Goal: Task Accomplishment & Management: Use online tool/utility

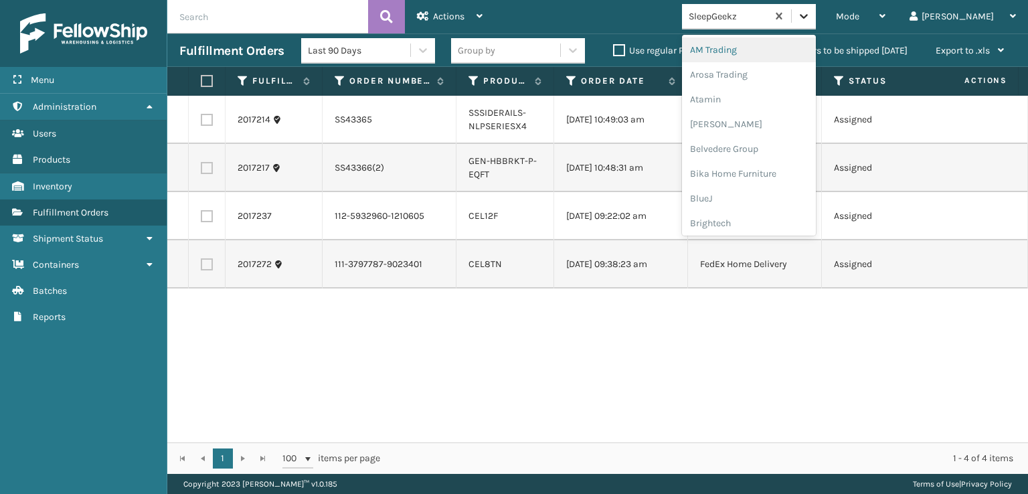
click at [811, 12] on icon at bounding box center [803, 15] width 13 height 13
click at [783, 175] on div "FoamTex" at bounding box center [749, 171] width 134 height 25
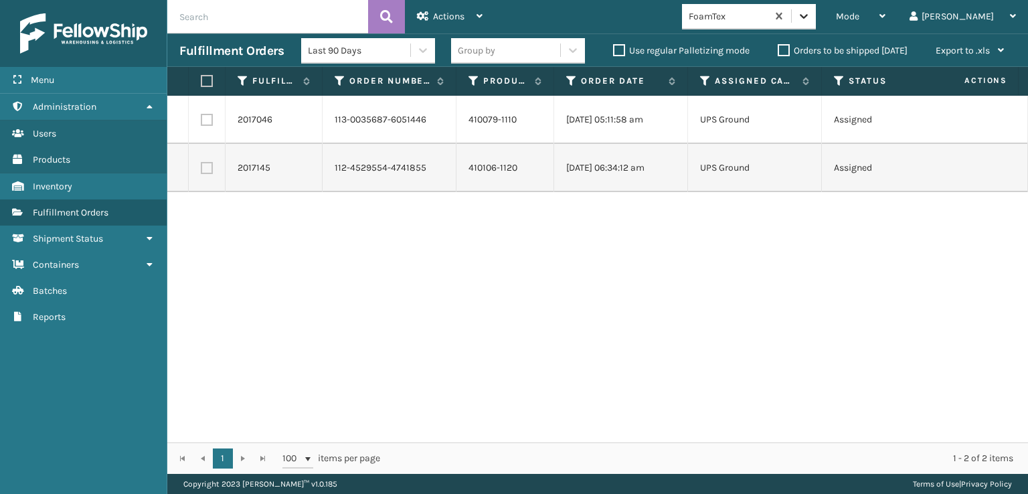
click at [811, 21] on icon at bounding box center [803, 15] width 13 height 13
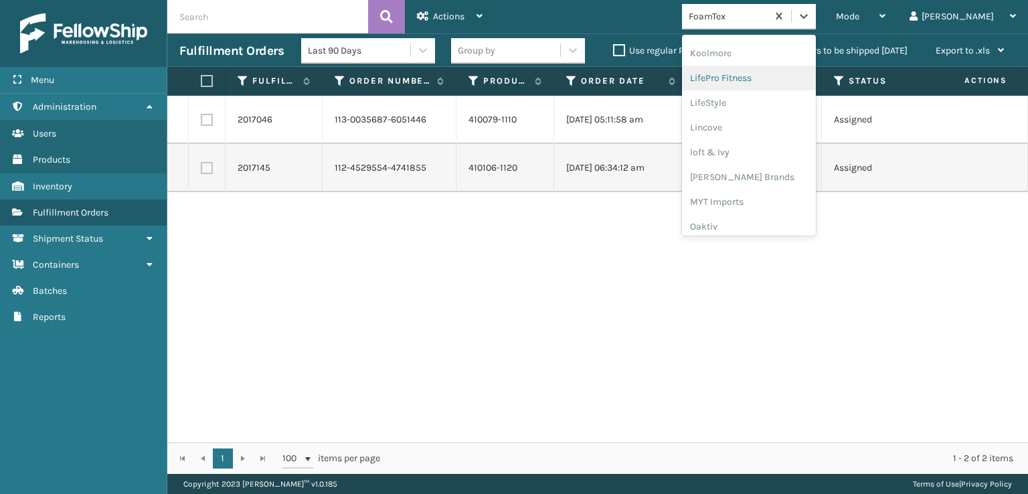
scroll to position [490, 0]
click at [791, 158] on div "[PERSON_NAME] Brands" at bounding box center [749, 154] width 134 height 25
click at [811, 12] on icon at bounding box center [803, 15] width 13 height 13
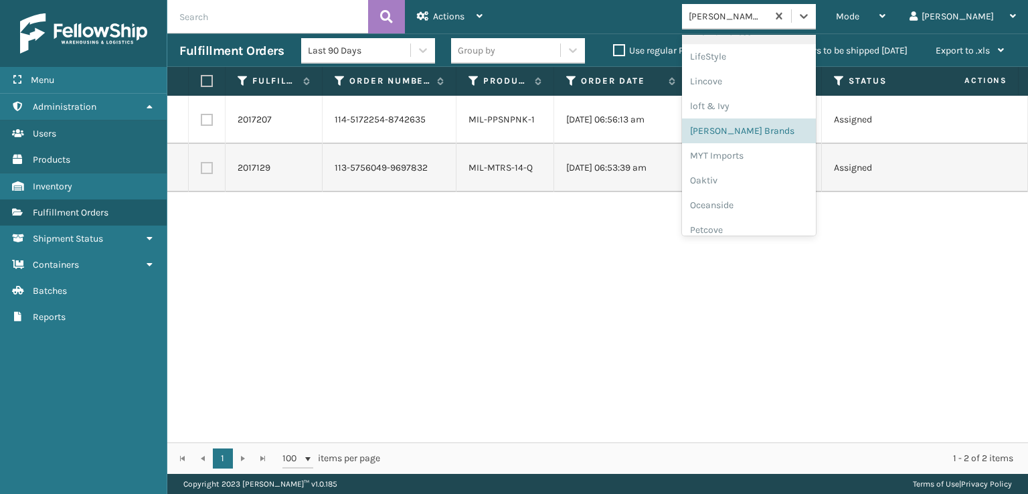
scroll to position [647, 0]
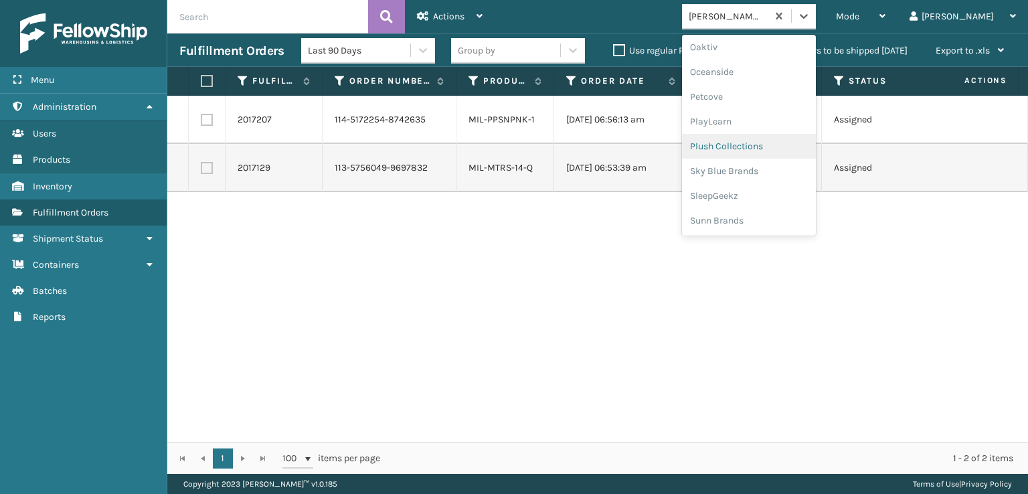
click at [812, 147] on div "Plush Collections" at bounding box center [749, 146] width 134 height 25
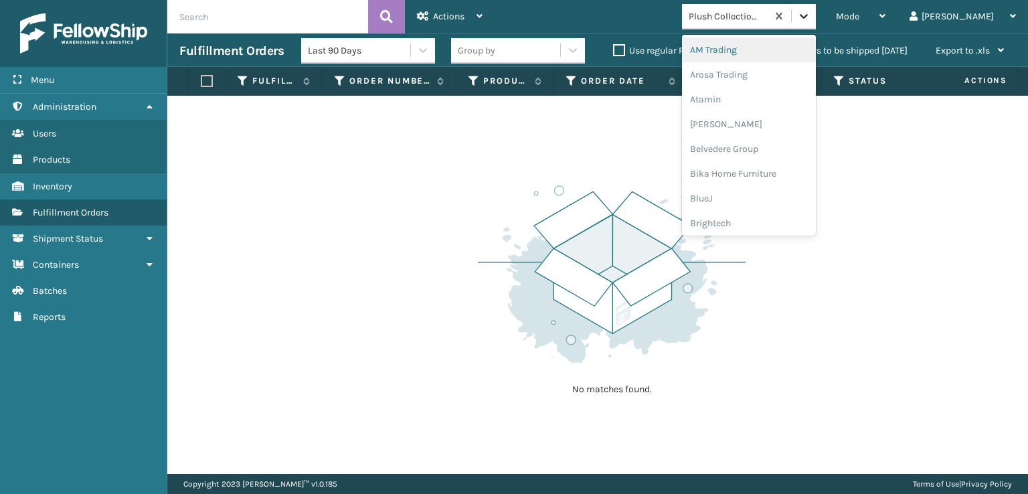
click at [811, 20] on icon at bounding box center [803, 15] width 13 height 13
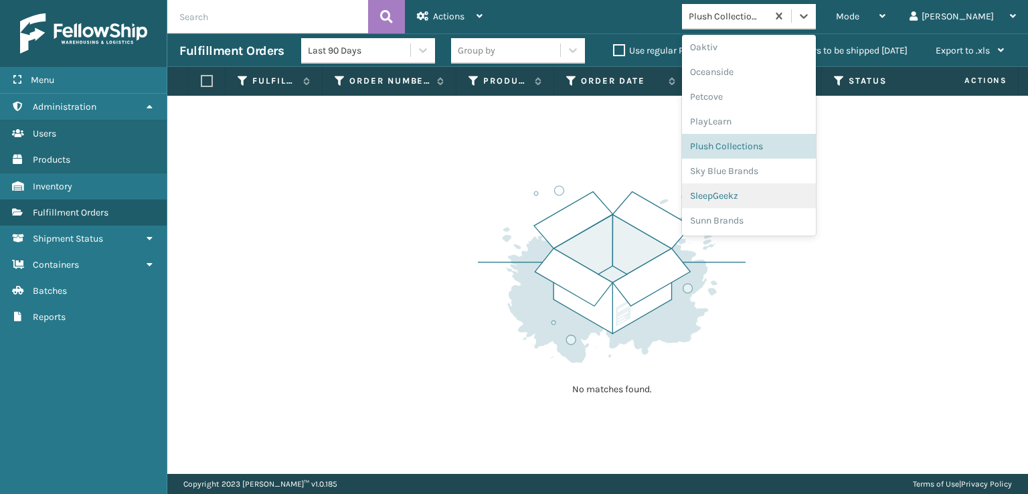
click at [793, 193] on div "SleepGeekz" at bounding box center [749, 195] width 134 height 25
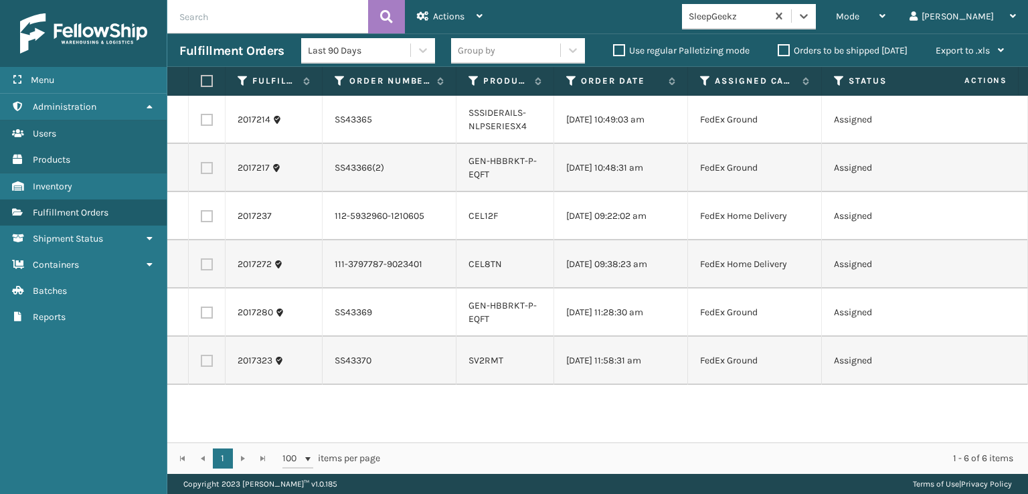
click at [208, 222] on label at bounding box center [207, 216] width 12 height 12
click at [201, 219] on input "checkbox" at bounding box center [201, 214] width 1 height 9
checkbox input "true"
click at [212, 270] on label at bounding box center [207, 264] width 12 height 12
click at [201, 267] on input "checkbox" at bounding box center [201, 262] width 1 height 9
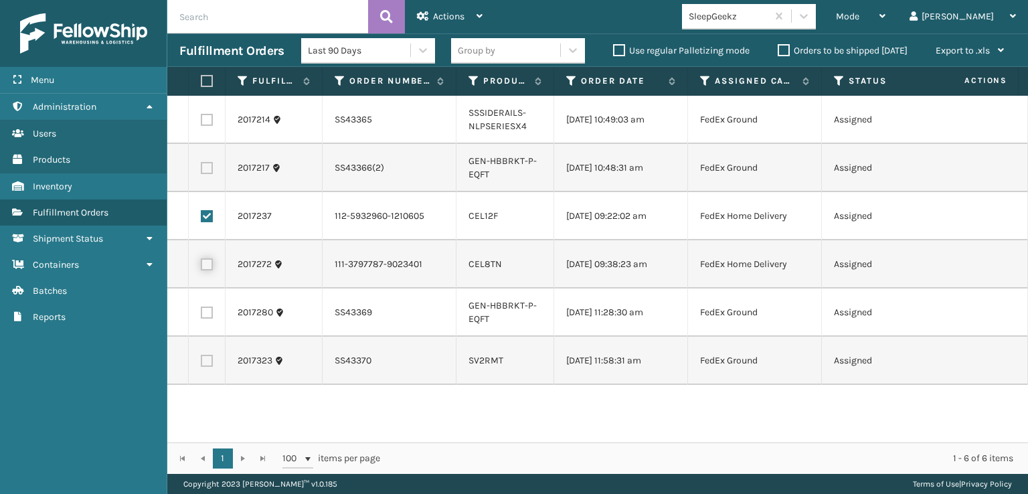
checkbox input "true"
click at [467, 14] on div "Actions" at bounding box center [450, 16] width 66 height 33
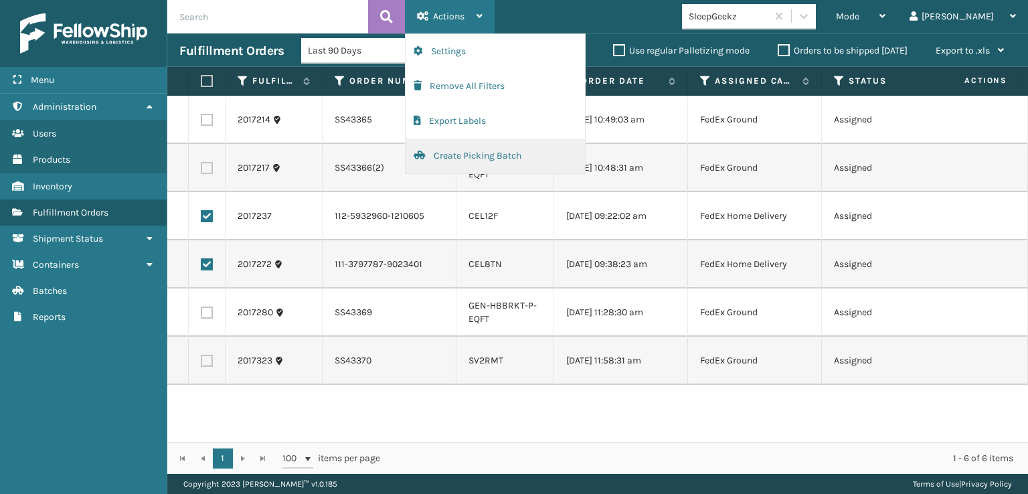
click at [467, 151] on button "Create Picking Batch" at bounding box center [495, 156] width 179 height 35
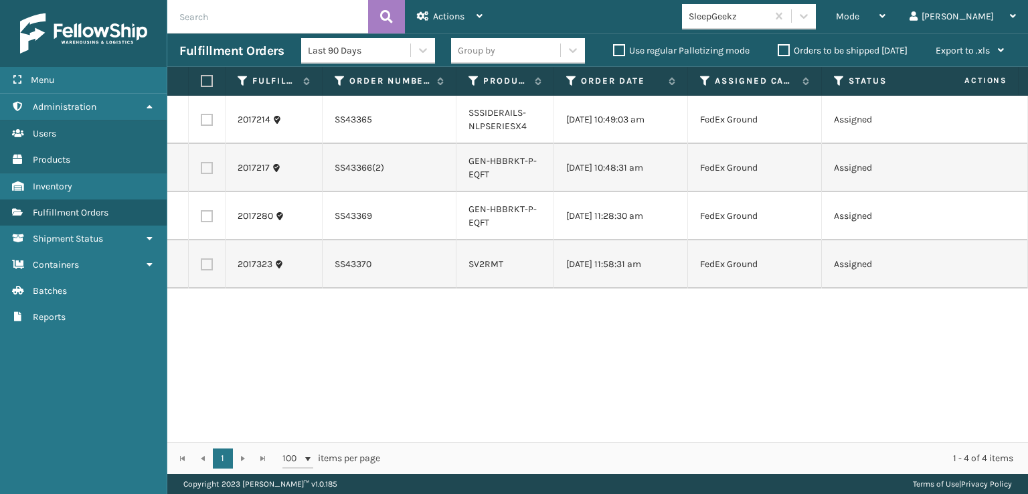
click at [203, 84] on label at bounding box center [205, 81] width 8 height 12
click at [201, 84] on input "checkbox" at bounding box center [201, 81] width 1 height 9
checkbox input "true"
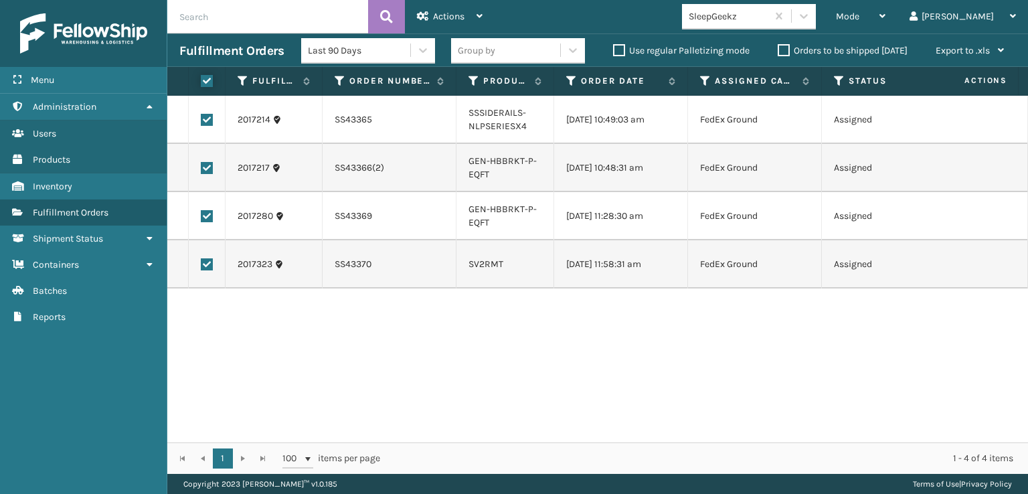
checkbox input "true"
click at [466, 10] on div "Actions" at bounding box center [450, 16] width 66 height 33
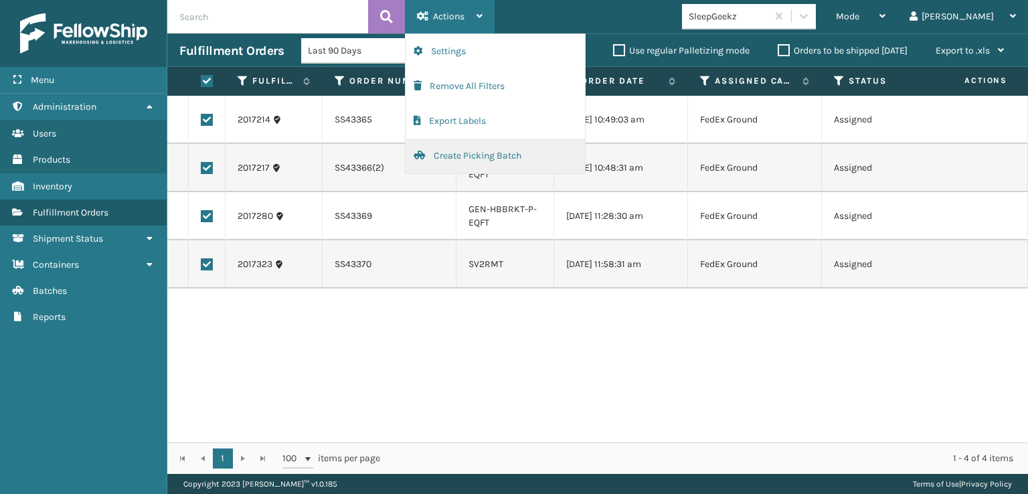
click at [469, 151] on button "Create Picking Batch" at bounding box center [495, 156] width 179 height 35
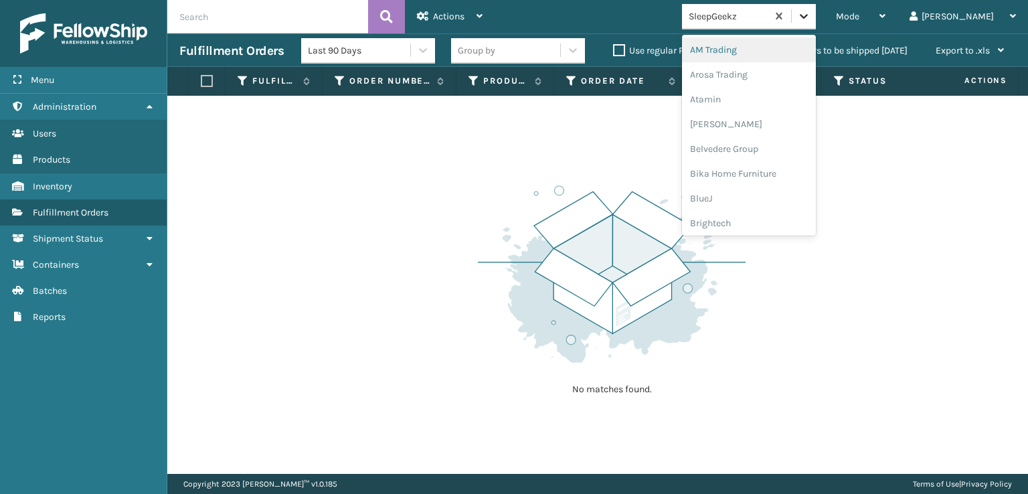
click at [811, 13] on icon at bounding box center [803, 15] width 13 height 13
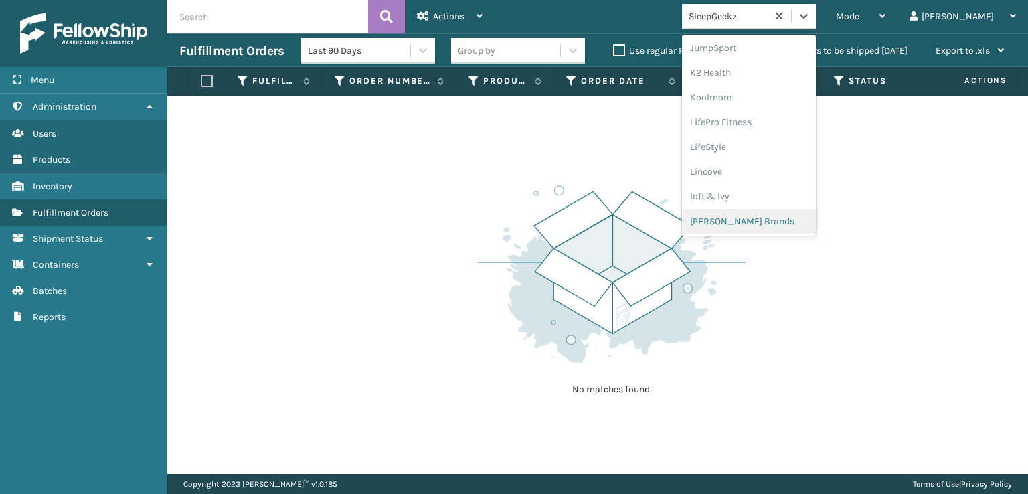
click at [800, 220] on div "[PERSON_NAME] Brands" at bounding box center [749, 221] width 134 height 25
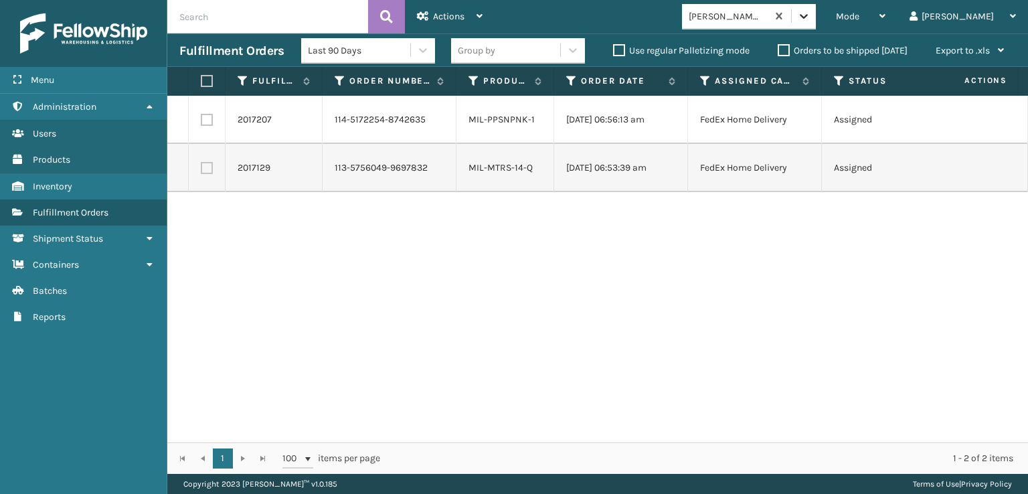
click at [811, 17] on icon at bounding box center [803, 15] width 13 height 13
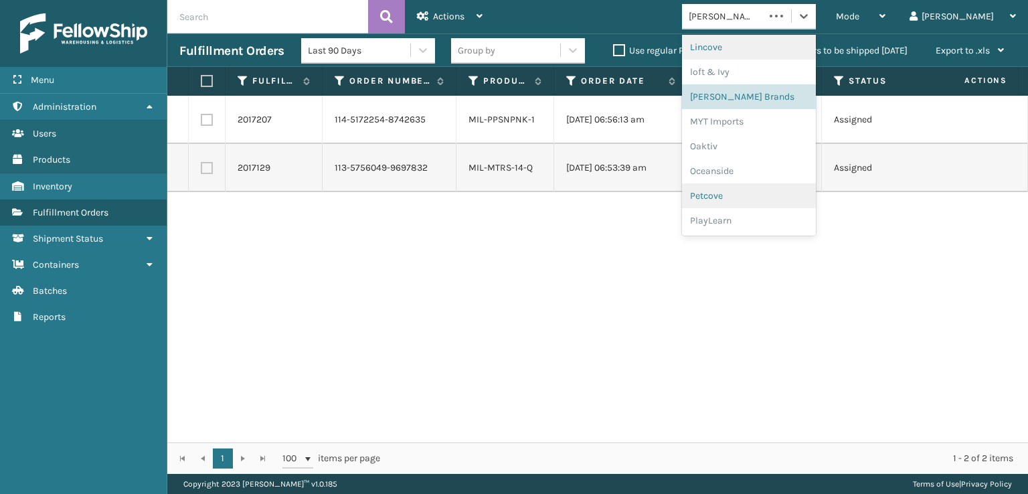
scroll to position [647, 0]
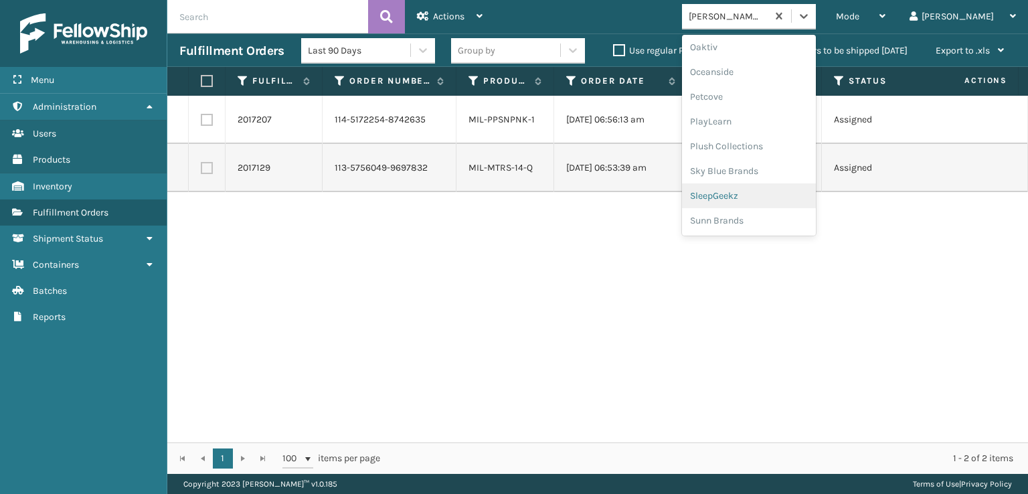
click at [791, 191] on div "SleepGeekz" at bounding box center [749, 195] width 134 height 25
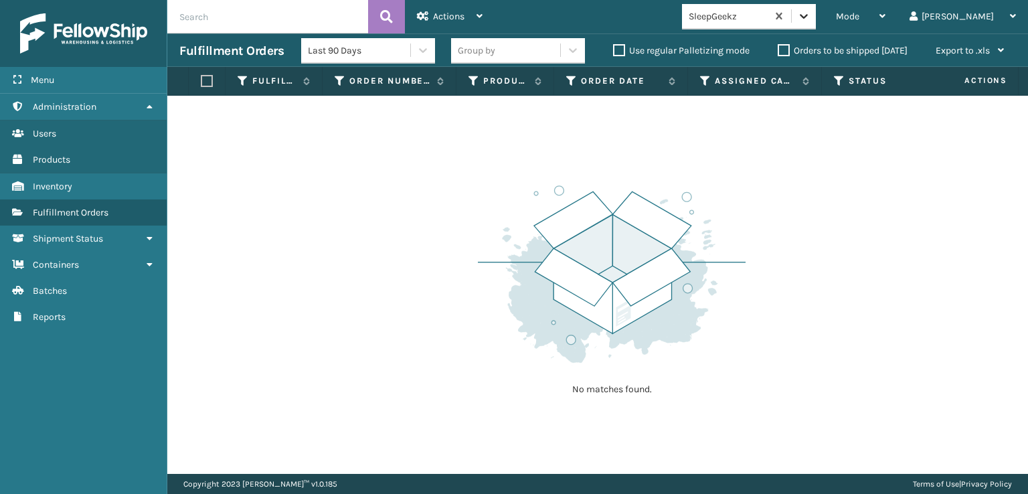
click at [816, 14] on div at bounding box center [804, 16] width 24 height 24
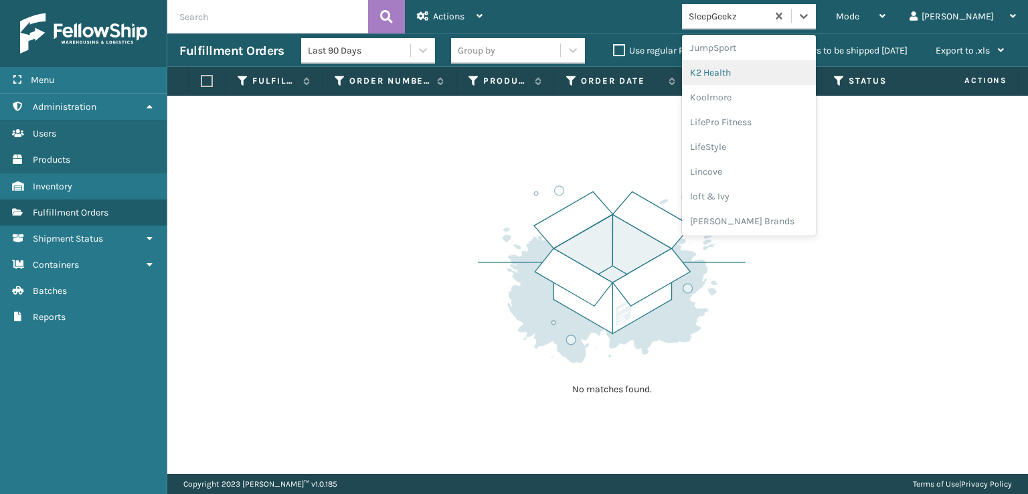
scroll to position [423, 0]
click at [791, 219] on div "[PERSON_NAME] Brands" at bounding box center [749, 221] width 134 height 25
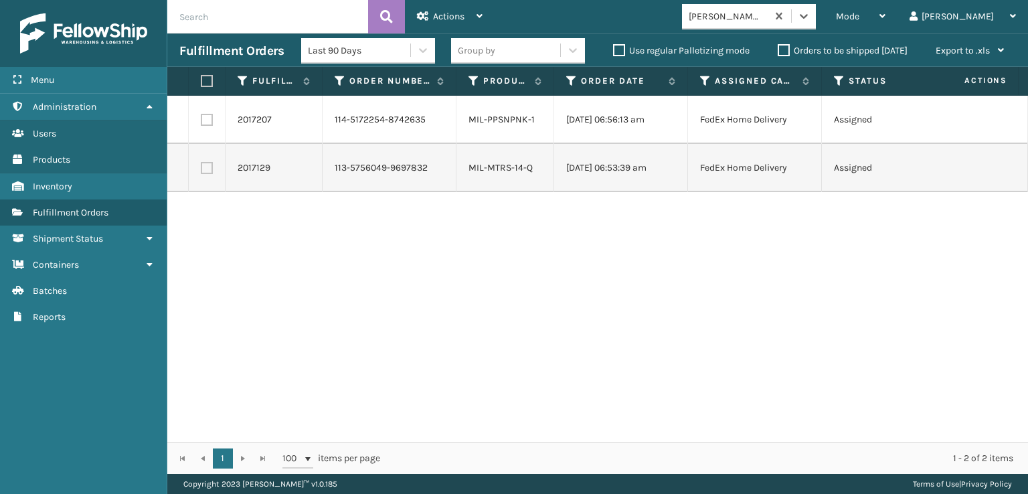
click at [203, 84] on label at bounding box center [205, 81] width 8 height 12
click at [201, 84] on input "checkbox" at bounding box center [201, 81] width 1 height 9
checkbox input "true"
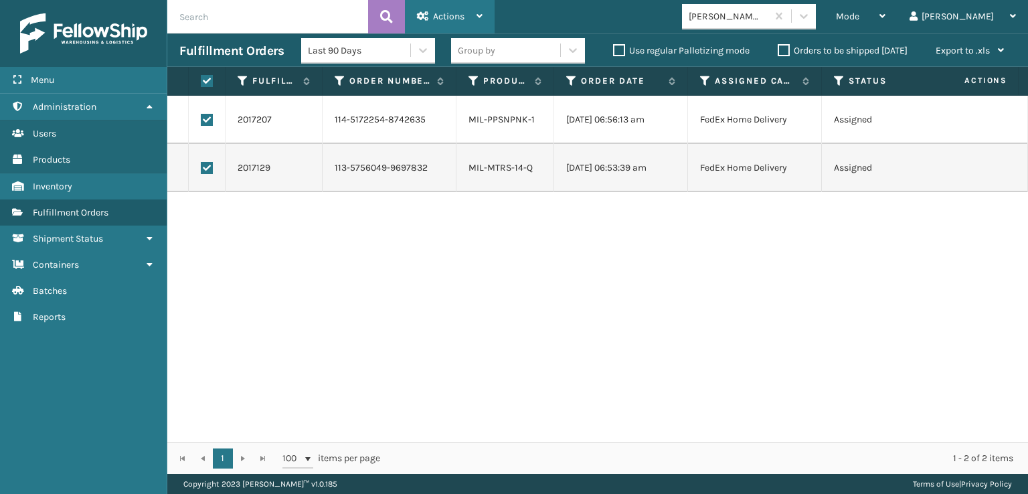
click at [440, 13] on span "Actions" at bounding box center [448, 16] width 31 height 11
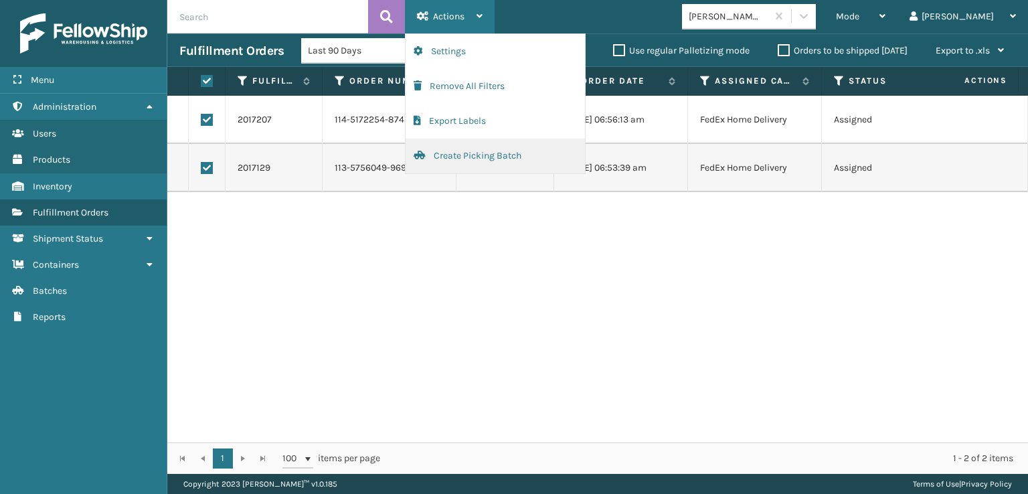
click at [452, 153] on button "Create Picking Batch" at bounding box center [495, 156] width 179 height 35
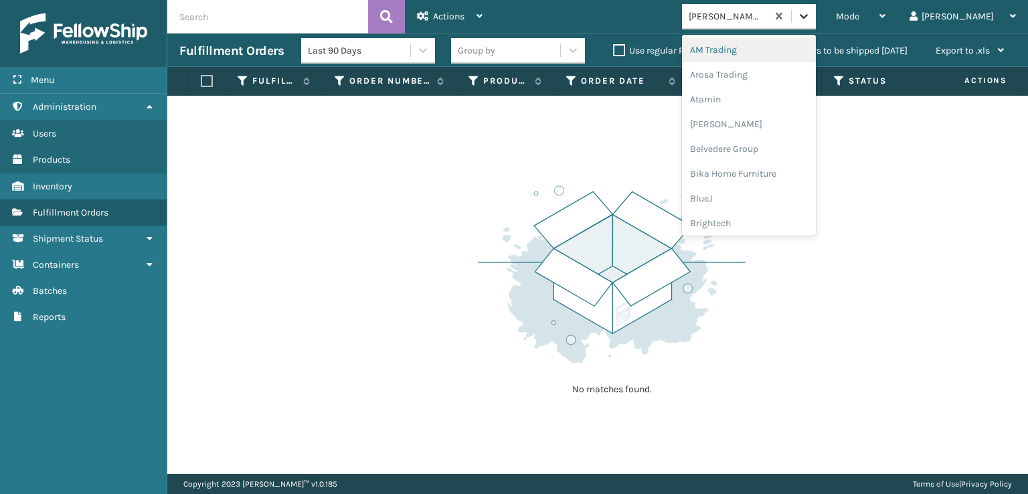
click at [811, 13] on icon at bounding box center [803, 15] width 13 height 13
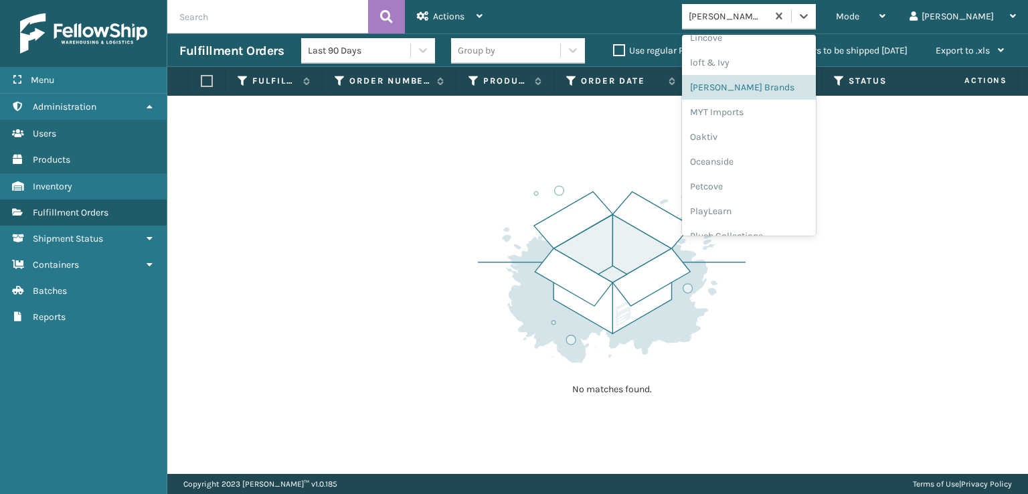
scroll to position [624, 0]
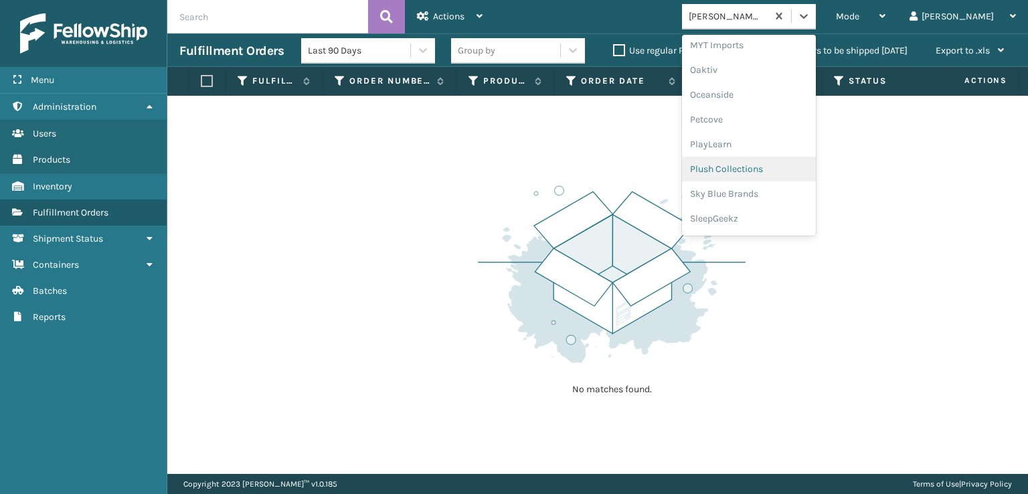
click at [776, 170] on div "Plush Collections" at bounding box center [749, 169] width 134 height 25
click at [816, 23] on div at bounding box center [804, 16] width 24 height 24
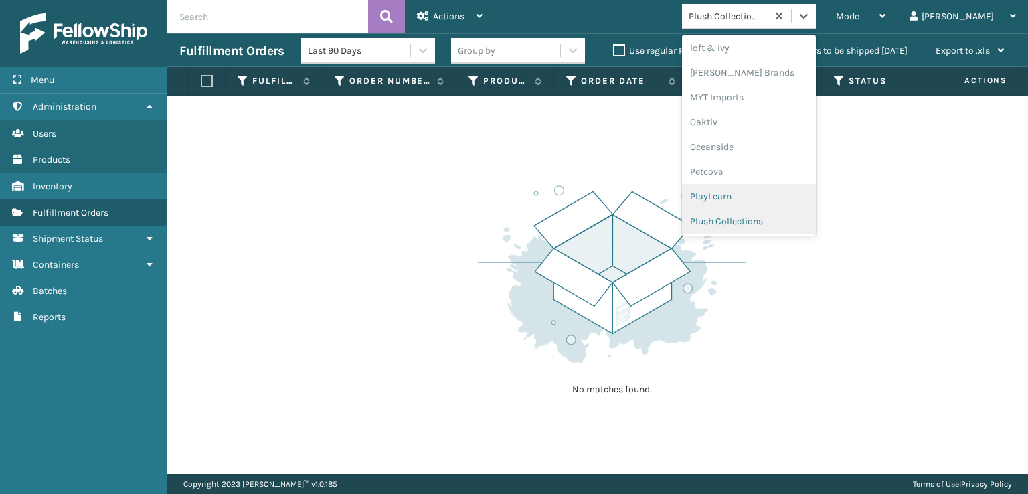
scroll to position [647, 0]
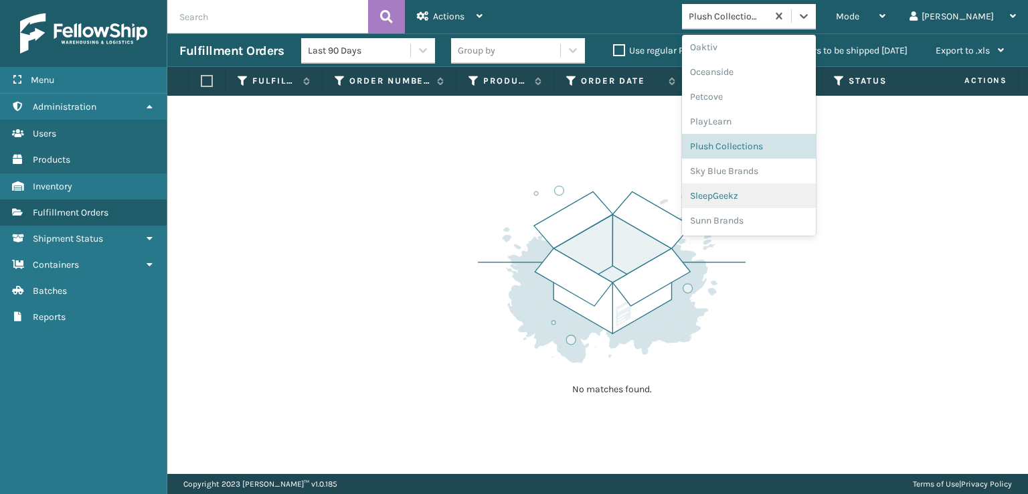
click at [768, 195] on div "SleepGeekz" at bounding box center [749, 195] width 134 height 25
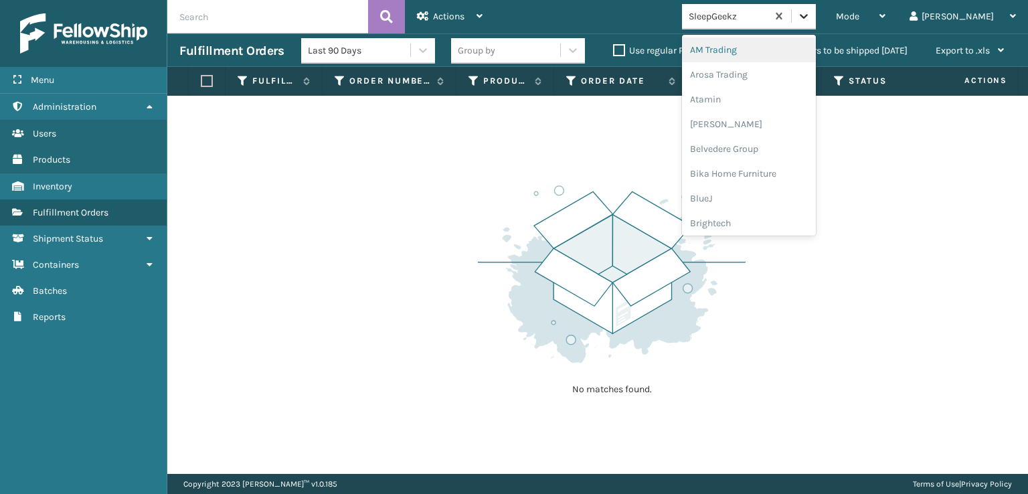
click at [811, 14] on icon at bounding box center [803, 15] width 13 height 13
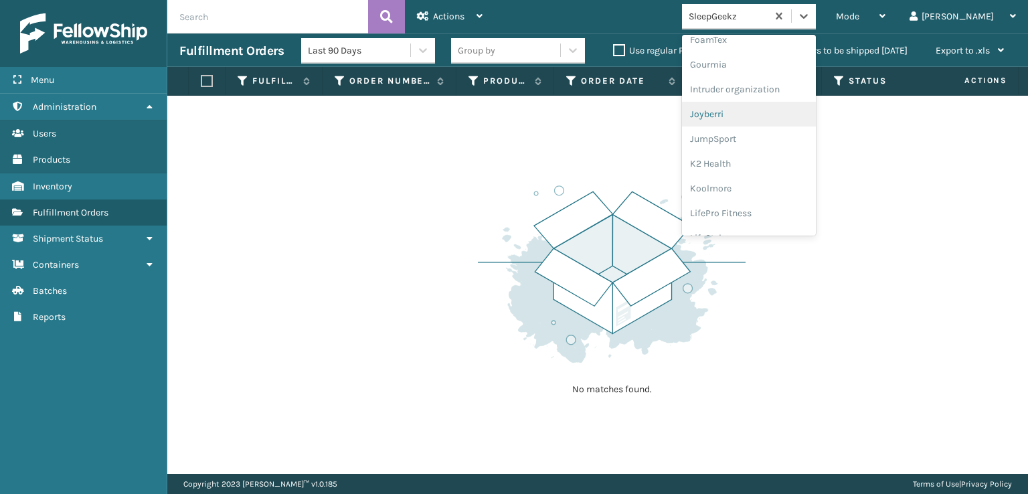
scroll to position [335, 0]
click at [766, 37] on div "FoamTex" at bounding box center [749, 37] width 134 height 25
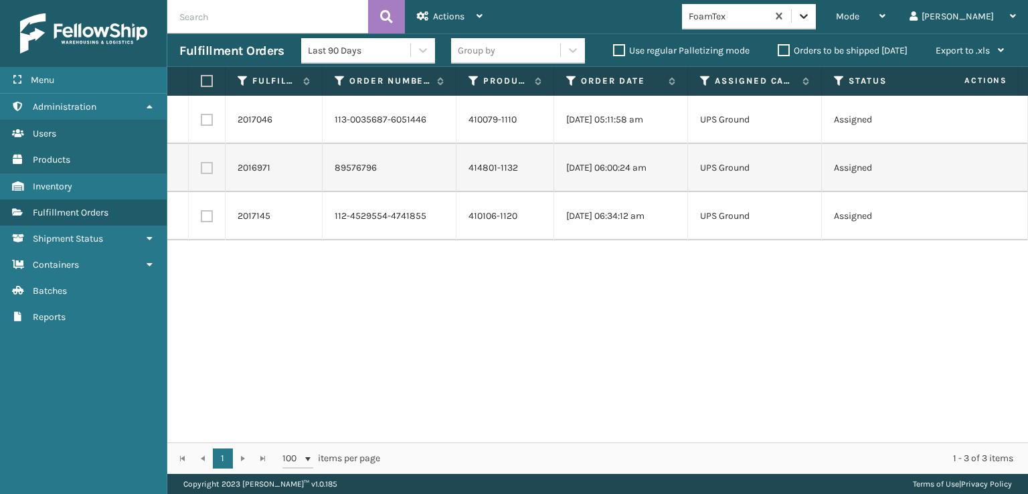
click at [811, 17] on icon at bounding box center [803, 15] width 13 height 13
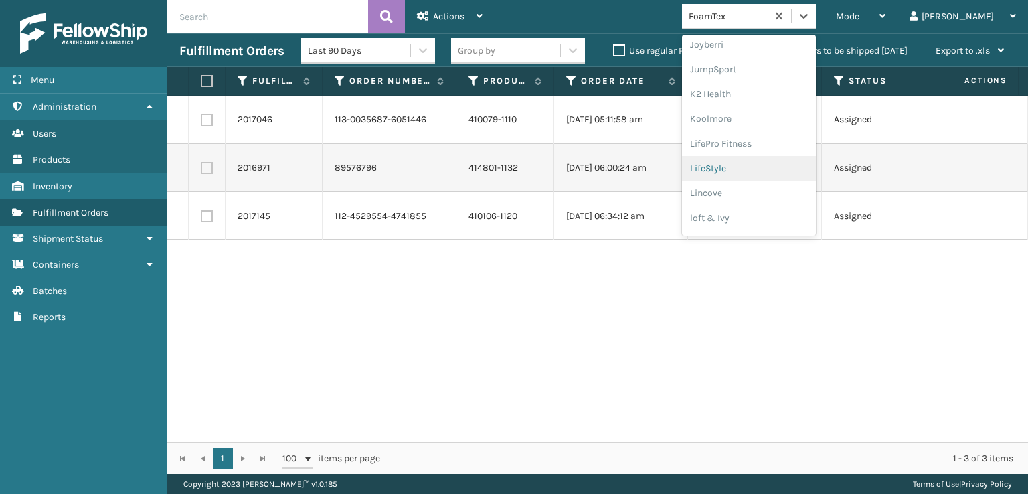
scroll to position [423, 0]
click at [778, 220] on div "[PERSON_NAME] Brands" at bounding box center [749, 221] width 134 height 25
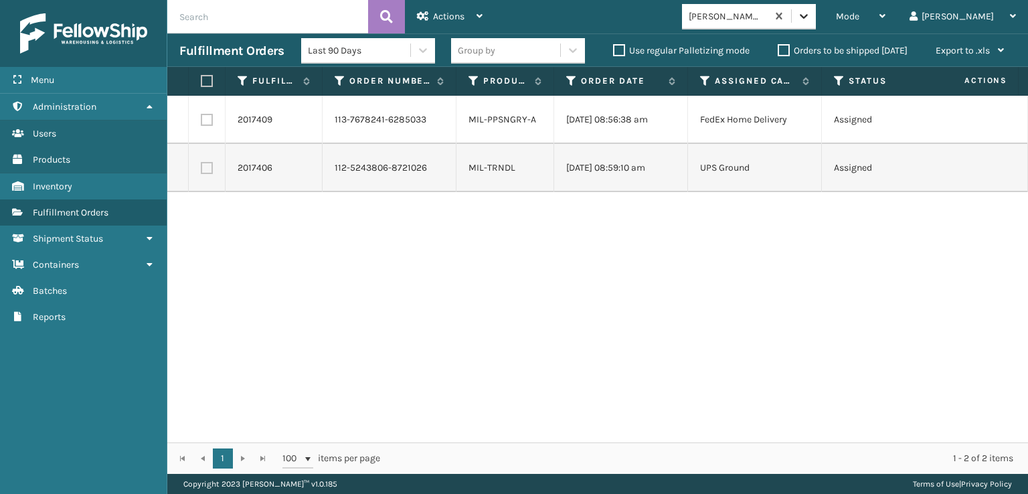
click at [816, 17] on div at bounding box center [804, 16] width 24 height 24
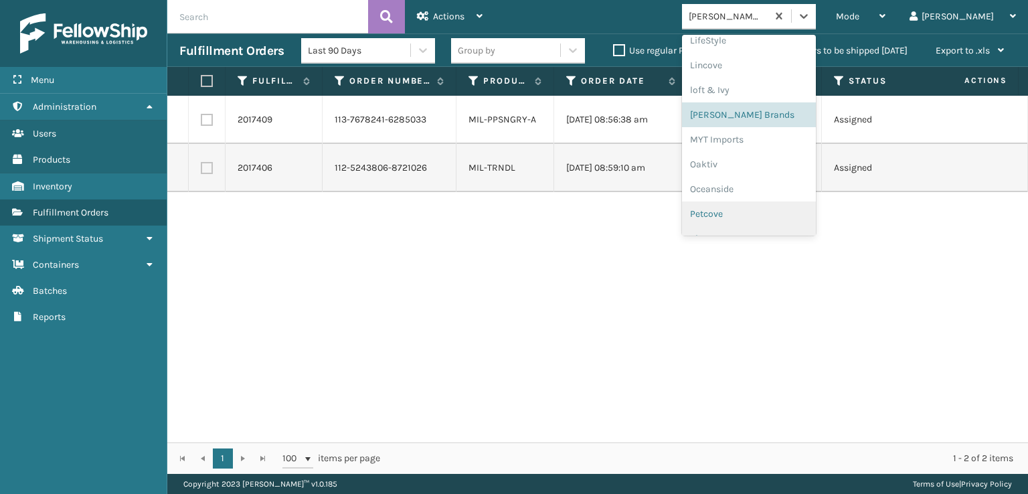
scroll to position [647, 0]
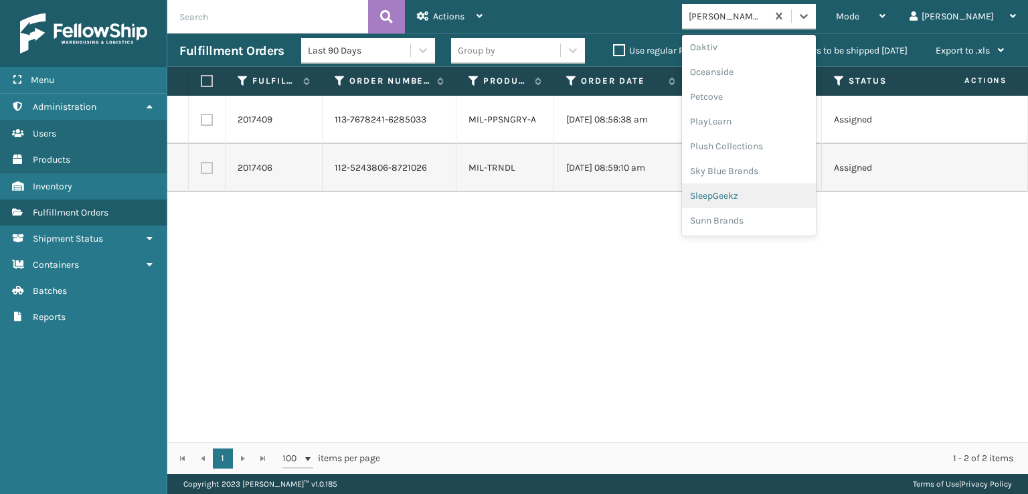
click at [771, 199] on div "SleepGeekz" at bounding box center [749, 195] width 134 height 25
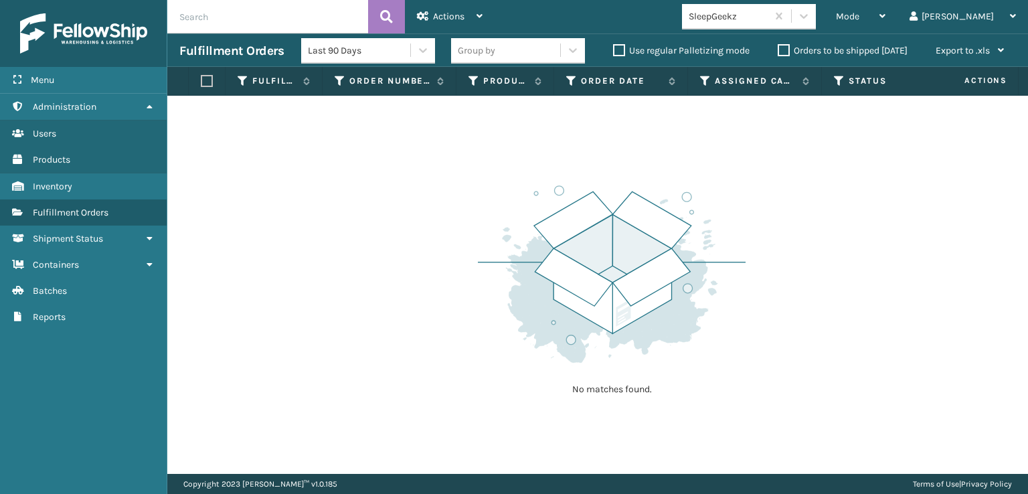
click at [284, 262] on div "No matches found." at bounding box center [597, 285] width 861 height 378
click at [859, 11] on span "Mode" at bounding box center [847, 16] width 23 height 11
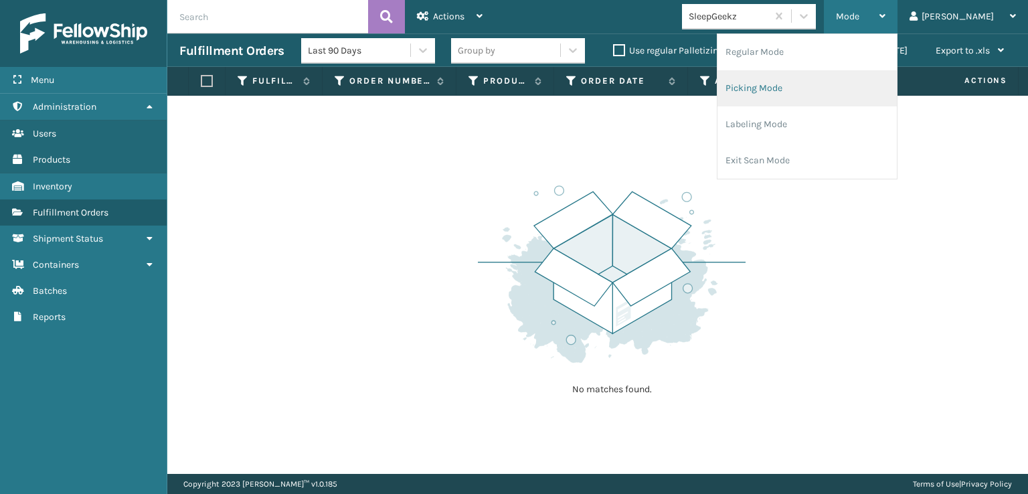
click at [818, 87] on li "Picking Mode" at bounding box center [807, 88] width 179 height 36
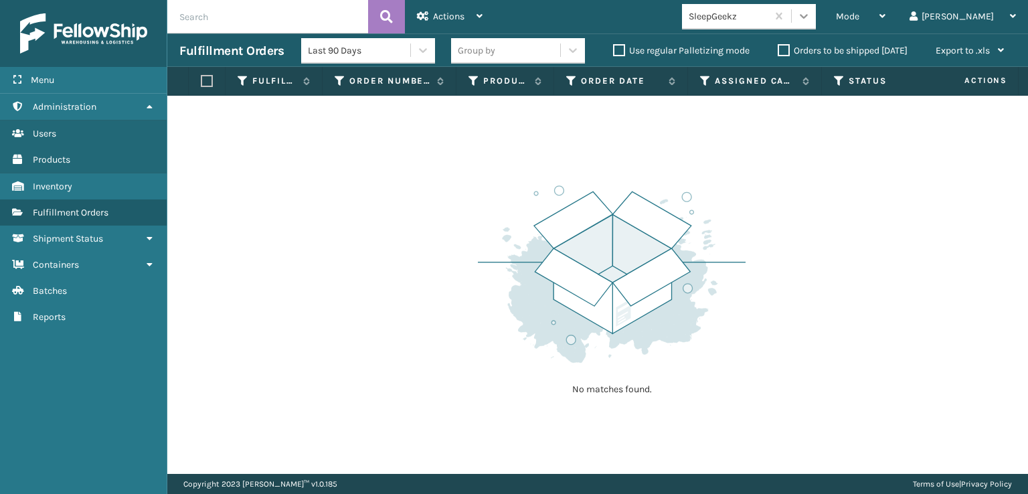
click at [816, 19] on div at bounding box center [804, 16] width 24 height 24
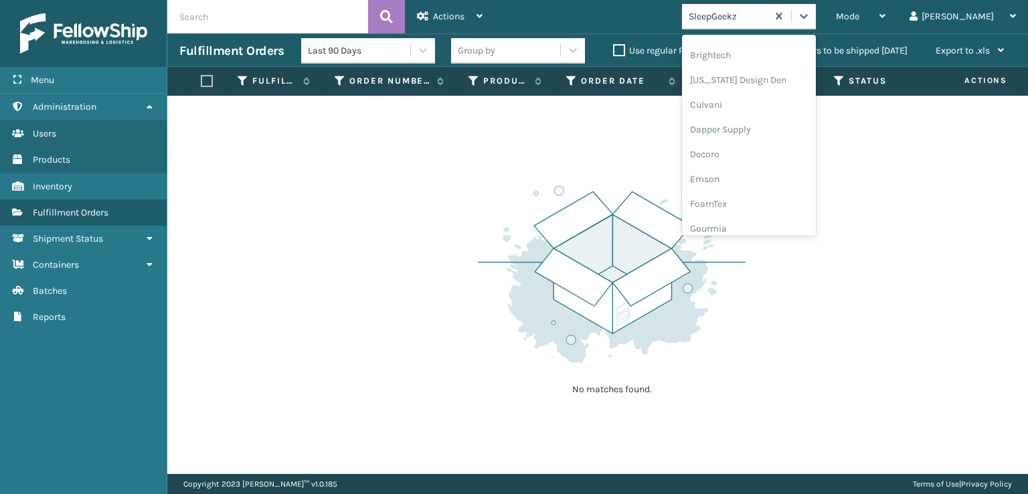
scroll to position [201, 0]
click at [766, 171] on div "FoamTex" at bounding box center [749, 171] width 134 height 25
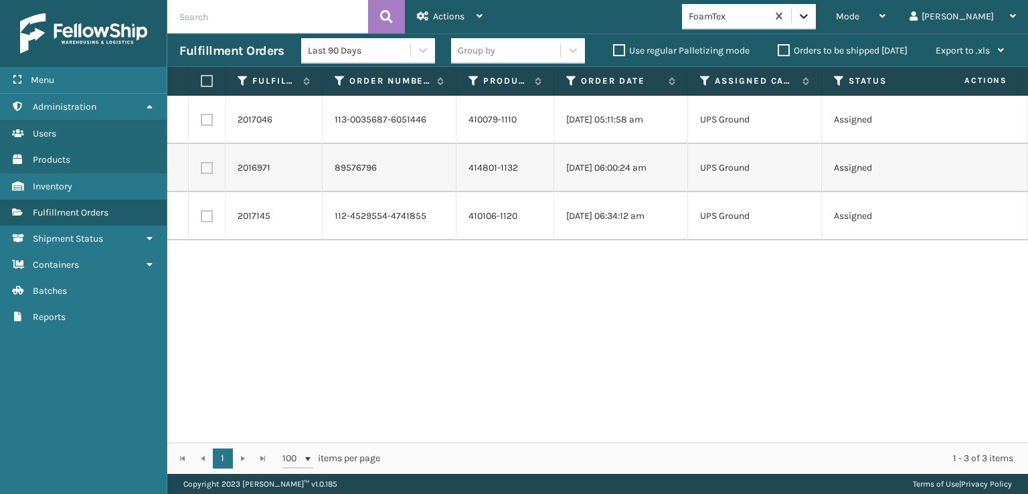
click at [811, 21] on icon at bounding box center [803, 15] width 13 height 13
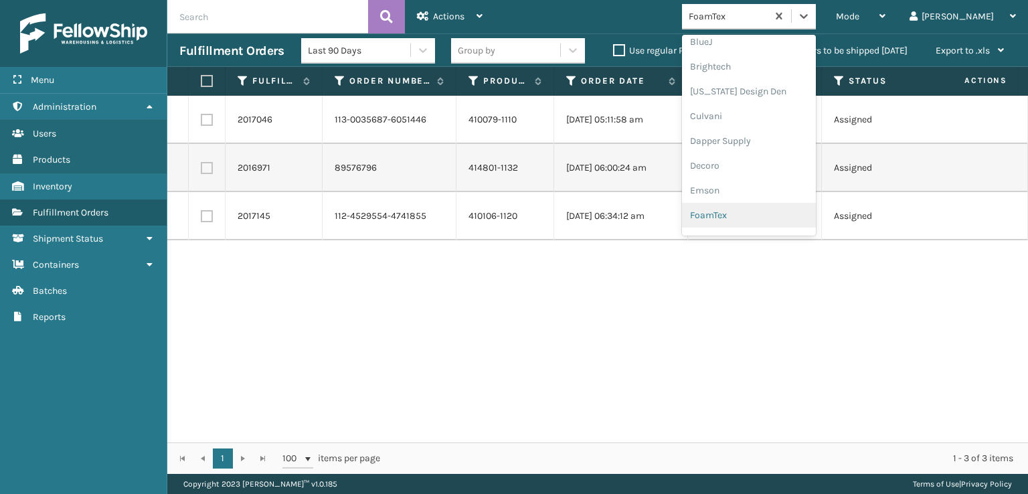
scroll to position [423, 0]
click at [772, 220] on div "[PERSON_NAME] Brands" at bounding box center [749, 221] width 134 height 25
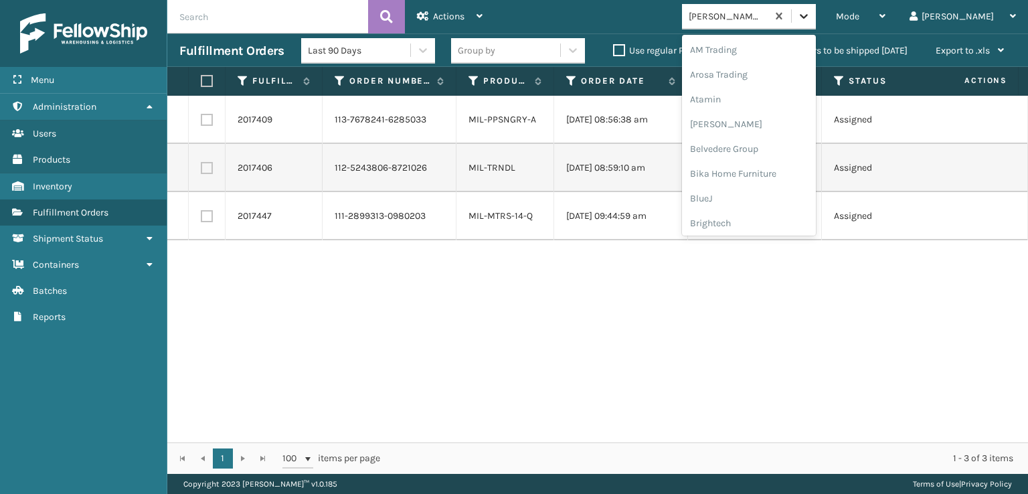
click at [811, 14] on icon at bounding box center [803, 15] width 13 height 13
click at [758, 146] on div "Plush Collections" at bounding box center [749, 146] width 134 height 25
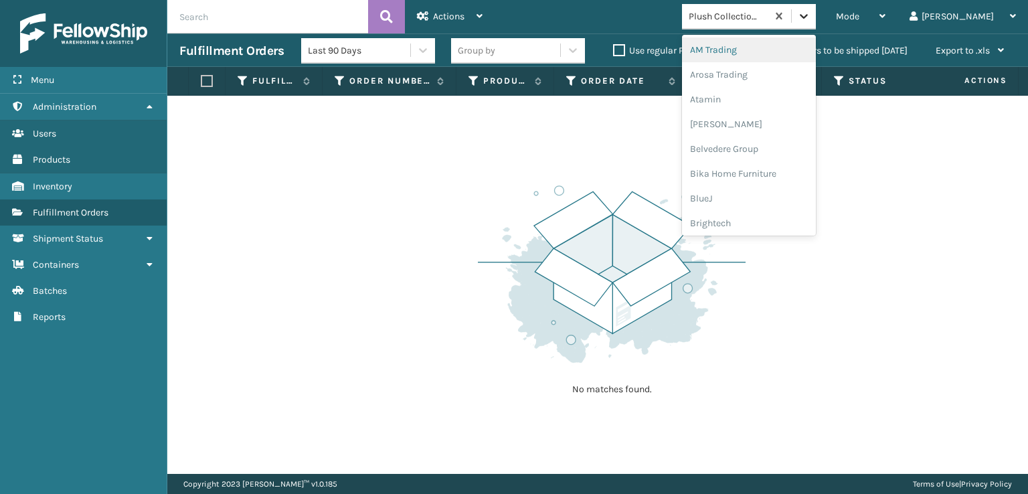
click at [808, 17] on icon at bounding box center [804, 16] width 8 height 5
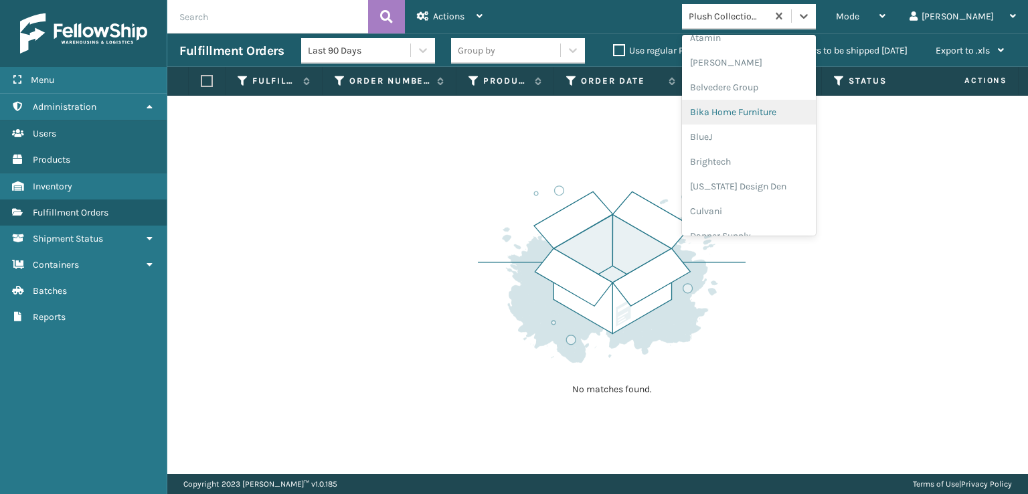
scroll to position [201, 0]
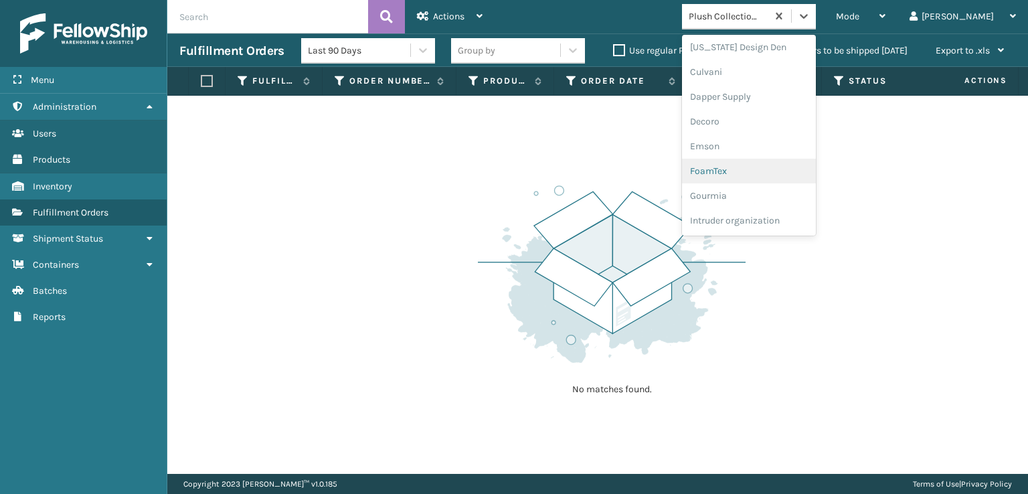
click at [766, 167] on div "FoamTex" at bounding box center [749, 171] width 134 height 25
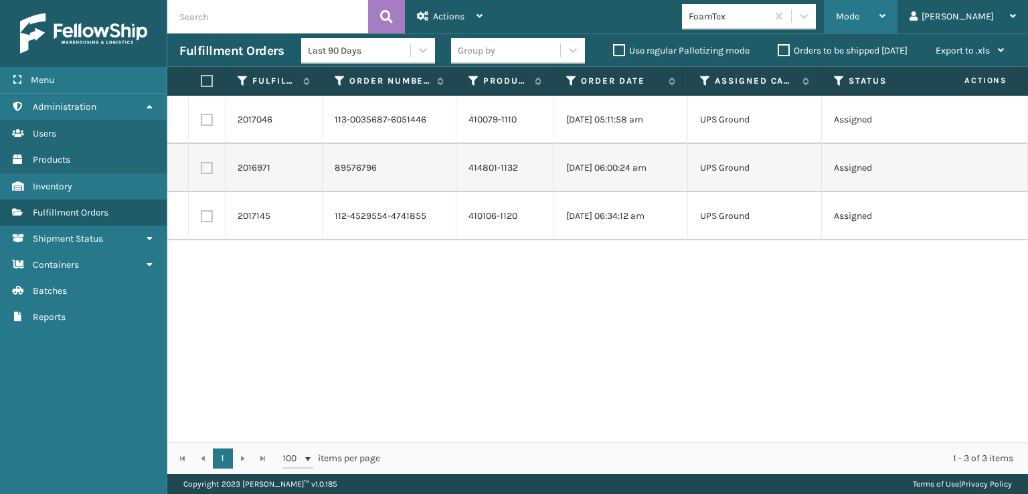
click at [859, 11] on span "Mode" at bounding box center [847, 16] width 23 height 11
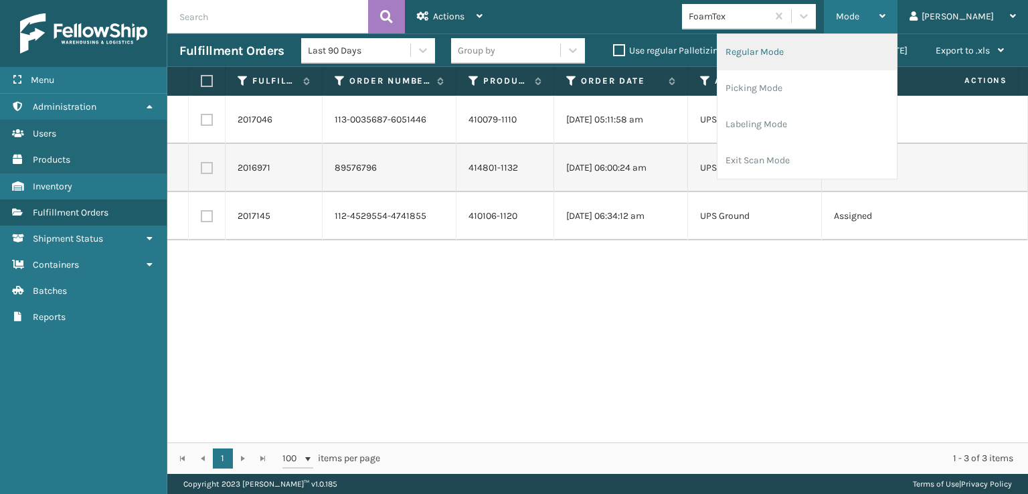
click at [795, 52] on li "Regular Mode" at bounding box center [807, 52] width 179 height 36
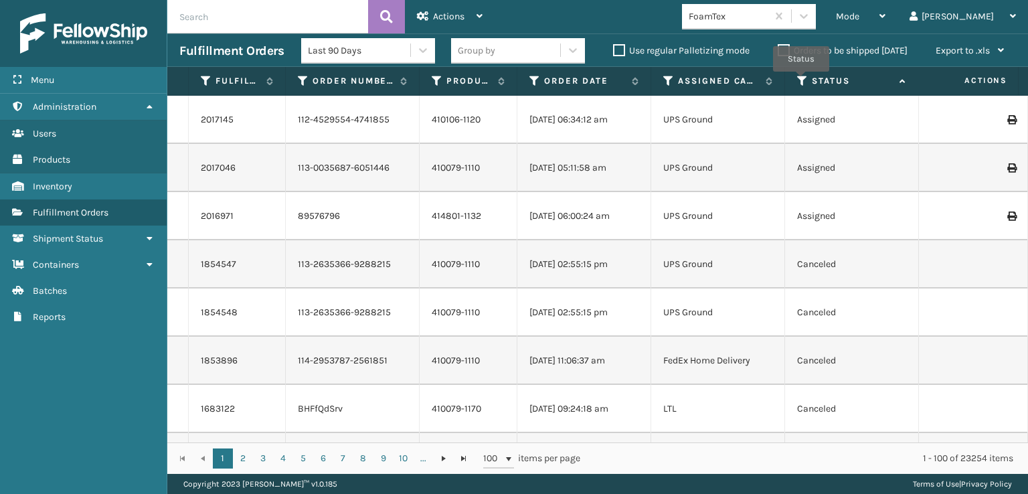
click at [801, 80] on icon at bounding box center [802, 81] width 11 height 12
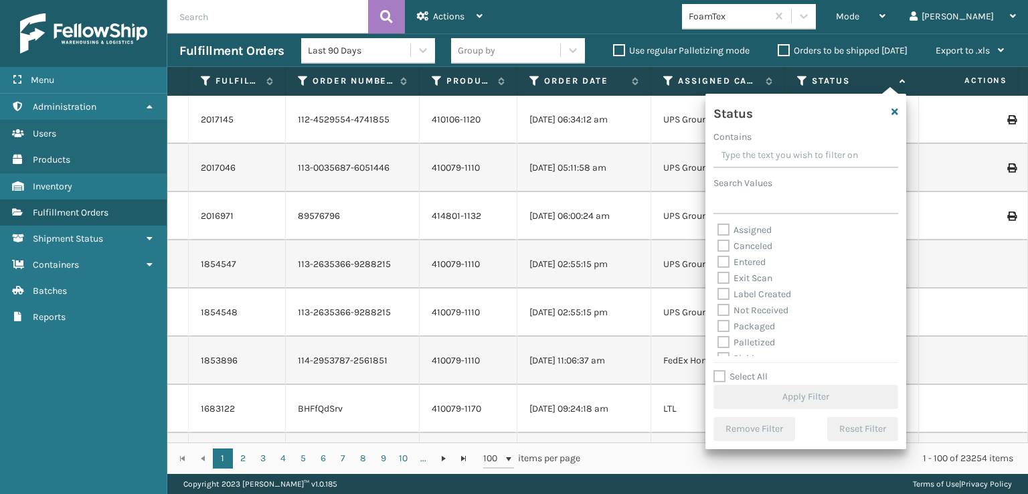
scroll to position [75, 0]
click at [728, 286] on label "Picking" at bounding box center [742, 283] width 48 height 11
click at [718, 284] on input "Picking" at bounding box center [718, 280] width 1 height 9
checkbox input "true"
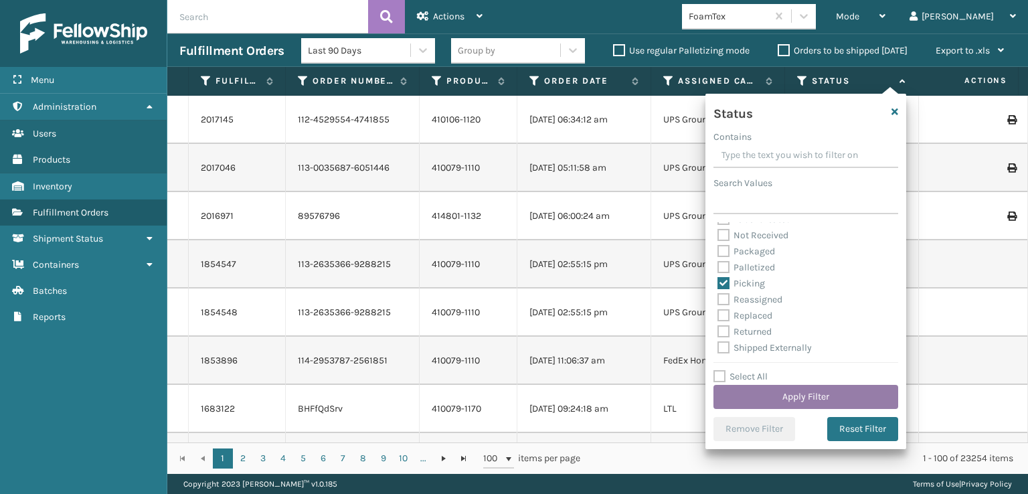
click at [771, 392] on button "Apply Filter" at bounding box center [806, 397] width 185 height 24
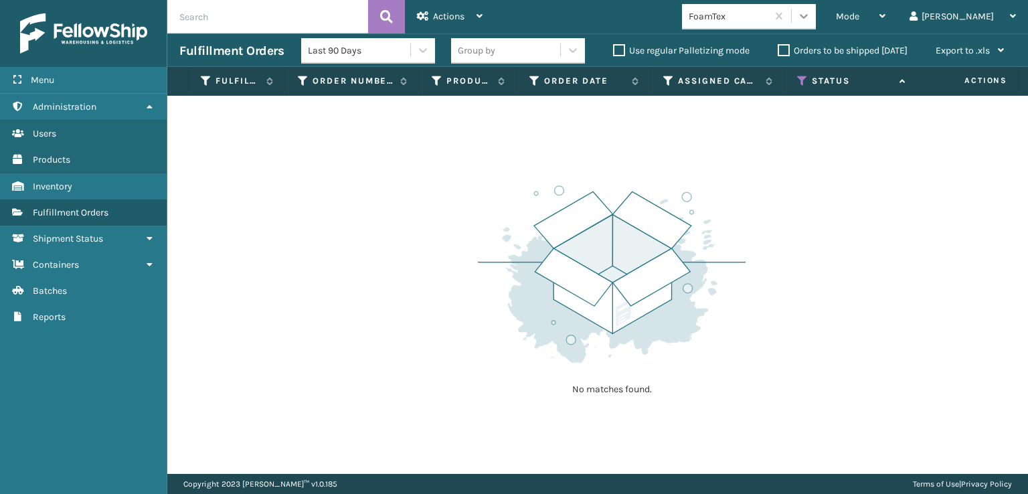
click at [811, 20] on icon at bounding box center [803, 15] width 13 height 13
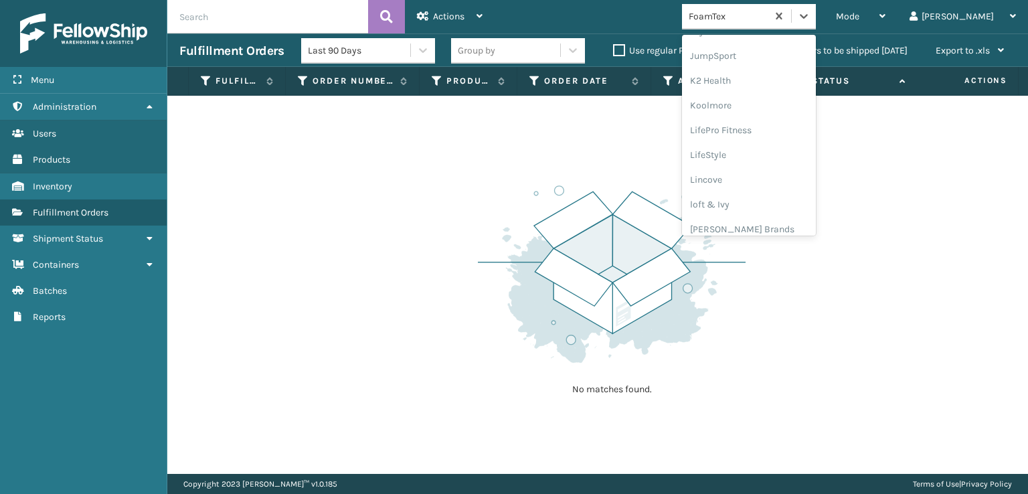
scroll to position [423, 0]
click at [768, 218] on div "[PERSON_NAME] Brands" at bounding box center [749, 221] width 134 height 25
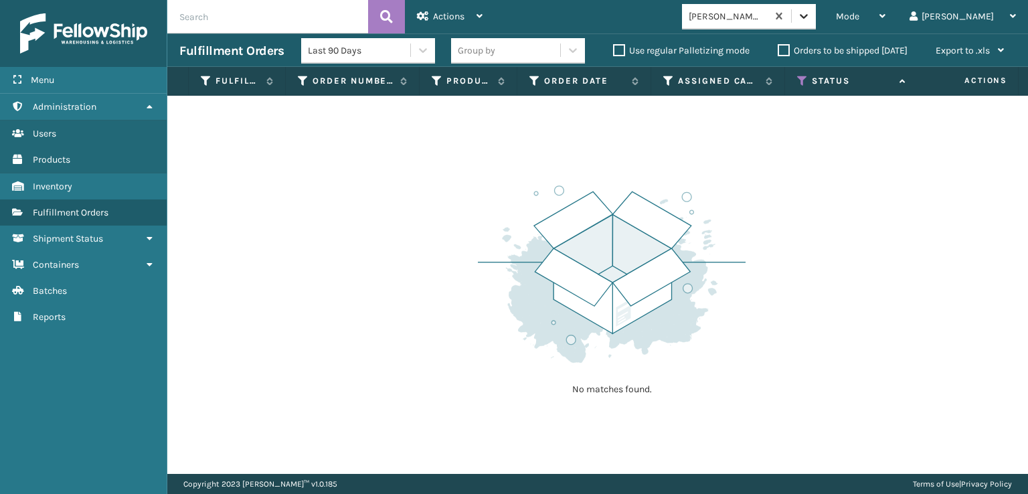
drag, startPoint x: 853, startPoint y: 18, endPoint x: 854, endPoint y: 27, distance: 9.4
click at [811, 18] on icon at bounding box center [803, 15] width 13 height 13
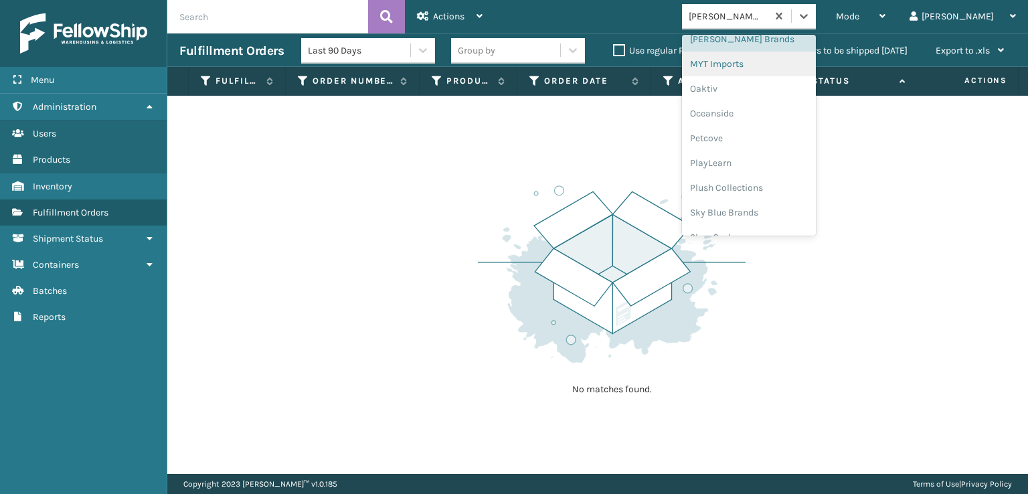
scroll to position [613, 0]
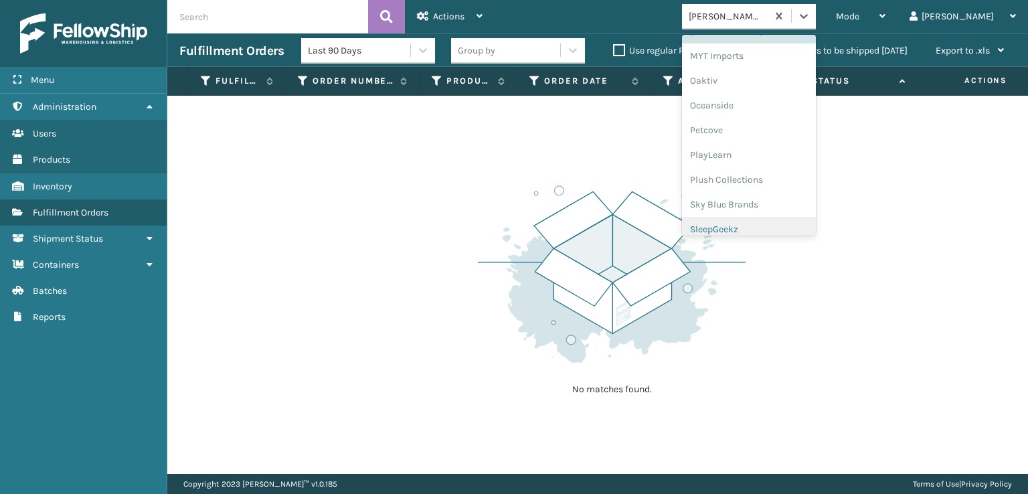
click at [789, 229] on div "SleepGeekz" at bounding box center [749, 229] width 134 height 25
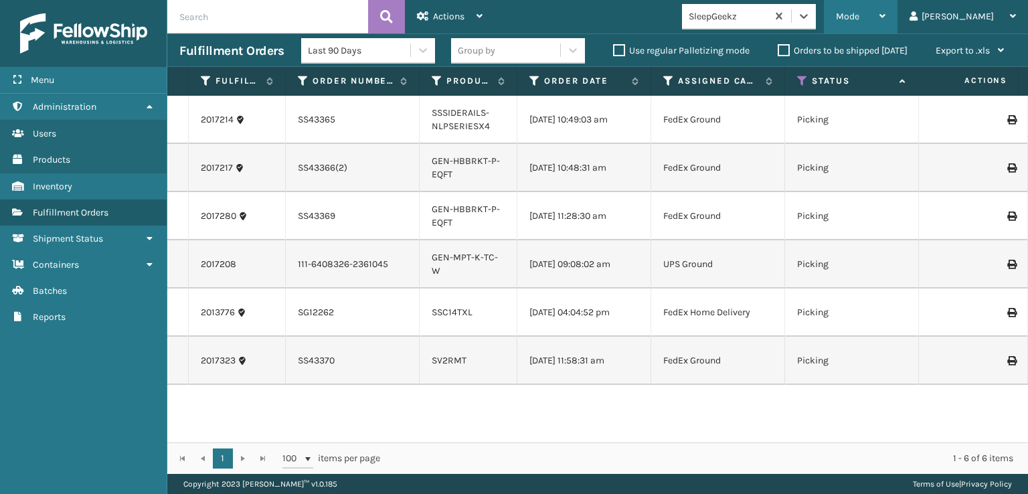
click at [859, 16] on span "Mode" at bounding box center [847, 16] width 23 height 11
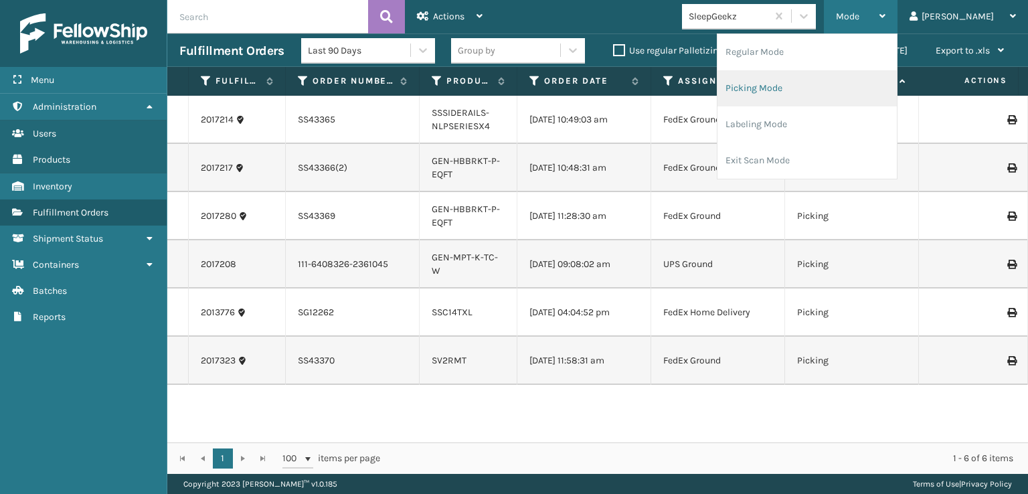
click at [821, 88] on li "Picking Mode" at bounding box center [807, 88] width 179 height 36
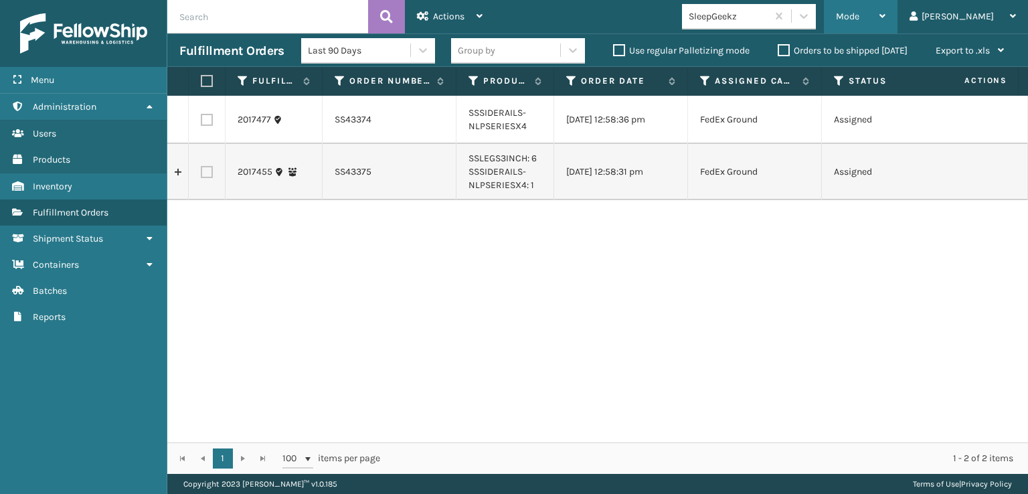
click at [859, 19] on span "Mode" at bounding box center [847, 16] width 23 height 11
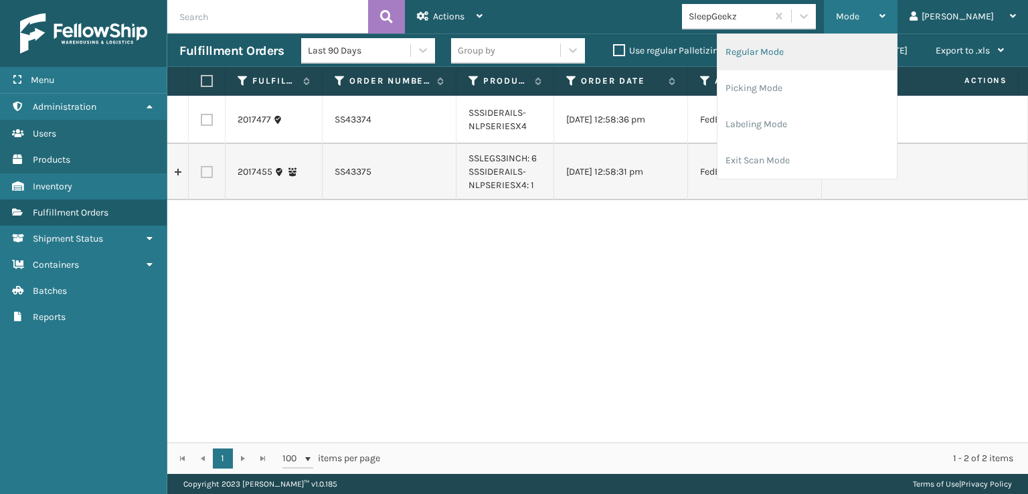
click at [817, 54] on li "Regular Mode" at bounding box center [807, 52] width 179 height 36
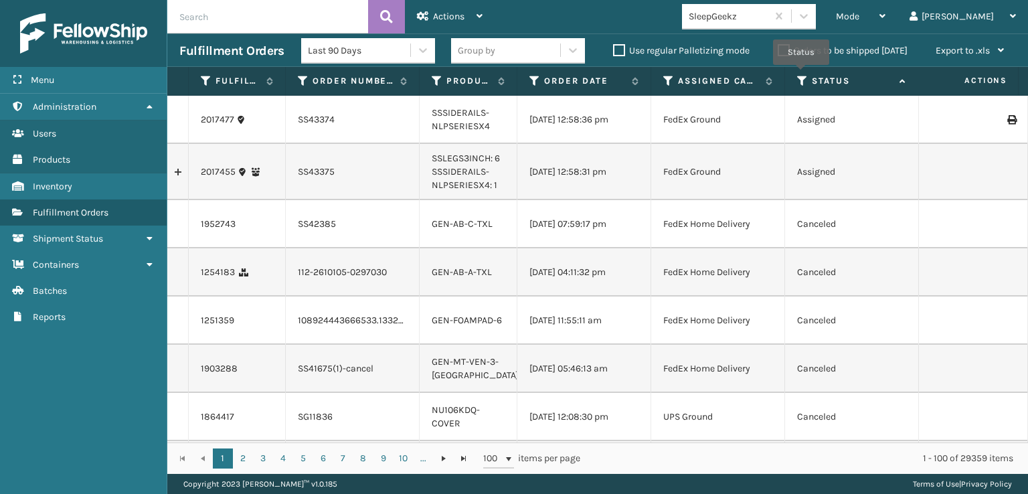
click at [801, 75] on icon at bounding box center [802, 81] width 11 height 12
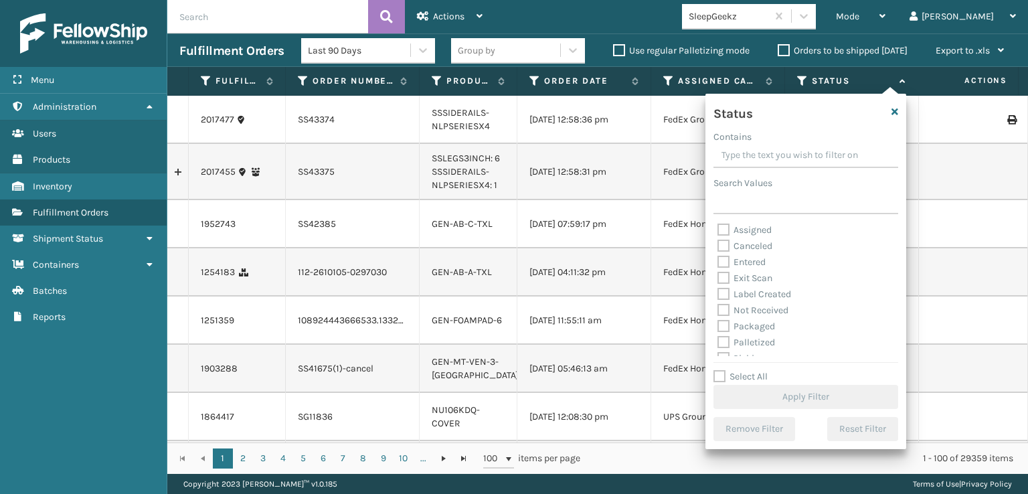
scroll to position [75, 0]
click at [722, 281] on label "Picking" at bounding box center [742, 283] width 48 height 11
click at [718, 281] on input "Picking" at bounding box center [718, 280] width 1 height 9
checkbox input "true"
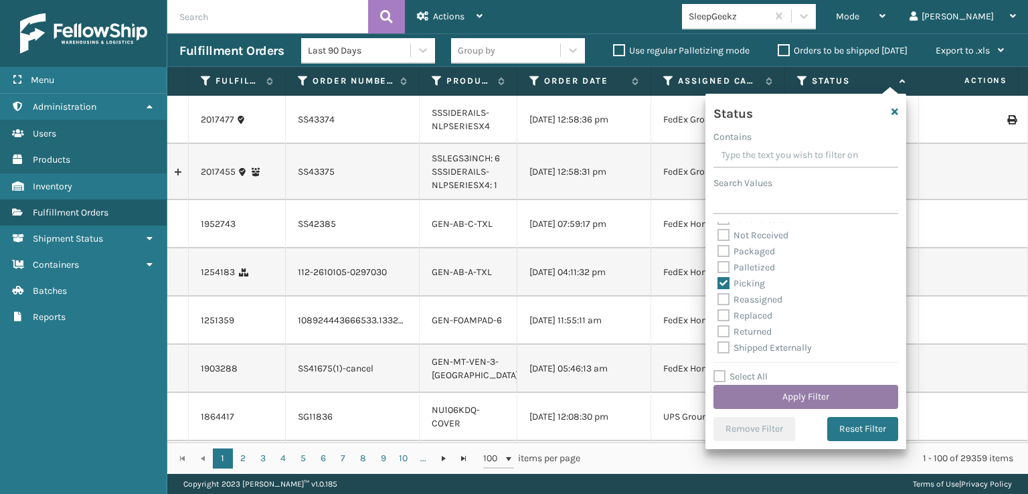
click at [785, 398] on button "Apply Filter" at bounding box center [806, 397] width 185 height 24
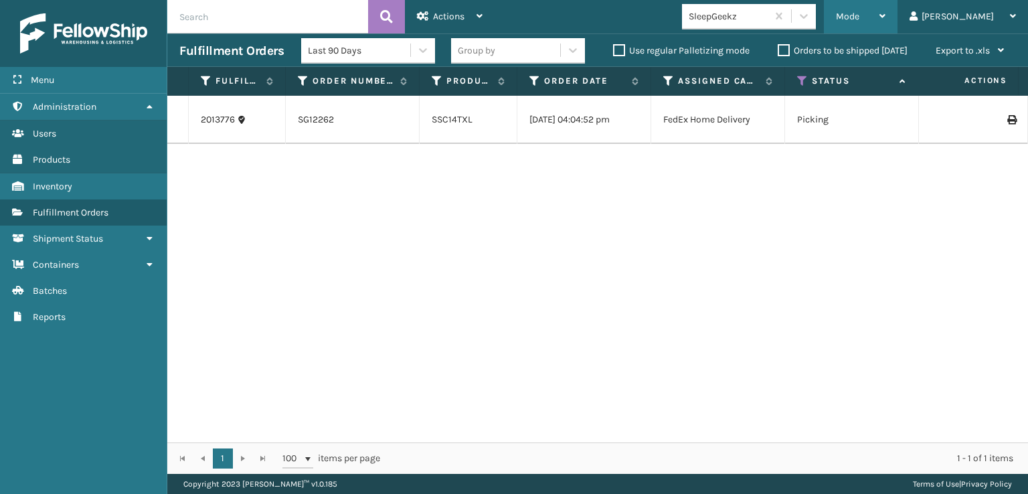
click at [889, 14] on div "Mode Regular Mode Picking Mode Labeling Mode Exit Scan Mode" at bounding box center [861, 16] width 74 height 33
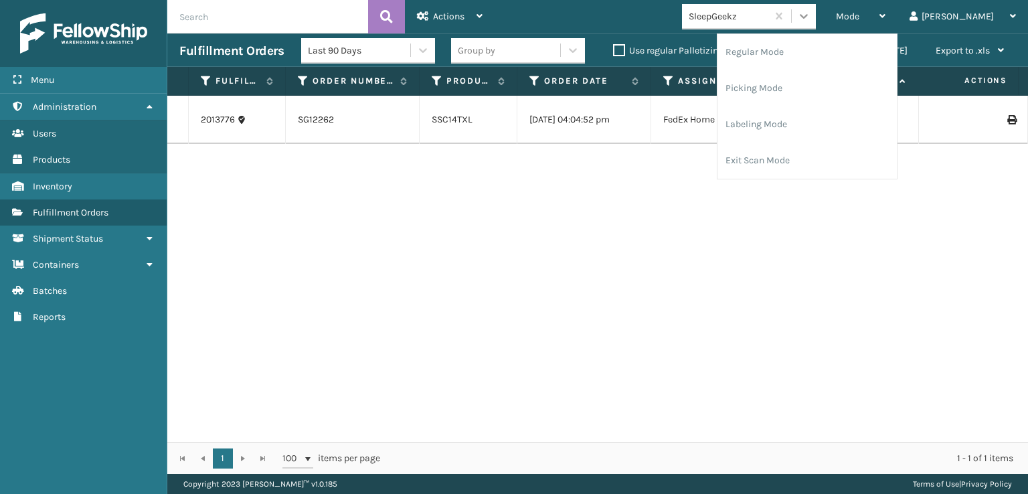
click at [816, 5] on div at bounding box center [804, 16] width 24 height 24
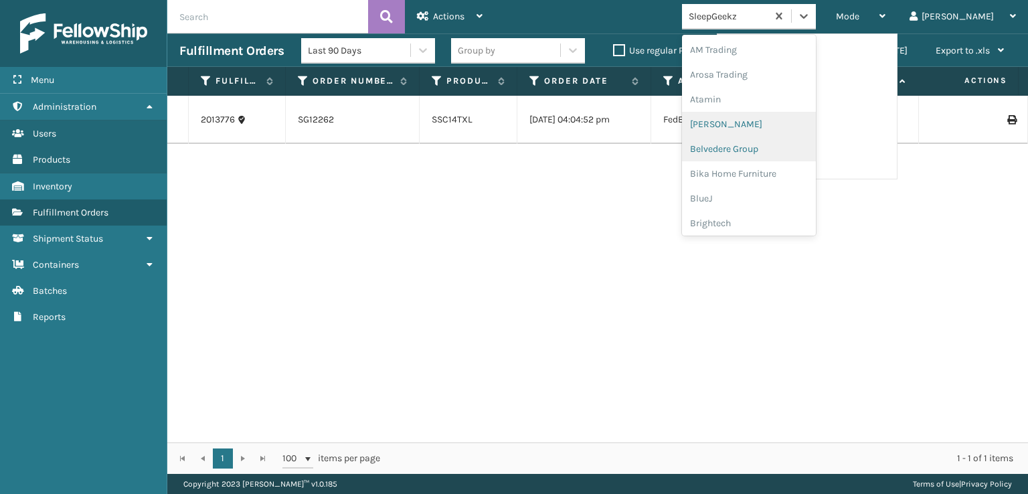
scroll to position [201, 0]
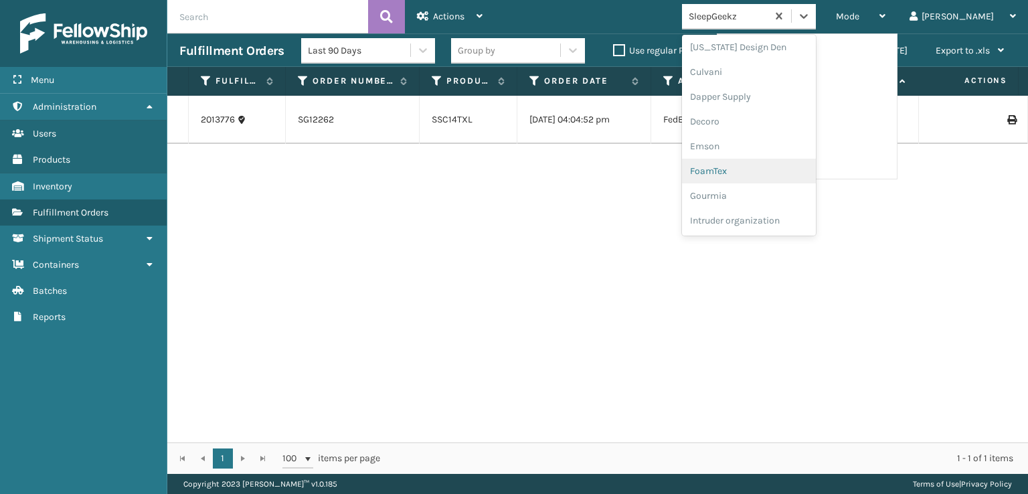
click at [763, 172] on div "FoamTex" at bounding box center [749, 171] width 134 height 25
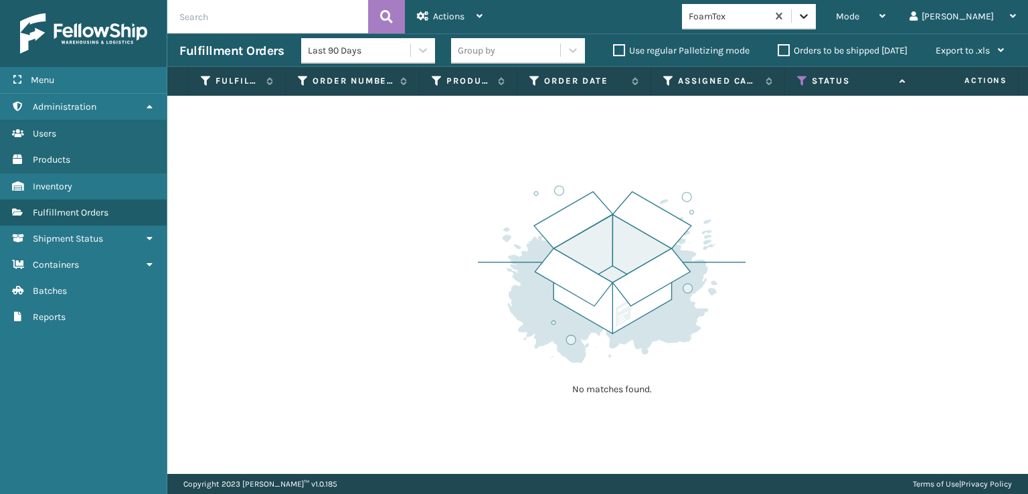
click at [816, 25] on div at bounding box center [804, 16] width 24 height 24
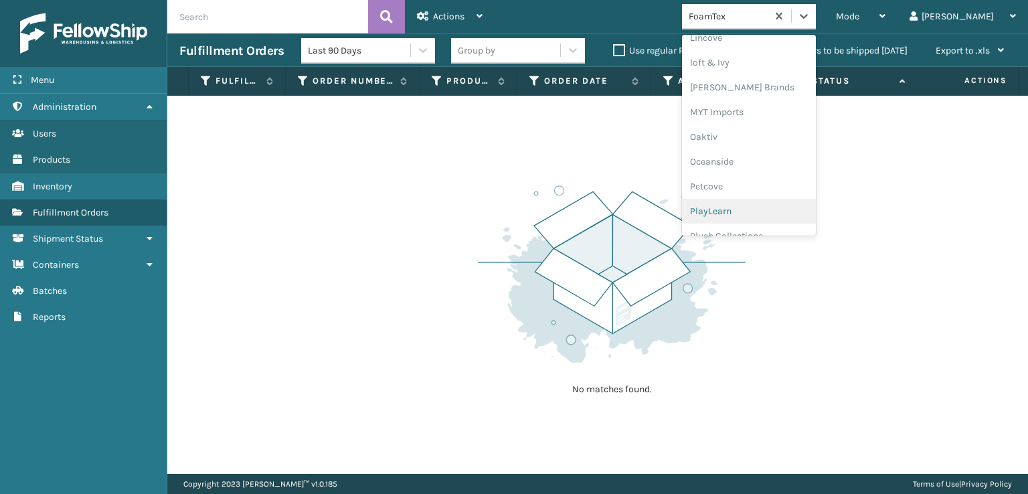
scroll to position [647, 0]
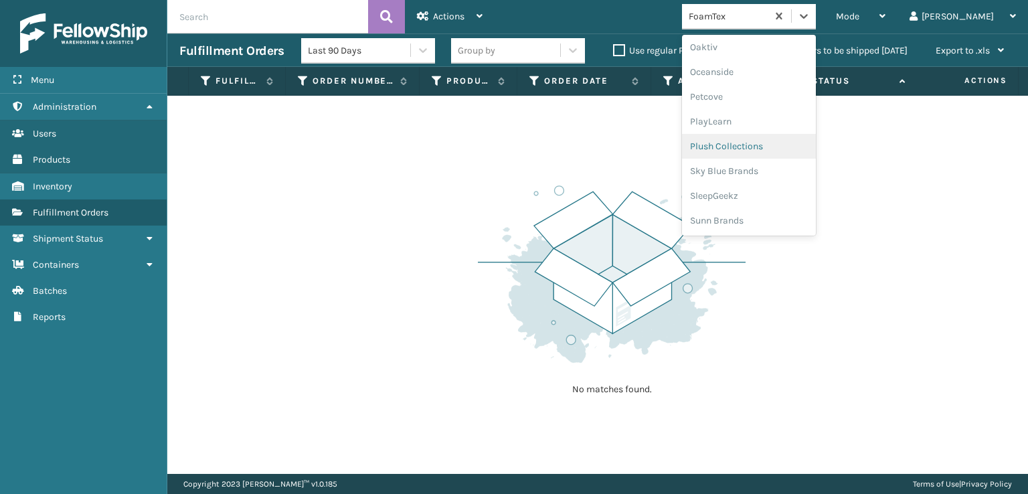
click at [770, 143] on div "Plush Collections" at bounding box center [749, 146] width 134 height 25
click at [811, 21] on icon at bounding box center [803, 15] width 13 height 13
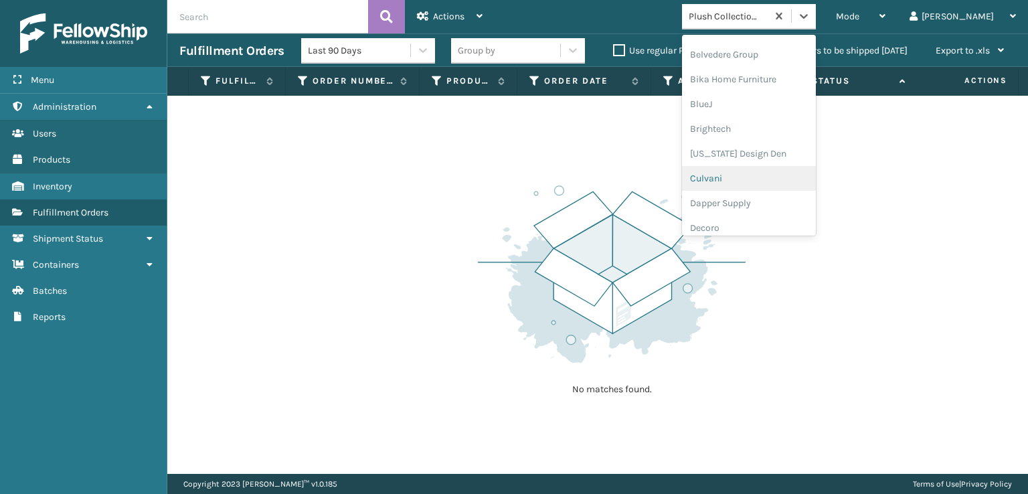
scroll to position [201, 0]
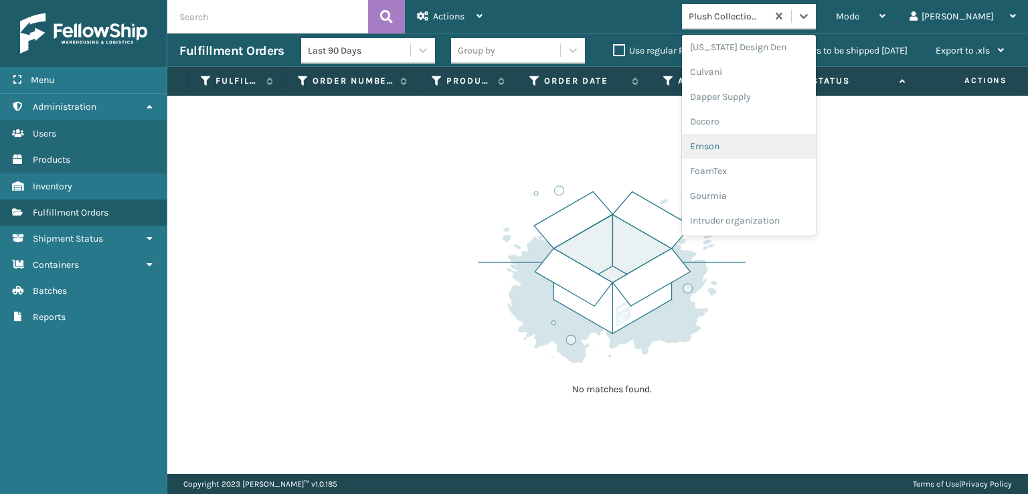
click at [772, 157] on div "Emson" at bounding box center [749, 146] width 134 height 25
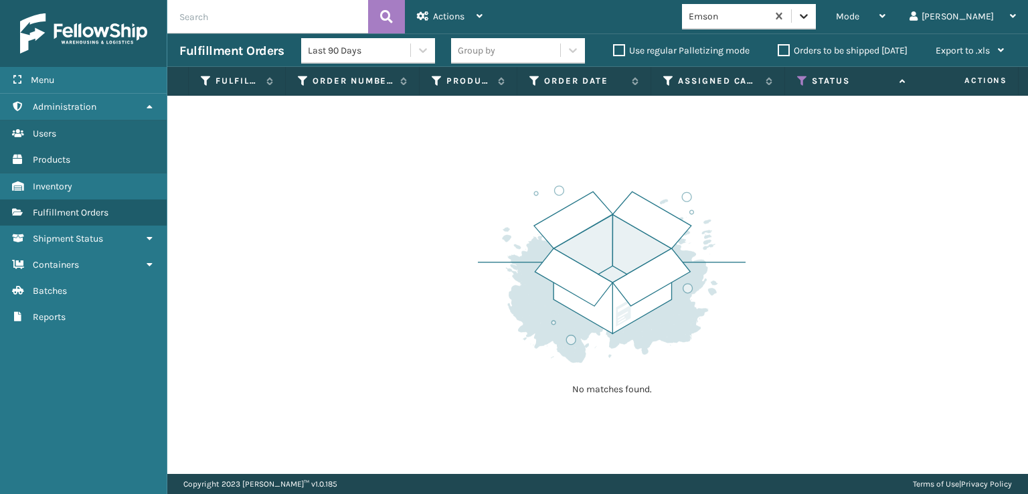
click at [816, 27] on div at bounding box center [804, 16] width 24 height 24
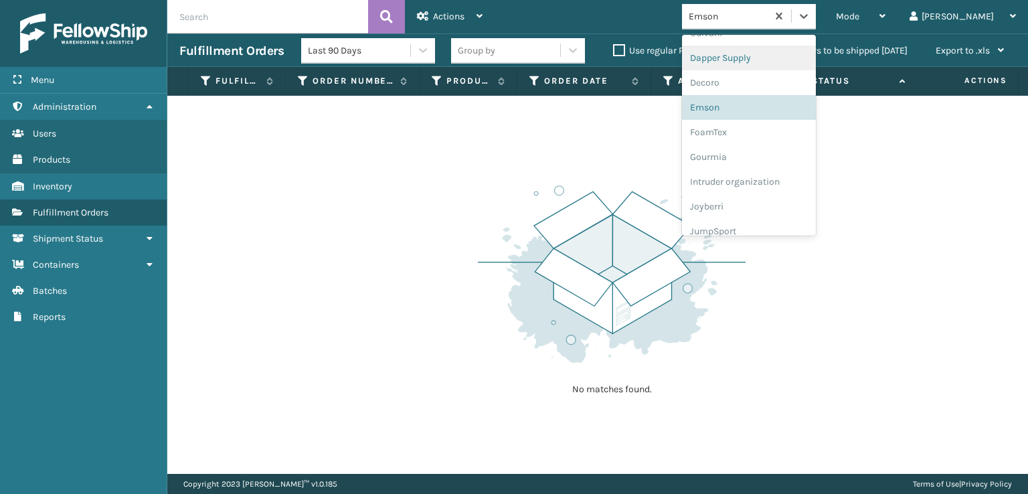
scroll to position [268, 0]
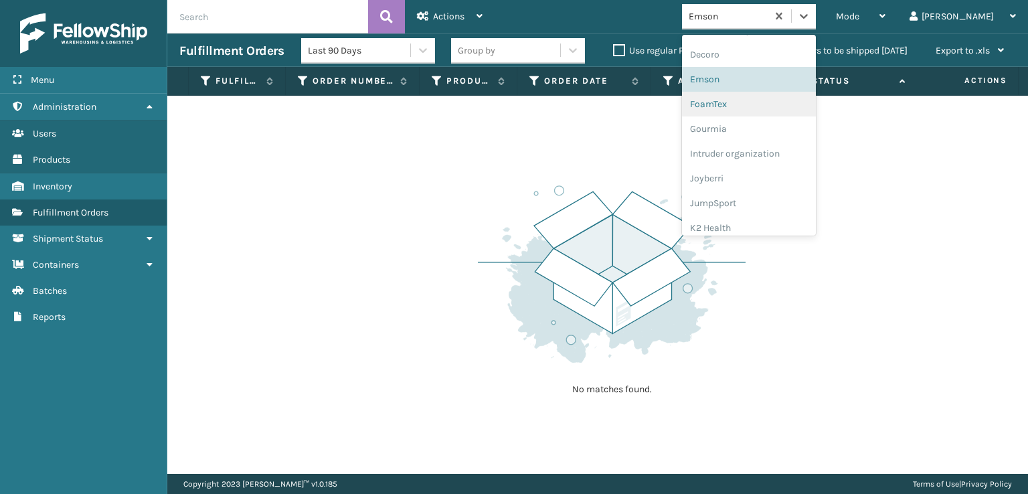
click at [776, 98] on div "FoamTex" at bounding box center [749, 104] width 134 height 25
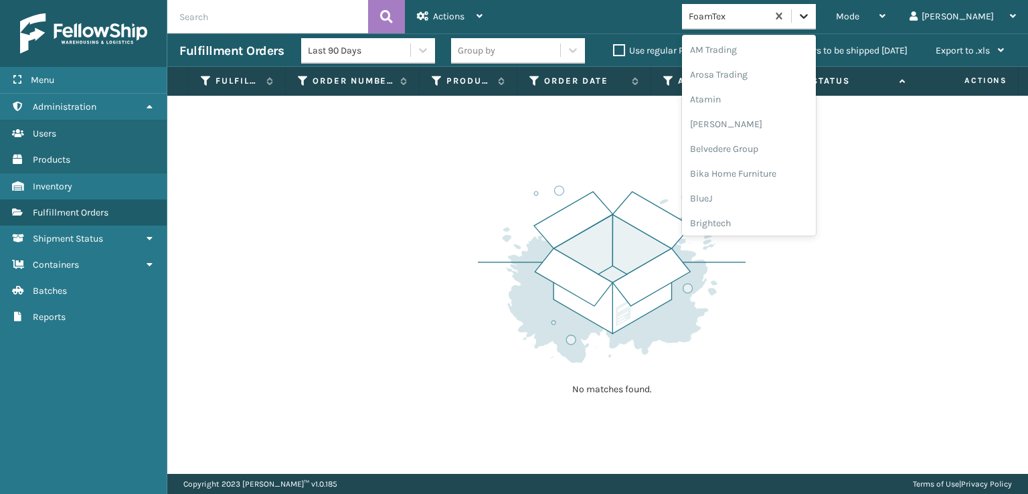
click at [816, 25] on div at bounding box center [804, 16] width 24 height 24
click at [765, 193] on div "SleepGeekz" at bounding box center [749, 195] width 134 height 25
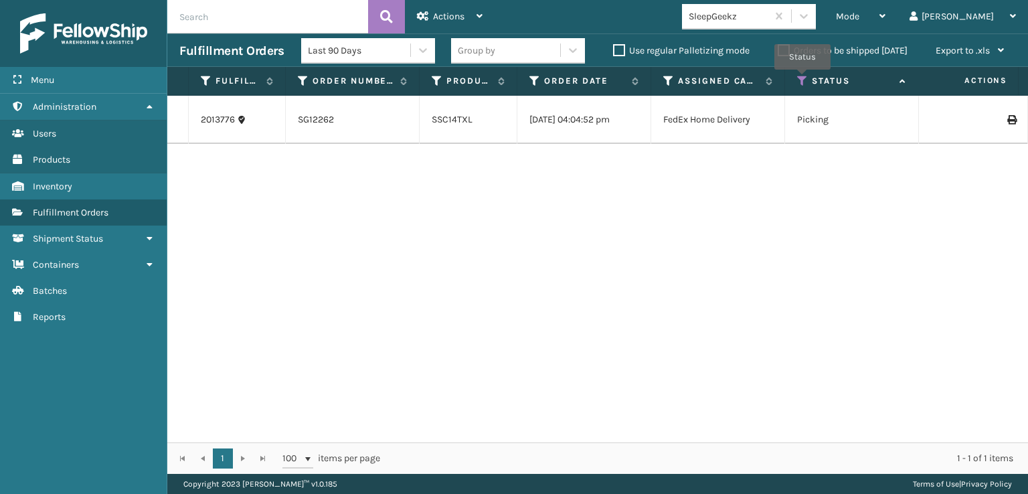
click at [803, 79] on icon at bounding box center [802, 81] width 11 height 12
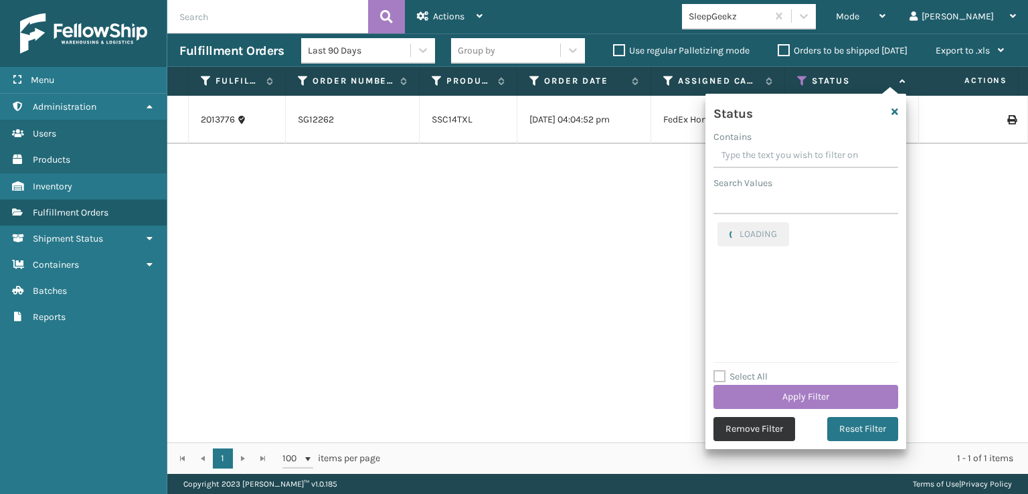
click at [747, 434] on button "Remove Filter" at bounding box center [755, 429] width 82 height 24
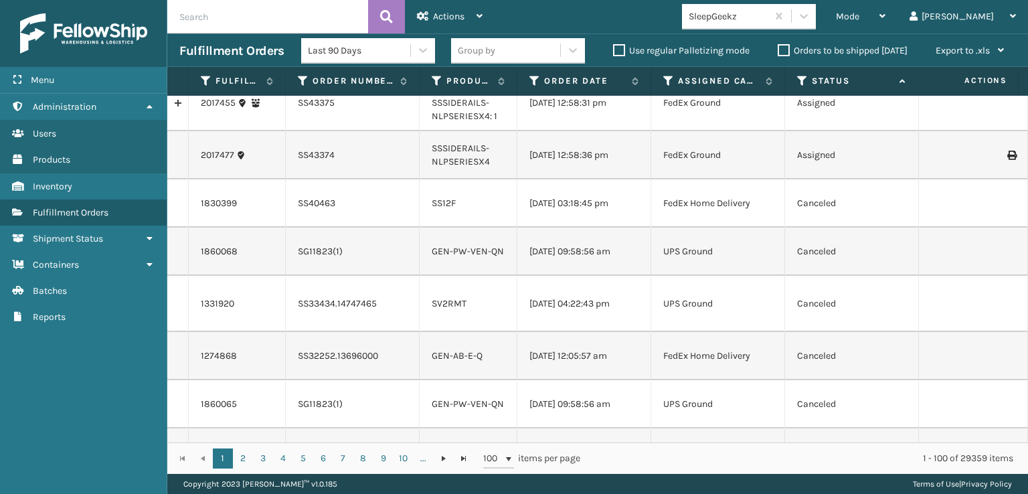
scroll to position [0, 0]
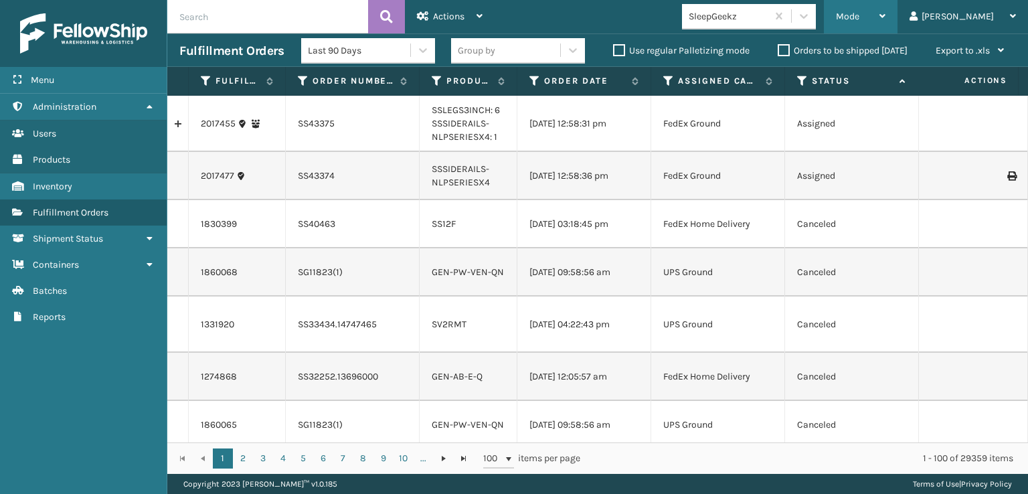
click at [859, 17] on span "Mode" at bounding box center [847, 16] width 23 height 11
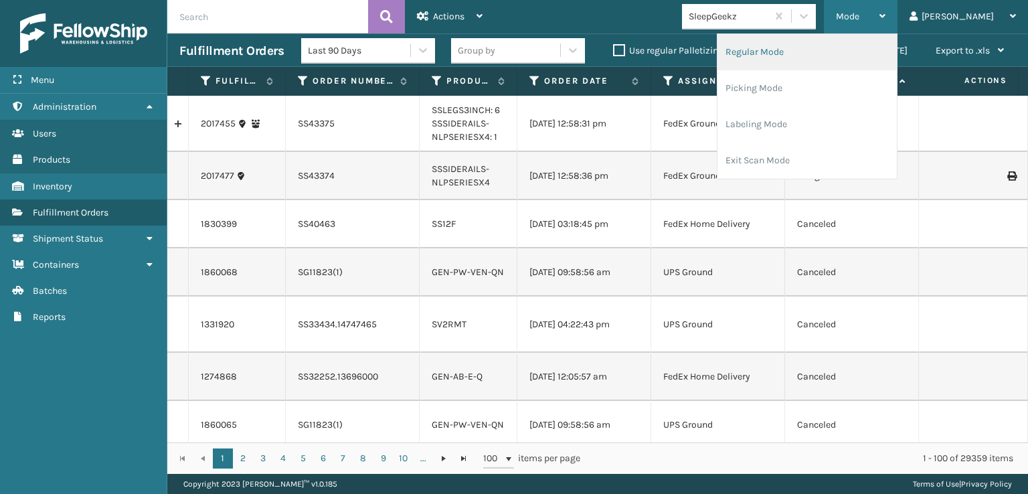
click at [801, 53] on li "Regular Mode" at bounding box center [807, 52] width 179 height 36
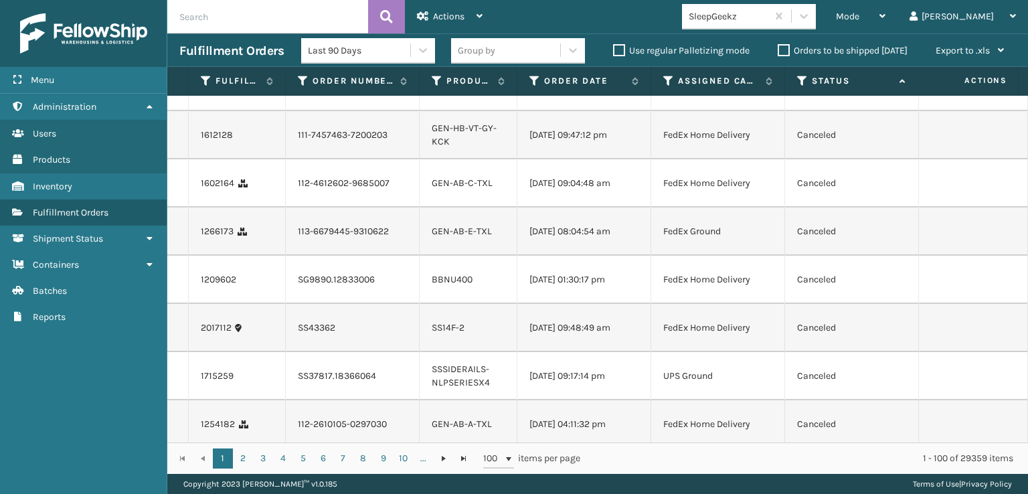
scroll to position [602, 0]
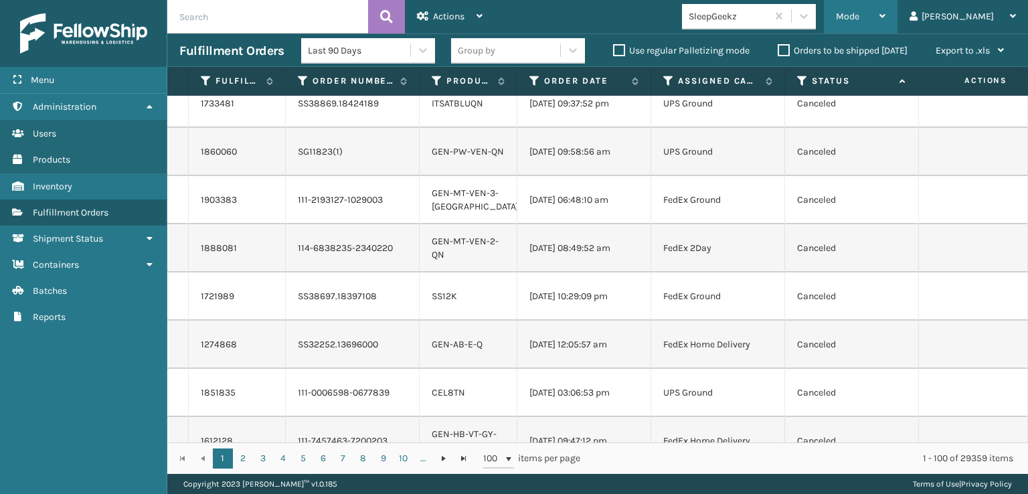
click at [889, 16] on div "Mode Regular Mode Picking Mode Labeling Mode Exit Scan Mode" at bounding box center [861, 16] width 74 height 33
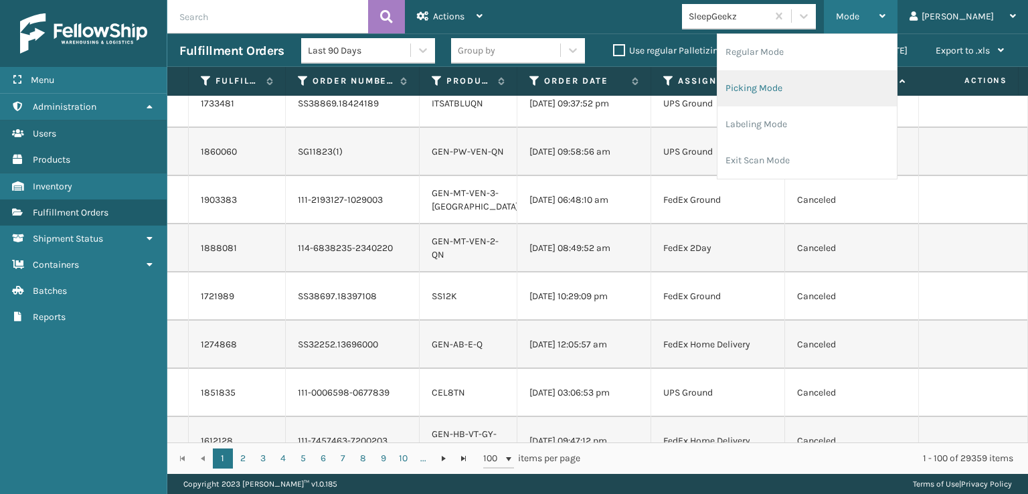
click at [825, 83] on li "Picking Mode" at bounding box center [807, 88] width 179 height 36
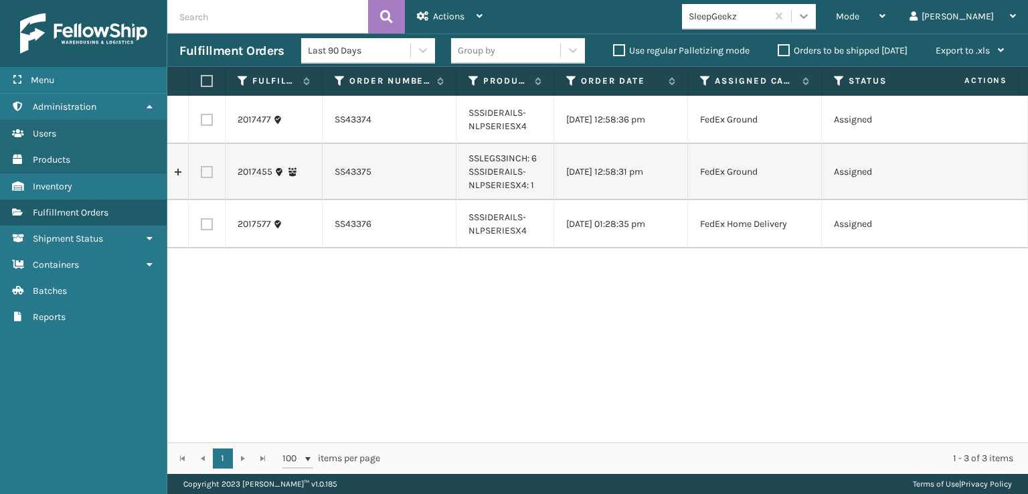
click at [811, 17] on icon at bounding box center [803, 15] width 13 height 13
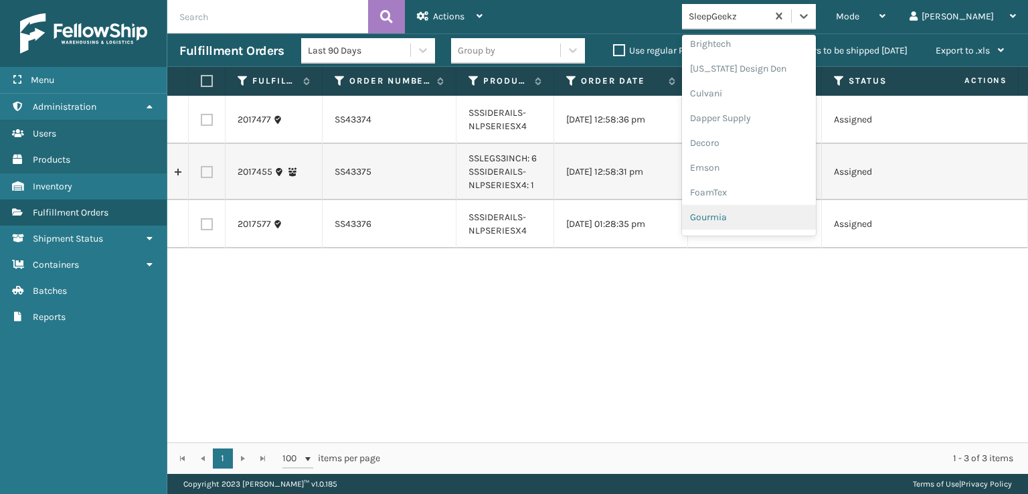
scroll to position [201, 0]
click at [756, 170] on div "FoamTex" at bounding box center [749, 171] width 134 height 25
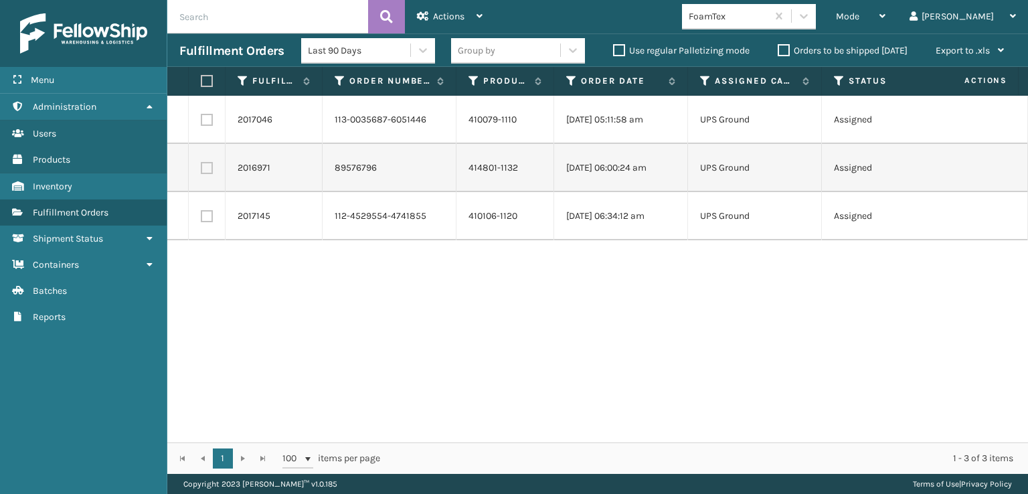
click at [203, 82] on label at bounding box center [205, 81] width 8 height 12
click at [201, 82] on input "checkbox" at bounding box center [201, 81] width 1 height 9
checkbox input "true"
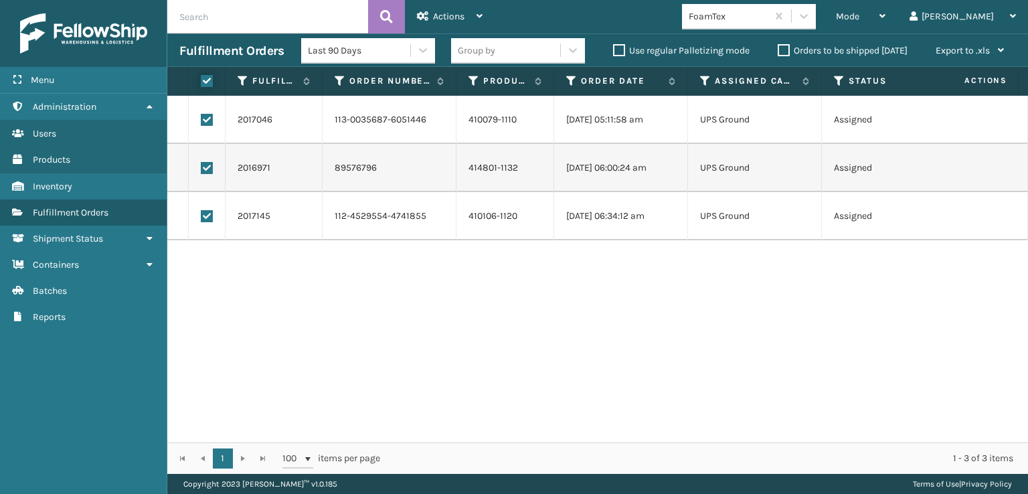
checkbox input "true"
click at [438, 11] on span "Actions" at bounding box center [448, 16] width 31 height 11
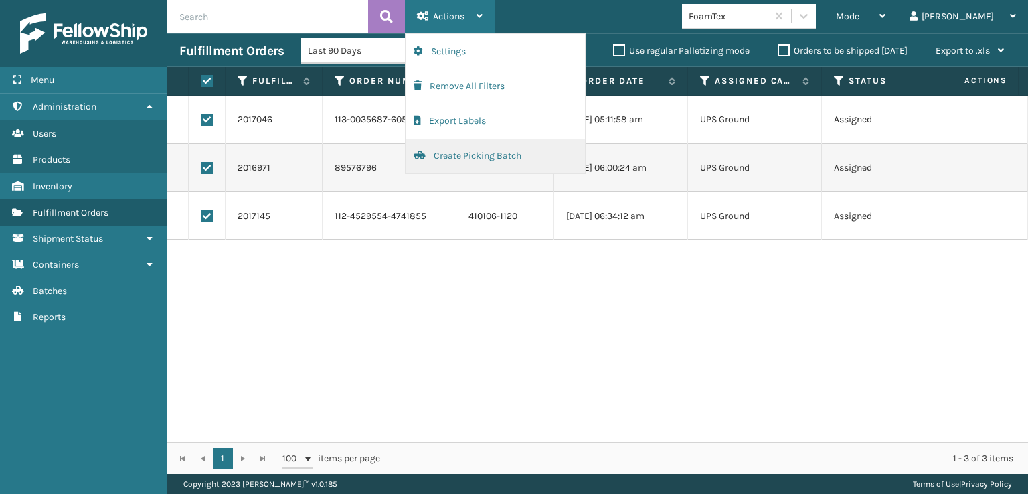
click at [455, 151] on button "Create Picking Batch" at bounding box center [495, 156] width 179 height 35
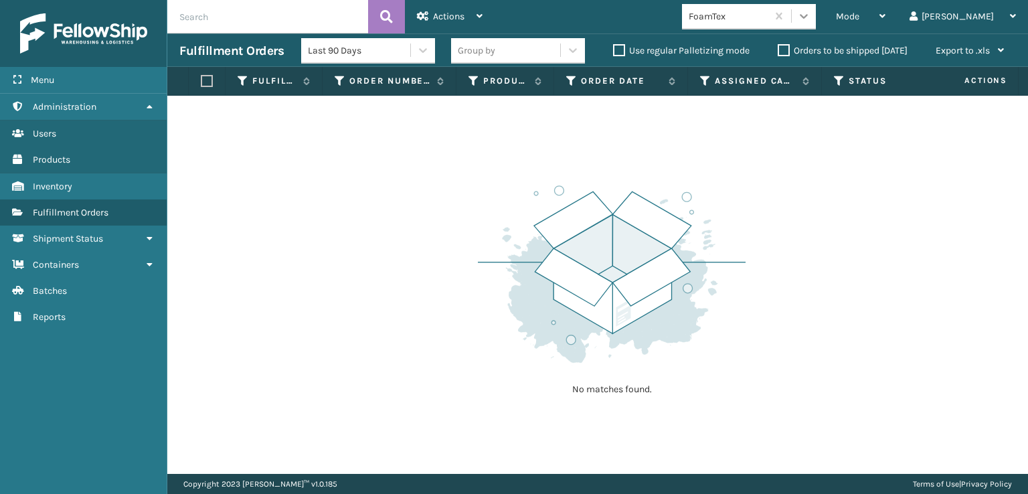
click at [811, 14] on icon at bounding box center [803, 15] width 13 height 13
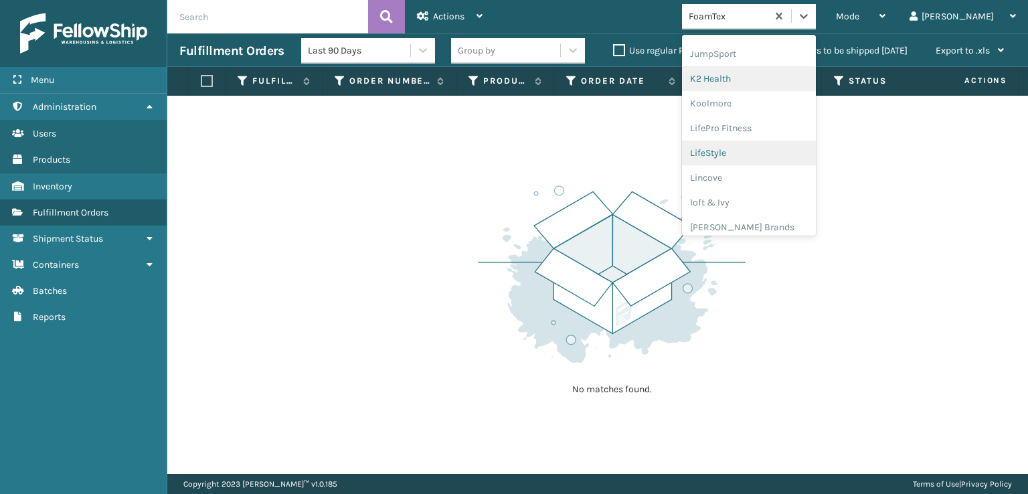
scroll to position [423, 0]
click at [758, 223] on div "[PERSON_NAME] Brands" at bounding box center [749, 221] width 134 height 25
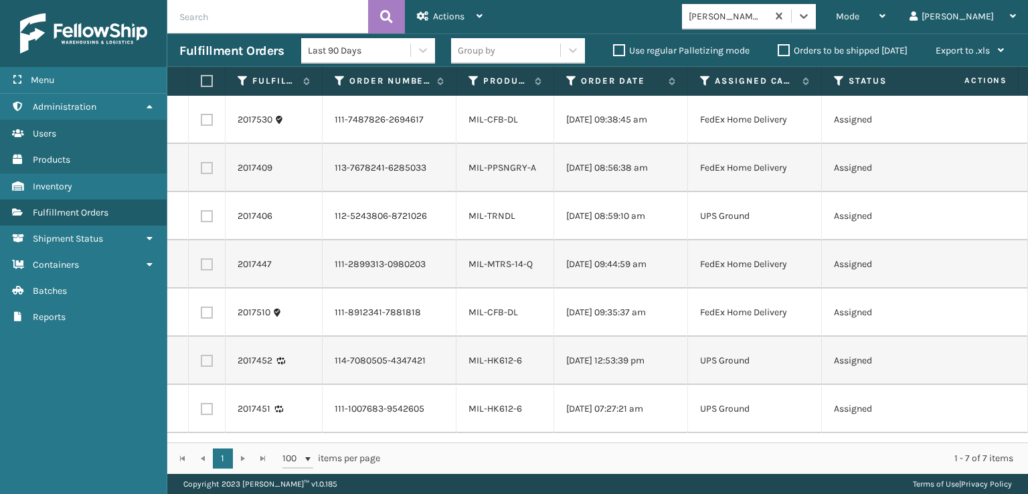
scroll to position [0, 0]
click at [208, 81] on label at bounding box center [205, 81] width 8 height 12
click at [201, 81] on input "checkbox" at bounding box center [201, 81] width 1 height 9
checkbox input "true"
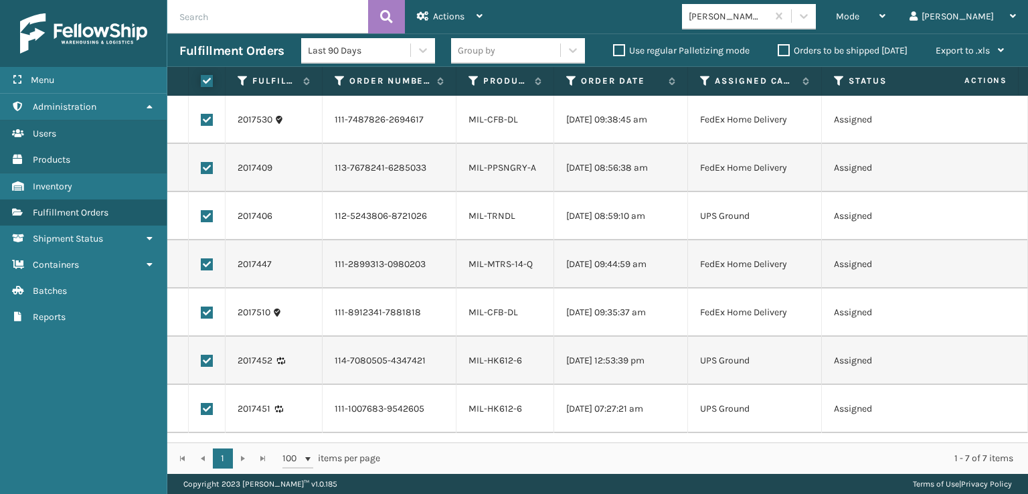
checkbox input "true"
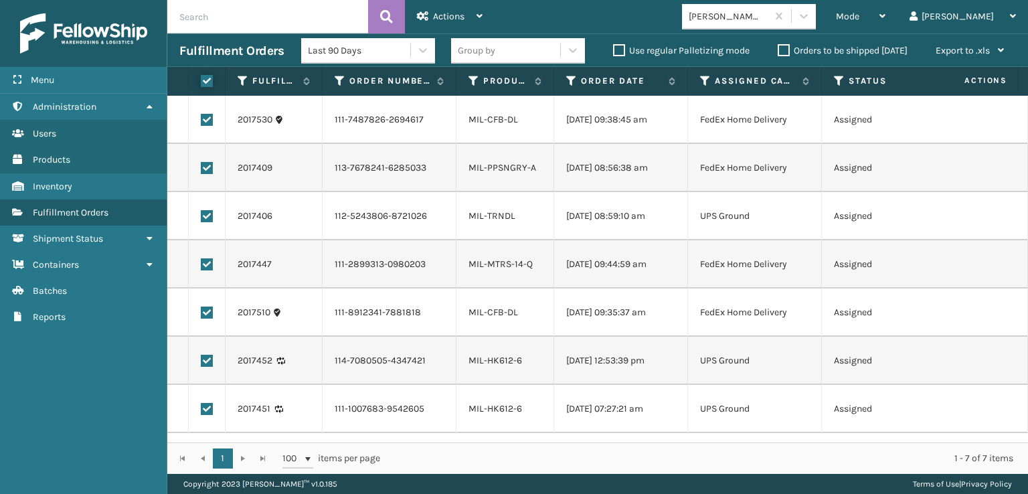
checkbox input "true"
click at [440, 18] on span "Actions" at bounding box center [448, 16] width 31 height 11
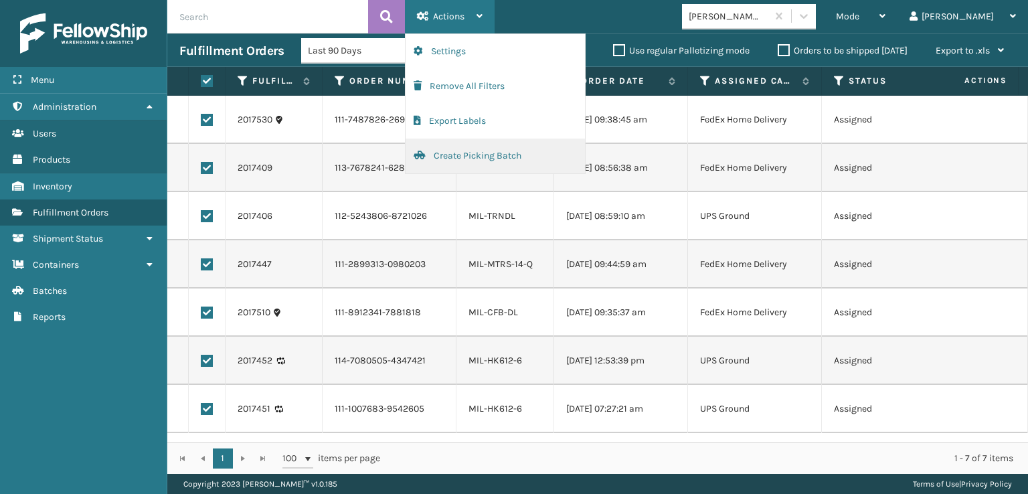
click at [453, 153] on button "Create Picking Batch" at bounding box center [495, 156] width 179 height 35
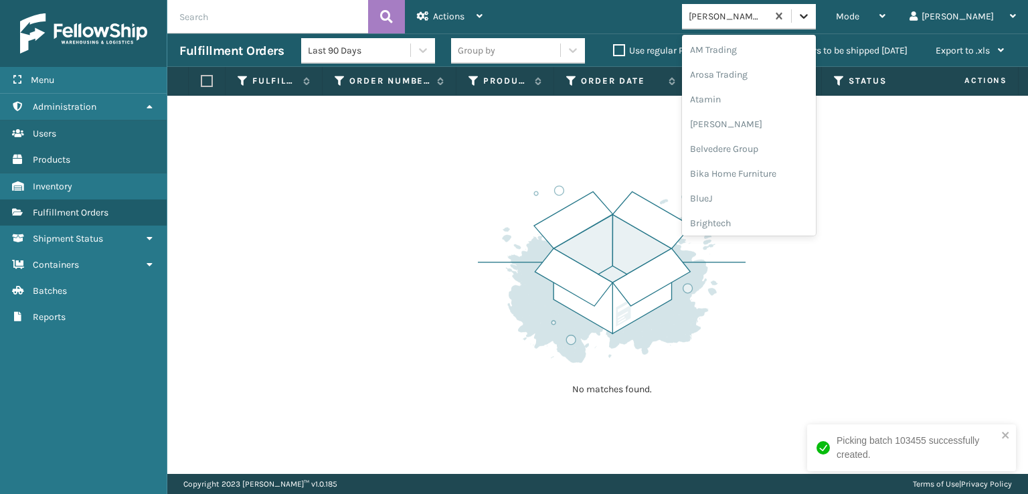
click at [811, 17] on icon at bounding box center [803, 15] width 13 height 13
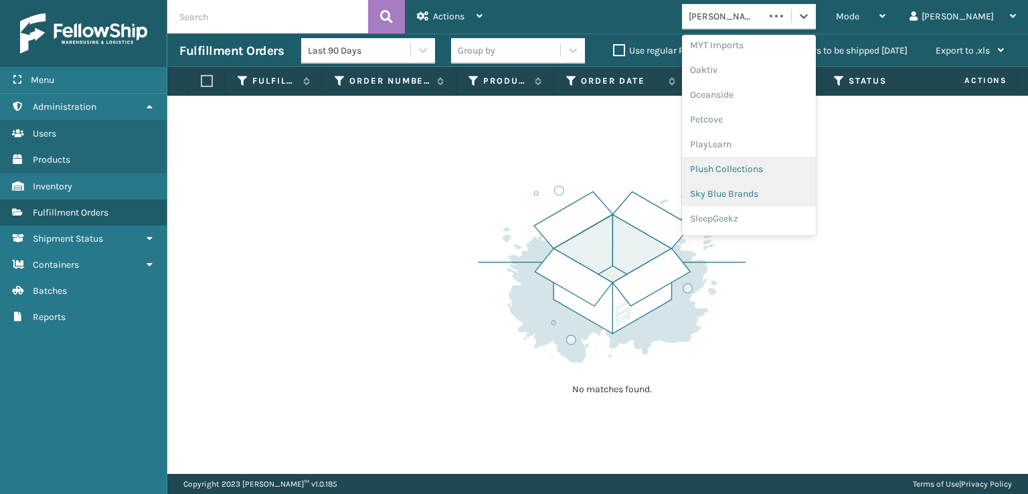
scroll to position [647, 0]
click at [768, 196] on div "SleepGeekz" at bounding box center [749, 195] width 134 height 25
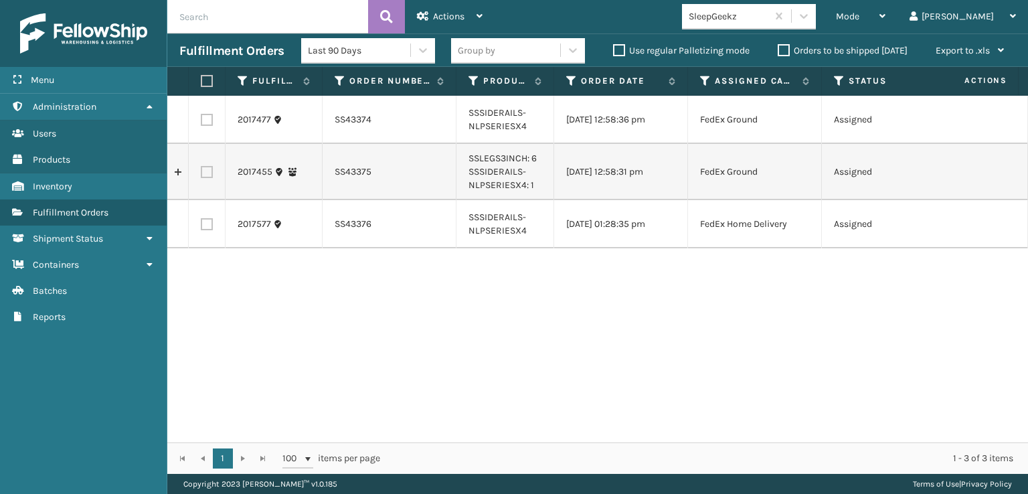
click at [206, 80] on label at bounding box center [205, 81] width 8 height 12
click at [201, 80] on input "checkbox" at bounding box center [201, 81] width 1 height 9
checkbox input "true"
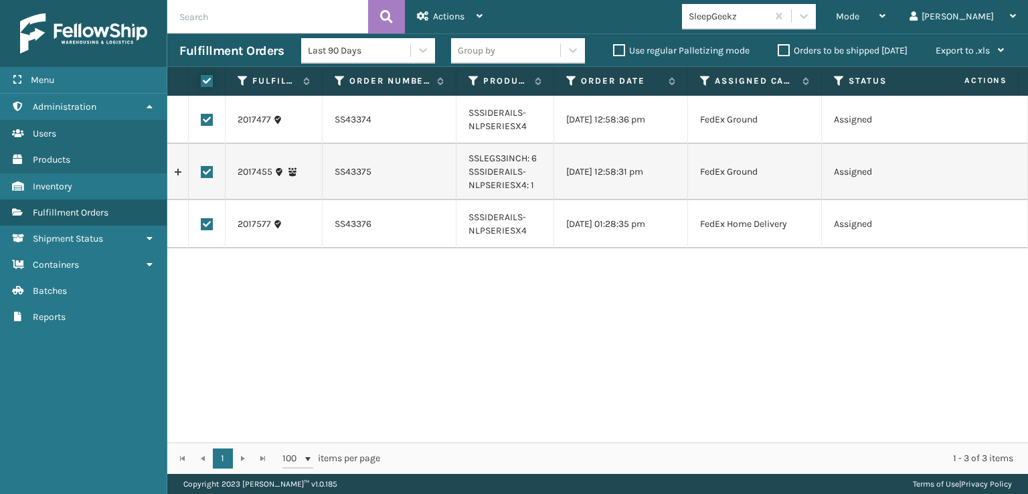
checkbox input "true"
click at [449, 10] on div "Actions" at bounding box center [450, 16] width 66 height 33
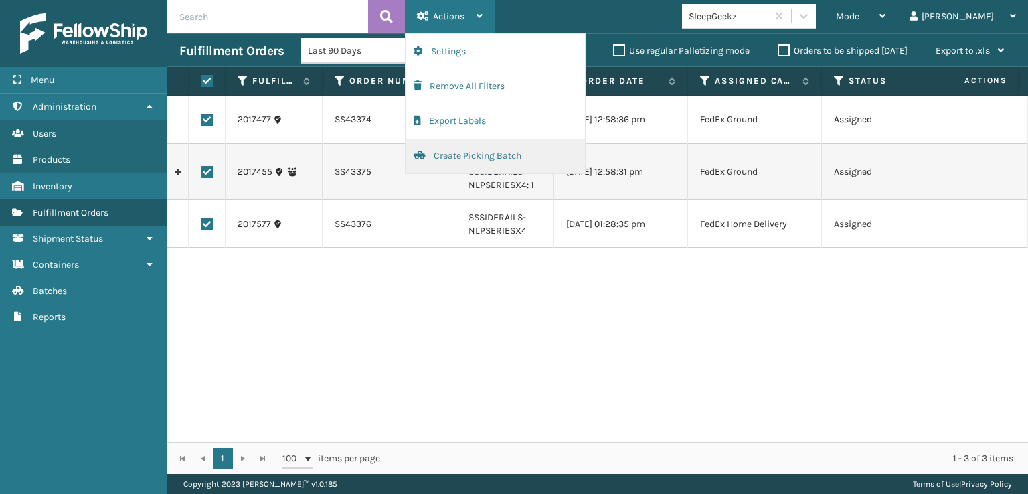
click at [479, 151] on button "Create Picking Batch" at bounding box center [495, 156] width 179 height 35
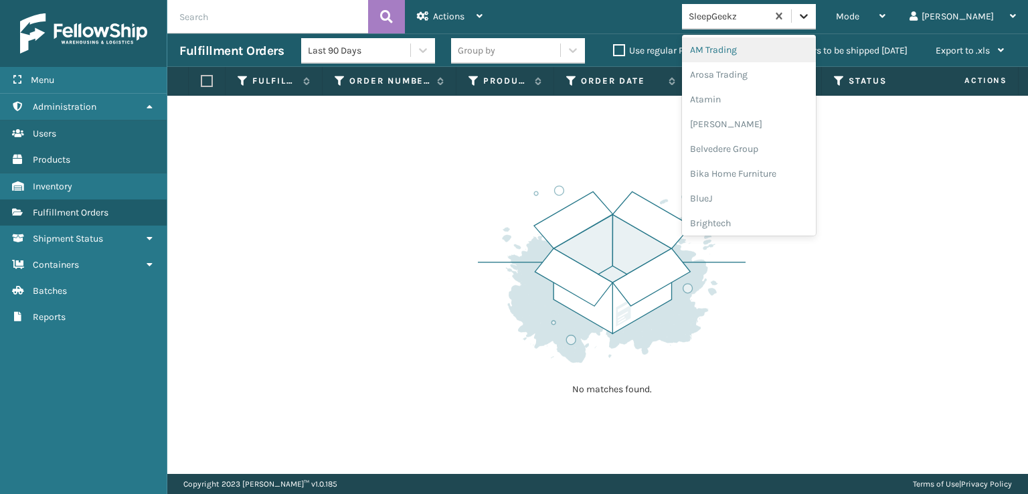
click at [811, 19] on icon at bounding box center [803, 15] width 13 height 13
click at [758, 173] on div "FoamTex" at bounding box center [749, 171] width 134 height 25
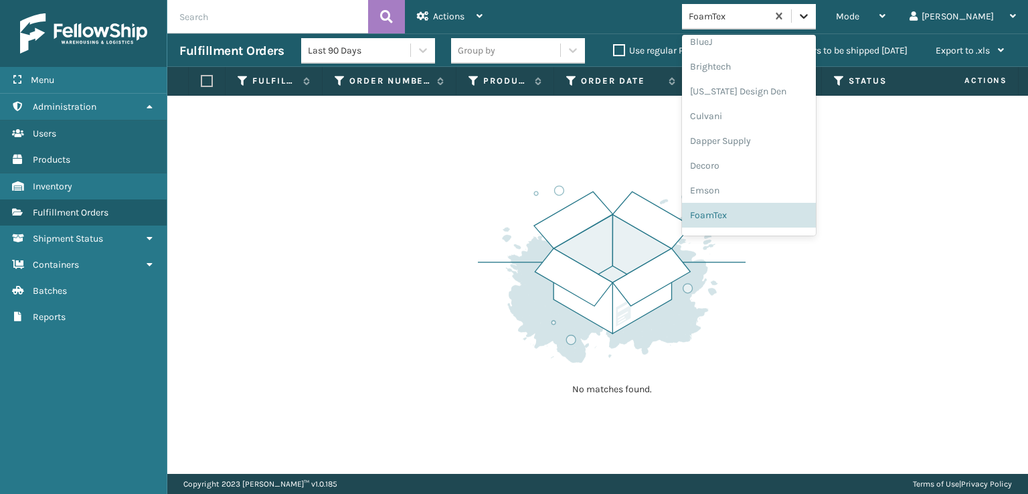
click at [811, 13] on icon at bounding box center [803, 15] width 13 height 13
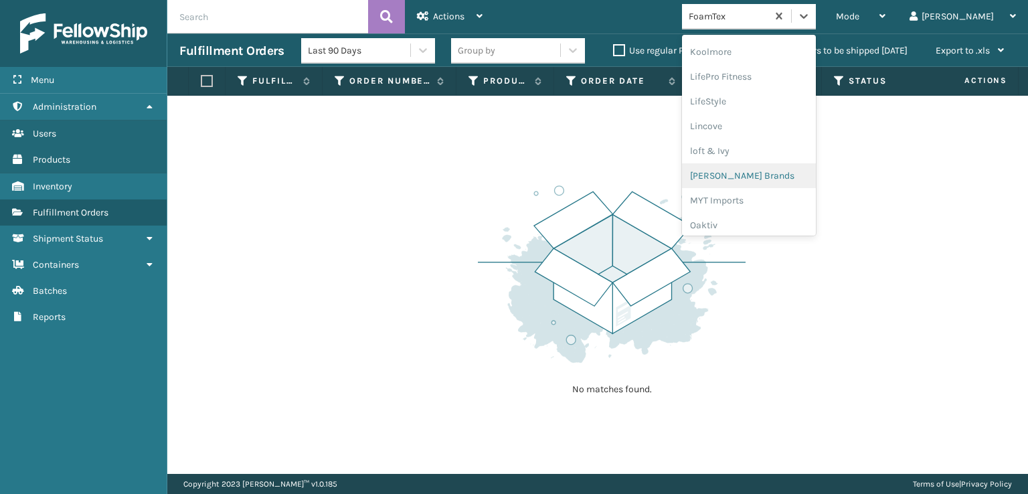
scroll to position [490, 0]
click at [758, 151] on div "[PERSON_NAME] Brands" at bounding box center [749, 154] width 134 height 25
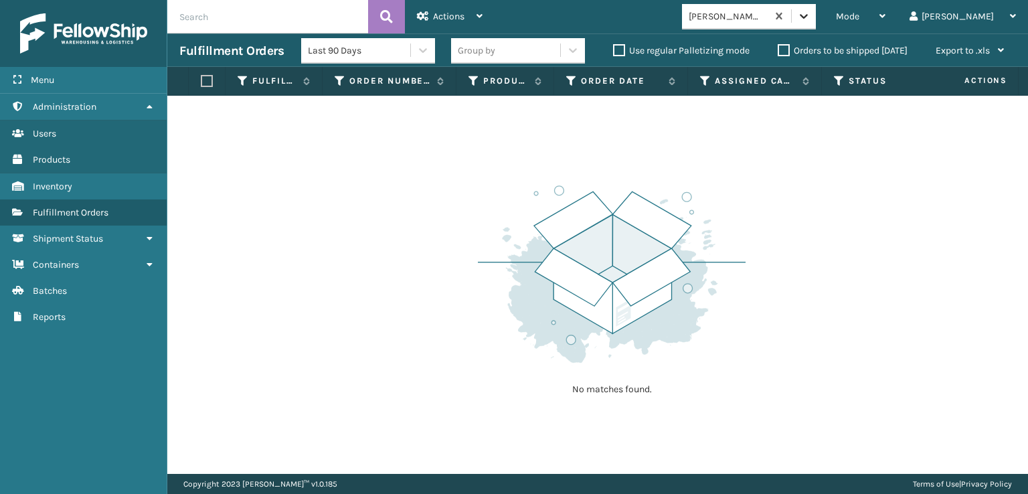
click at [811, 19] on icon at bounding box center [803, 15] width 13 height 13
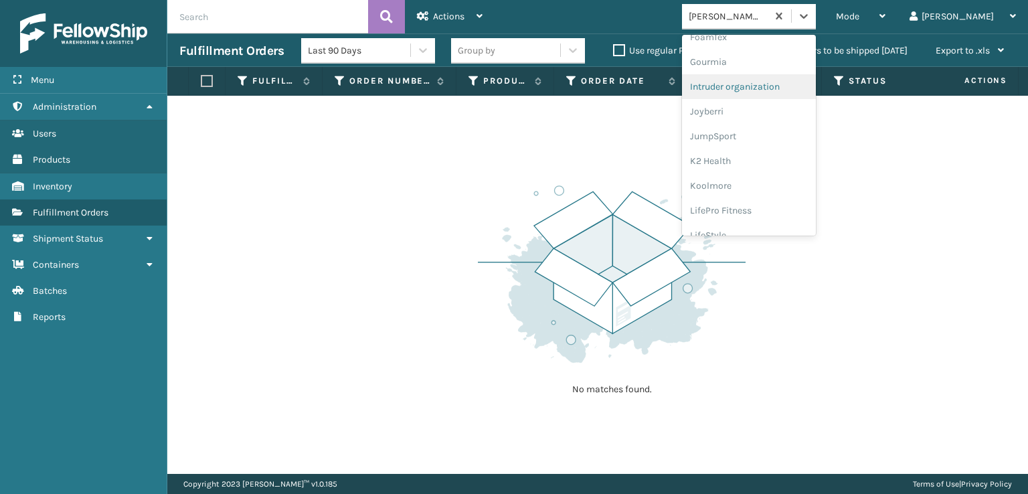
scroll to position [268, 0]
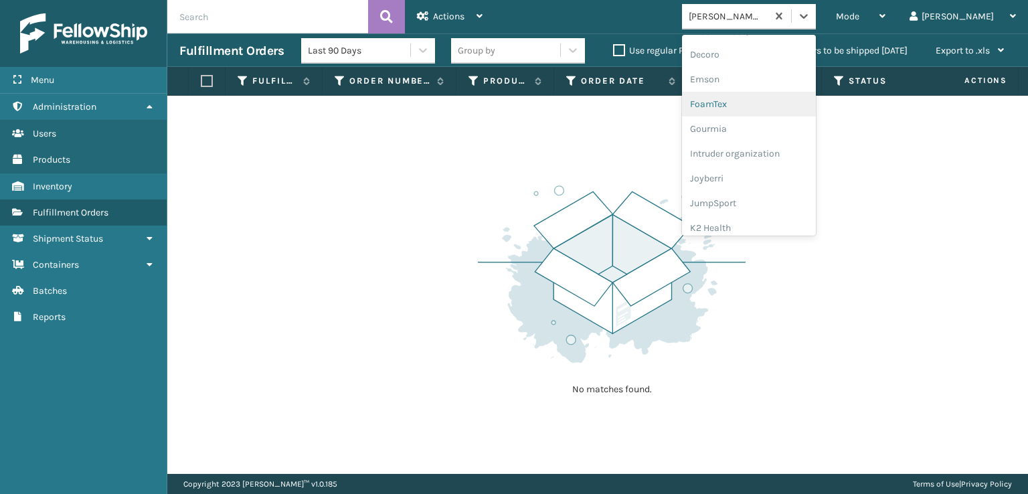
click at [768, 102] on div "FoamTex" at bounding box center [749, 104] width 134 height 25
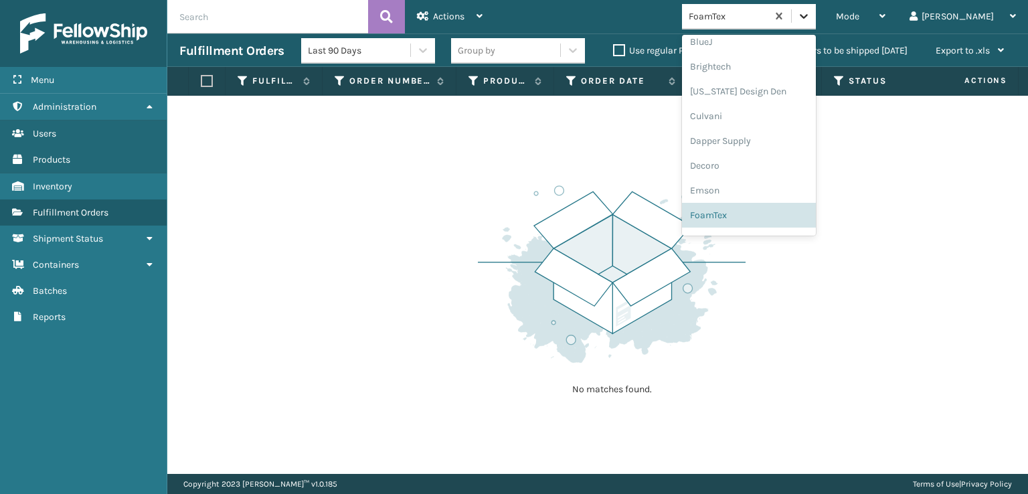
click at [811, 11] on icon at bounding box center [803, 15] width 13 height 13
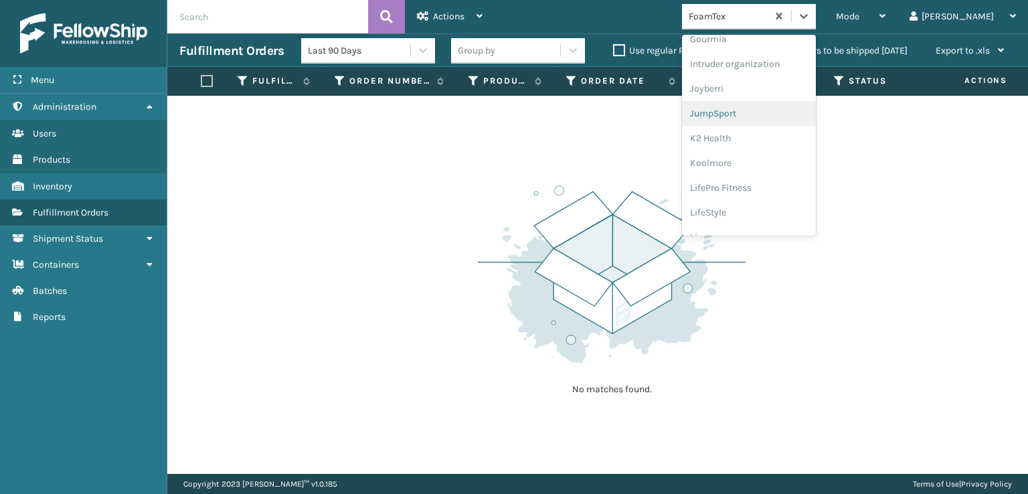
scroll to position [423, 0]
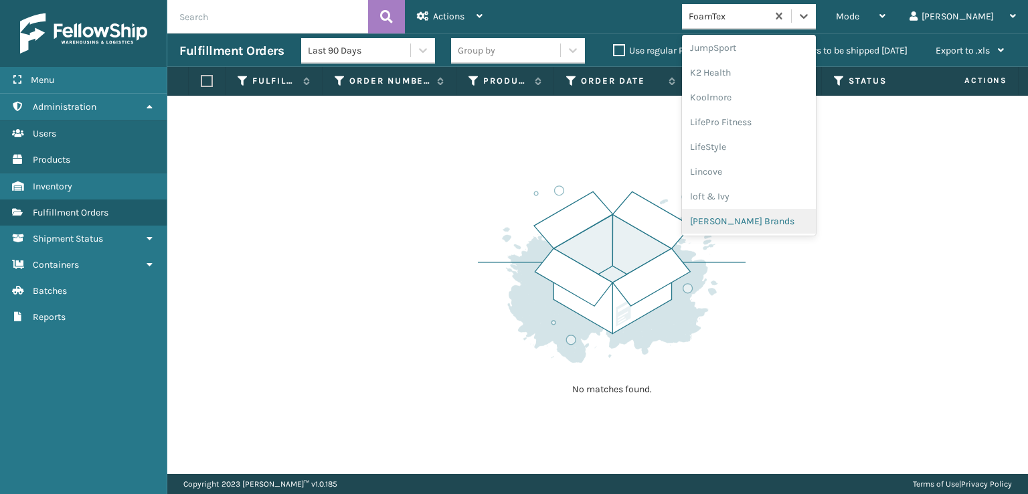
click at [800, 220] on div "[PERSON_NAME] Brands" at bounding box center [749, 221] width 134 height 25
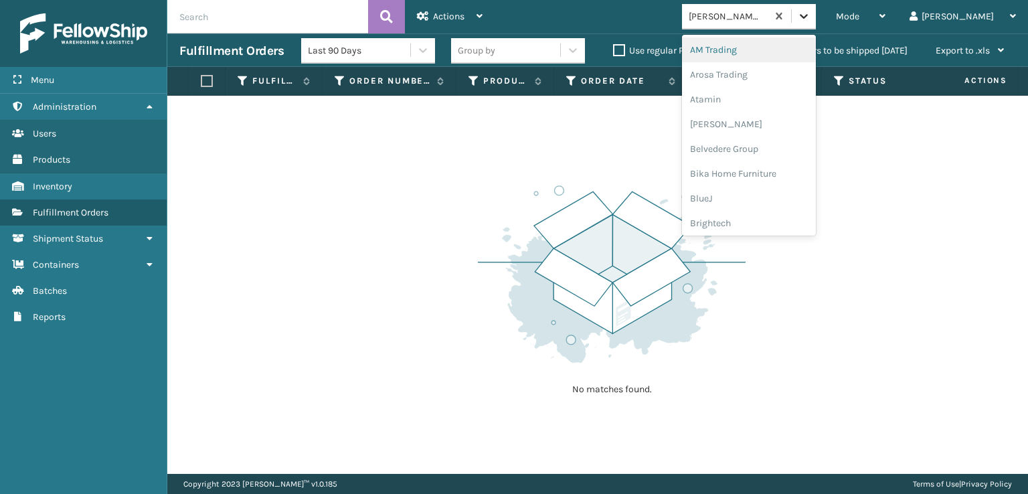
click at [816, 25] on div at bounding box center [804, 16] width 24 height 24
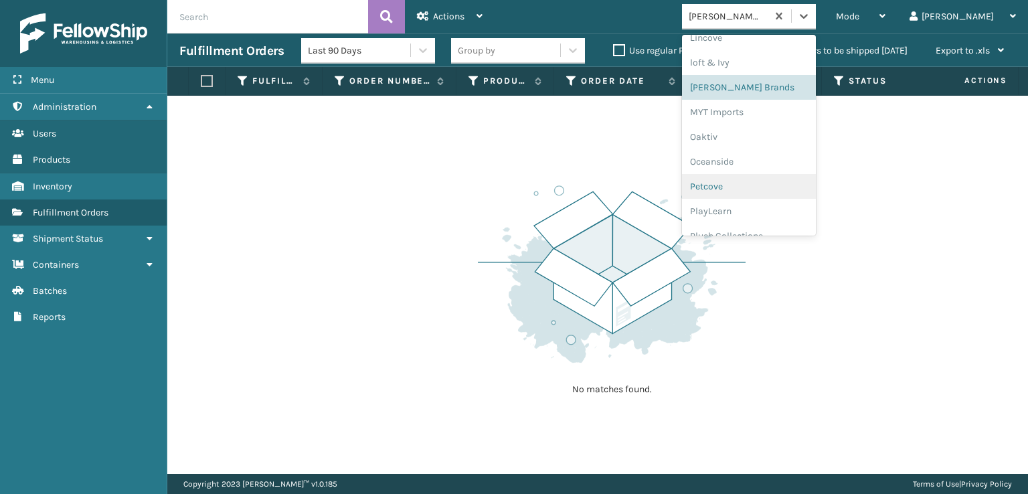
scroll to position [647, 0]
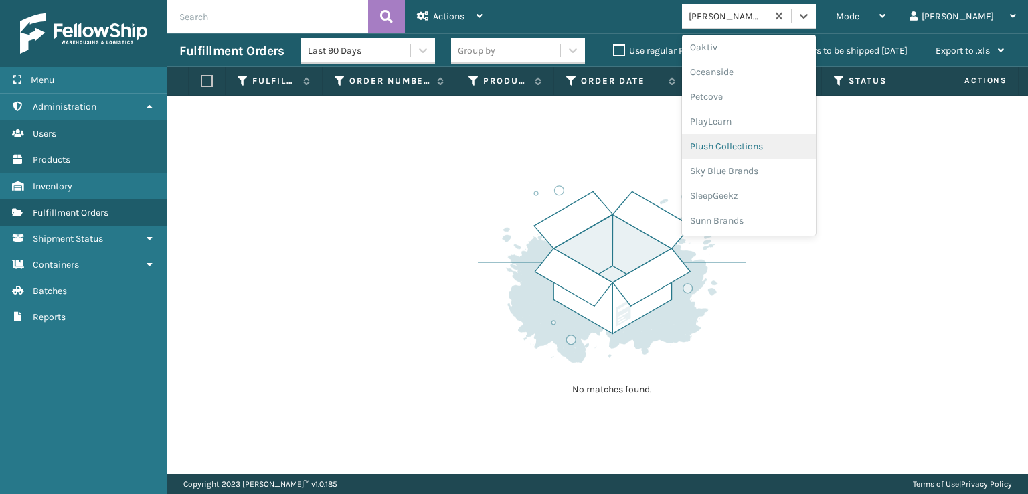
click at [761, 144] on div "Plush Collections" at bounding box center [749, 146] width 134 height 25
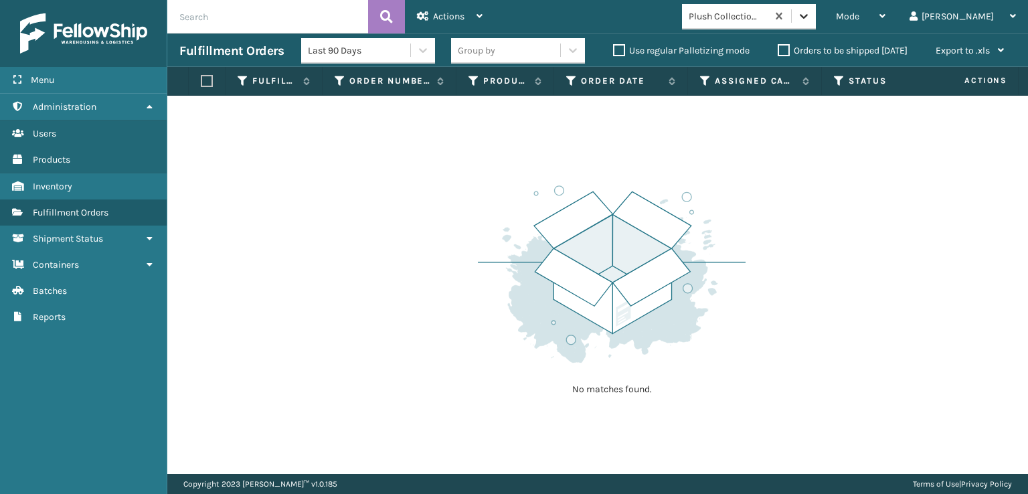
click at [811, 14] on icon at bounding box center [803, 15] width 13 height 13
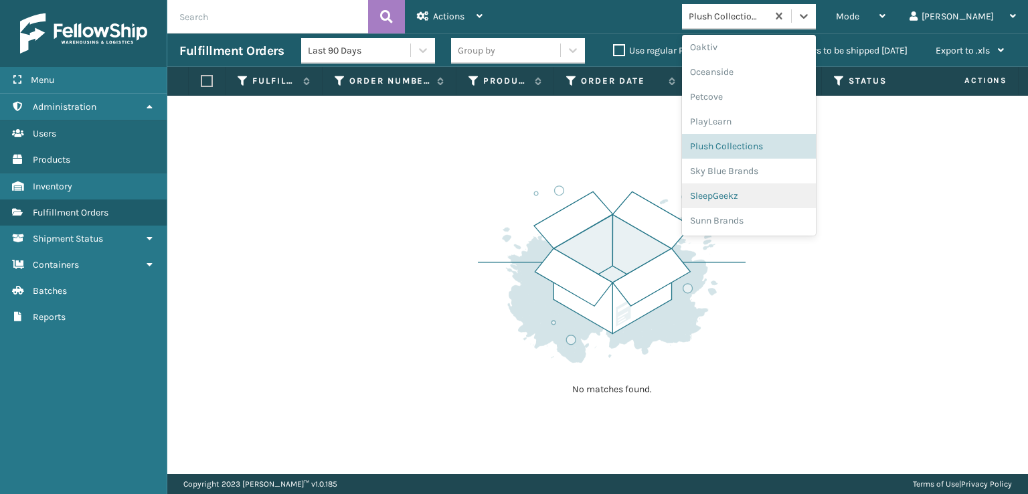
click at [771, 191] on div "SleepGeekz" at bounding box center [749, 195] width 134 height 25
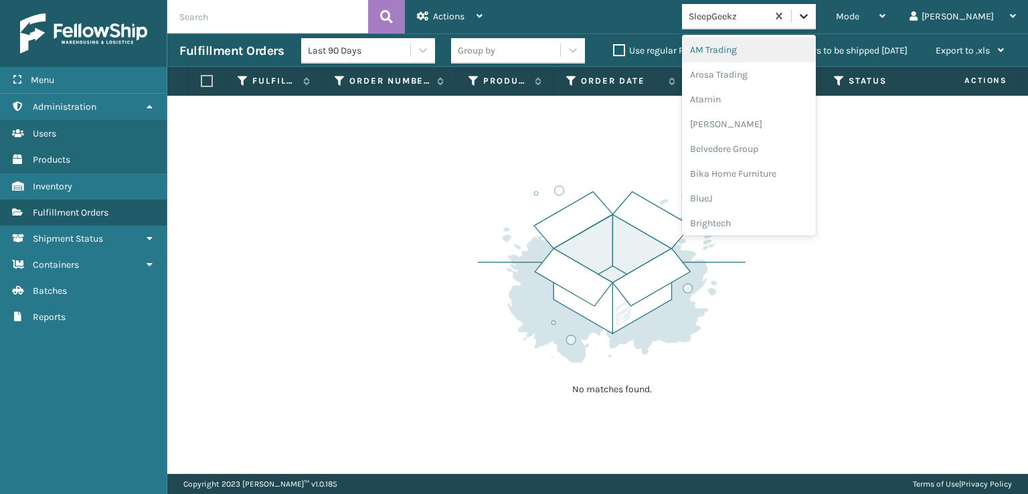
click at [811, 13] on icon at bounding box center [803, 15] width 13 height 13
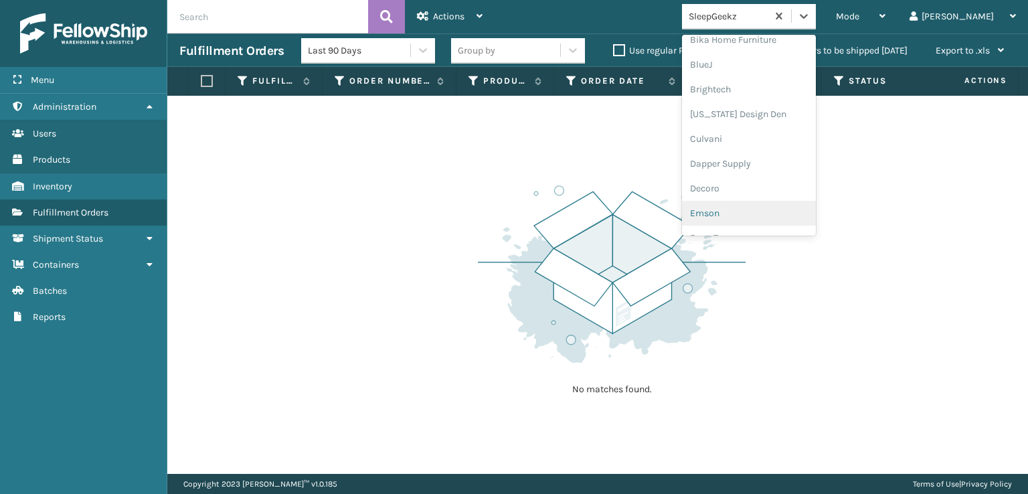
scroll to position [201, 0]
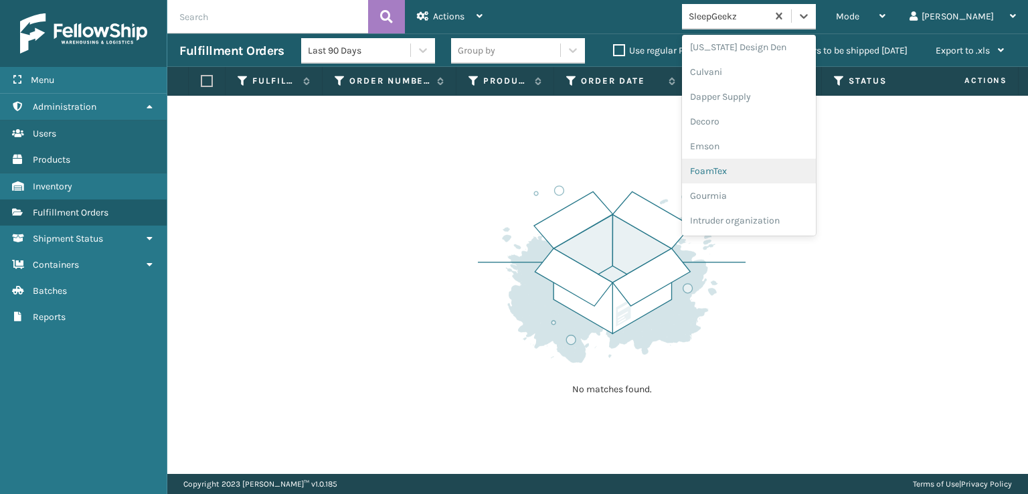
click at [763, 171] on div "FoamTex" at bounding box center [749, 171] width 134 height 25
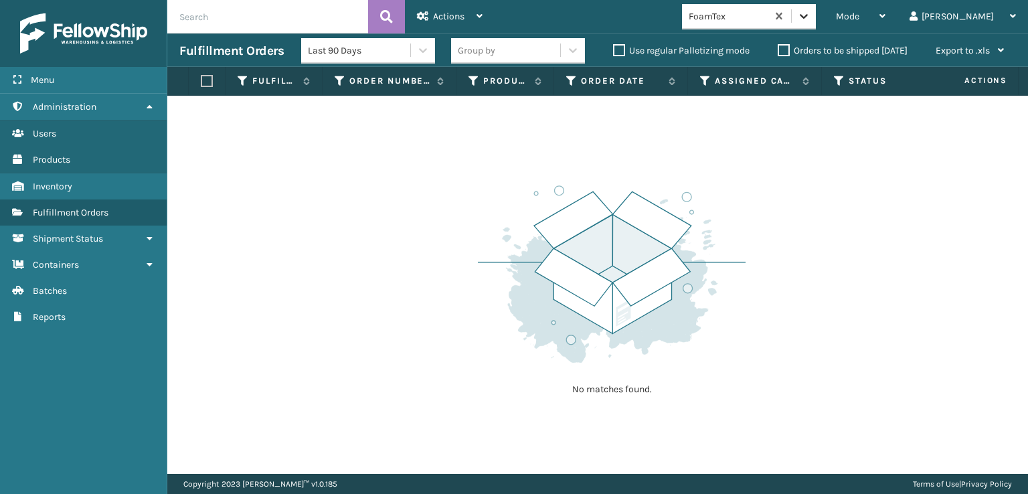
click at [816, 26] on div at bounding box center [804, 16] width 24 height 24
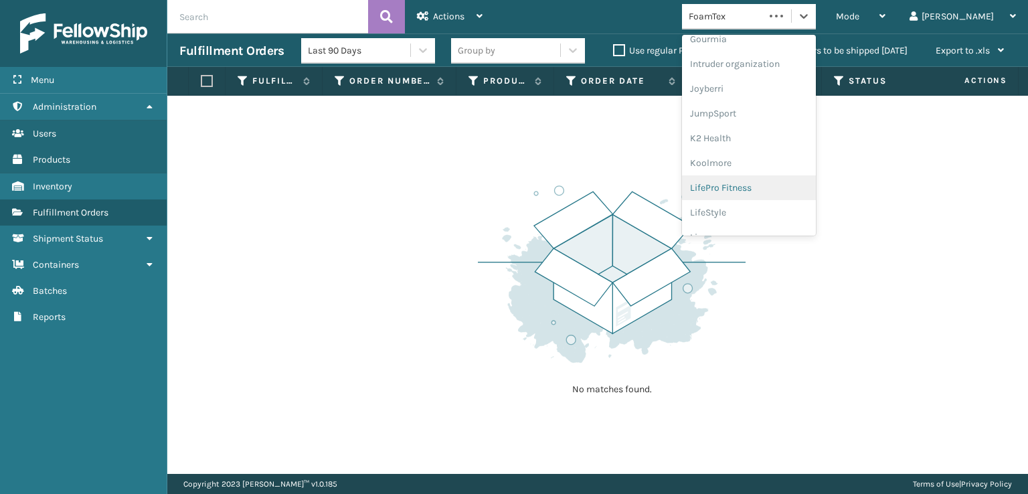
scroll to position [423, 0]
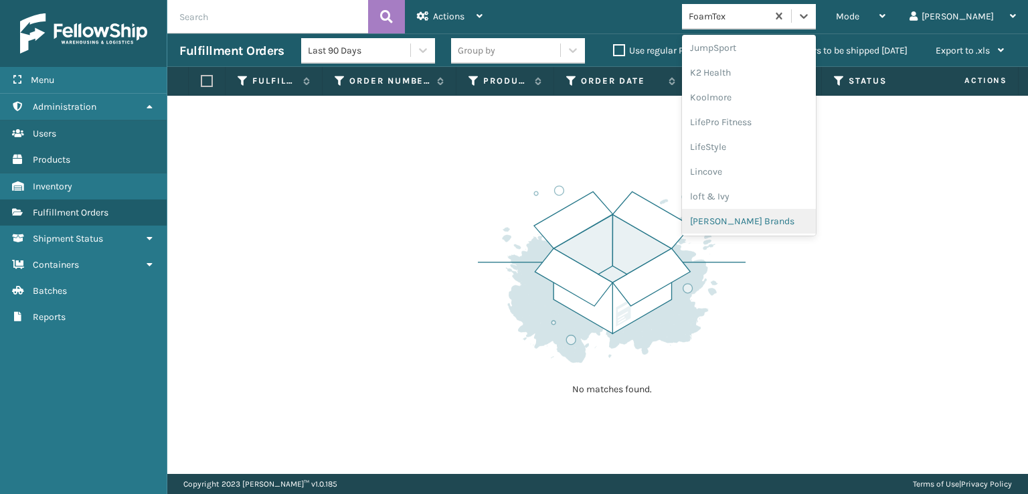
click at [776, 220] on div "[PERSON_NAME] Brands" at bounding box center [749, 221] width 134 height 25
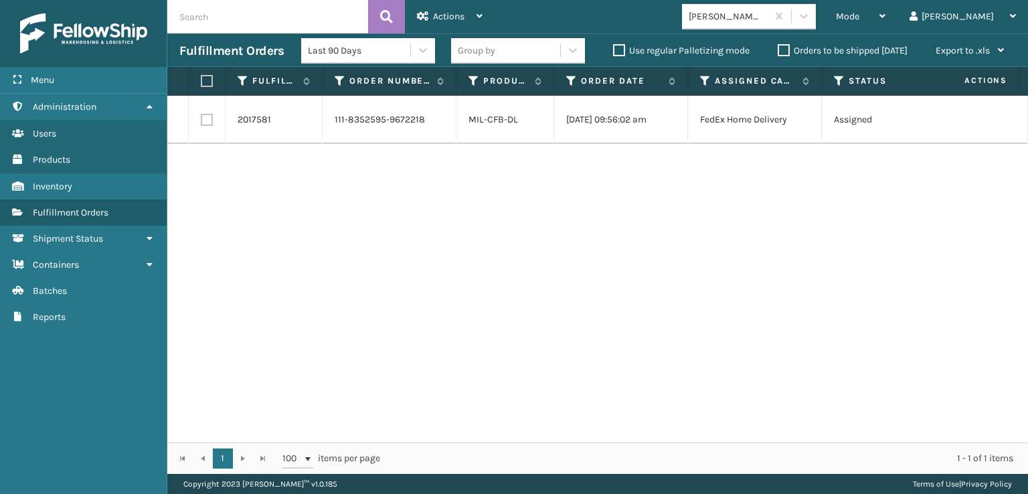
click at [209, 125] on label at bounding box center [207, 120] width 12 height 12
click at [201, 122] on input "checkbox" at bounding box center [201, 118] width 1 height 9
checkbox input "true"
click at [434, 17] on span "Actions" at bounding box center [448, 16] width 31 height 11
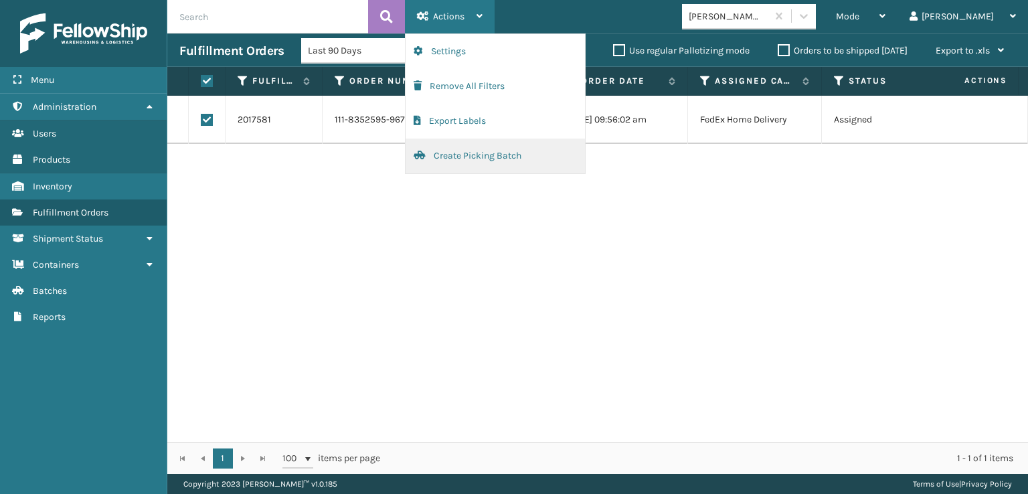
click at [450, 154] on button "Create Picking Batch" at bounding box center [495, 156] width 179 height 35
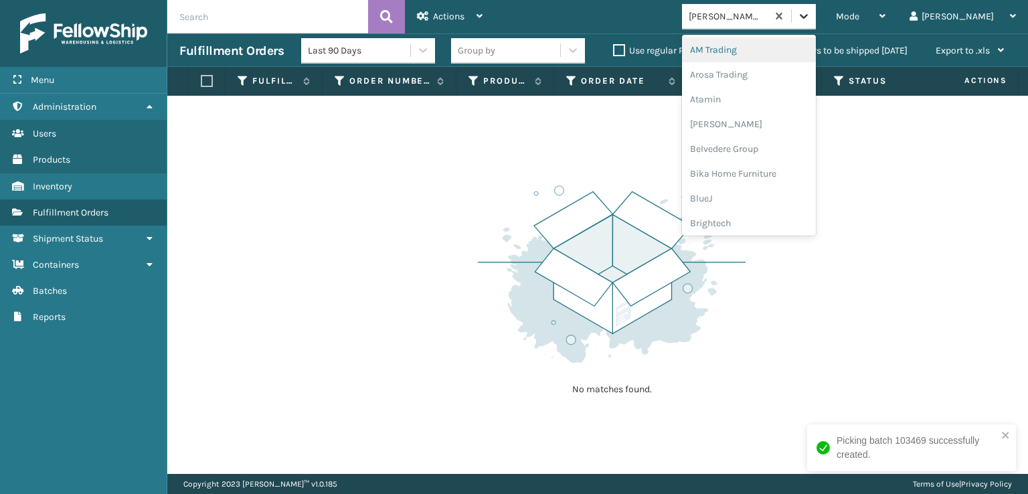
click at [811, 17] on icon at bounding box center [803, 15] width 13 height 13
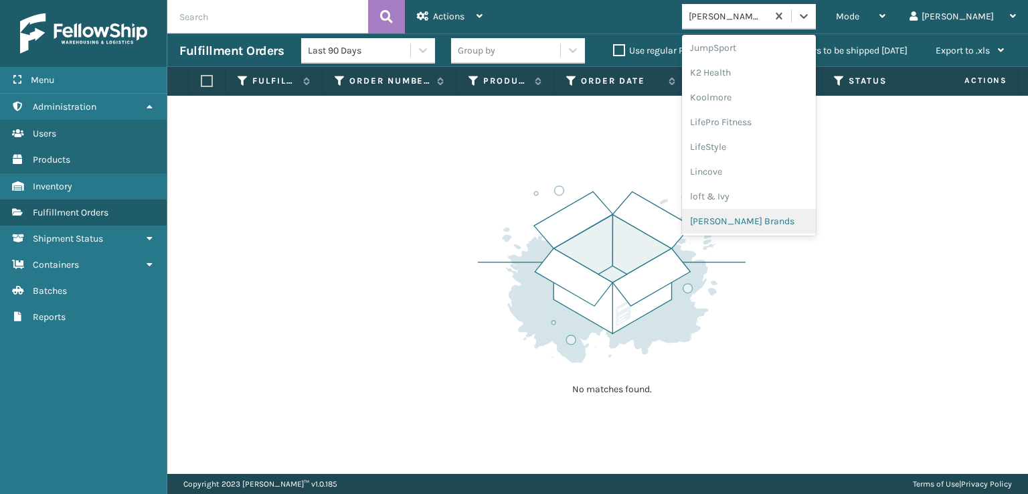
click at [773, 220] on div "[PERSON_NAME] Brands" at bounding box center [749, 221] width 134 height 25
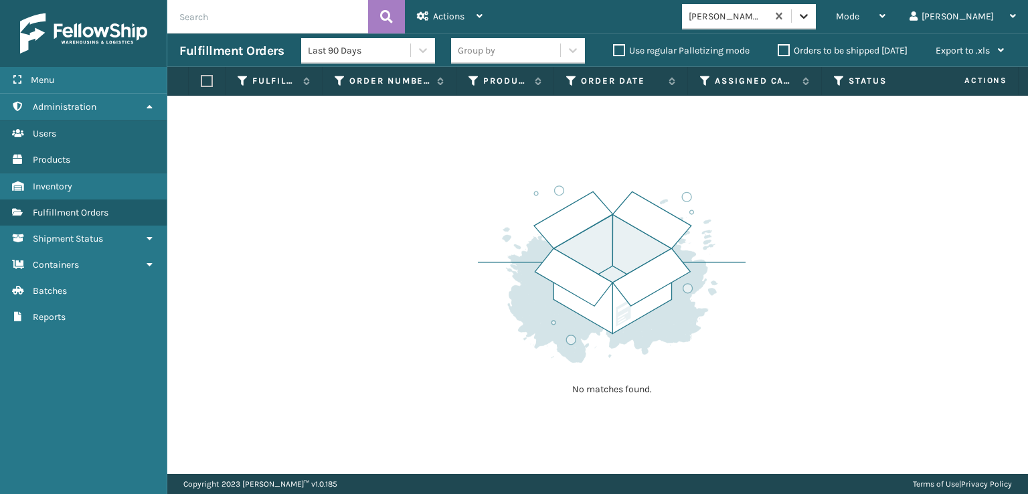
click at [816, 23] on div at bounding box center [804, 16] width 24 height 24
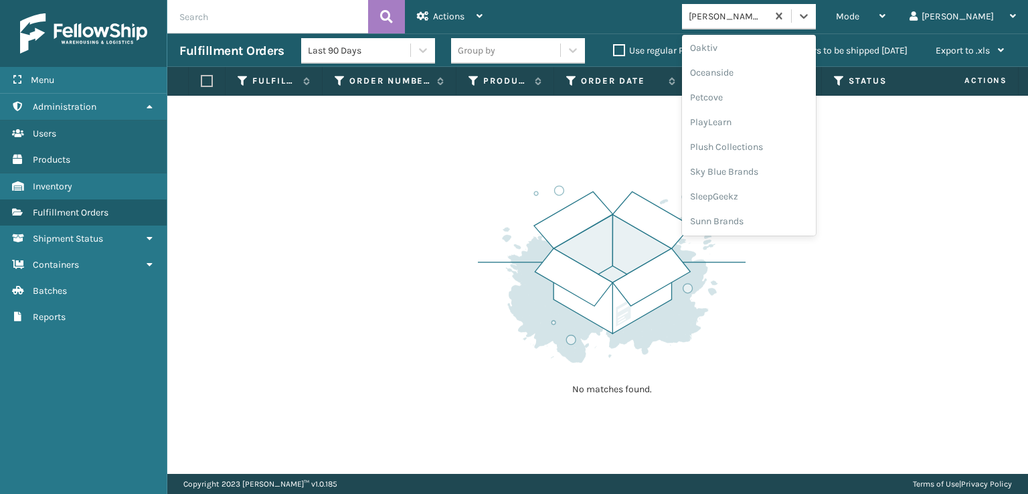
scroll to position [647, 0]
click at [768, 192] on div "SleepGeekz" at bounding box center [749, 195] width 134 height 25
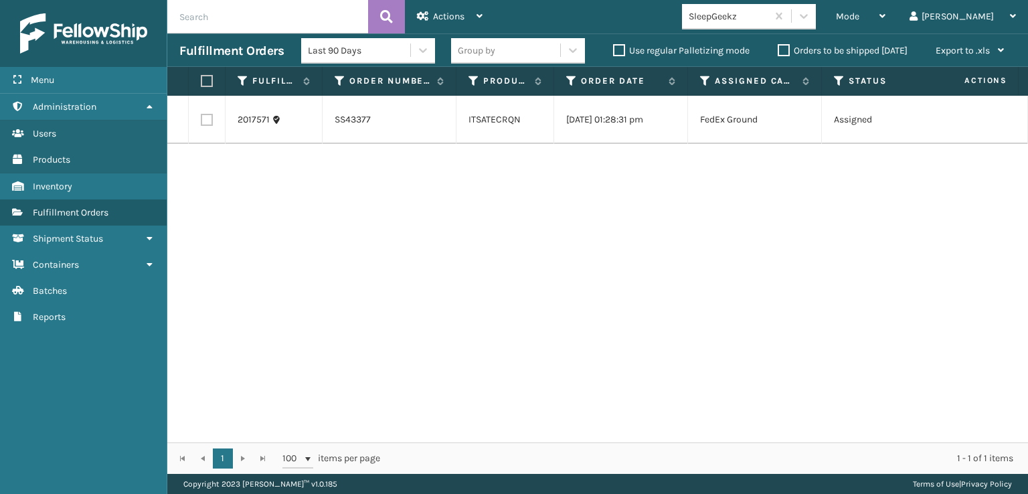
click at [204, 123] on label at bounding box center [207, 120] width 12 height 12
click at [201, 122] on input "checkbox" at bounding box center [201, 118] width 1 height 9
checkbox input "true"
drag, startPoint x: 439, startPoint y: 17, endPoint x: 440, endPoint y: 26, distance: 8.8
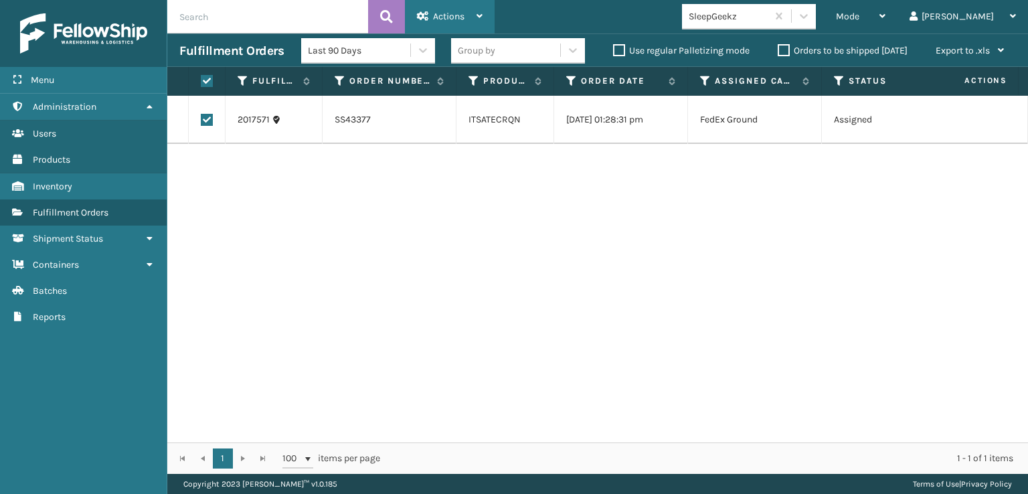
click at [439, 17] on span "Actions" at bounding box center [448, 16] width 31 height 11
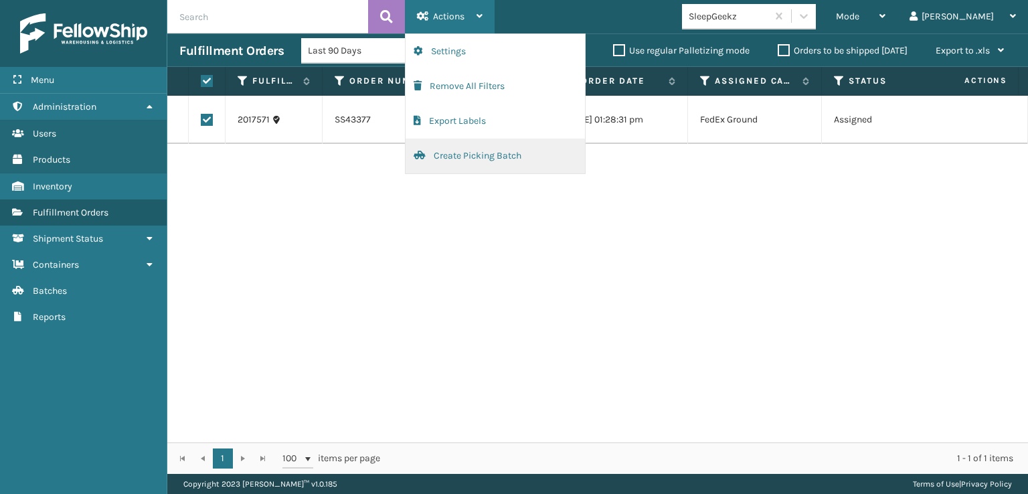
click at [461, 157] on button "Create Picking Batch" at bounding box center [495, 156] width 179 height 35
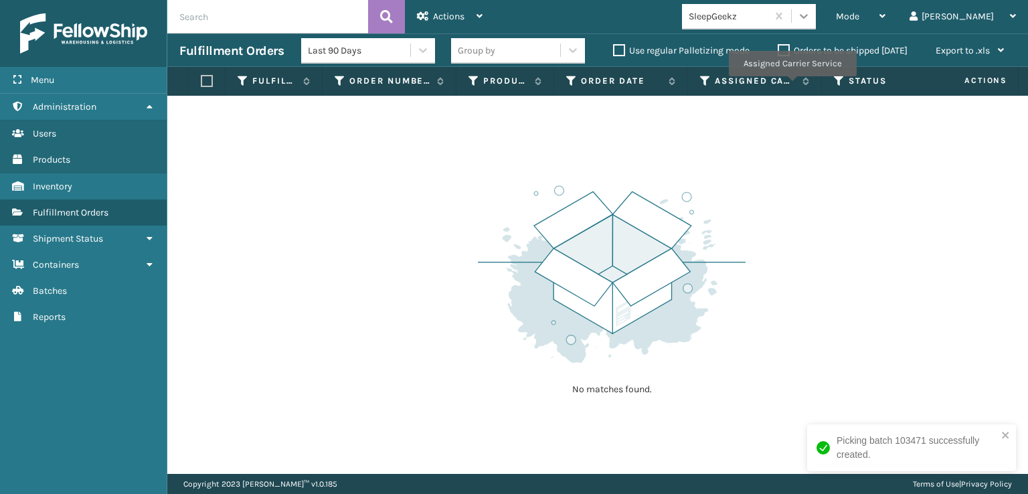
click at [811, 13] on icon at bounding box center [803, 15] width 13 height 13
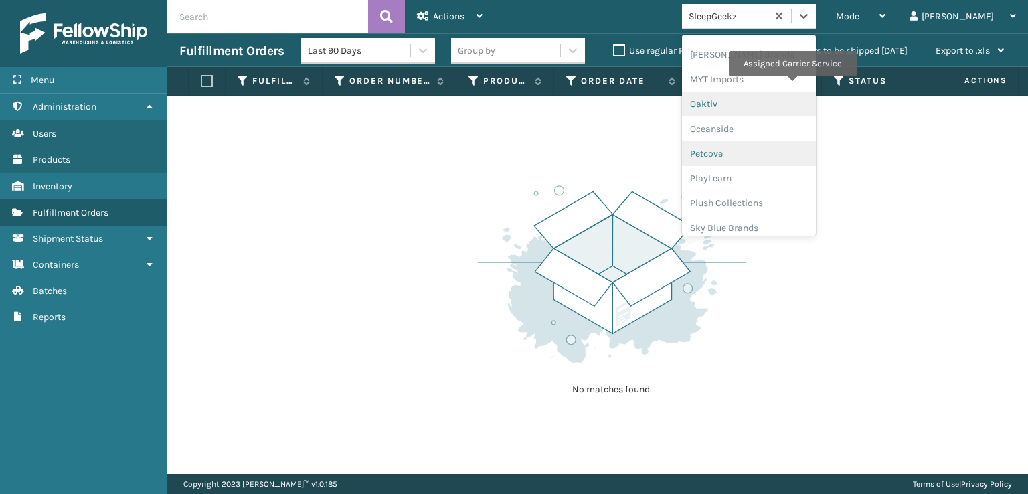
scroll to position [624, 0]
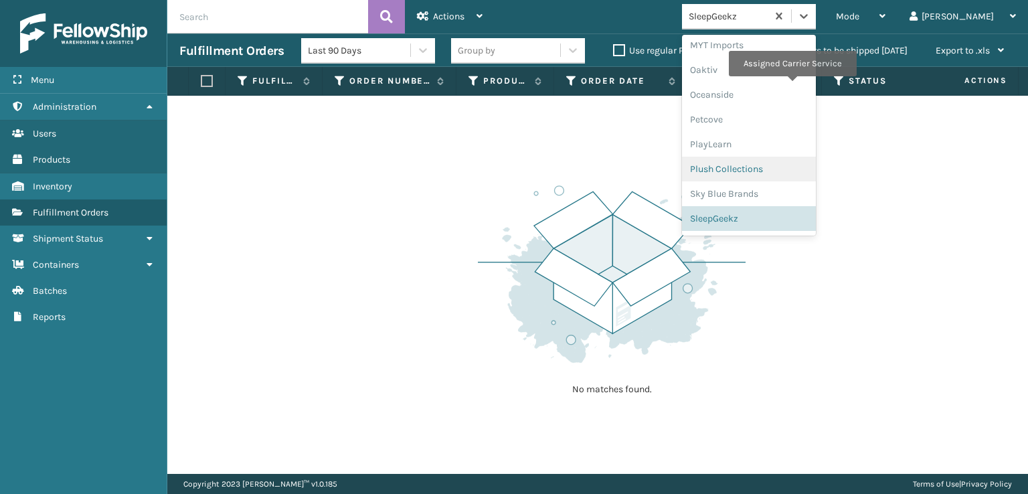
click at [768, 169] on div "Plush Collections" at bounding box center [749, 169] width 134 height 25
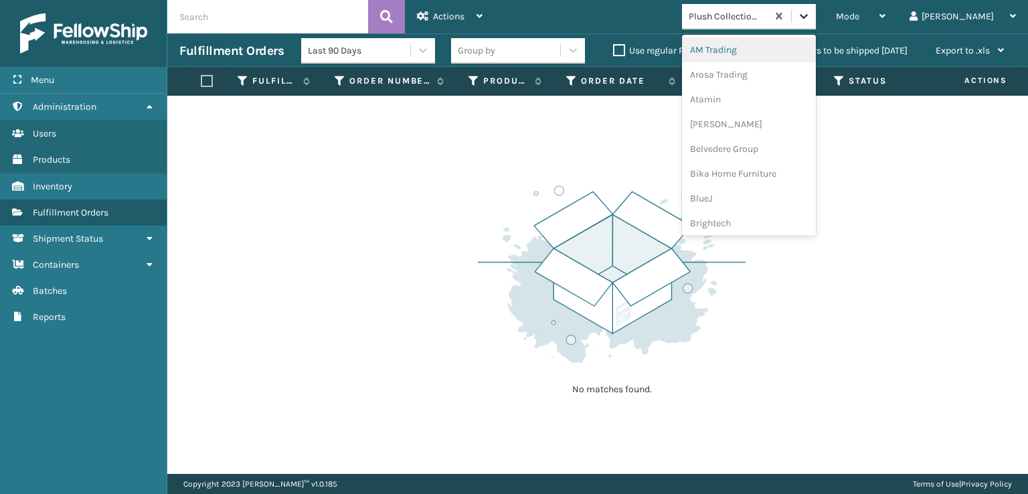
click at [811, 11] on icon at bounding box center [803, 15] width 13 height 13
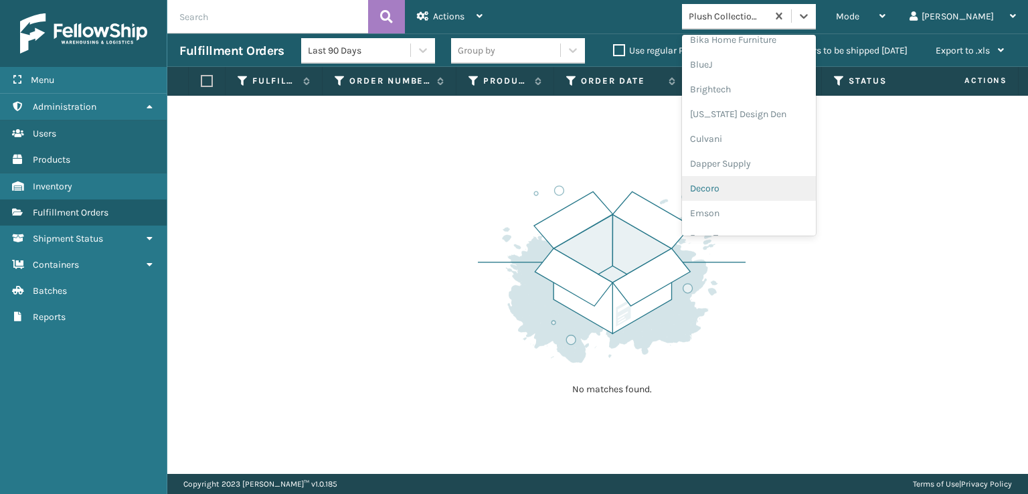
scroll to position [201, 0]
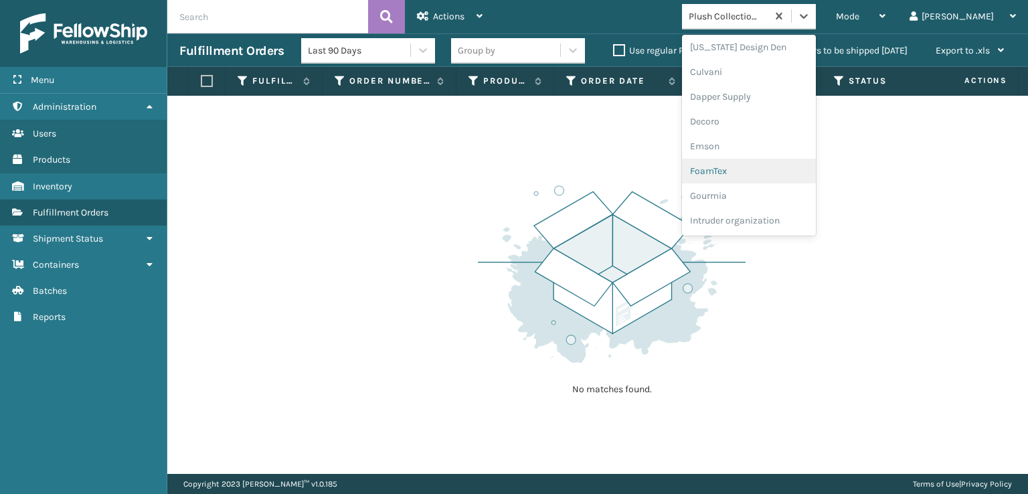
click at [755, 168] on div "FoamTex" at bounding box center [749, 171] width 134 height 25
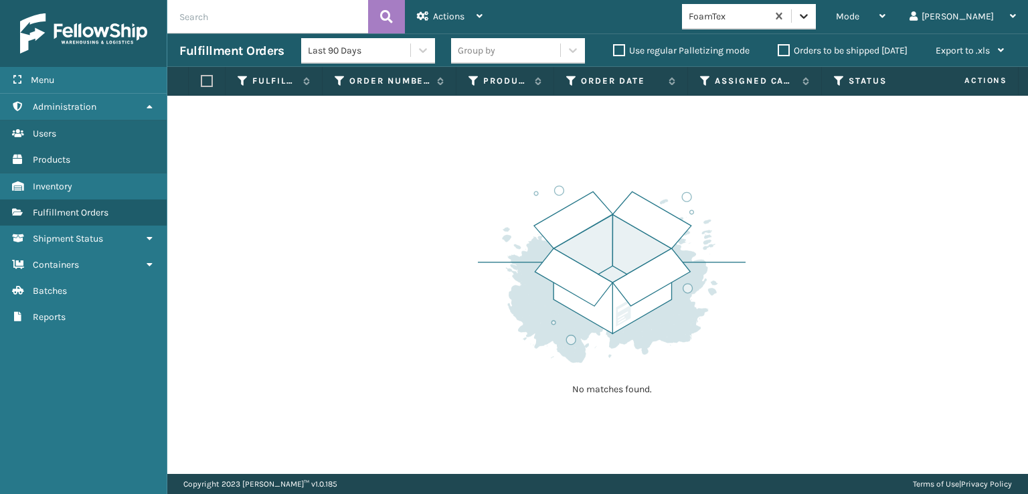
click at [811, 17] on icon at bounding box center [803, 15] width 13 height 13
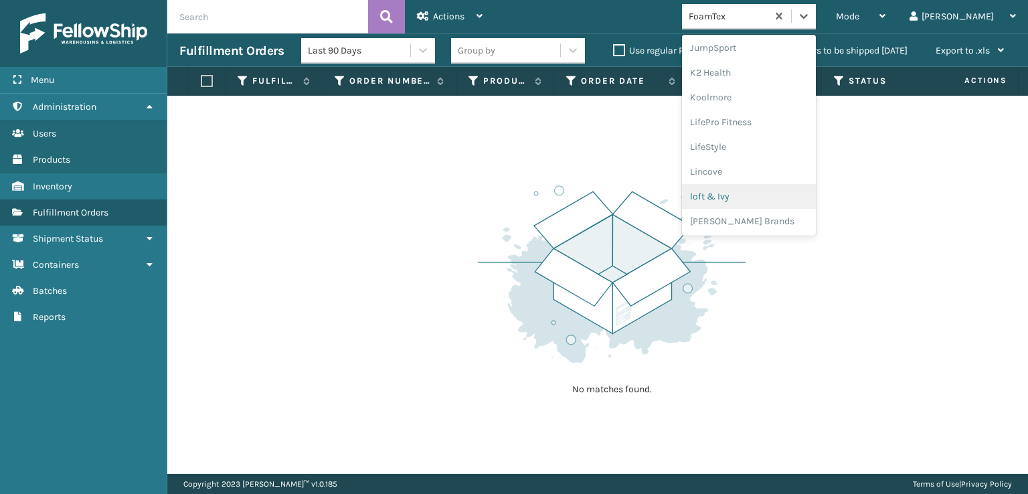
scroll to position [490, 0]
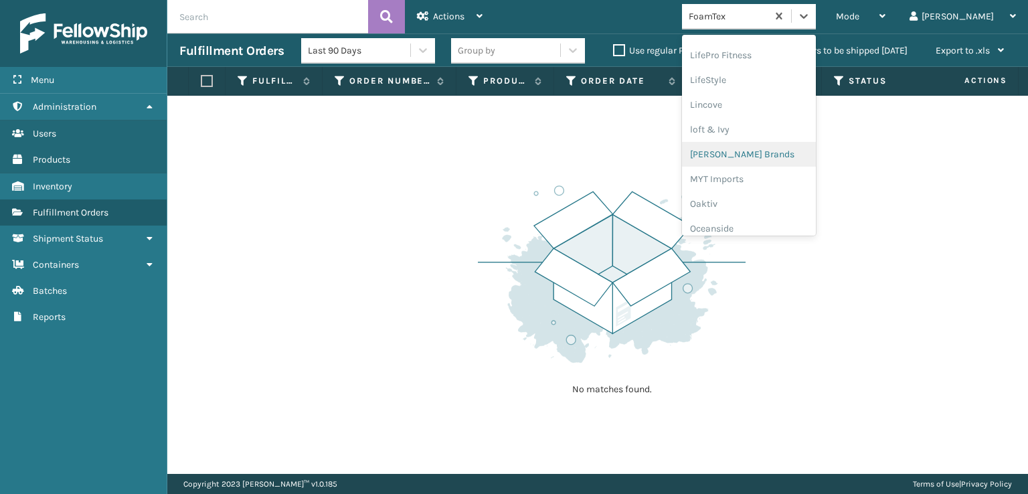
click at [779, 152] on div "[PERSON_NAME] Brands" at bounding box center [749, 154] width 134 height 25
click at [811, 9] on icon at bounding box center [803, 15] width 13 height 13
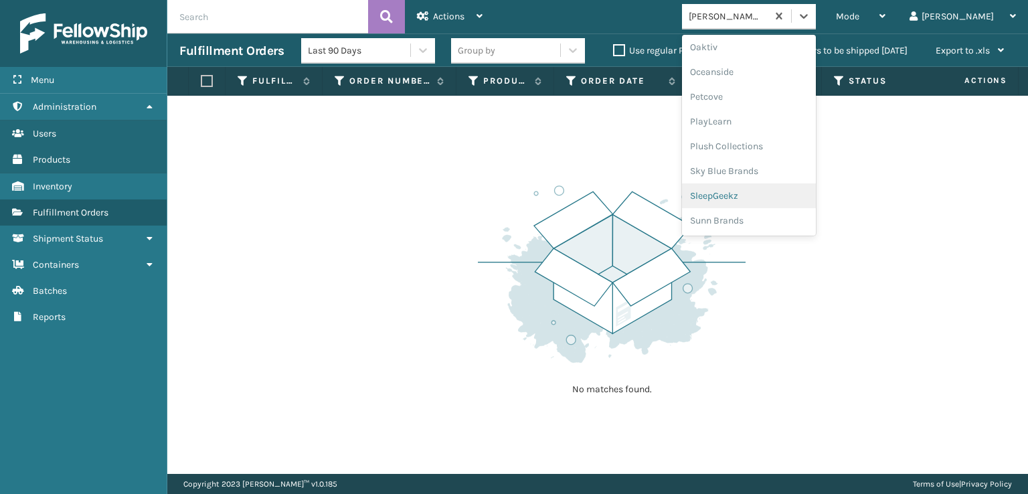
click at [766, 199] on div "SleepGeekz" at bounding box center [749, 195] width 134 height 25
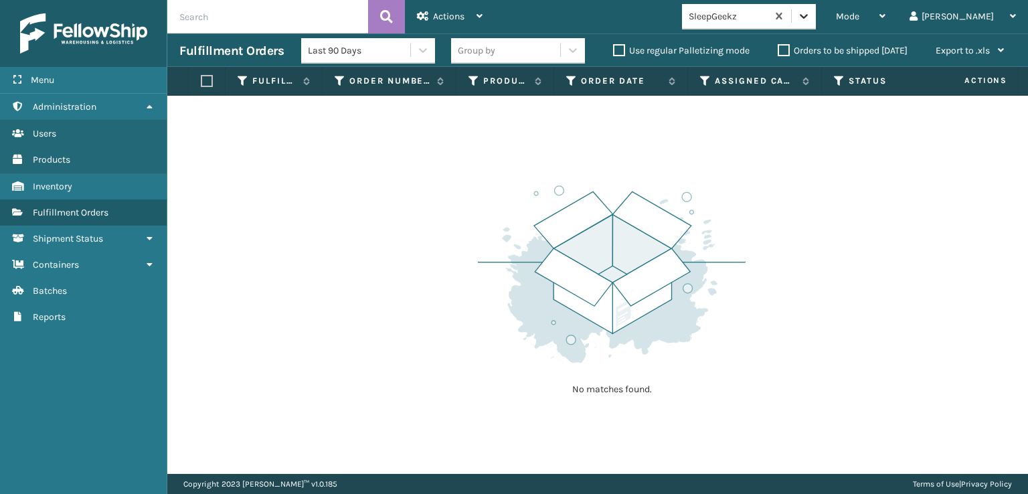
click at [811, 14] on icon at bounding box center [803, 15] width 13 height 13
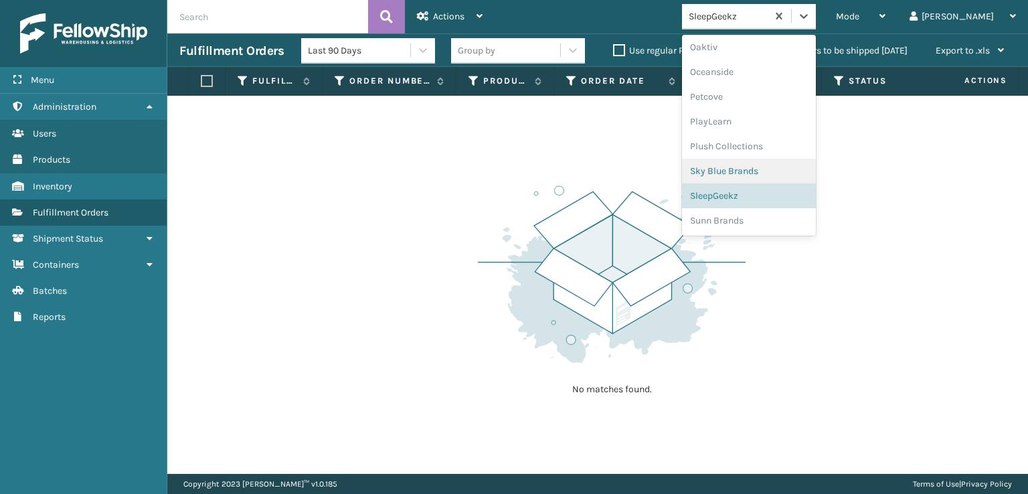
scroll to position [580, 0]
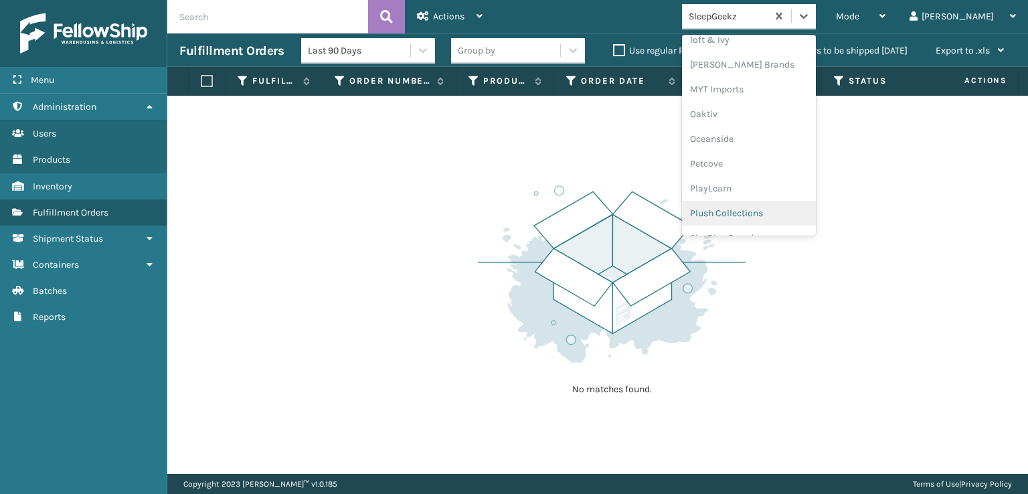
click at [771, 218] on div "Plush Collections" at bounding box center [749, 213] width 134 height 25
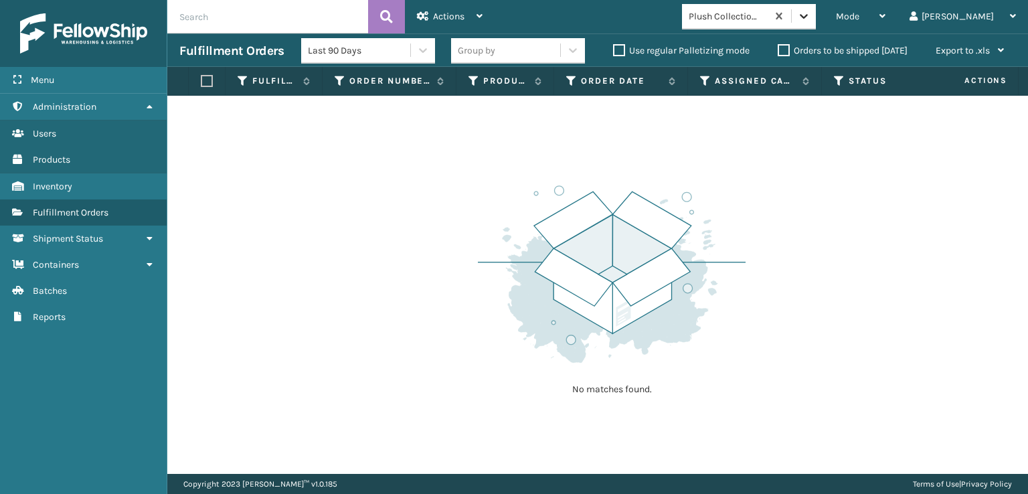
click at [811, 20] on icon at bounding box center [803, 15] width 13 height 13
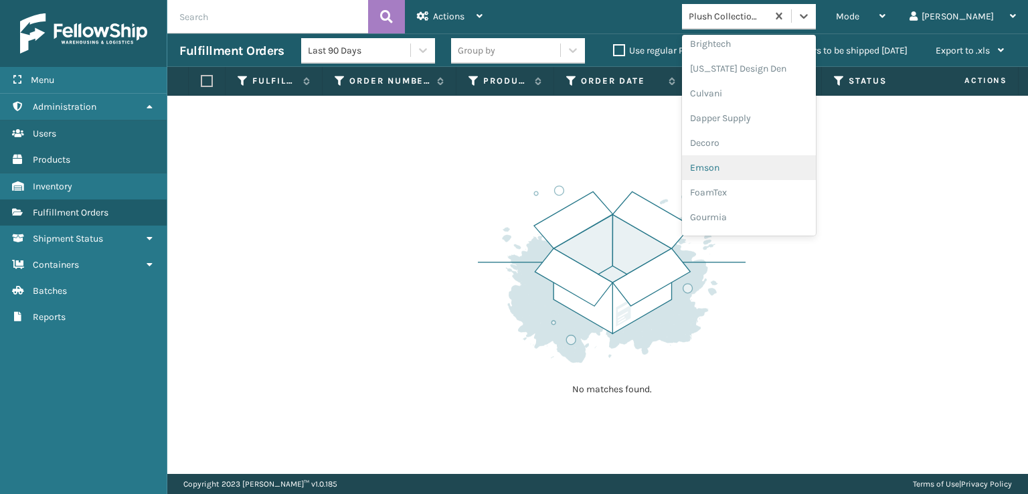
scroll to position [201, 0]
click at [762, 169] on div "FoamTex" at bounding box center [749, 171] width 134 height 25
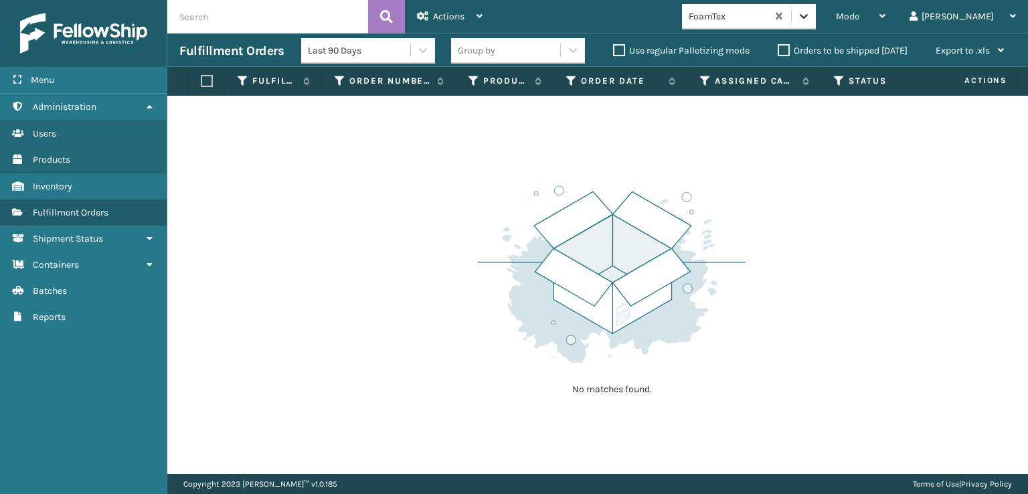
click at [811, 19] on icon at bounding box center [803, 15] width 13 height 13
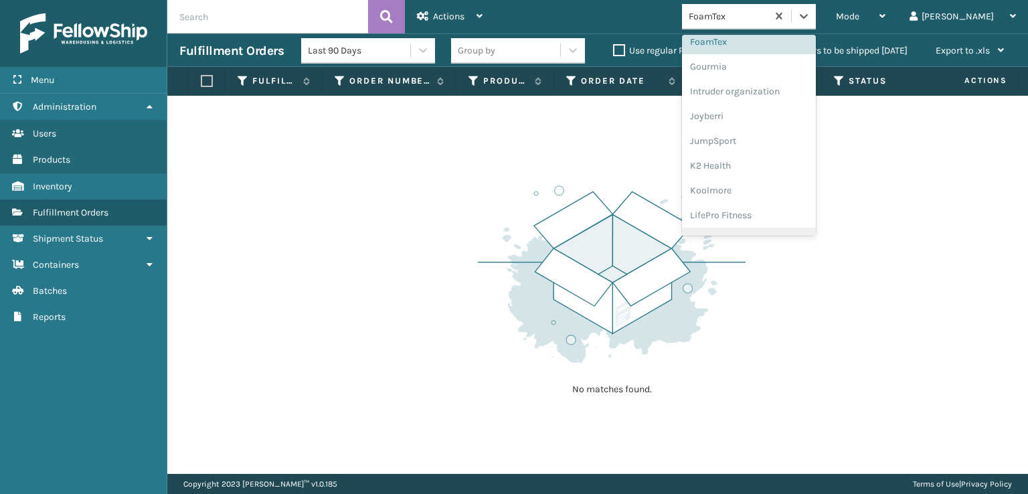
scroll to position [423, 0]
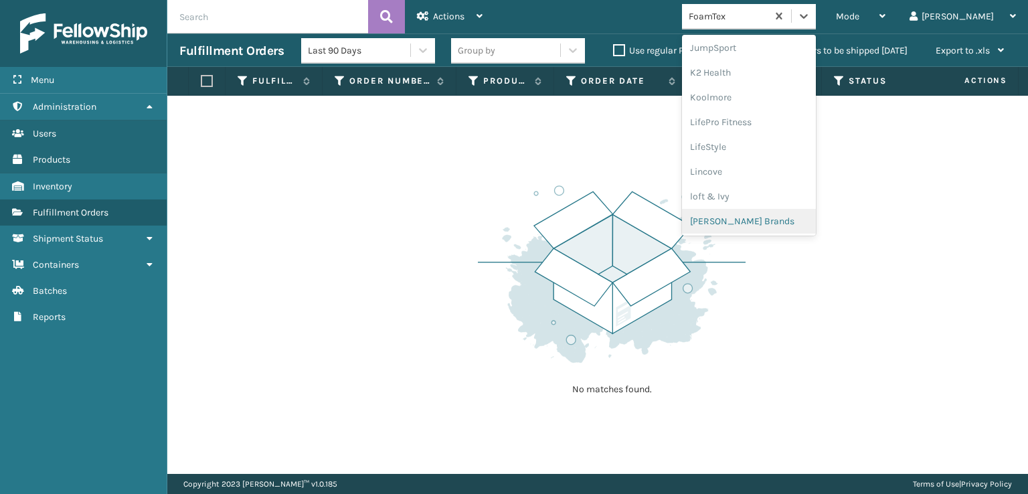
click at [766, 218] on div "[PERSON_NAME] Brands" at bounding box center [749, 221] width 134 height 25
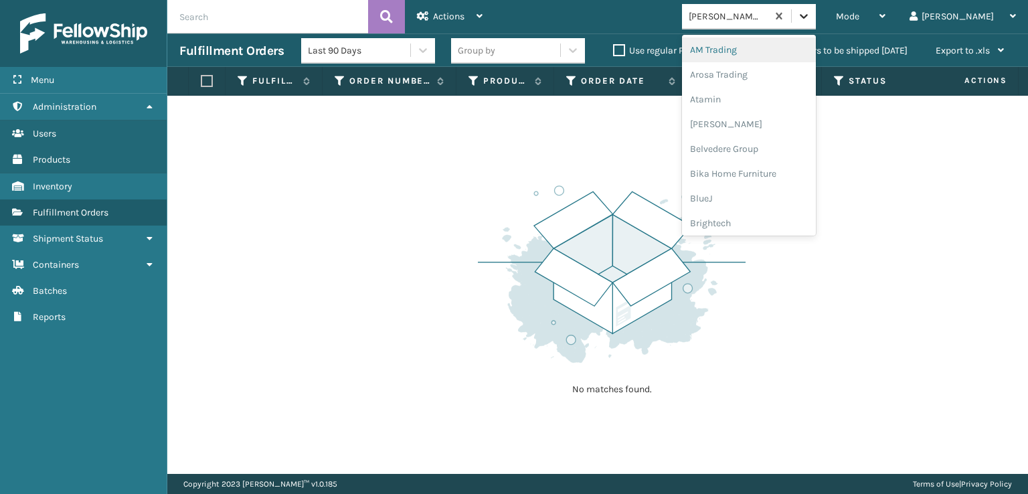
click at [808, 17] on icon at bounding box center [804, 16] width 8 height 5
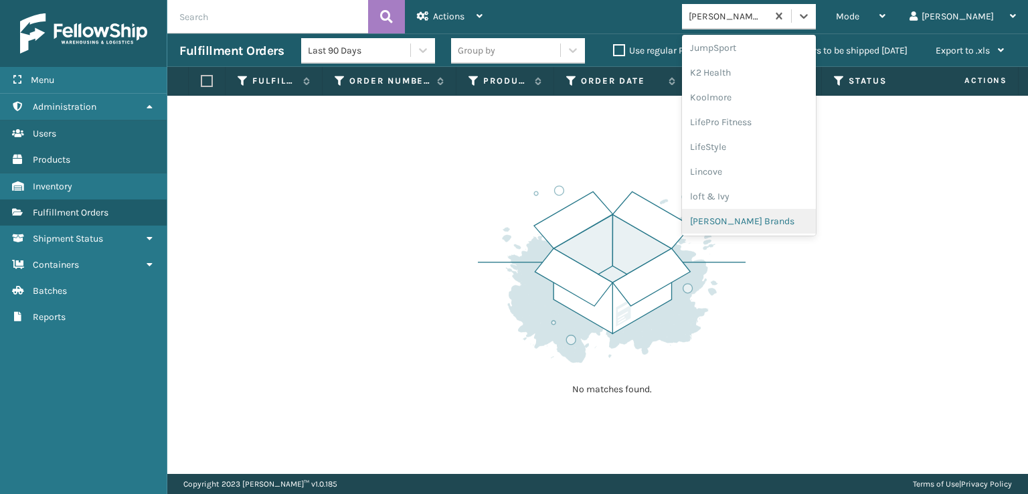
click at [764, 221] on div "[PERSON_NAME] Brands" at bounding box center [749, 221] width 134 height 25
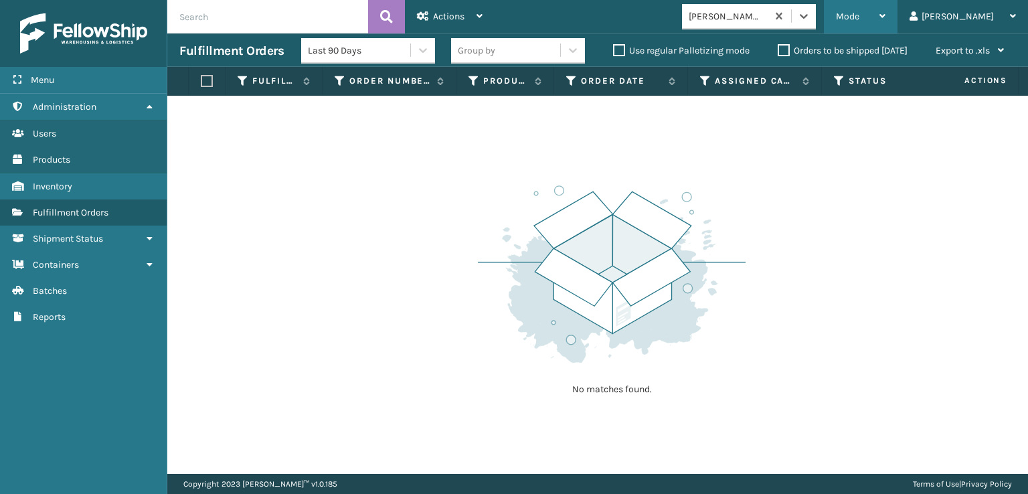
click at [886, 10] on div "Mode" at bounding box center [861, 16] width 50 height 33
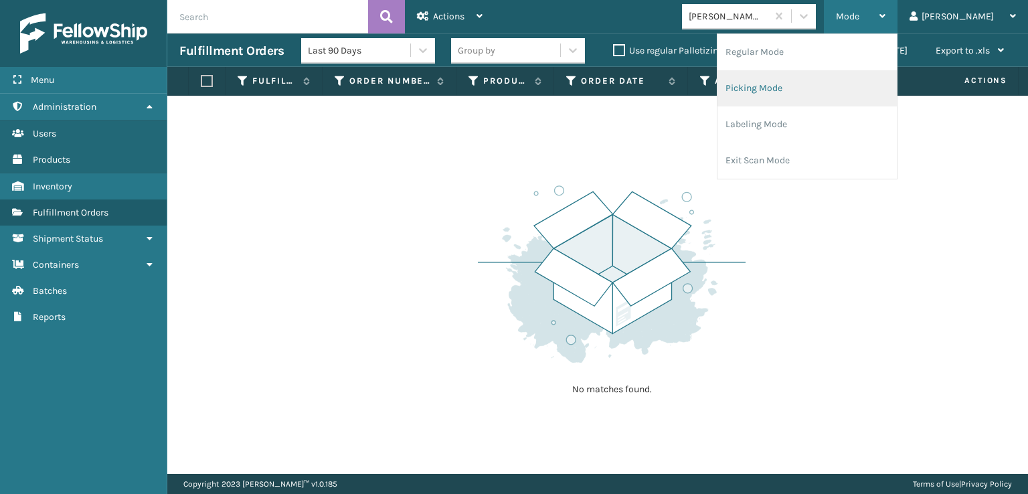
click at [814, 82] on li "Picking Mode" at bounding box center [807, 88] width 179 height 36
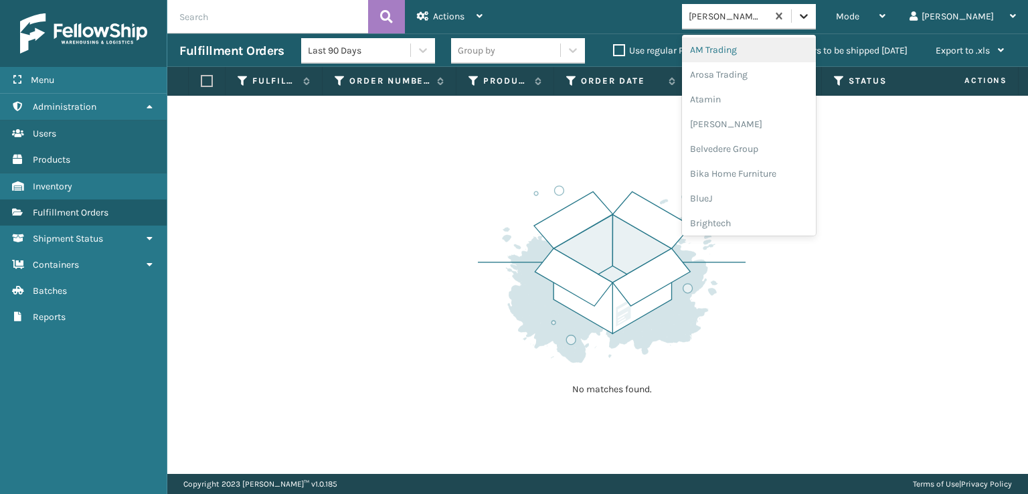
click at [811, 16] on icon at bounding box center [803, 15] width 13 height 13
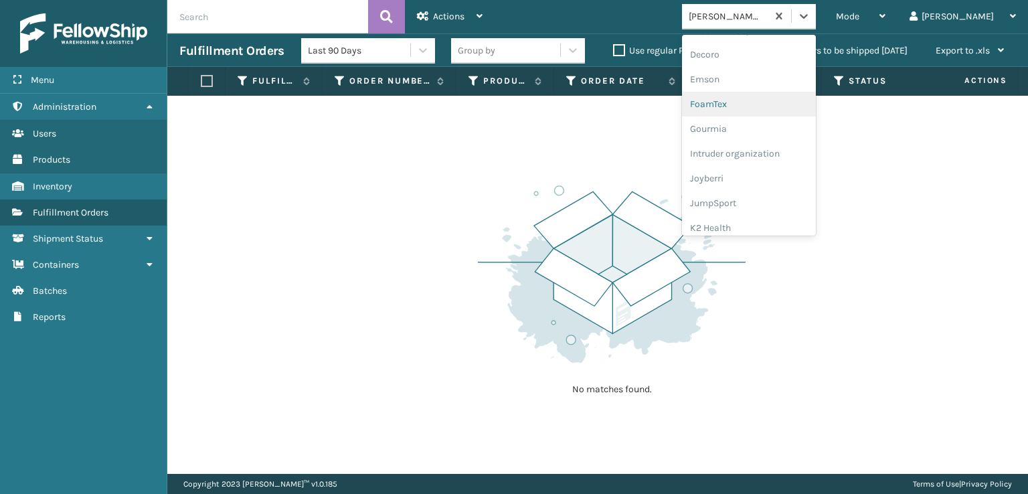
click at [767, 105] on div "FoamTex" at bounding box center [749, 104] width 134 height 25
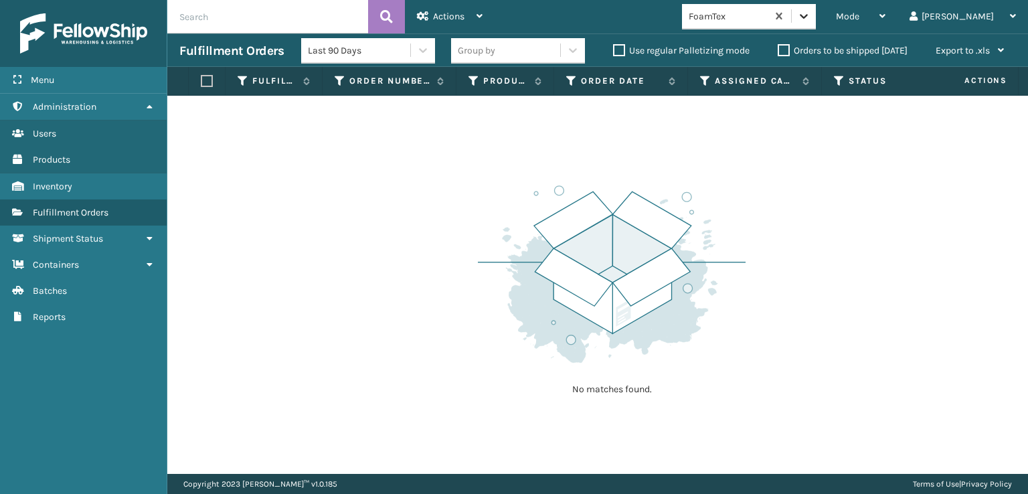
click at [808, 15] on icon at bounding box center [804, 16] width 8 height 5
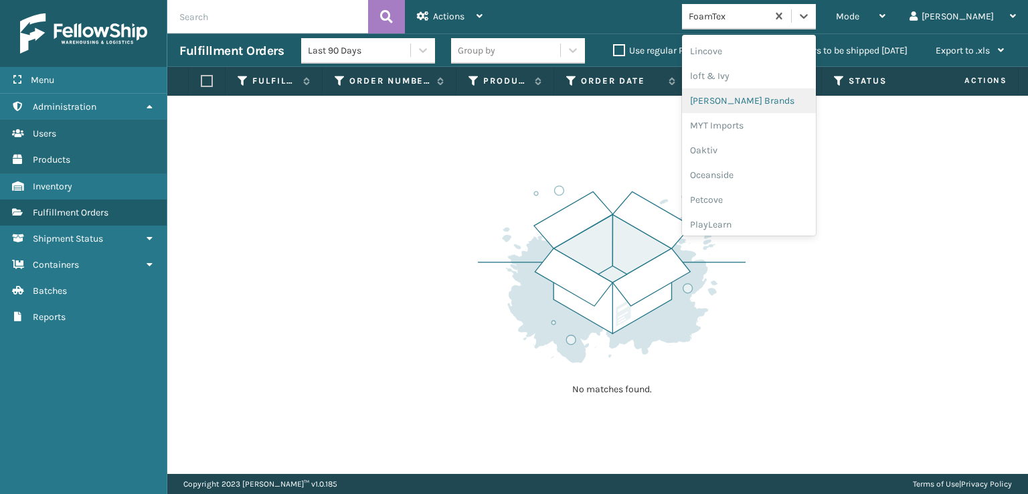
scroll to position [624, 0]
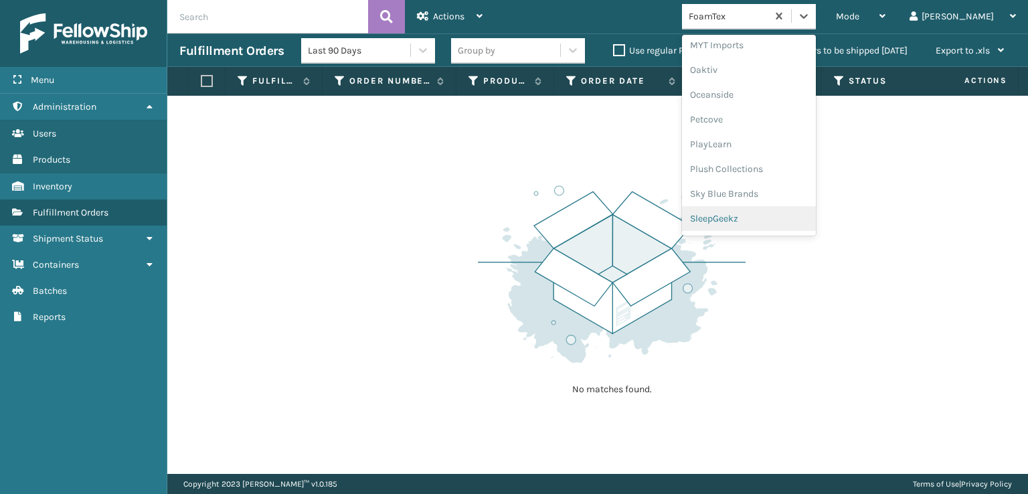
click at [779, 216] on div "SleepGeekz" at bounding box center [749, 218] width 134 height 25
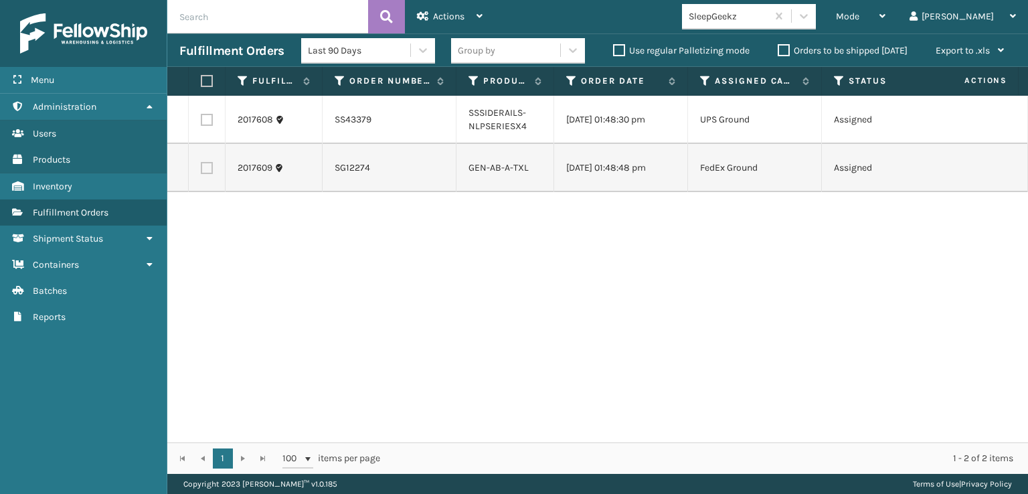
click at [205, 82] on label at bounding box center [205, 81] width 8 height 12
click at [201, 82] on input "checkbox" at bounding box center [201, 81] width 1 height 9
checkbox input "true"
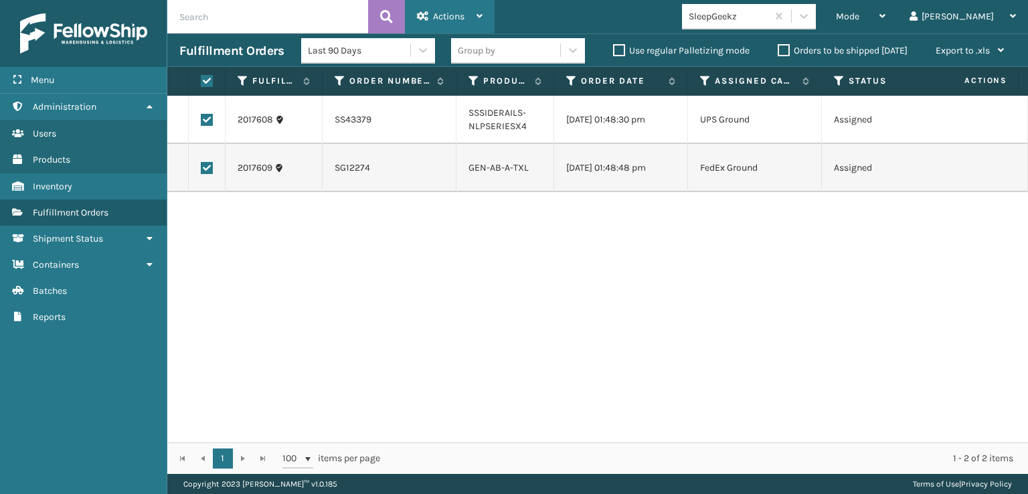
click at [463, 19] on span "Actions" at bounding box center [448, 16] width 31 height 11
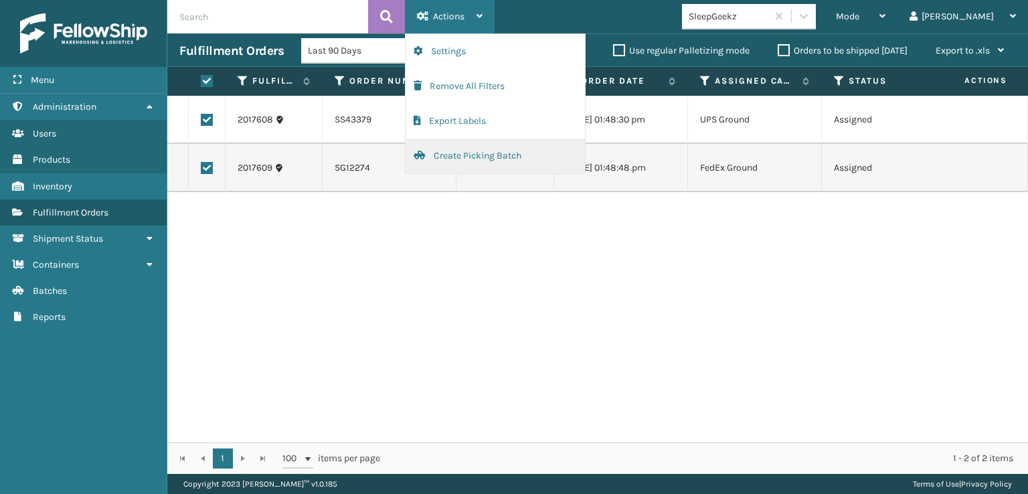
click at [482, 152] on button "Create Picking Batch" at bounding box center [495, 156] width 179 height 35
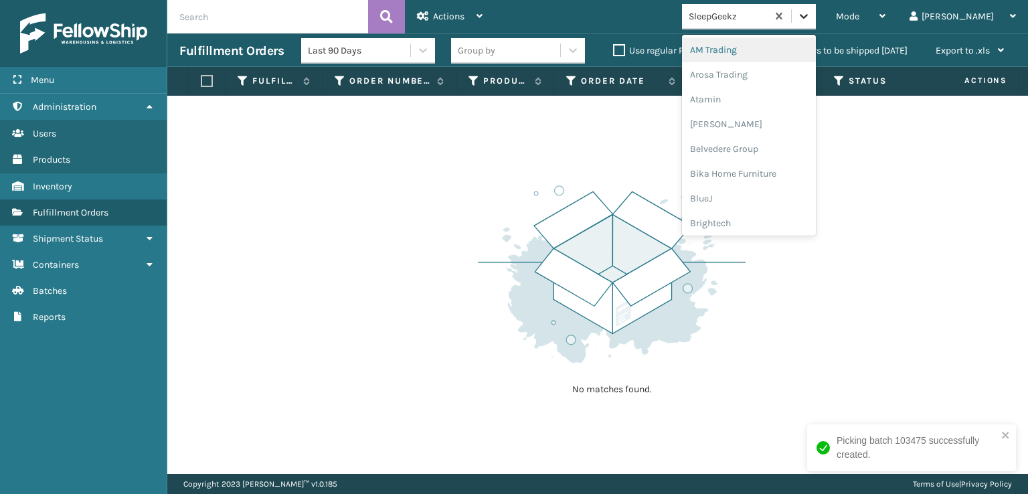
click at [816, 21] on div at bounding box center [804, 16] width 24 height 24
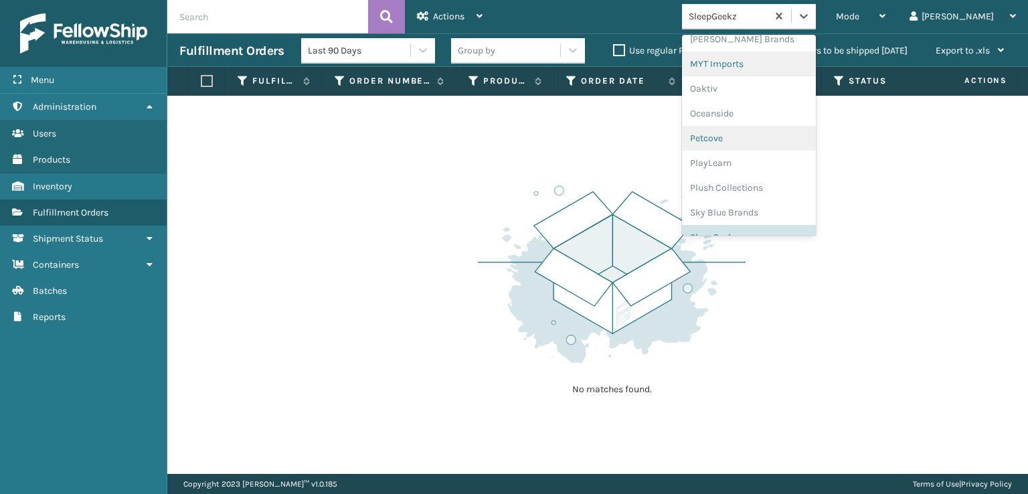
scroll to position [647, 0]
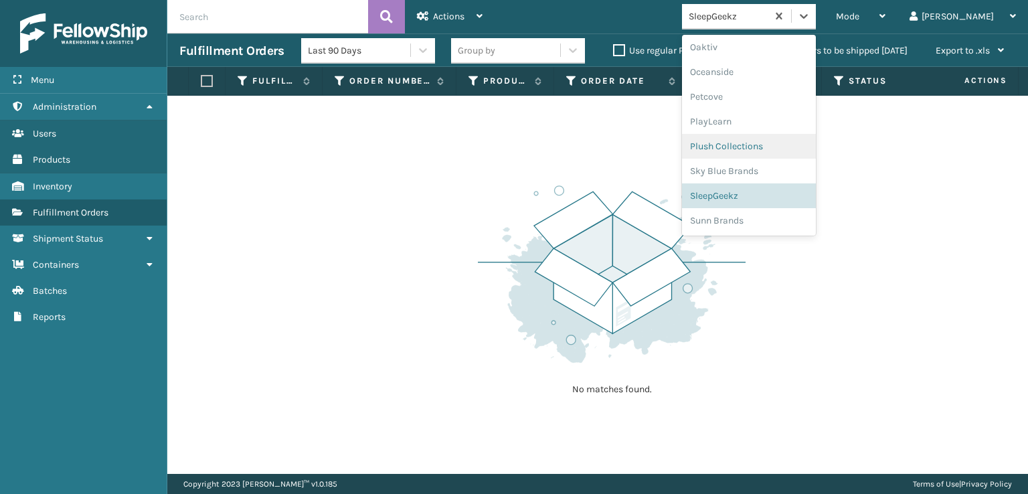
click at [776, 145] on div "Plush Collections" at bounding box center [749, 146] width 134 height 25
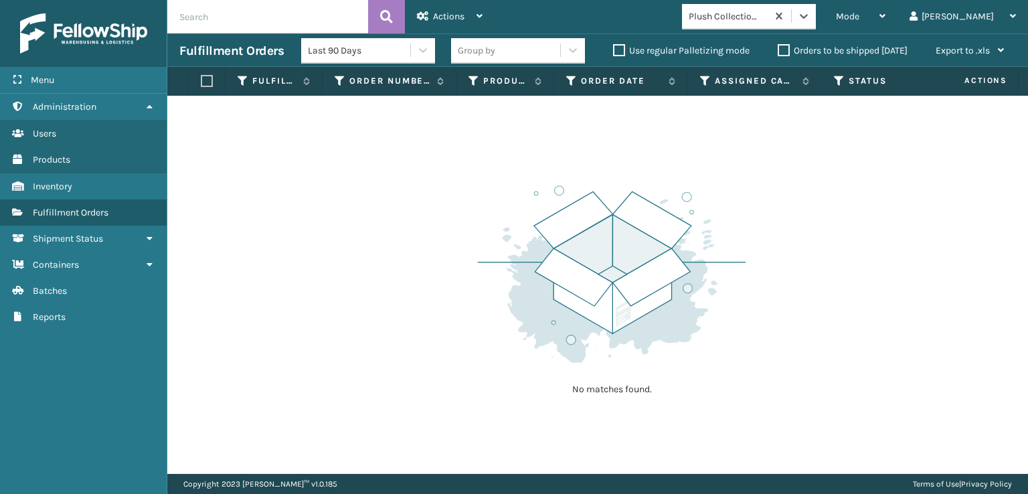
click at [824, 5] on div "option Plush Collections, selected. 0 results available. Select is focused ,typ…" at bounding box center [753, 16] width 142 height 25
click at [808, 14] on icon at bounding box center [804, 16] width 8 height 5
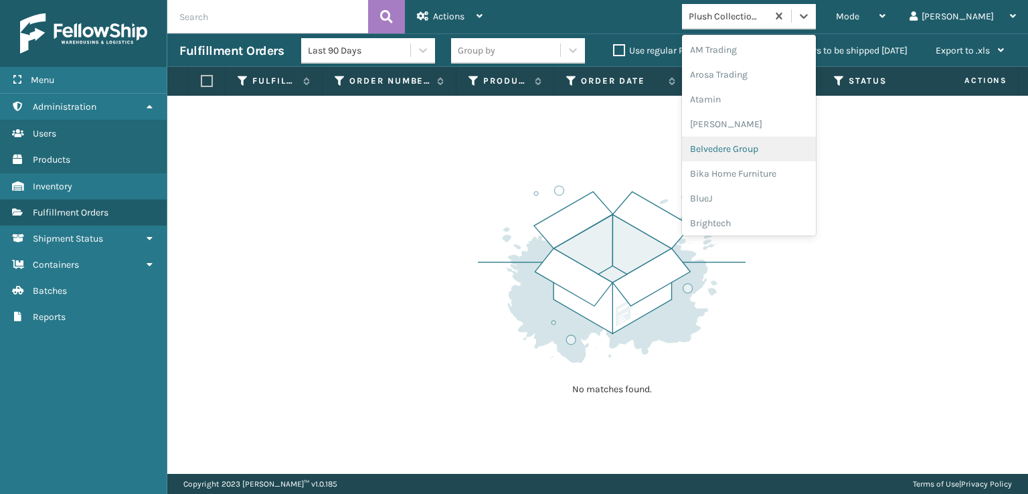
scroll to position [268, 0]
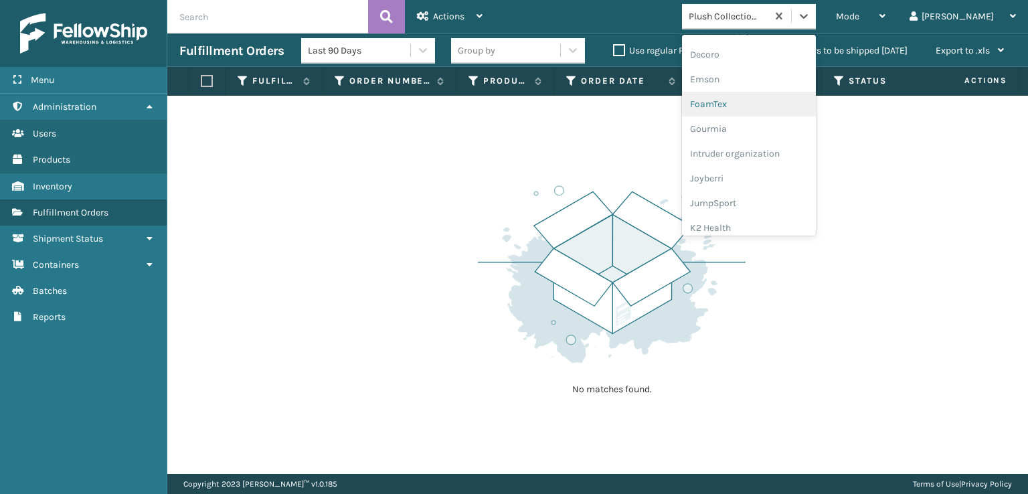
click at [773, 103] on div "FoamTex" at bounding box center [749, 104] width 134 height 25
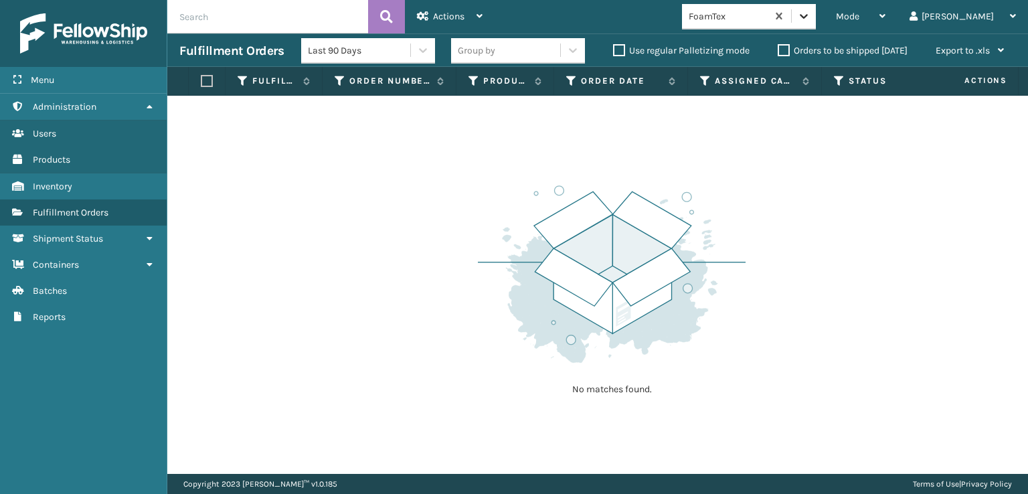
click at [816, 24] on div at bounding box center [804, 16] width 24 height 24
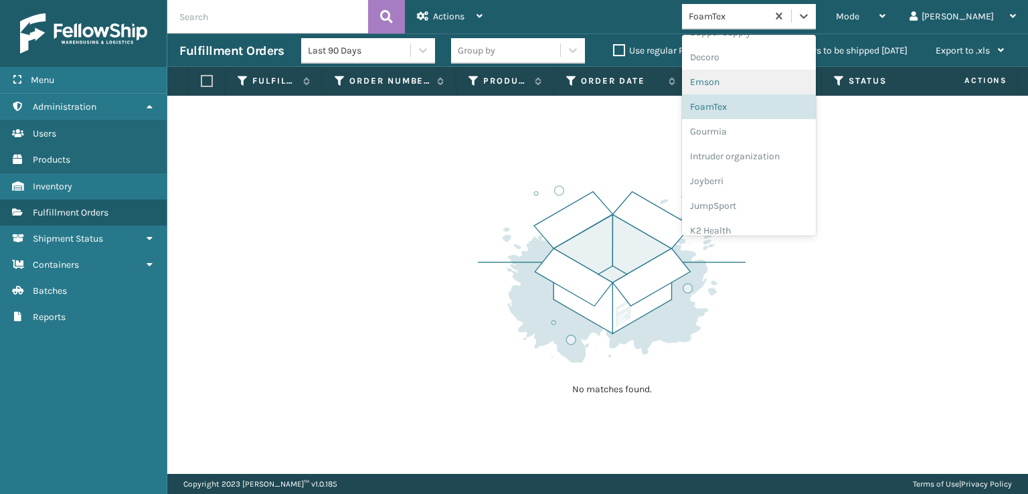
scroll to position [423, 0]
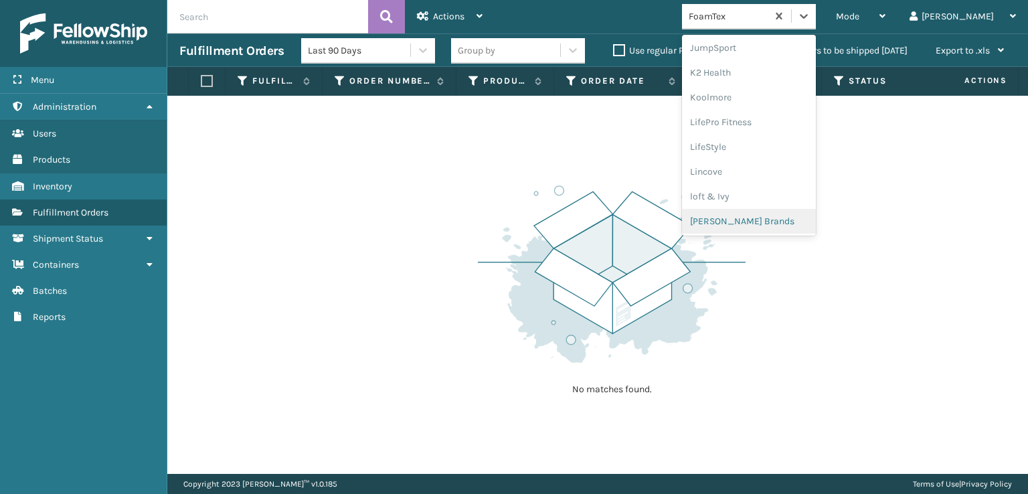
click at [778, 220] on div "[PERSON_NAME] Brands" at bounding box center [749, 221] width 134 height 25
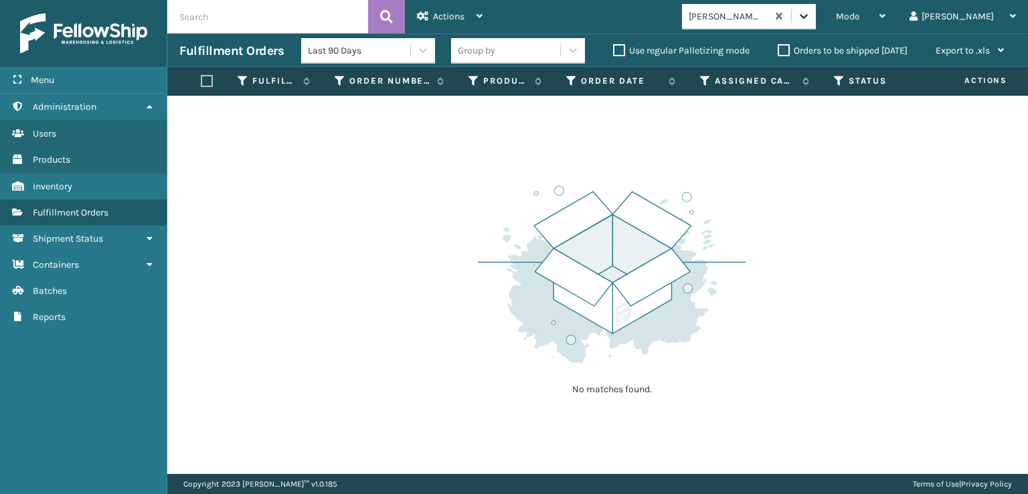
click at [811, 21] on icon at bounding box center [803, 15] width 13 height 13
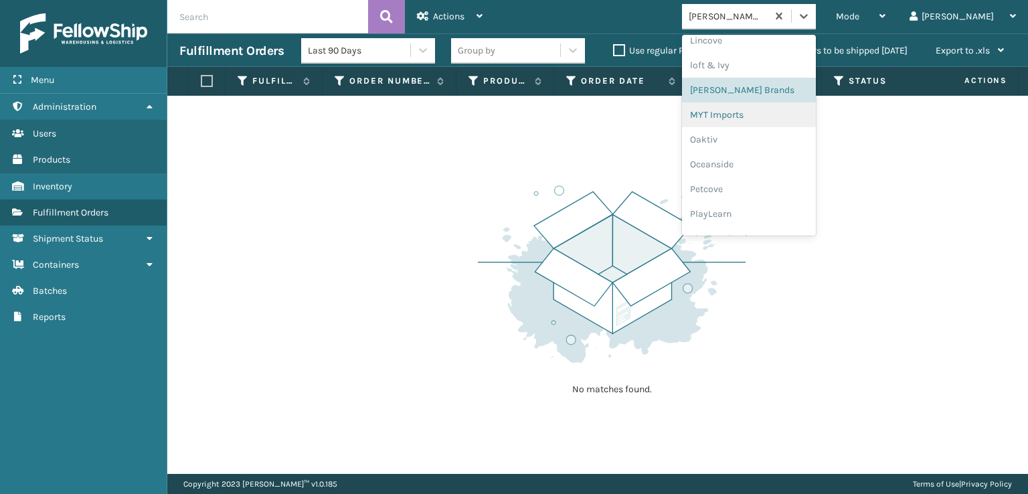
scroll to position [647, 0]
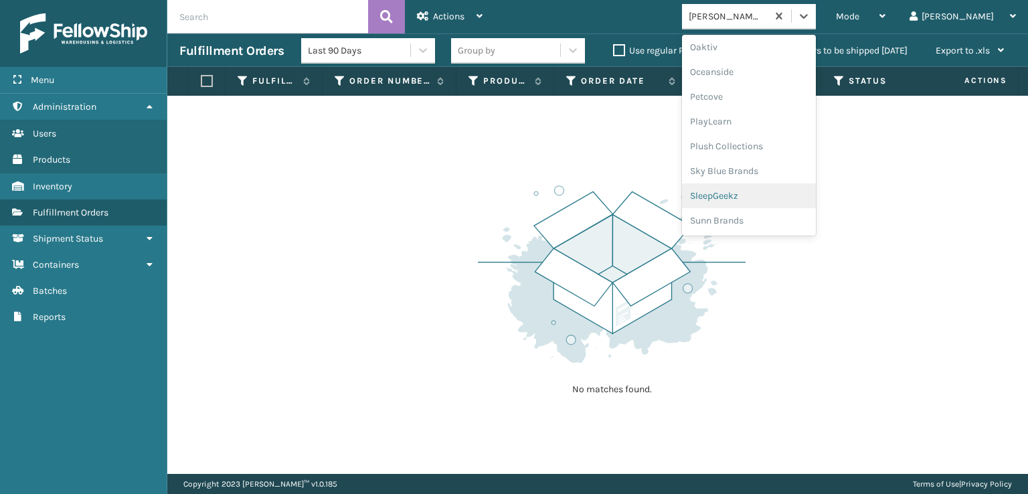
click at [766, 197] on div "SleepGeekz" at bounding box center [749, 195] width 134 height 25
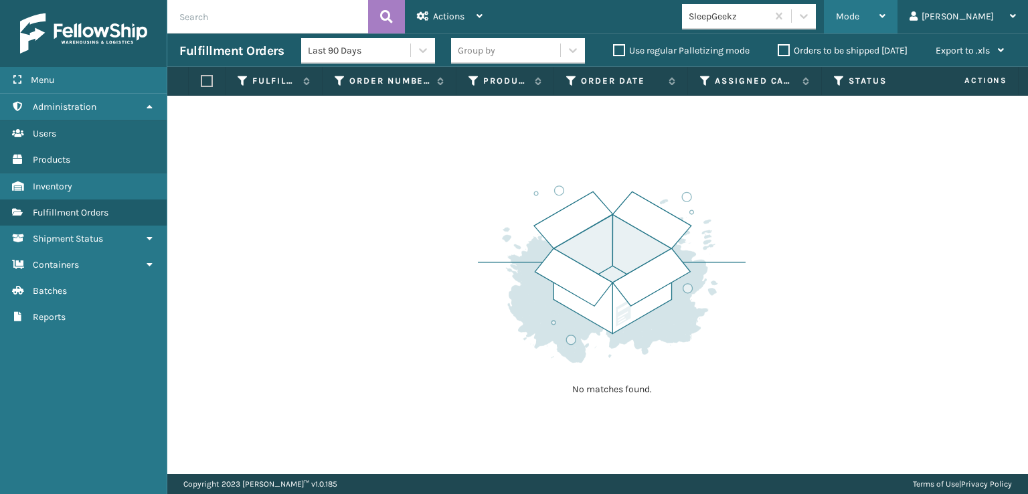
click at [886, 9] on div "Mode" at bounding box center [861, 16] width 50 height 33
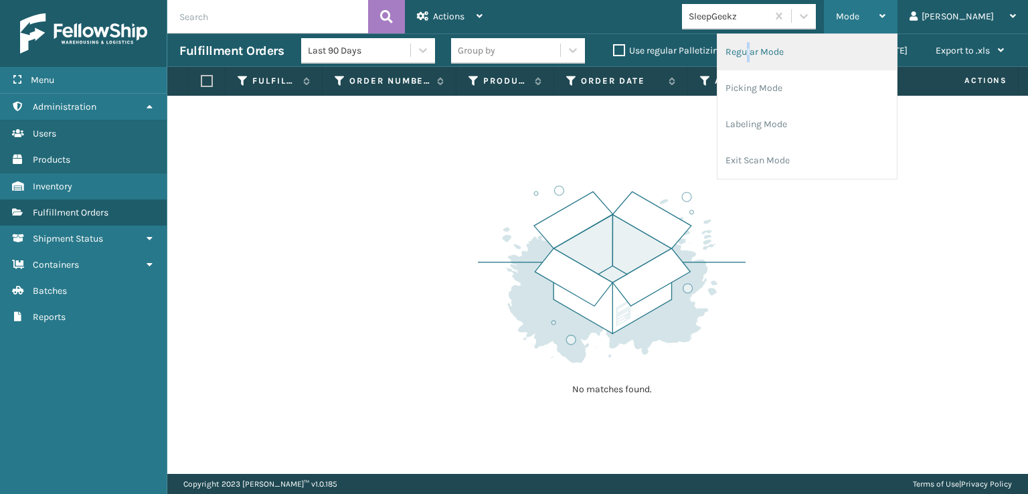
drag, startPoint x: 800, startPoint y: 42, endPoint x: 803, endPoint y: 48, distance: 7.5
click at [803, 48] on li "Regular Mode" at bounding box center [807, 52] width 179 height 36
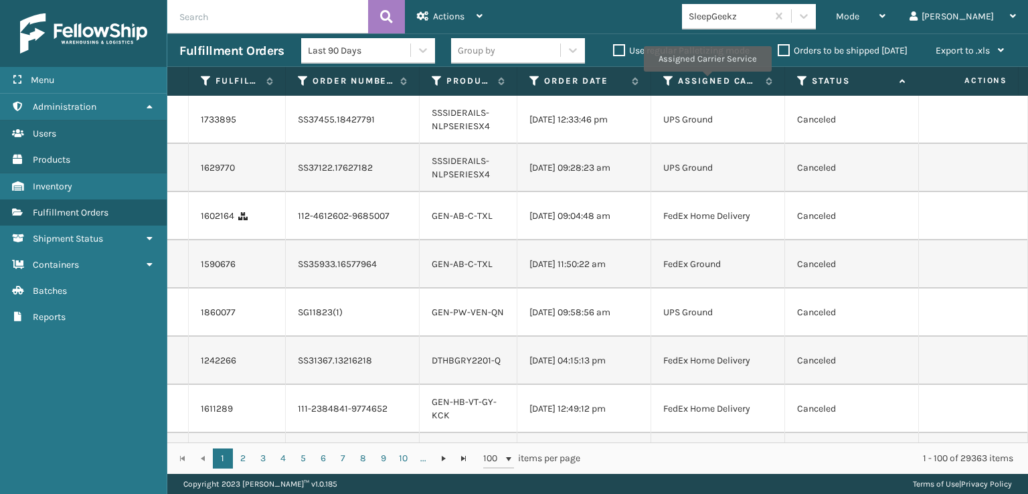
click at [804, 74] on th "Status" at bounding box center [852, 81] width 134 height 29
click at [801, 78] on icon at bounding box center [802, 81] width 11 height 12
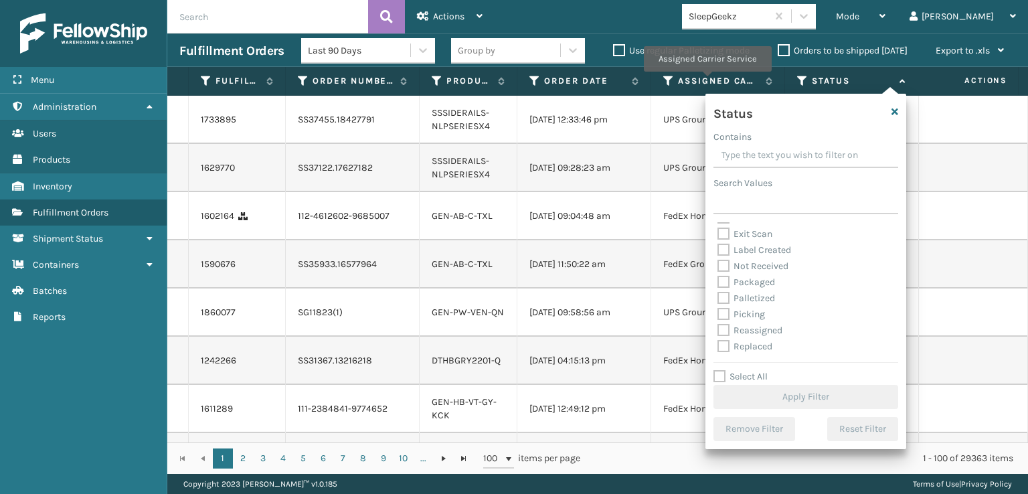
scroll to position [75, 0]
click at [724, 287] on label "Picking" at bounding box center [742, 283] width 48 height 11
click at [718, 284] on input "Picking" at bounding box center [718, 280] width 1 height 9
checkbox input "true"
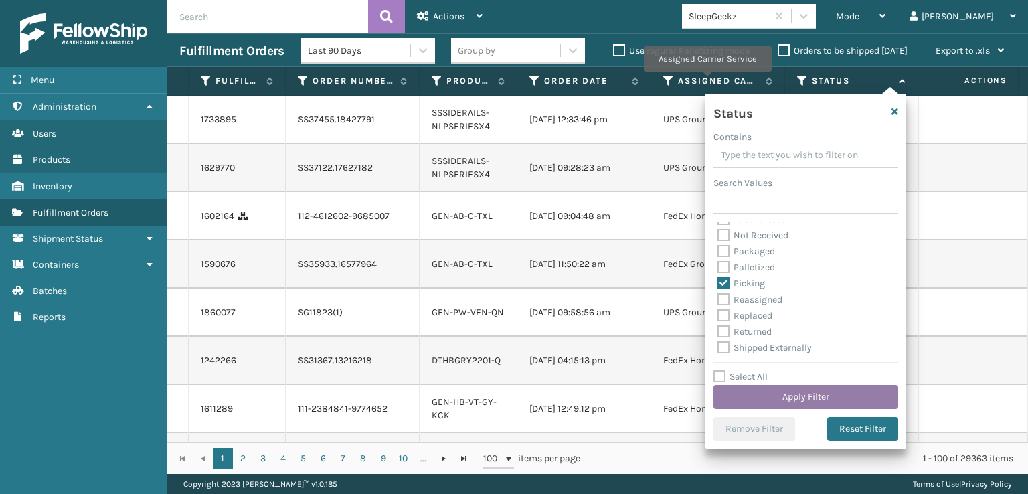
click at [752, 390] on button "Apply Filter" at bounding box center [806, 397] width 185 height 24
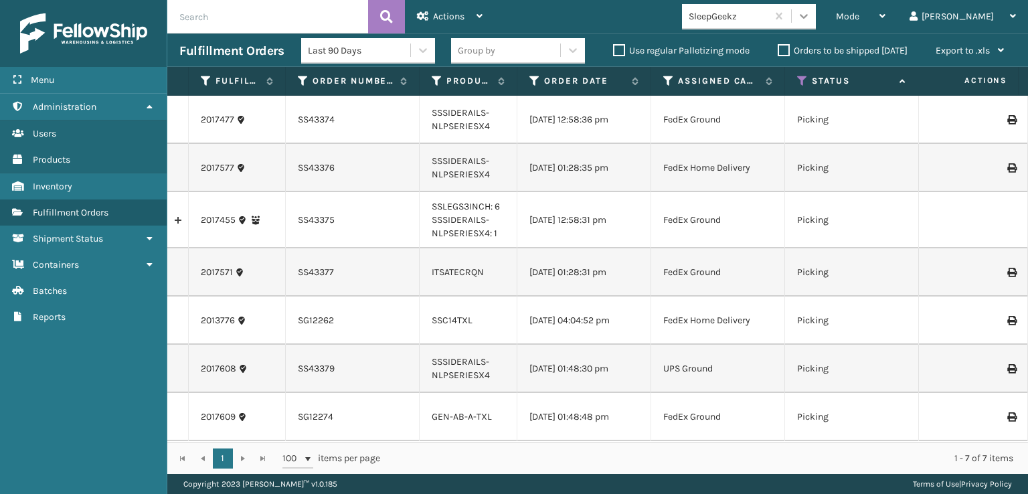
click at [808, 17] on icon at bounding box center [804, 16] width 8 height 5
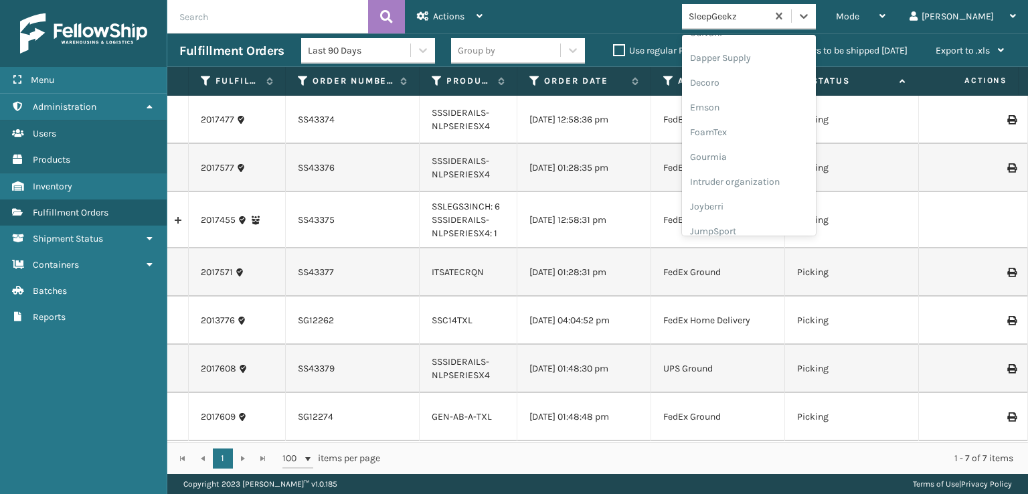
scroll to position [268, 0]
click at [774, 100] on div "FoamTex" at bounding box center [749, 104] width 134 height 25
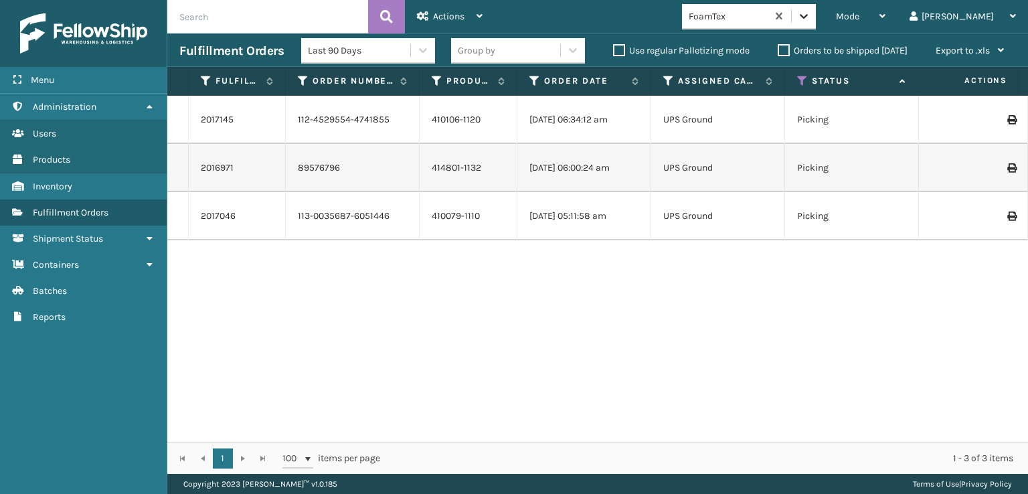
click at [816, 8] on div at bounding box center [804, 16] width 24 height 24
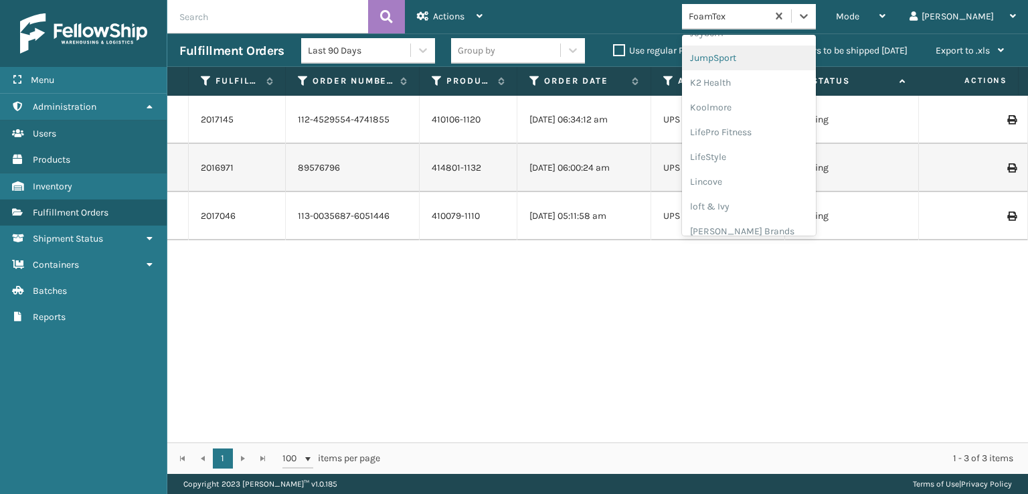
scroll to position [423, 0]
click at [761, 220] on div "[PERSON_NAME] Brands" at bounding box center [749, 221] width 134 height 25
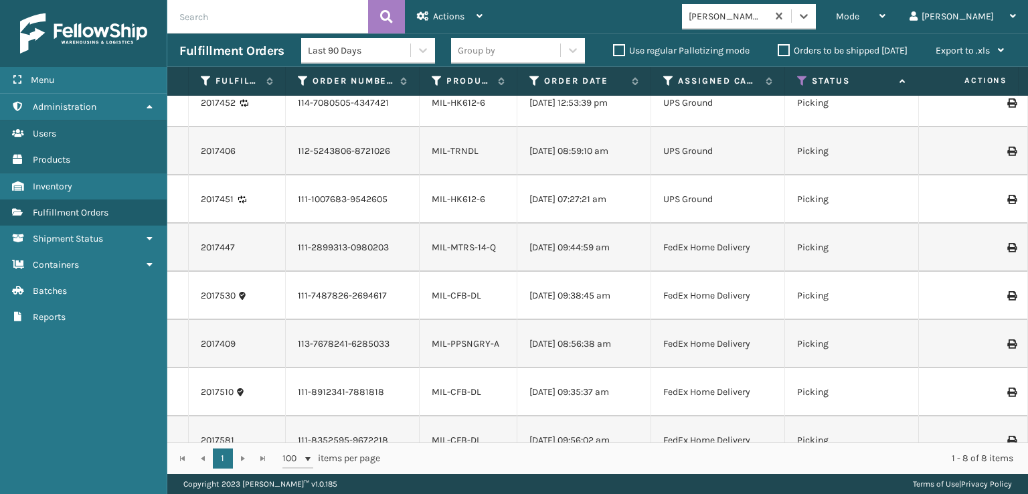
scroll to position [0, 0]
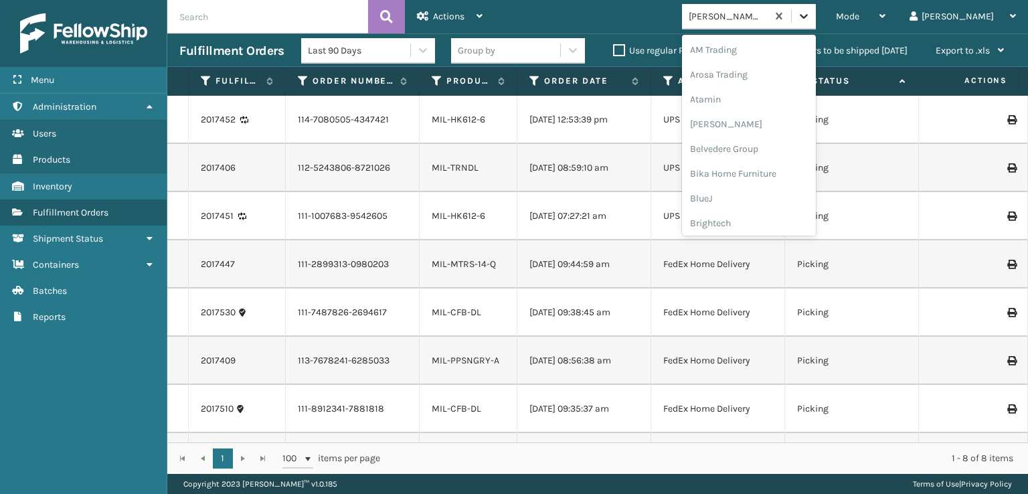
click at [808, 17] on icon at bounding box center [804, 16] width 8 height 5
click at [758, 222] on div "[PERSON_NAME] Brands" at bounding box center [749, 221] width 134 height 25
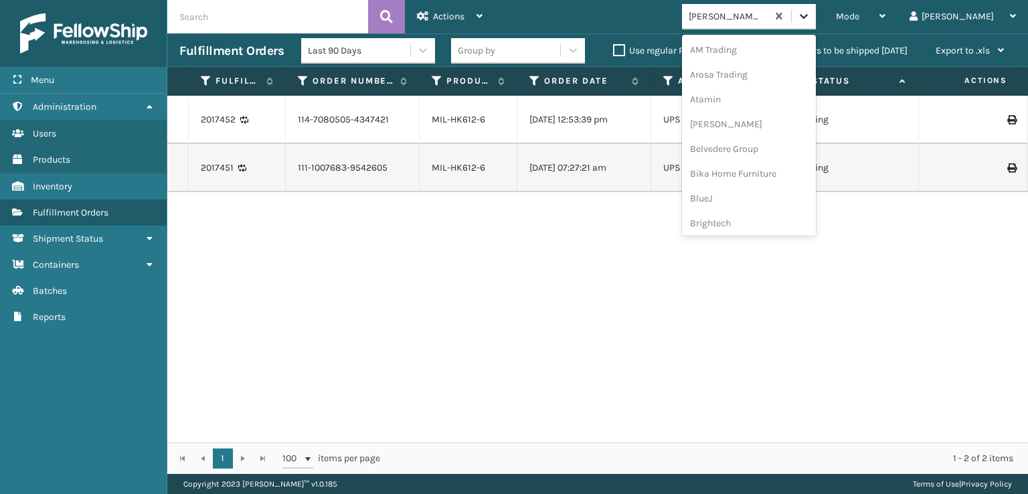
click at [811, 18] on icon at bounding box center [803, 15] width 13 height 13
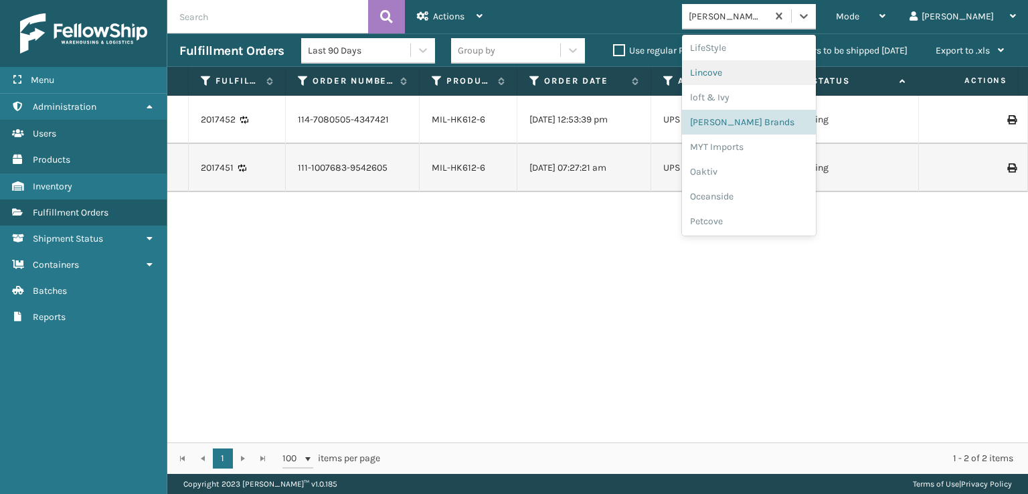
scroll to position [557, 0]
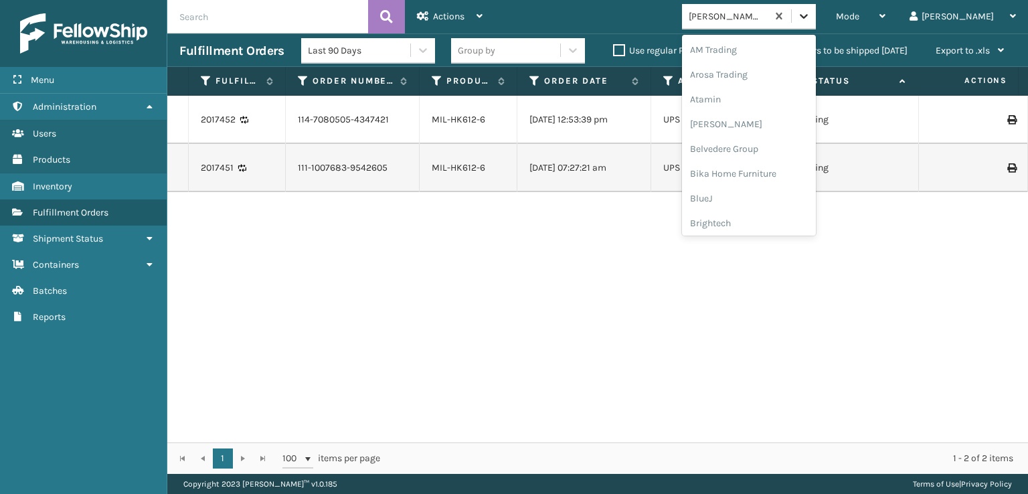
click at [811, 22] on icon at bounding box center [803, 15] width 13 height 13
click at [772, 215] on div "[PERSON_NAME] Brands" at bounding box center [749, 215] width 134 height 25
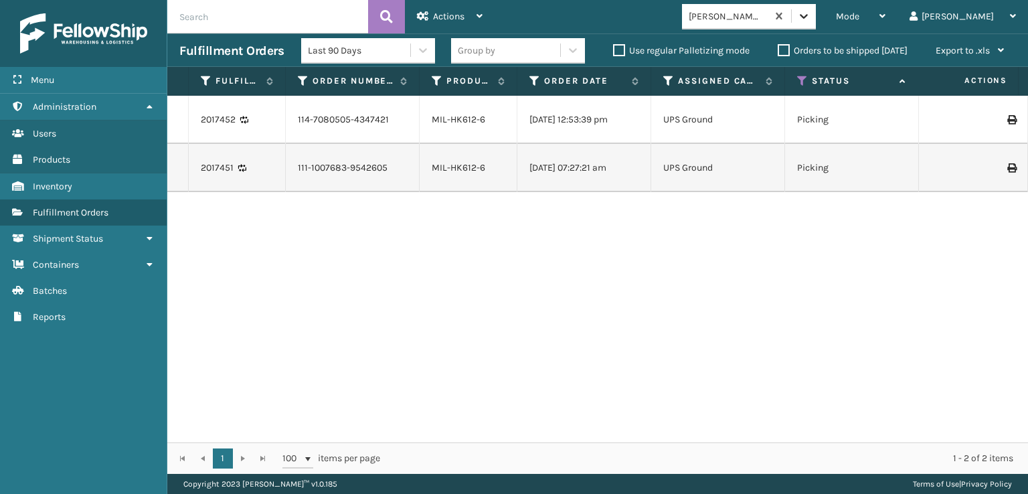
click at [811, 22] on icon at bounding box center [803, 15] width 13 height 13
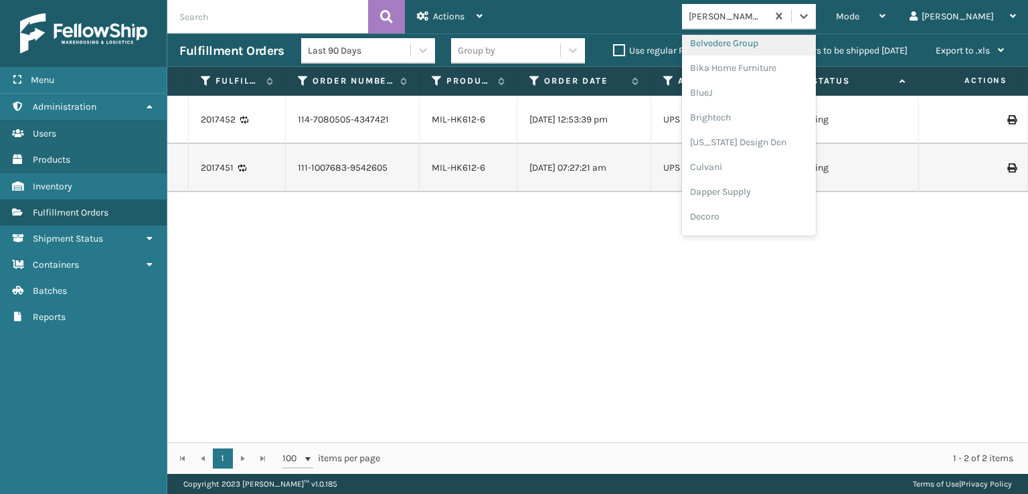
scroll to position [201, 0]
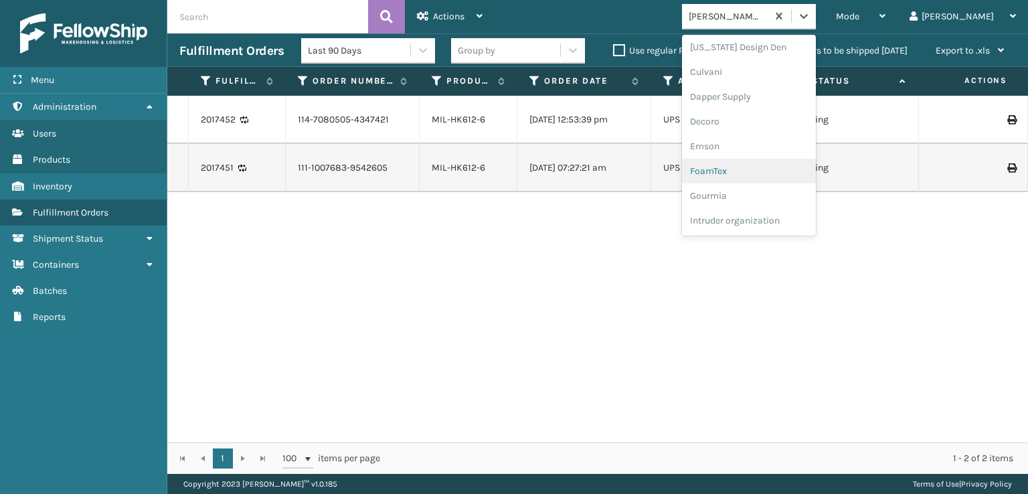
click at [779, 171] on div "FoamTex" at bounding box center [749, 171] width 134 height 25
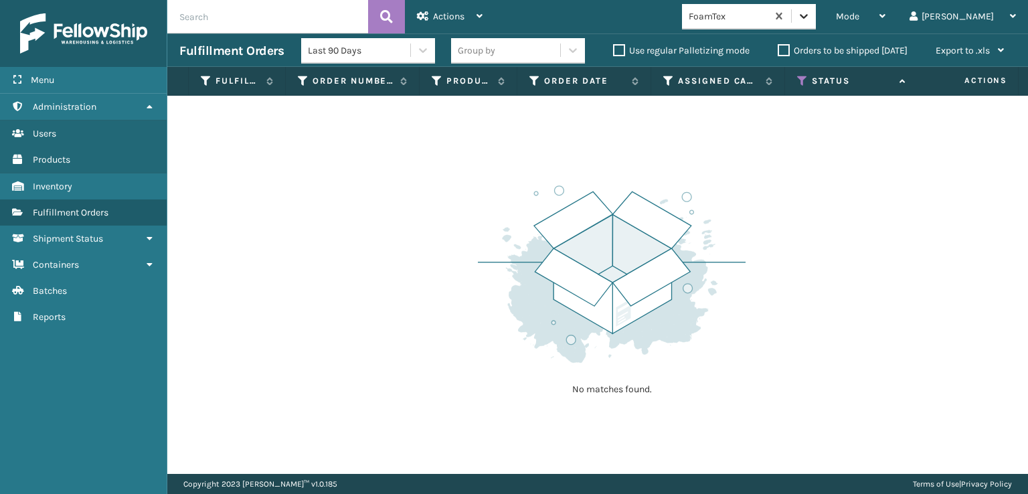
click at [811, 14] on icon at bounding box center [803, 15] width 13 height 13
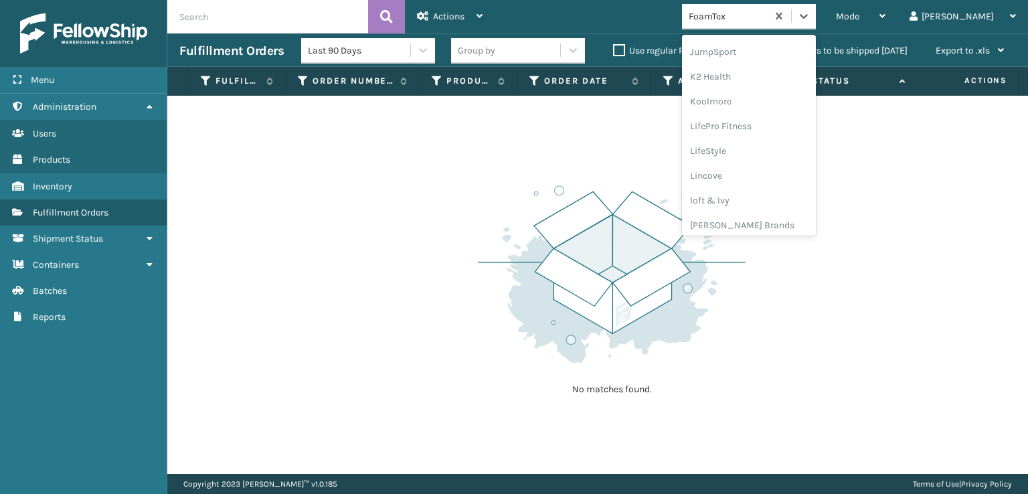
scroll to position [423, 0]
click at [758, 220] on div "[PERSON_NAME] Brands" at bounding box center [749, 221] width 134 height 25
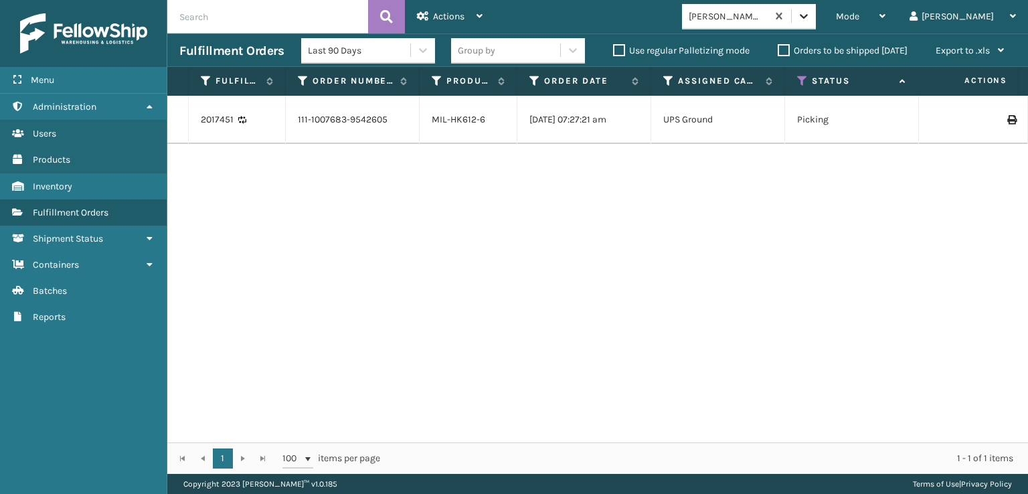
click at [816, 8] on div at bounding box center [804, 16] width 24 height 24
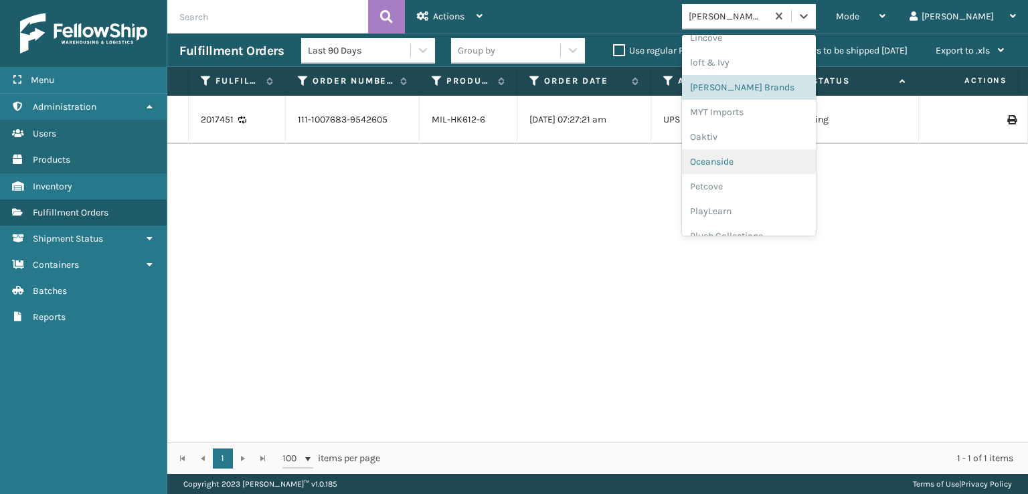
scroll to position [647, 0]
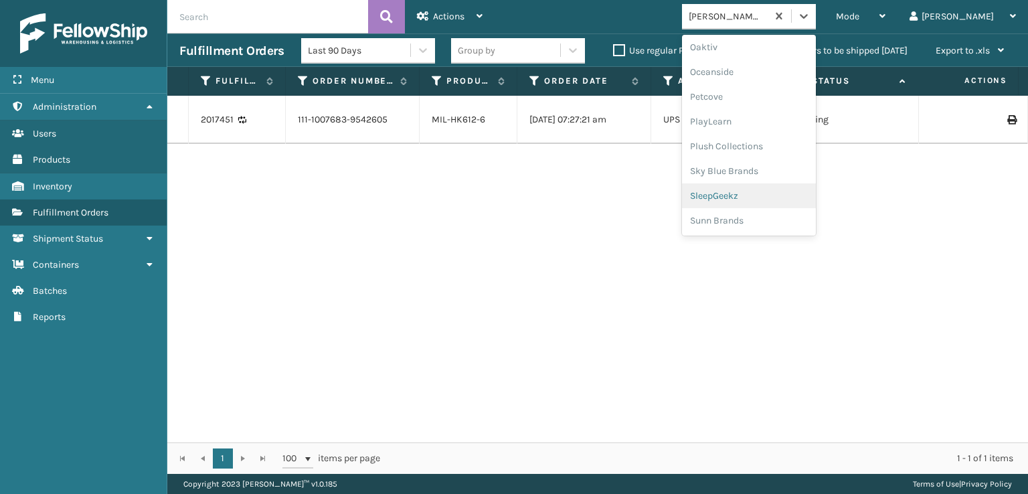
click at [770, 189] on div "SleepGeekz" at bounding box center [749, 195] width 134 height 25
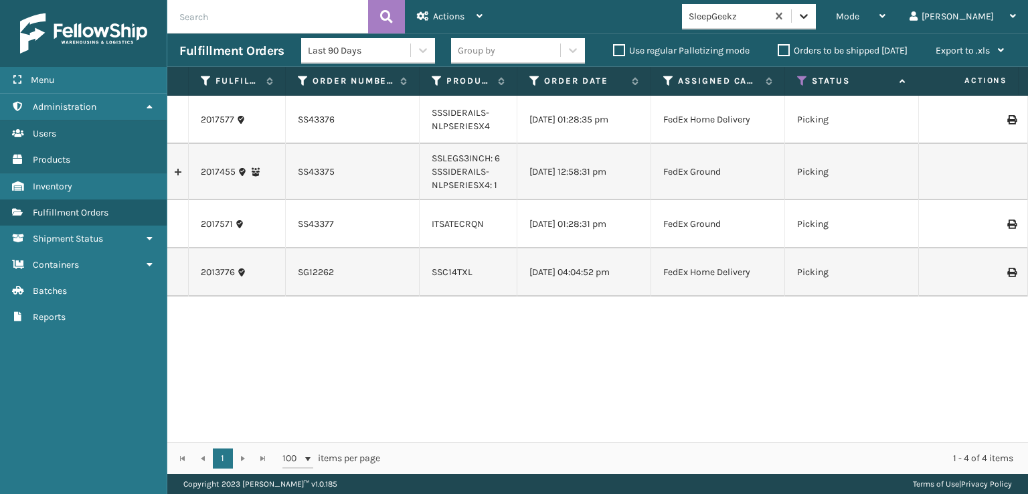
click at [811, 11] on icon at bounding box center [803, 15] width 13 height 13
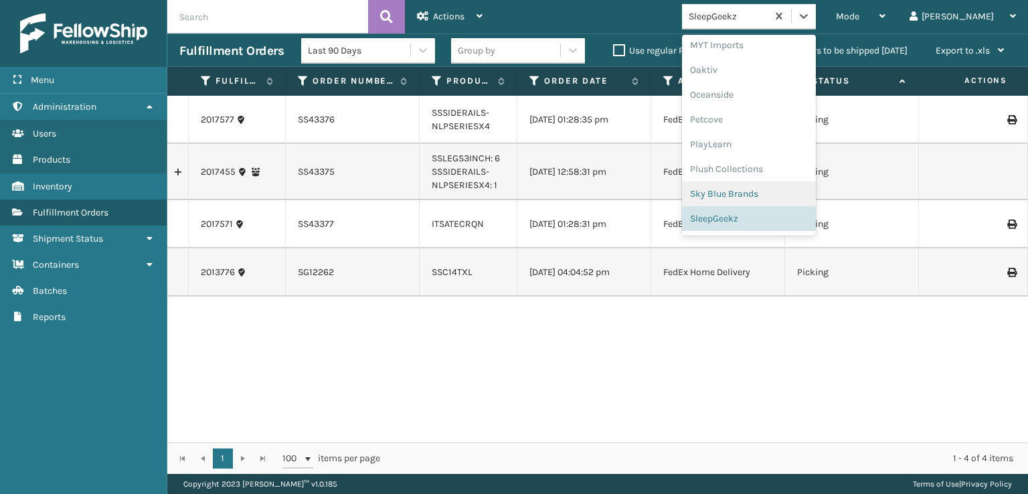
scroll to position [624, 0]
click at [760, 218] on div "SleepGeekz" at bounding box center [749, 218] width 134 height 25
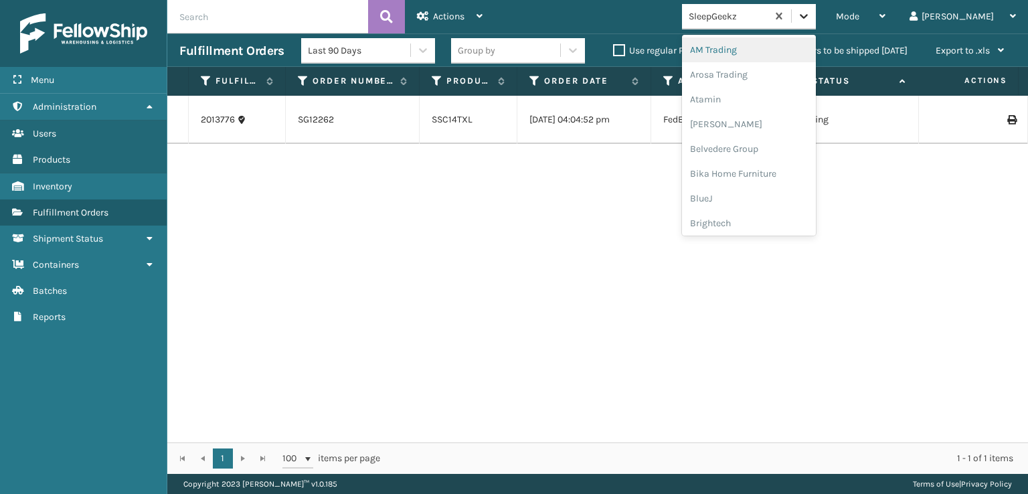
click at [811, 12] on icon at bounding box center [803, 15] width 13 height 13
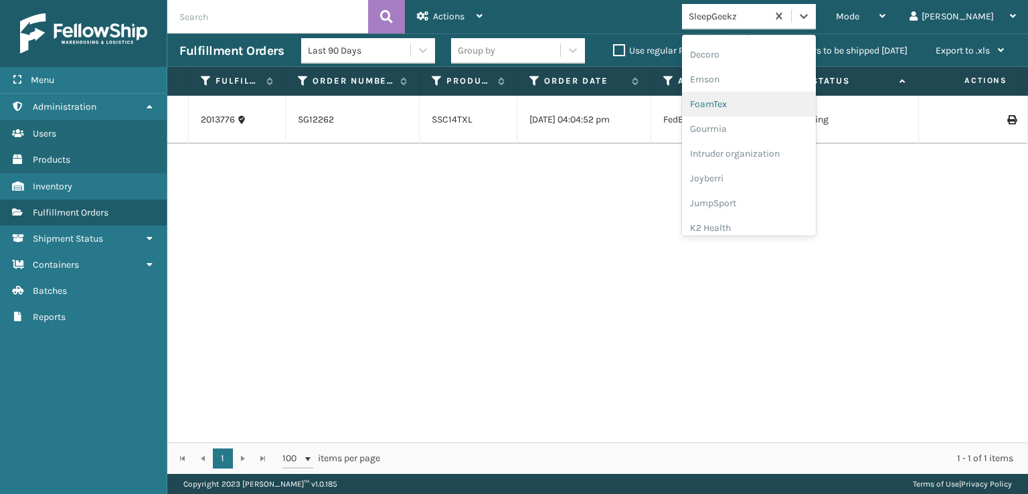
click at [758, 107] on div "FoamTex" at bounding box center [749, 104] width 134 height 25
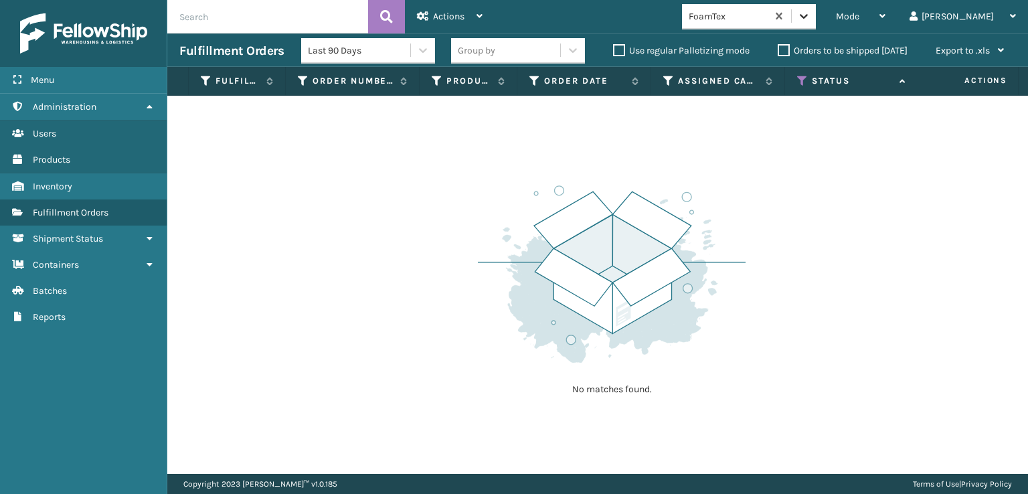
click at [811, 15] on icon at bounding box center [803, 15] width 13 height 13
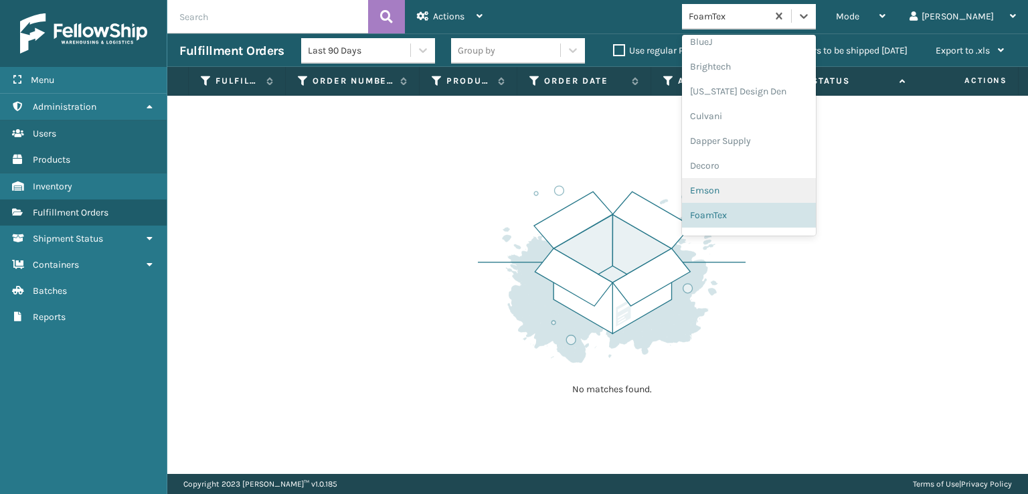
scroll to position [423, 0]
click at [758, 223] on div "[PERSON_NAME] Brands" at bounding box center [749, 221] width 134 height 25
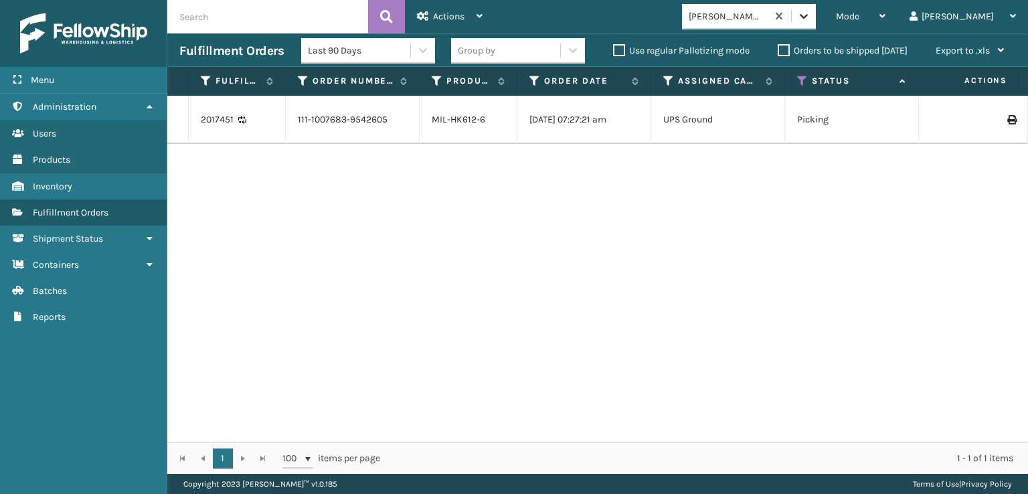
click at [811, 14] on icon at bounding box center [803, 15] width 13 height 13
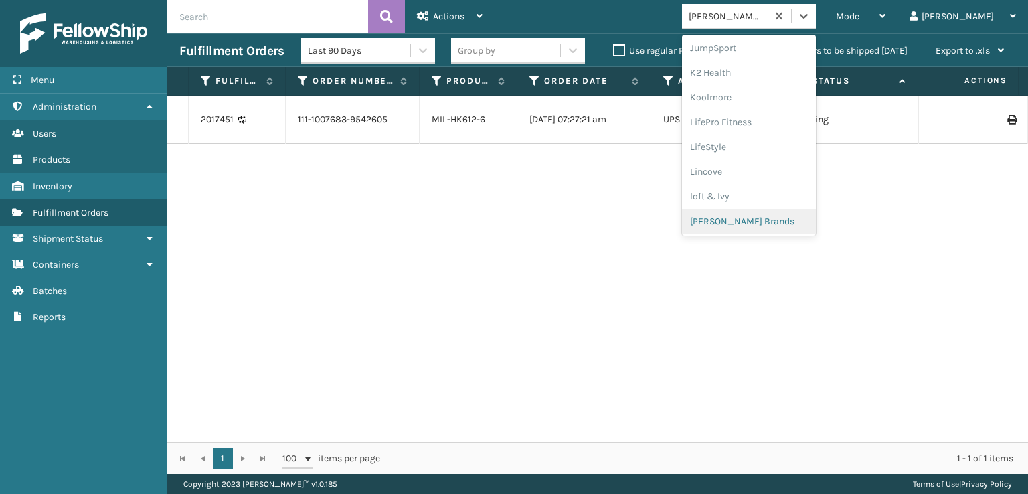
click at [775, 218] on div "[PERSON_NAME] Brands" at bounding box center [749, 221] width 134 height 25
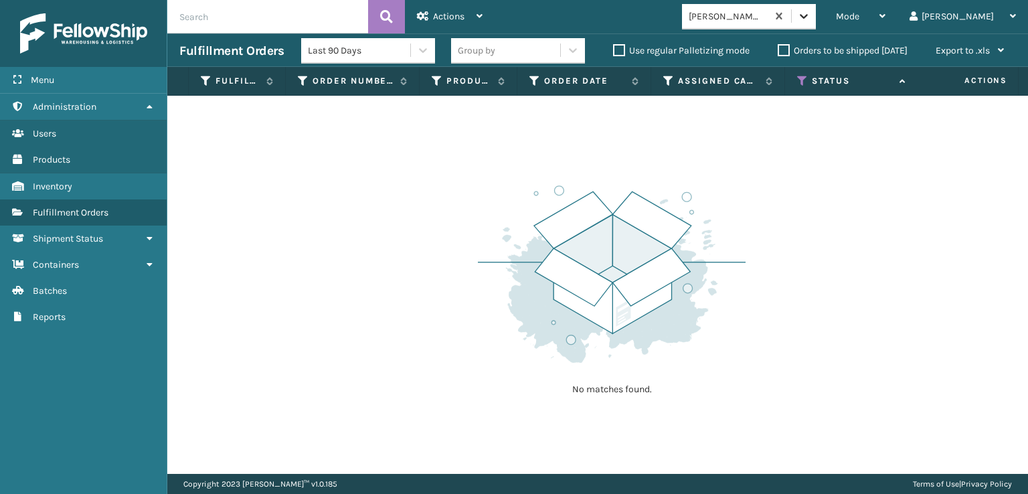
click at [811, 18] on icon at bounding box center [803, 15] width 13 height 13
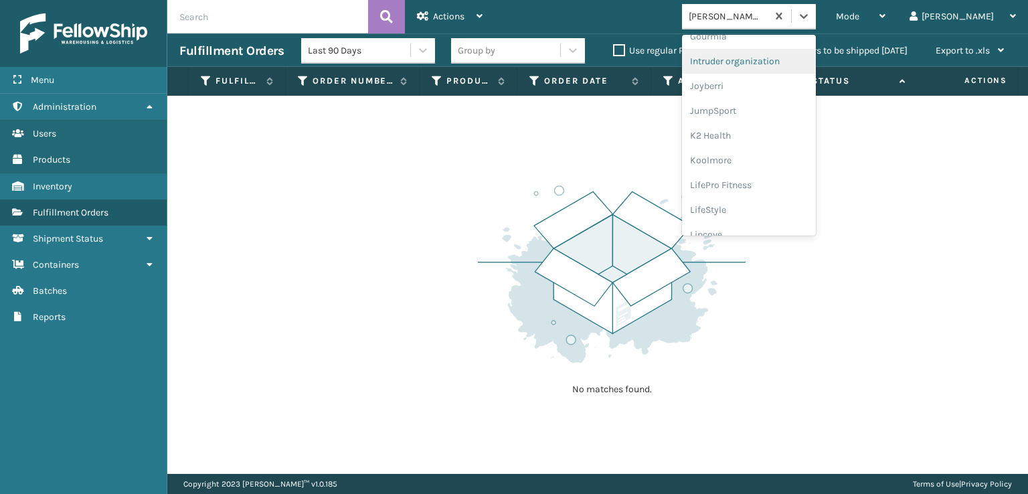
scroll to position [289, 0]
click at [762, 81] on div "FoamTex" at bounding box center [749, 82] width 134 height 25
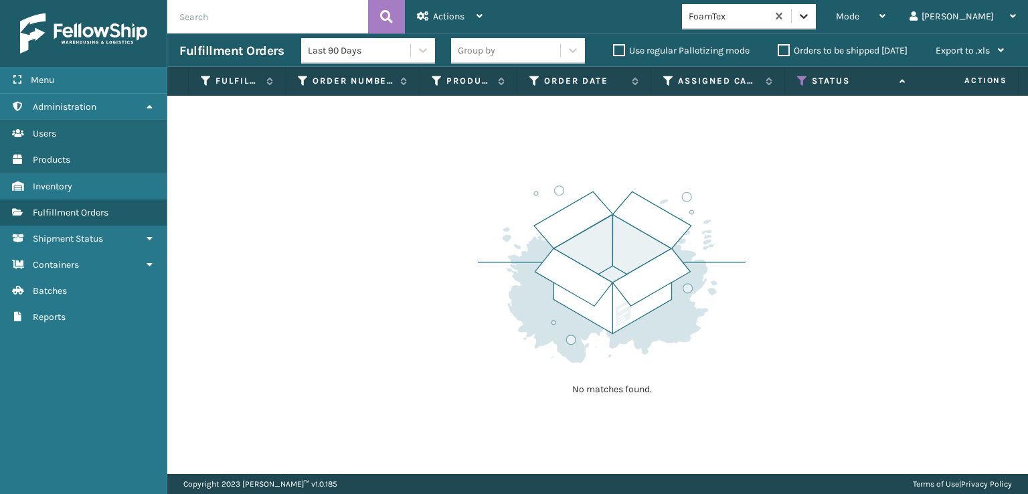
click at [811, 21] on icon at bounding box center [803, 15] width 13 height 13
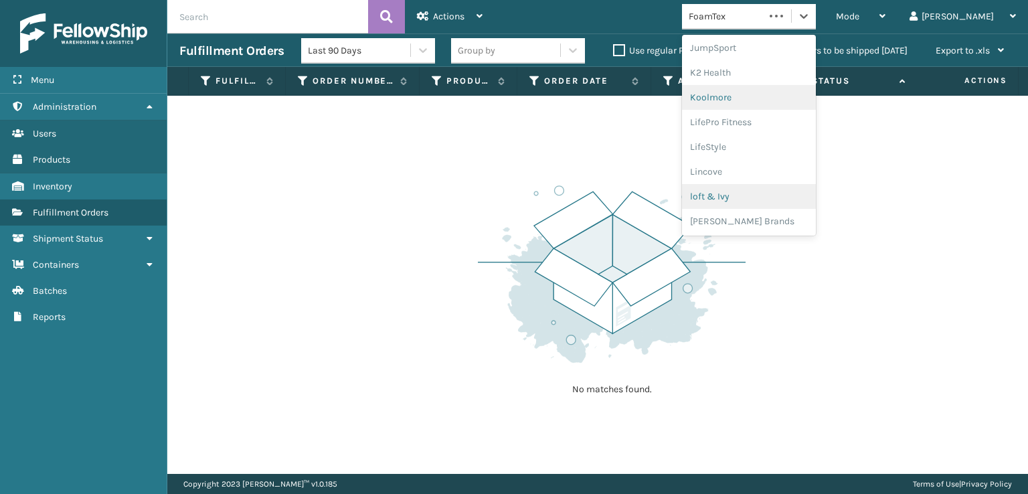
scroll to position [486, 0]
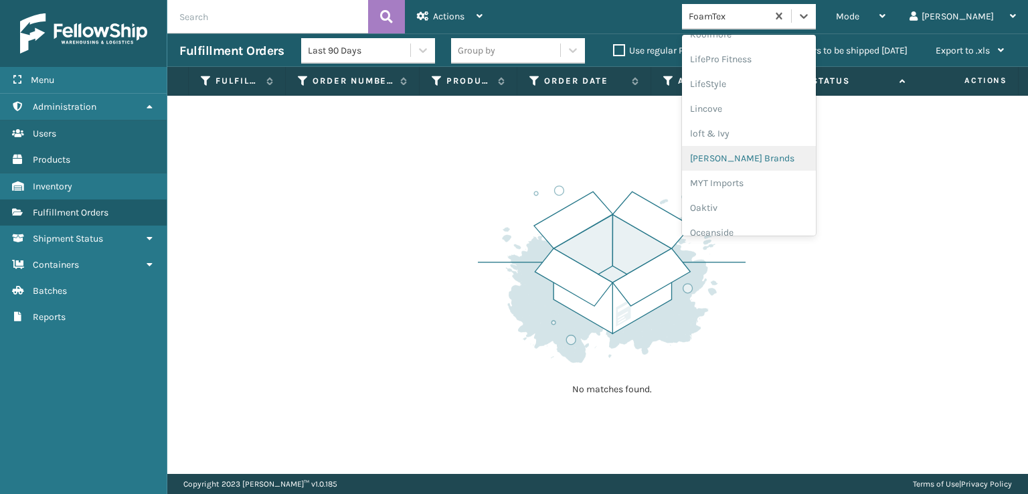
click at [766, 153] on div "[PERSON_NAME] Brands" at bounding box center [749, 158] width 134 height 25
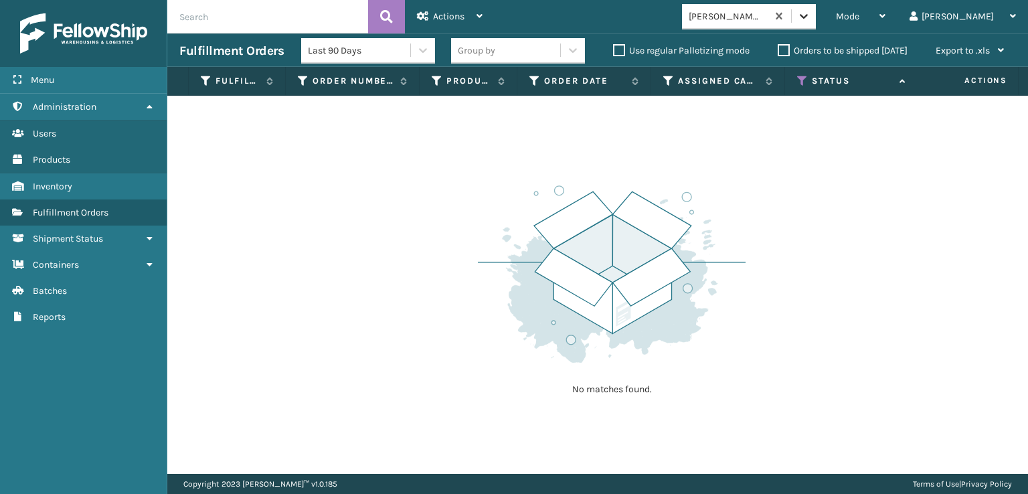
click at [811, 13] on icon at bounding box center [803, 15] width 13 height 13
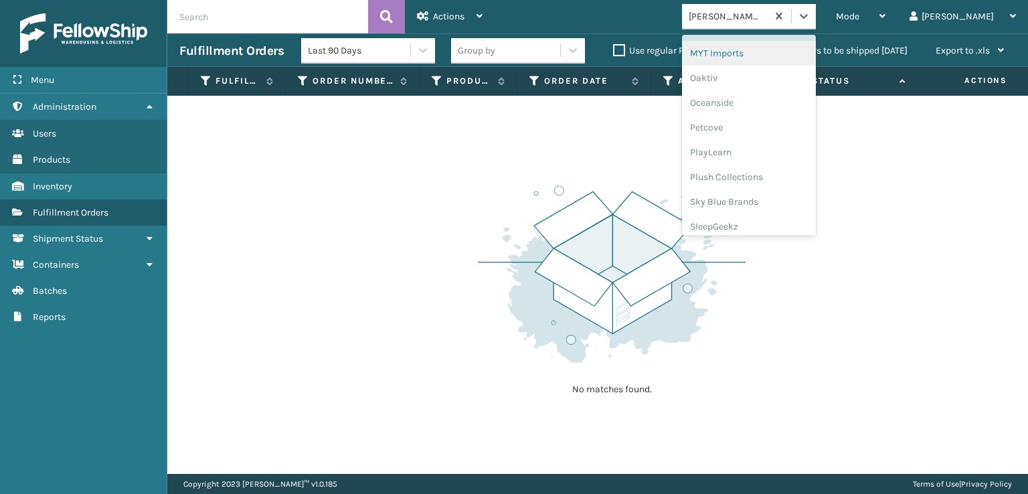
scroll to position [619, 0]
click at [760, 175] on div "Plush Collections" at bounding box center [749, 174] width 134 height 25
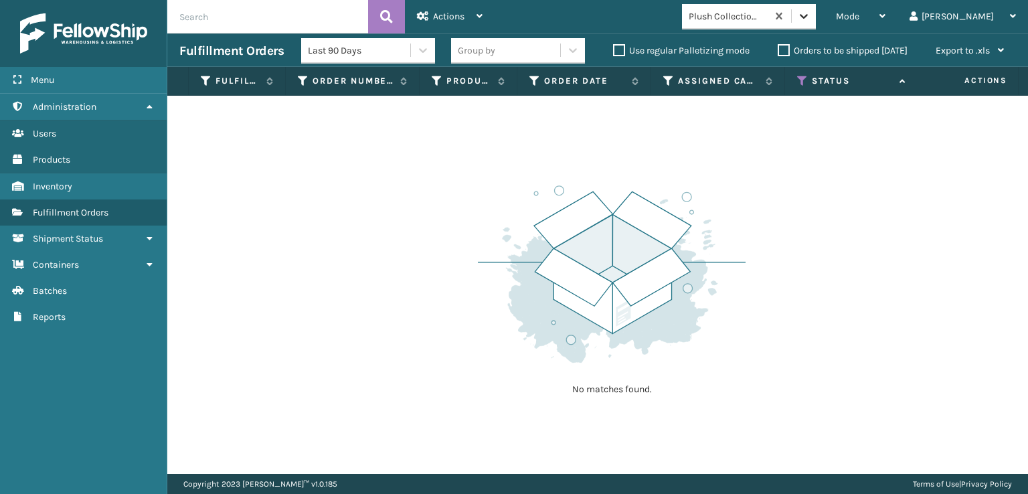
click at [811, 13] on icon at bounding box center [803, 15] width 13 height 13
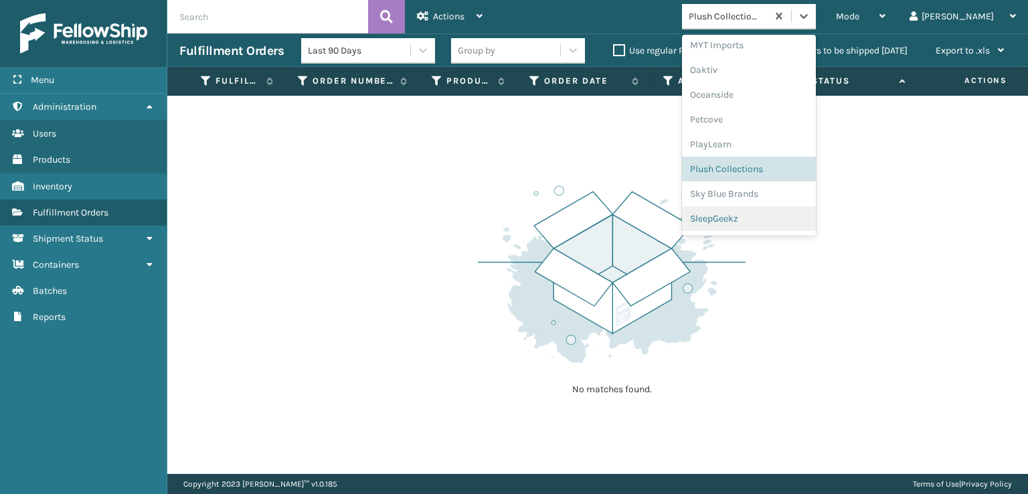
scroll to position [647, 0]
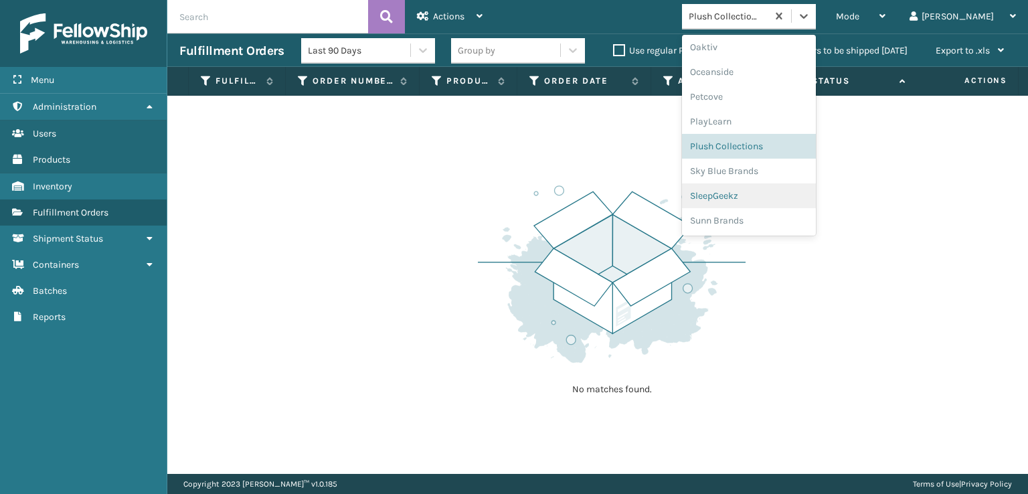
click at [766, 196] on div "SleepGeekz" at bounding box center [749, 195] width 134 height 25
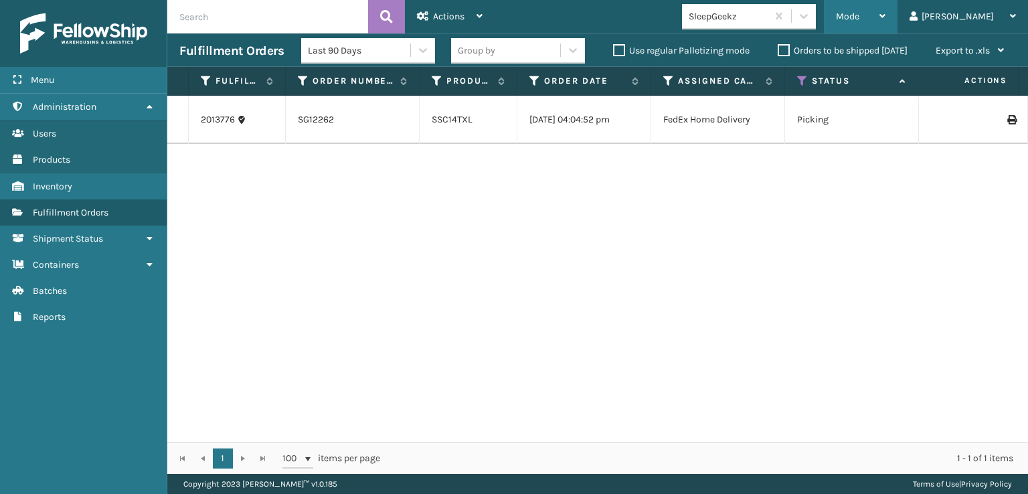
click at [886, 9] on div "Mode" at bounding box center [861, 16] width 50 height 33
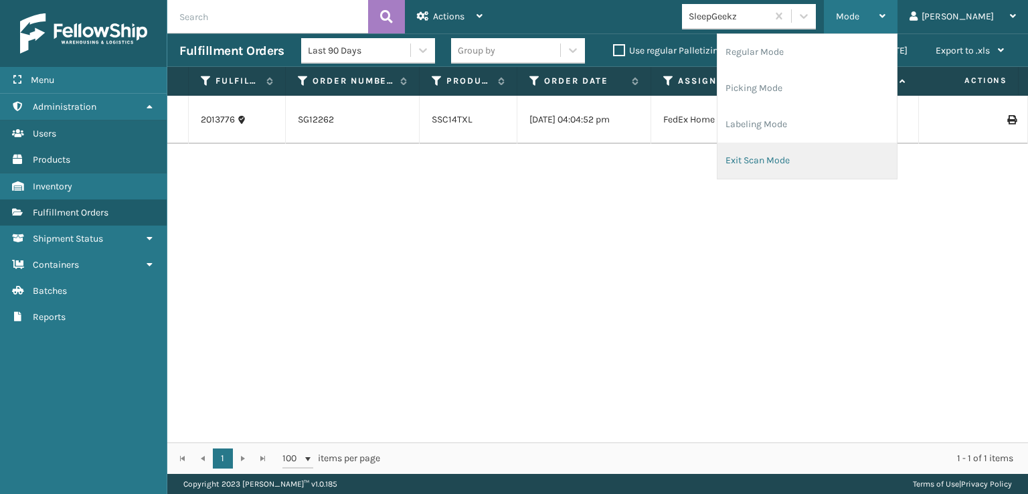
click at [804, 162] on li "Exit Scan Mode" at bounding box center [807, 161] width 179 height 36
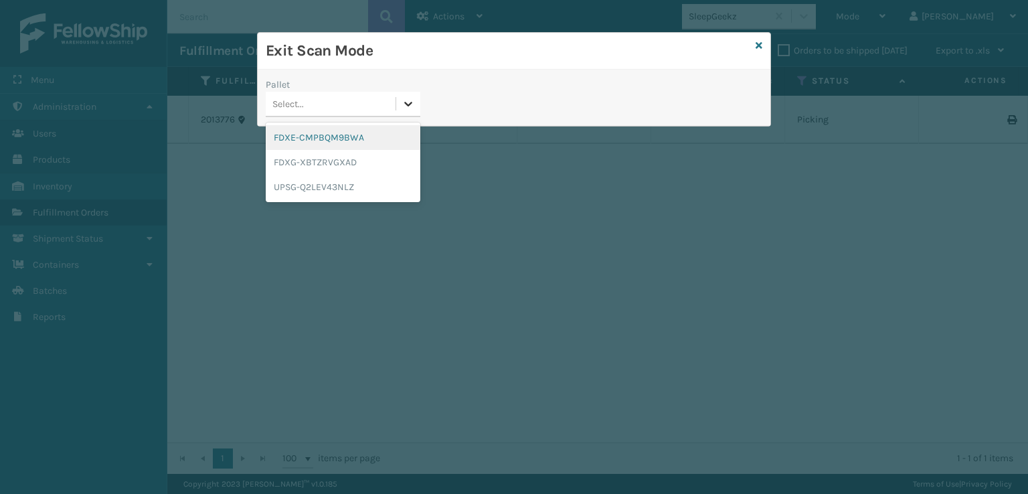
click at [409, 105] on icon at bounding box center [409, 104] width 8 height 5
click at [333, 140] on div "FDXE-CMPBQM9BWA" at bounding box center [343, 137] width 155 height 25
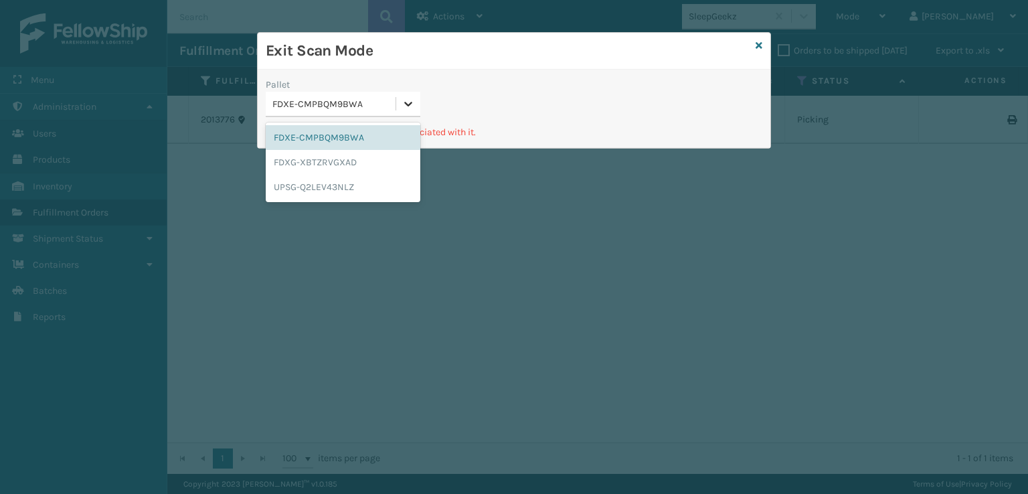
click at [408, 99] on icon at bounding box center [408, 103] width 13 height 13
click at [346, 163] on div "FDXG-XBTZRVGXAD" at bounding box center [343, 162] width 155 height 25
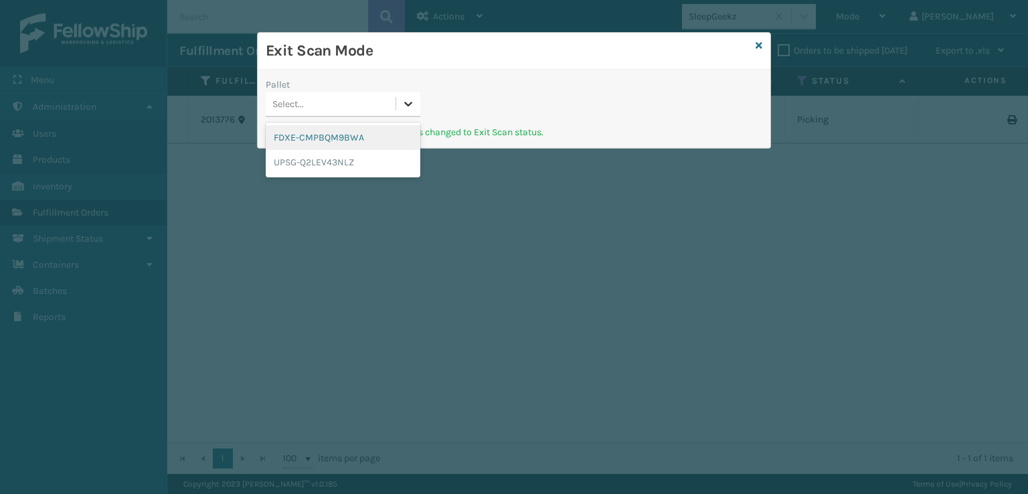
click at [407, 106] on icon at bounding box center [408, 103] width 13 height 13
click at [321, 158] on div "UPSG-Q2LEV43NLZ" at bounding box center [343, 162] width 155 height 25
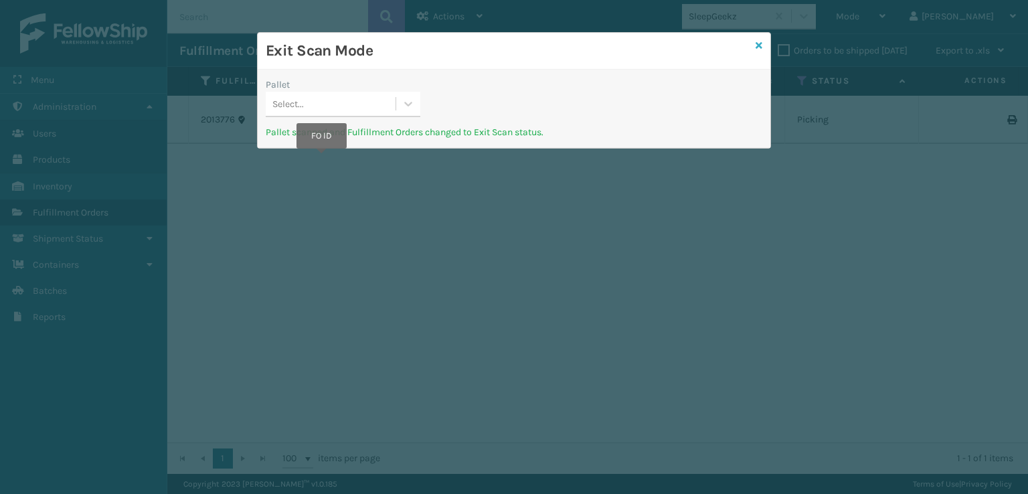
click at [761, 47] on icon at bounding box center [759, 45] width 7 height 9
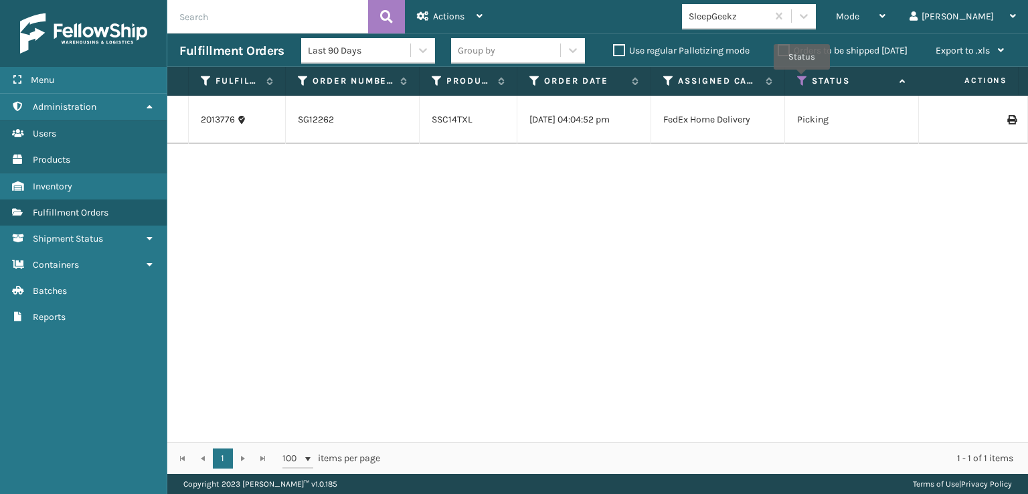
click at [802, 79] on icon at bounding box center [802, 81] width 11 height 12
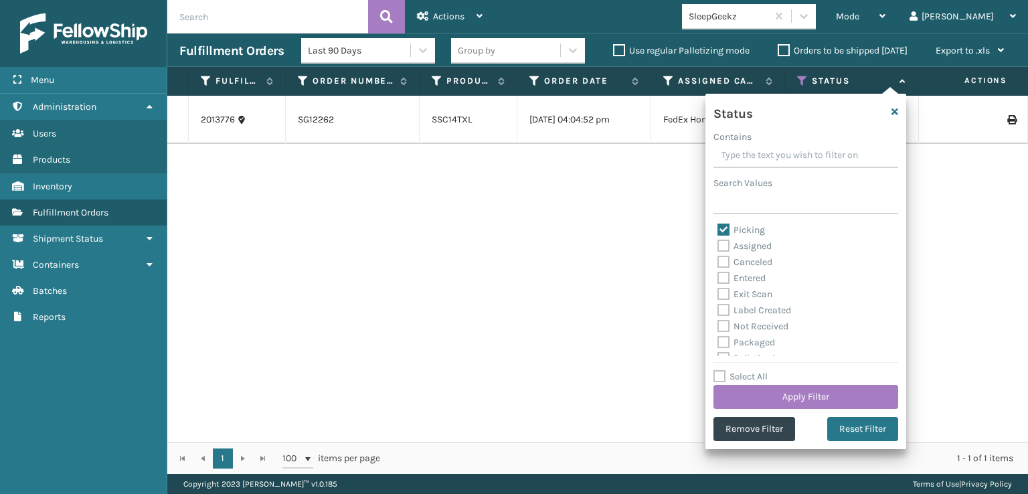
click at [723, 222] on div "Picking" at bounding box center [806, 230] width 177 height 16
click at [723, 227] on label "Picking" at bounding box center [742, 229] width 48 height 11
click at [718, 227] on input "Picking" at bounding box center [718, 226] width 1 height 9
checkbox input "false"
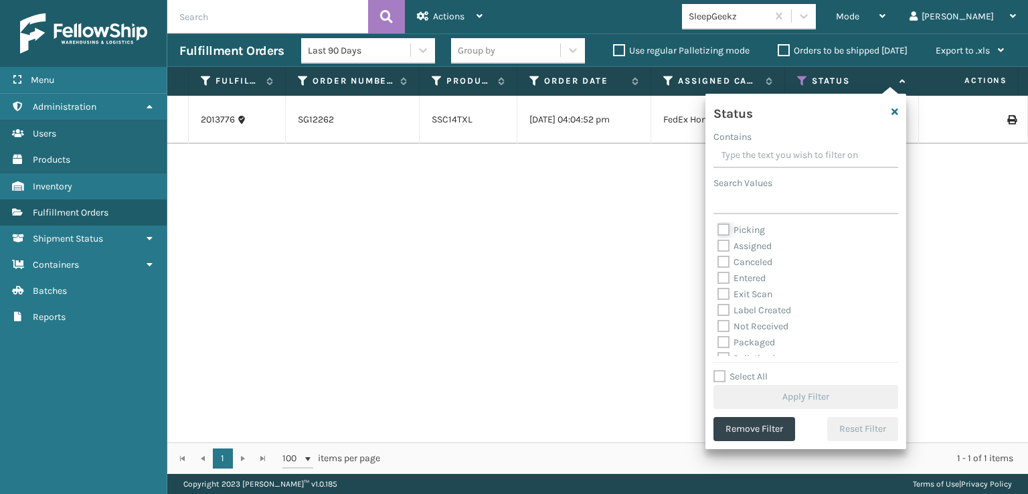
scroll to position [67, 0]
click at [726, 289] on label "Palletized" at bounding box center [747, 291] width 58 height 11
click at [718, 289] on input "Palletized" at bounding box center [718, 288] width 1 height 9
checkbox input "true"
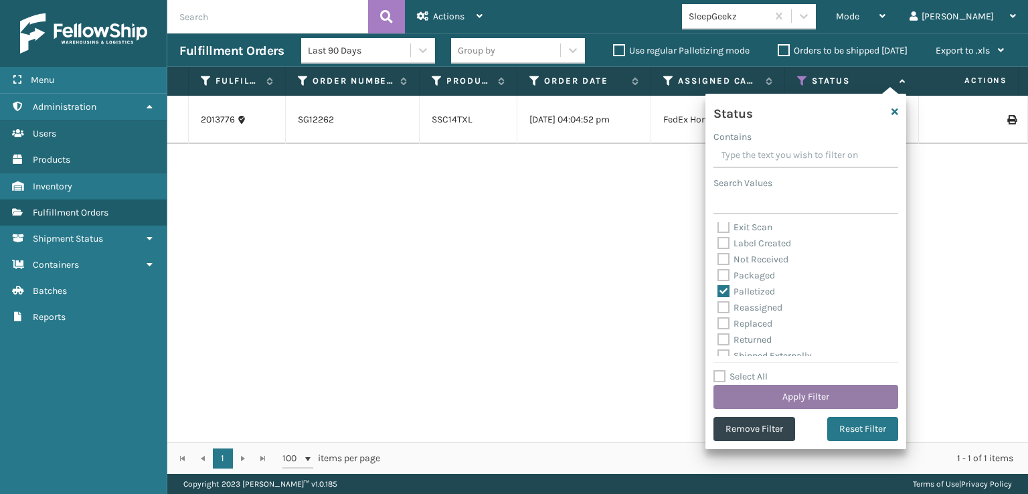
click at [758, 394] on button "Apply Filter" at bounding box center [806, 397] width 185 height 24
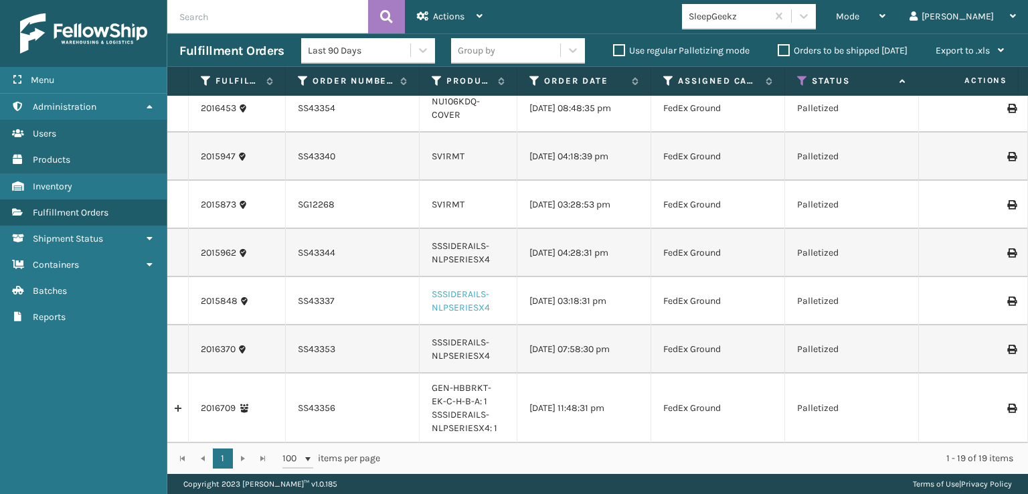
scroll to position [0, 0]
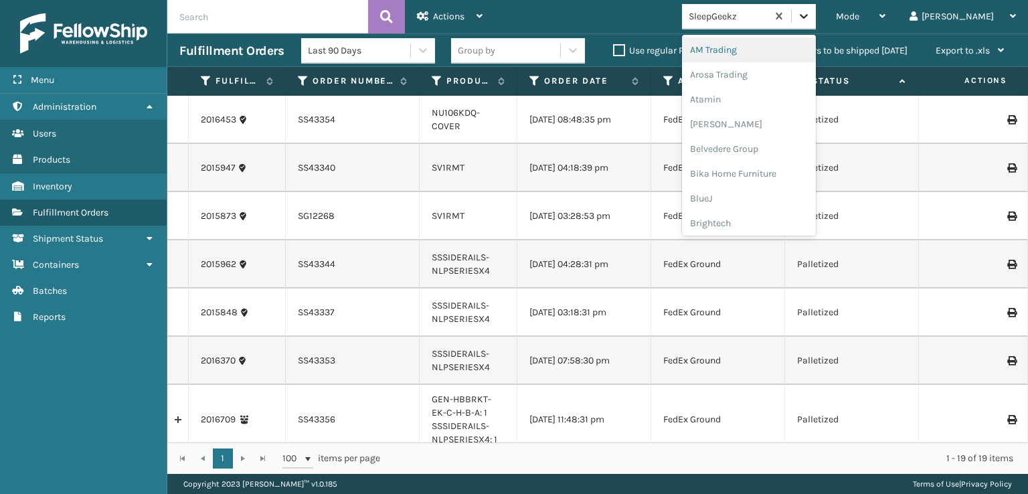
click at [816, 17] on div at bounding box center [804, 16] width 24 height 24
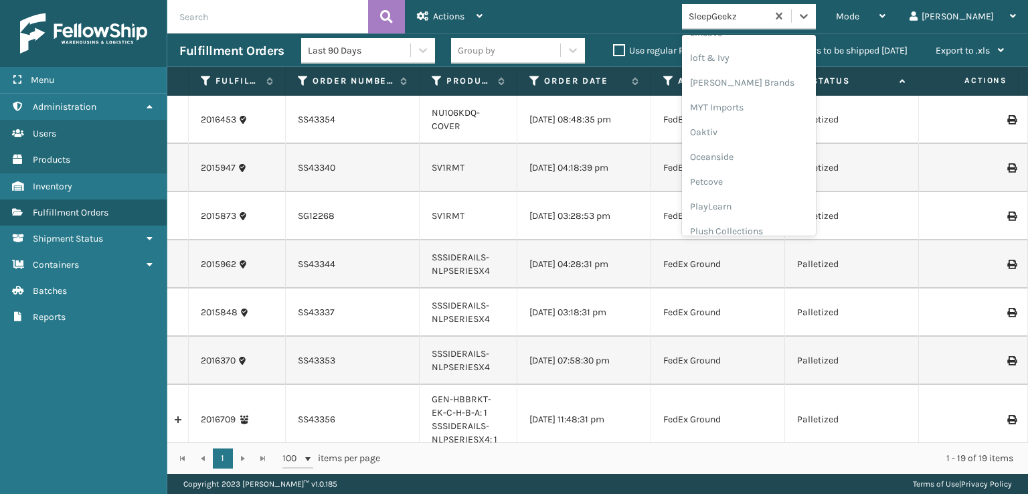
scroll to position [647, 0]
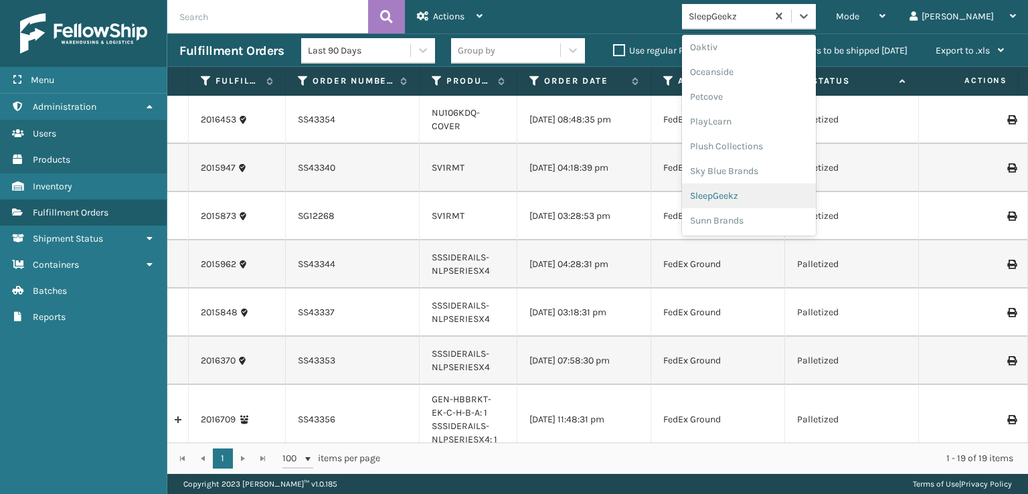
click at [760, 193] on div "SleepGeekz" at bounding box center [749, 195] width 134 height 25
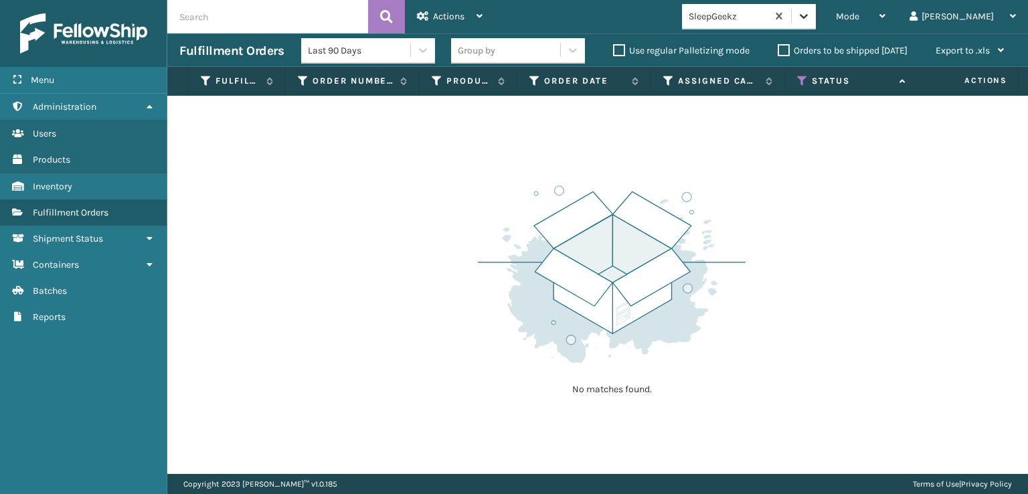
click at [811, 10] on icon at bounding box center [803, 15] width 13 height 13
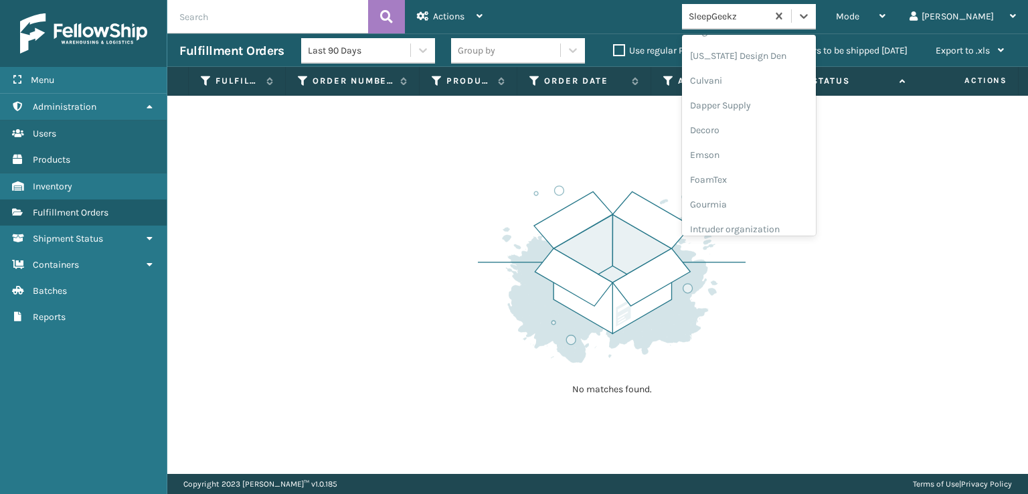
scroll to position [201, 0]
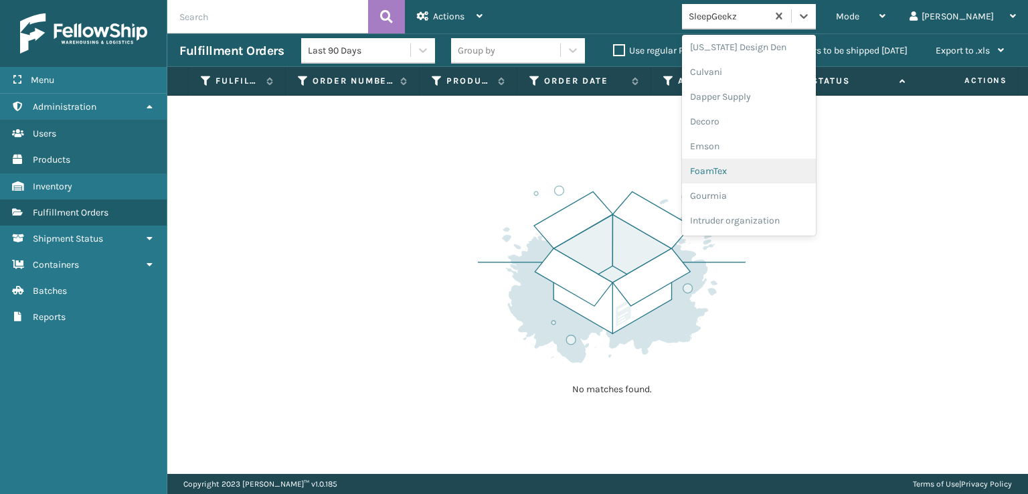
click at [762, 170] on div "FoamTex" at bounding box center [749, 171] width 134 height 25
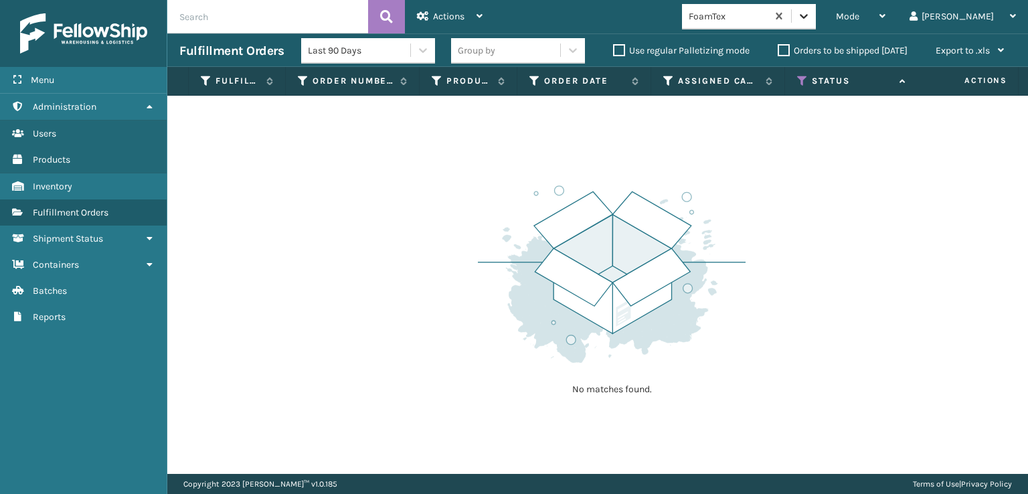
click at [811, 19] on icon at bounding box center [803, 15] width 13 height 13
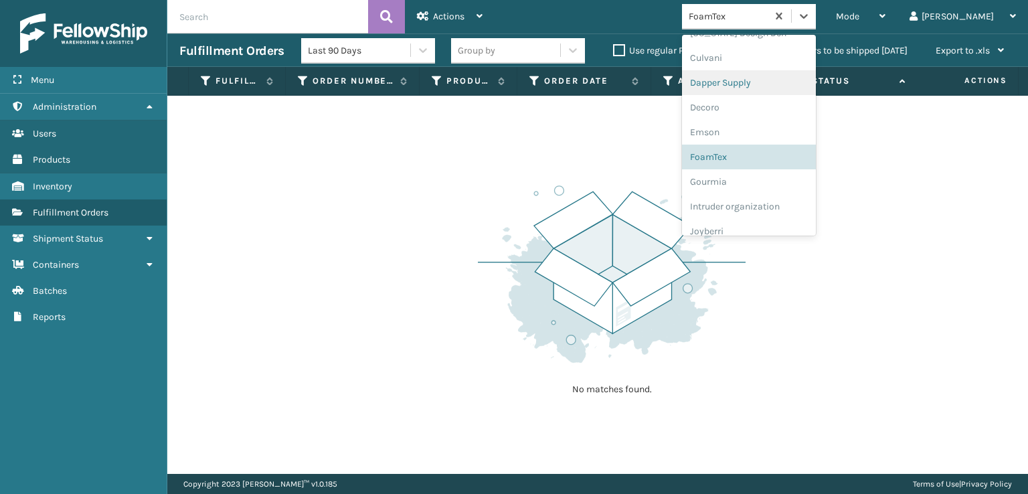
scroll to position [423, 0]
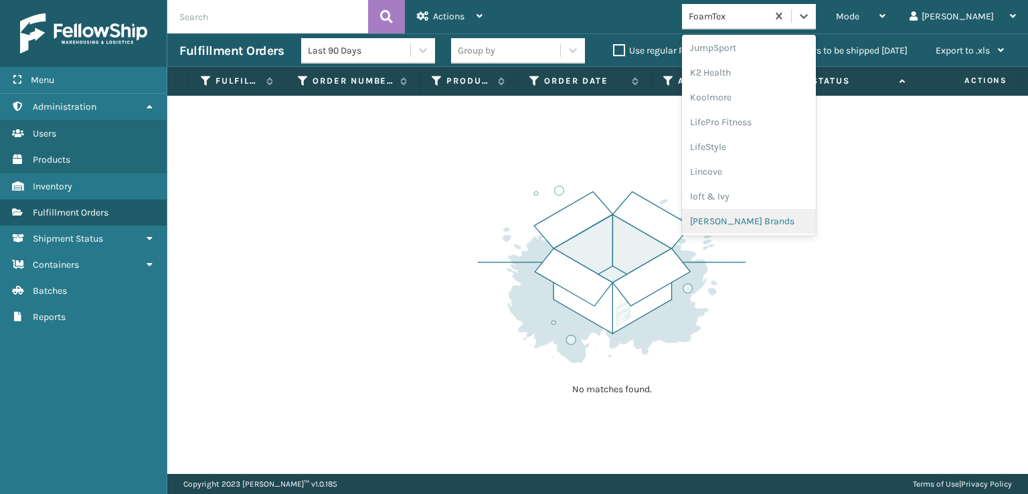
click at [774, 223] on div "[PERSON_NAME] Brands" at bounding box center [749, 221] width 134 height 25
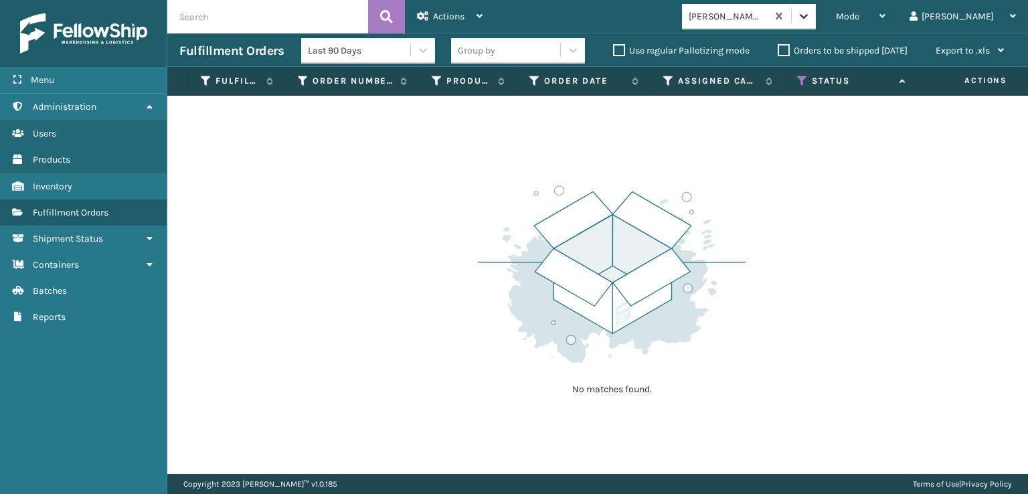
click at [811, 15] on icon at bounding box center [803, 15] width 13 height 13
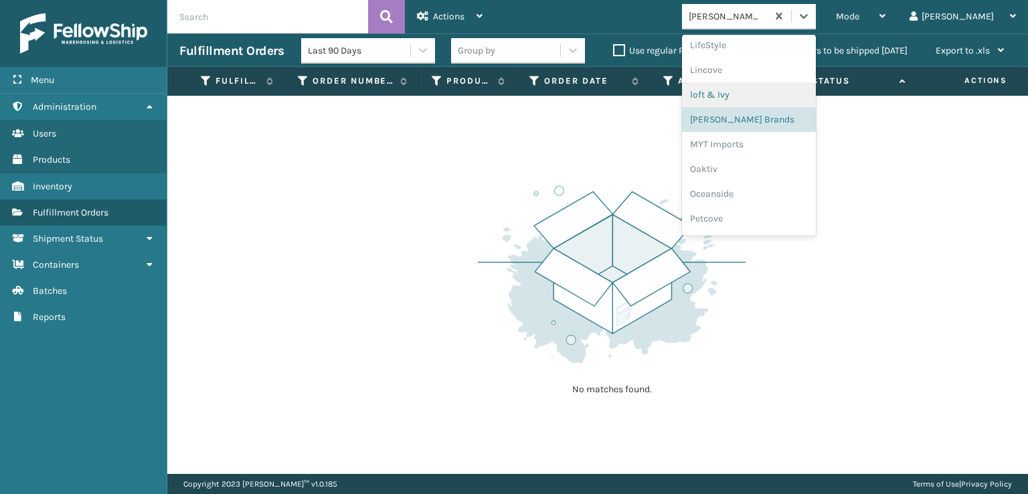
scroll to position [624, 0]
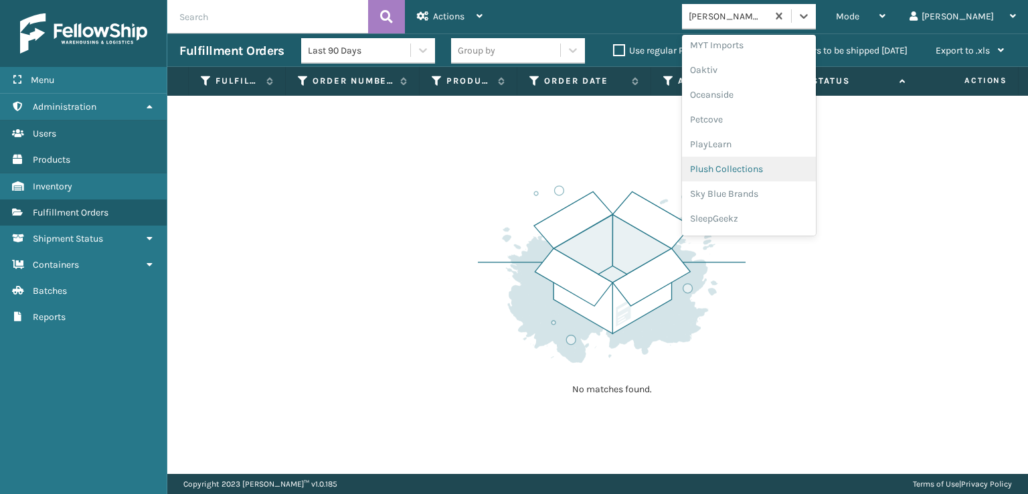
click at [764, 168] on div "Plush Collections" at bounding box center [749, 169] width 134 height 25
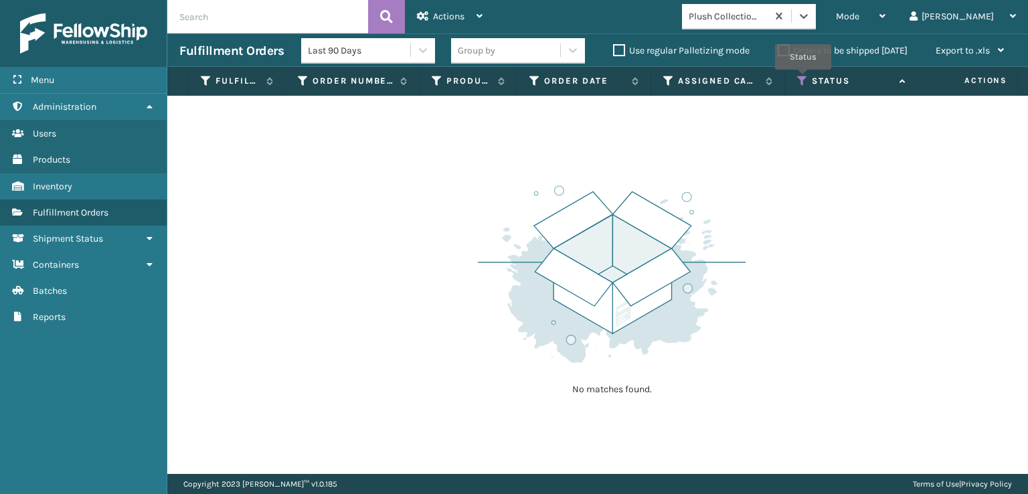
click at [803, 79] on icon at bounding box center [802, 81] width 11 height 12
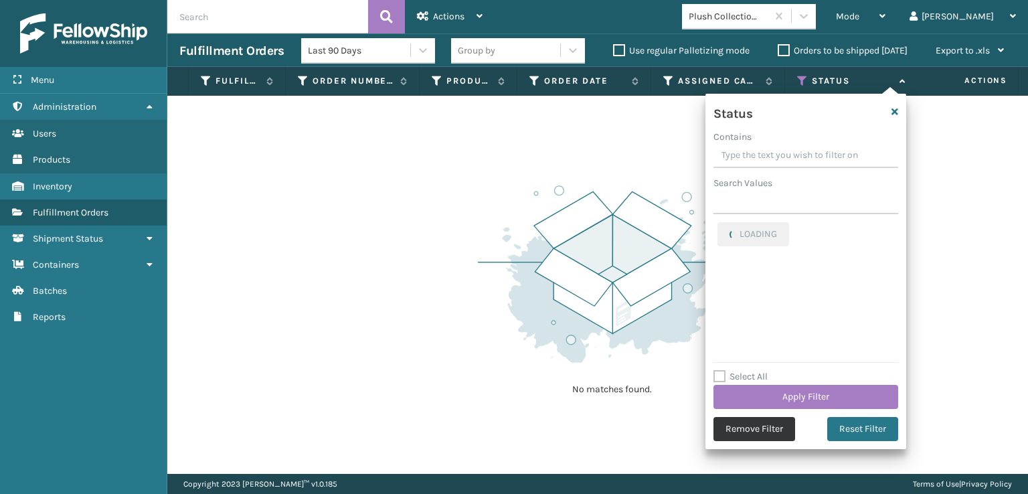
click at [752, 428] on button "Remove Filter" at bounding box center [755, 429] width 82 height 24
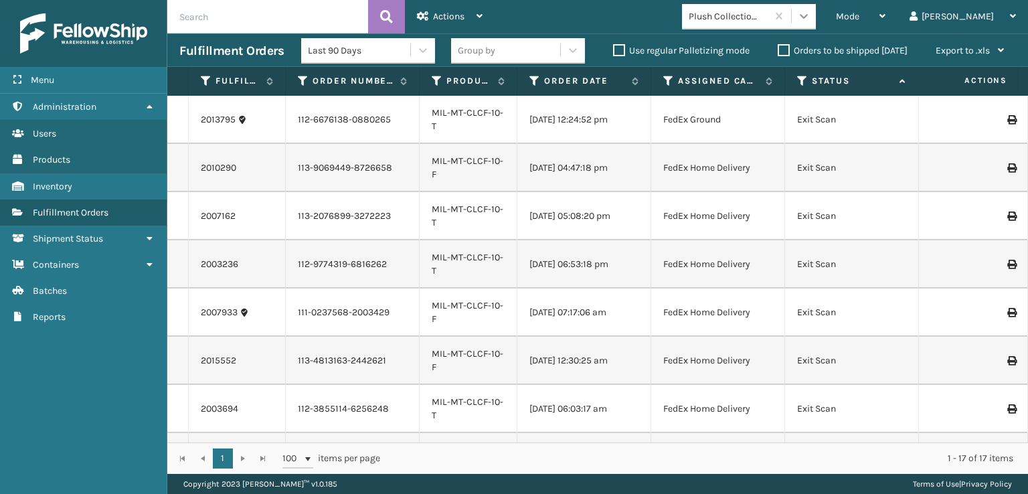
click at [811, 18] on icon at bounding box center [803, 15] width 13 height 13
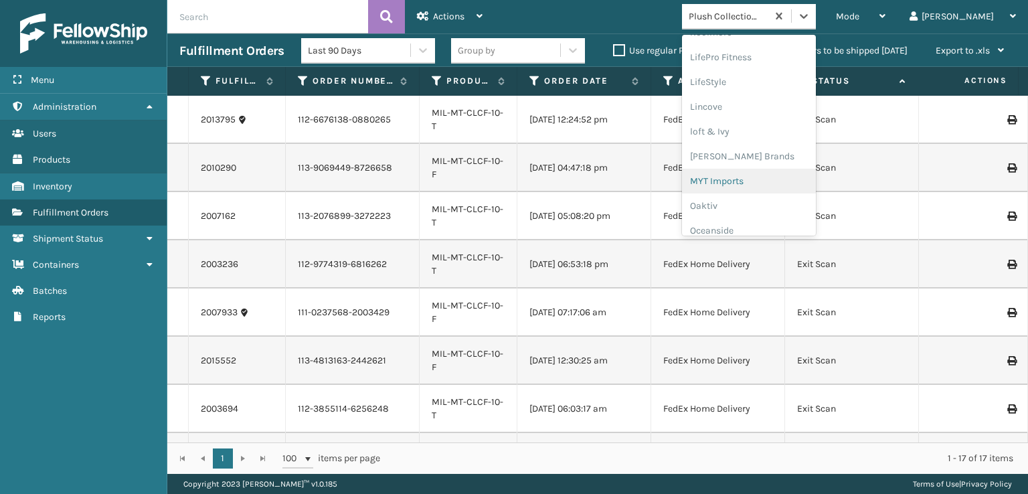
scroll to position [647, 0]
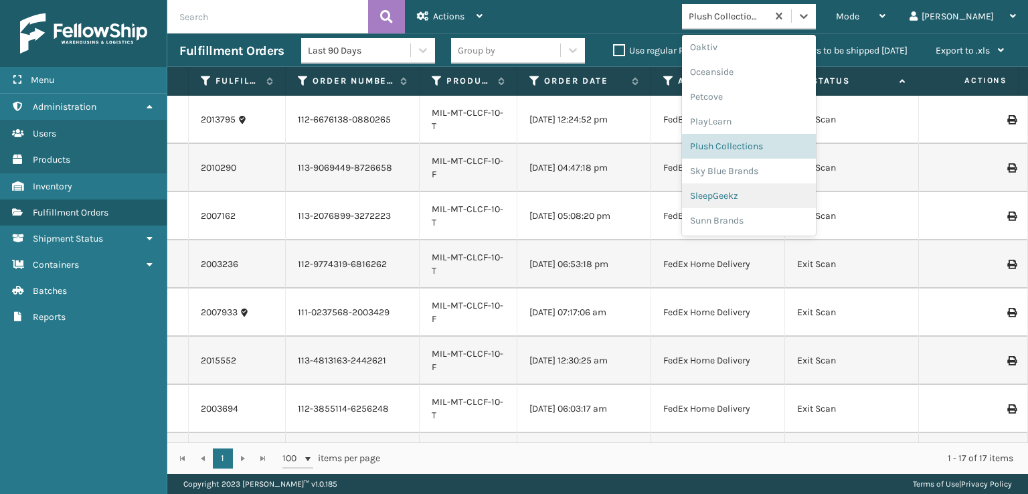
click at [774, 197] on div "SleepGeekz" at bounding box center [749, 195] width 134 height 25
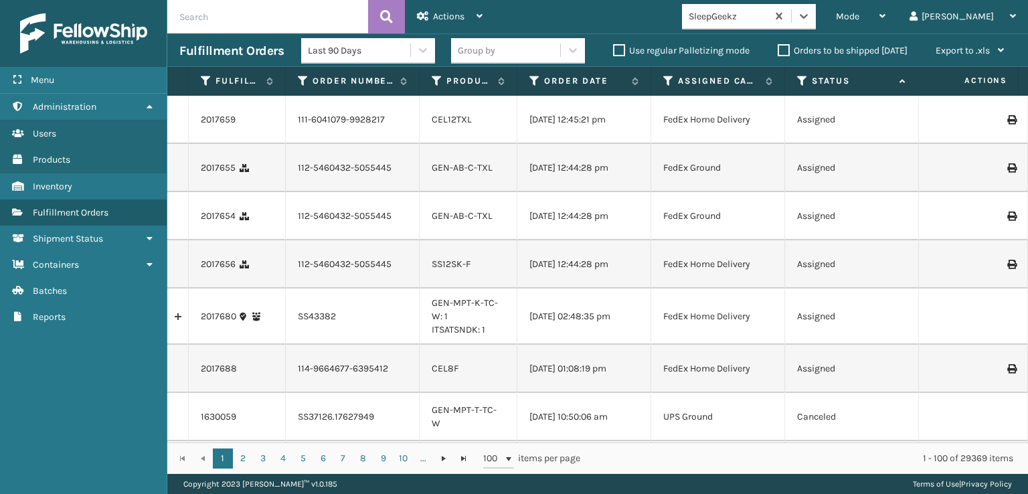
click at [859, 11] on span "Mode" at bounding box center [847, 16] width 23 height 11
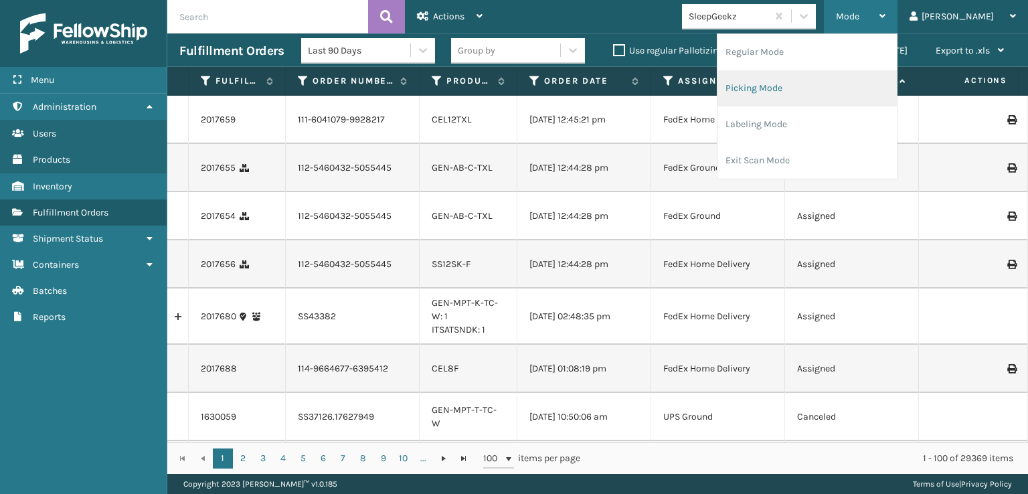
click at [793, 84] on li "Picking Mode" at bounding box center [807, 88] width 179 height 36
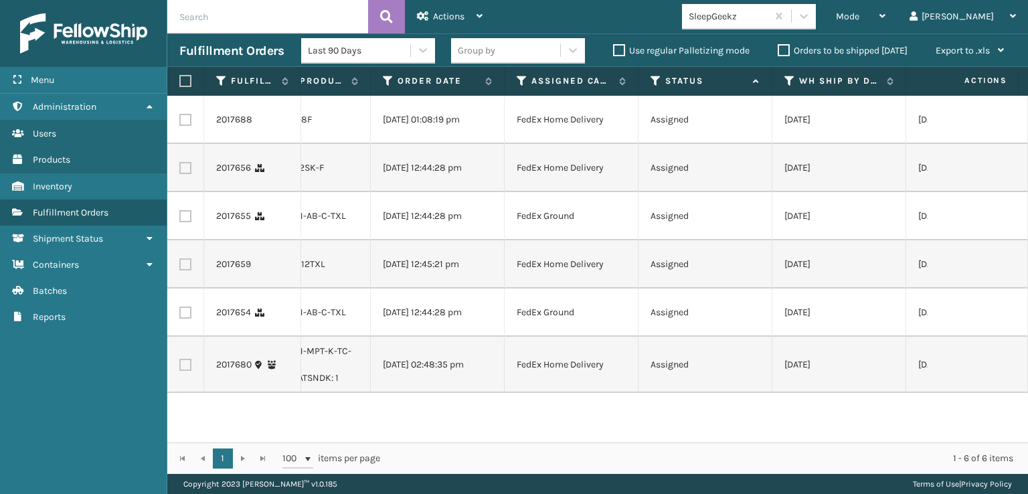
scroll to position [0, 0]
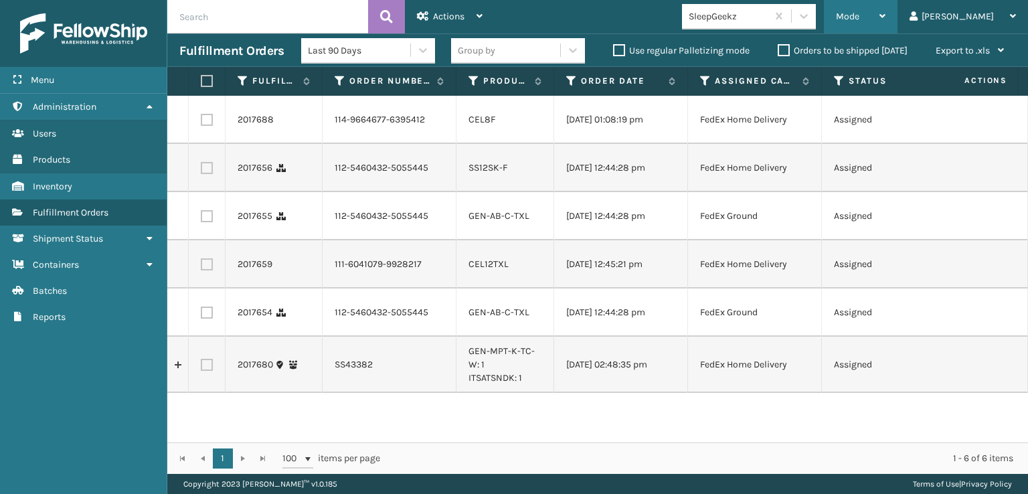
click at [859, 17] on span "Mode" at bounding box center [847, 16] width 23 height 11
click at [623, 12] on div "Mode Regular Mode Picking Mode Labeling Mode Exit Scan Mode SleepGeekz [PERSON_…" at bounding box center [761, 16] width 533 height 33
click at [886, 15] on div "Mode" at bounding box center [861, 16] width 50 height 33
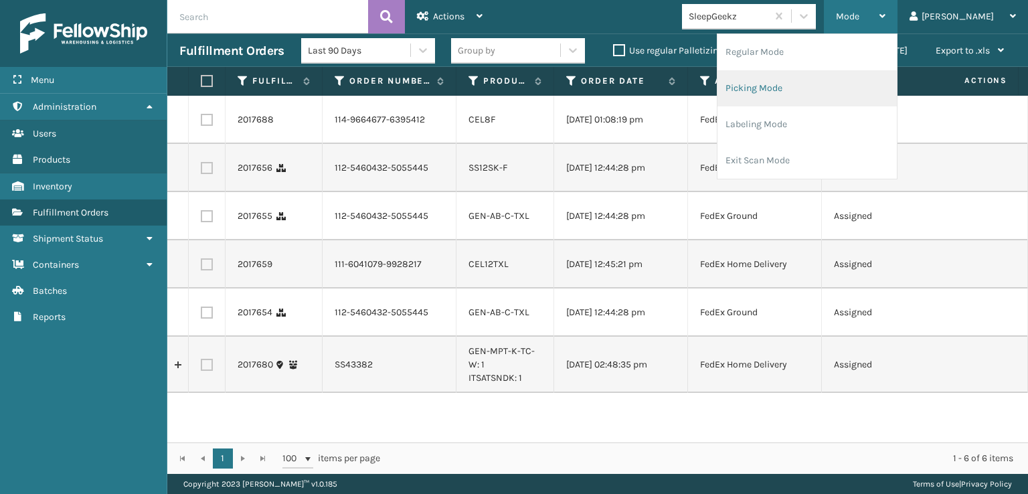
click at [803, 84] on li "Picking Mode" at bounding box center [807, 88] width 179 height 36
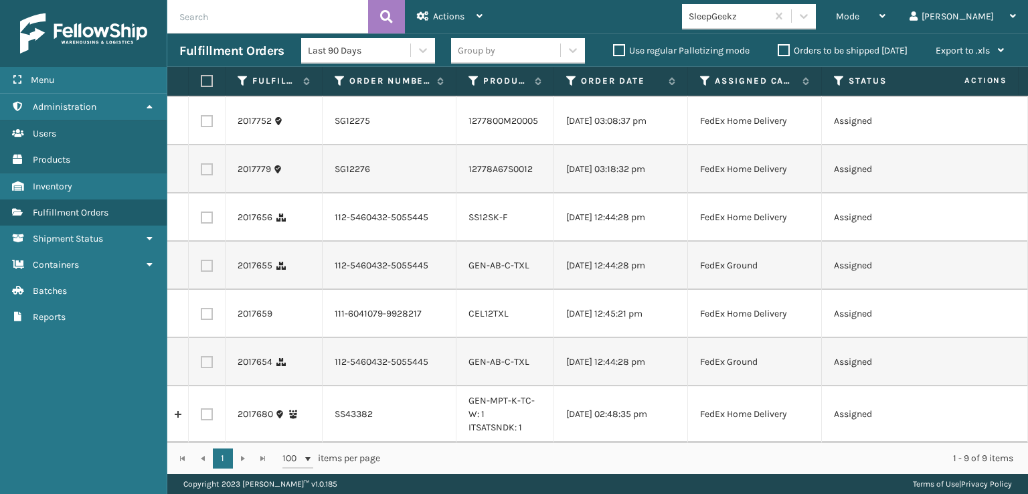
scroll to position [169, 0]
click at [811, 19] on icon at bounding box center [803, 15] width 13 height 13
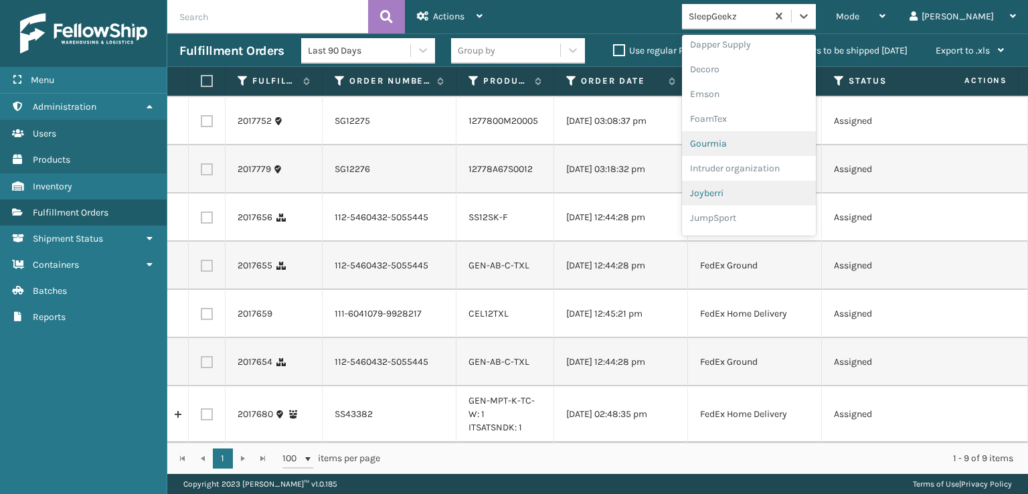
scroll to position [268, 0]
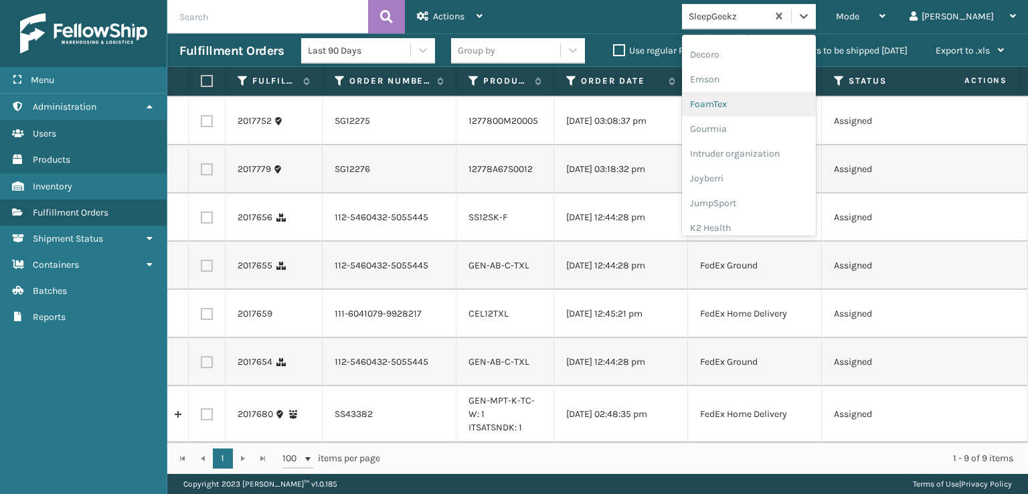
click at [764, 102] on div "FoamTex" at bounding box center [749, 104] width 134 height 25
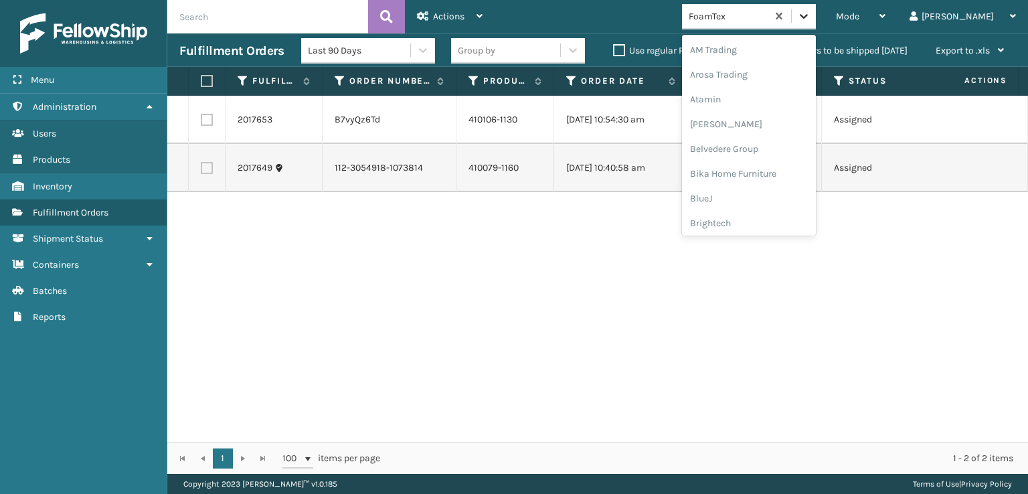
scroll to position [157, 0]
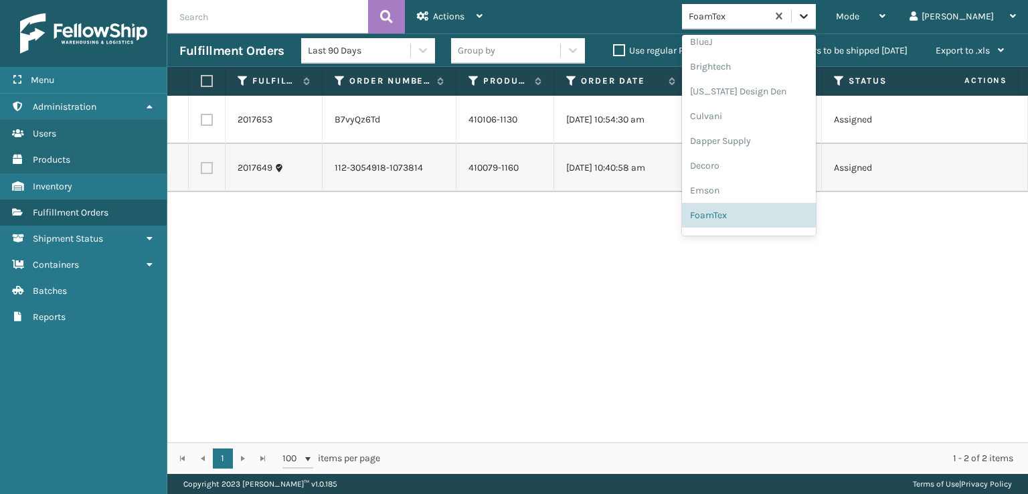
click at [811, 11] on icon at bounding box center [803, 15] width 13 height 13
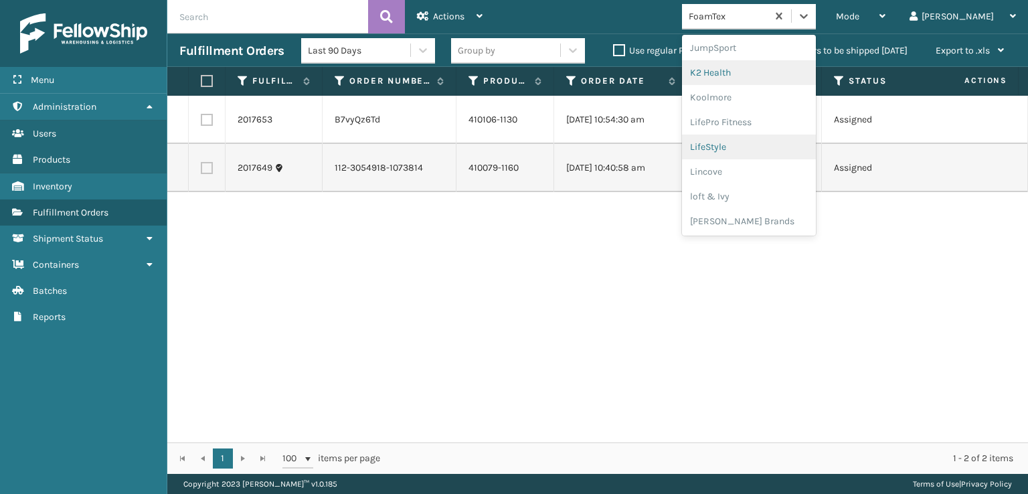
scroll to position [490, 0]
click at [774, 153] on div "[PERSON_NAME] Brands" at bounding box center [749, 154] width 134 height 25
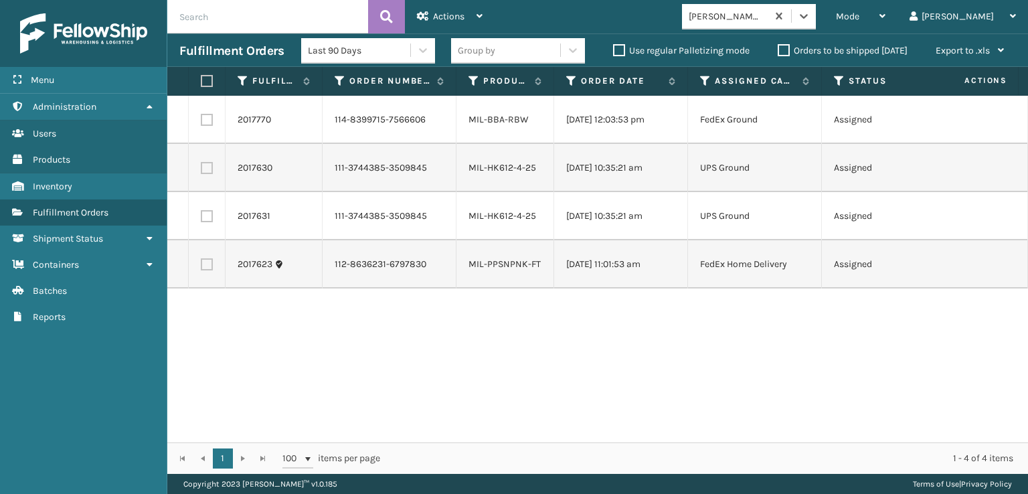
click at [552, 365] on div "2017770 114-8399715-7566606 MIL-BBA-RBW [DATE] 12:03:53 pm FedEx Ground Assigne…" at bounding box center [597, 269] width 861 height 347
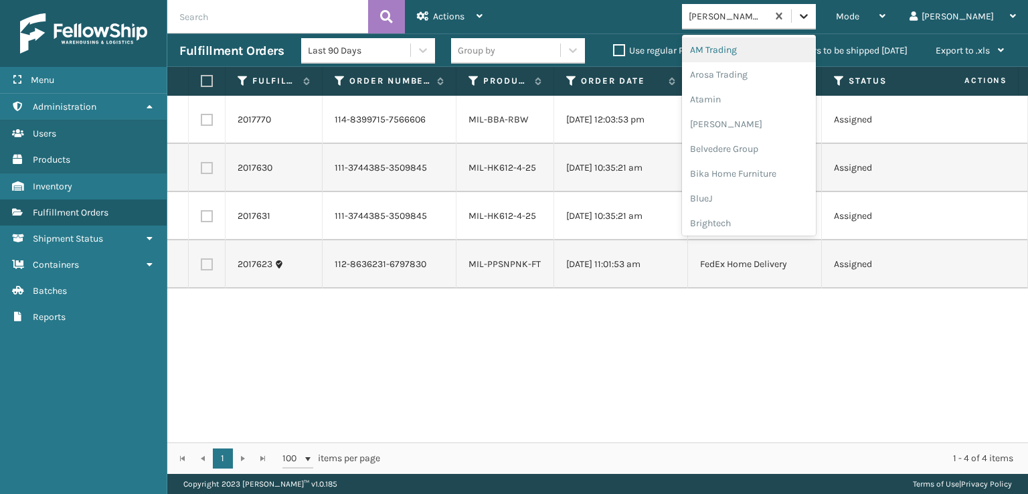
click at [811, 13] on icon at bounding box center [803, 15] width 13 height 13
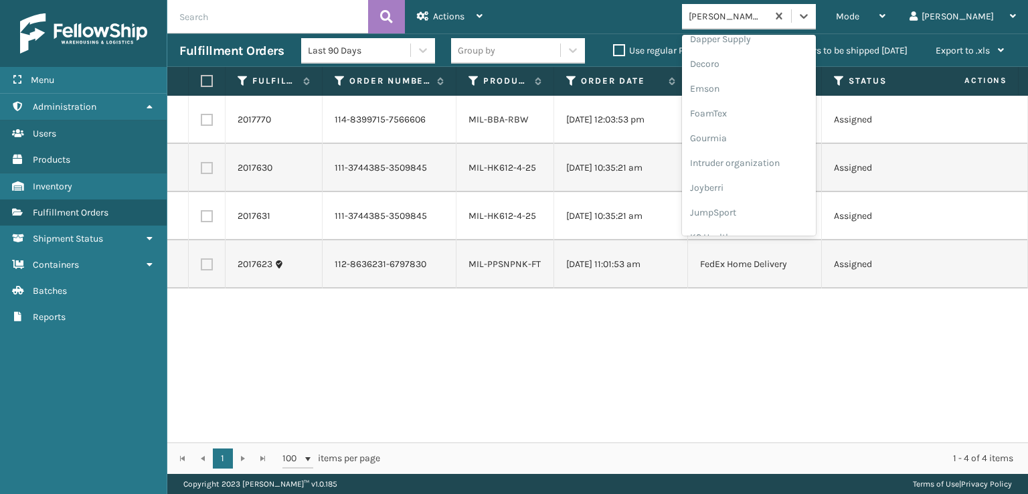
scroll to position [268, 0]
click at [766, 105] on div "FoamTex" at bounding box center [749, 104] width 134 height 25
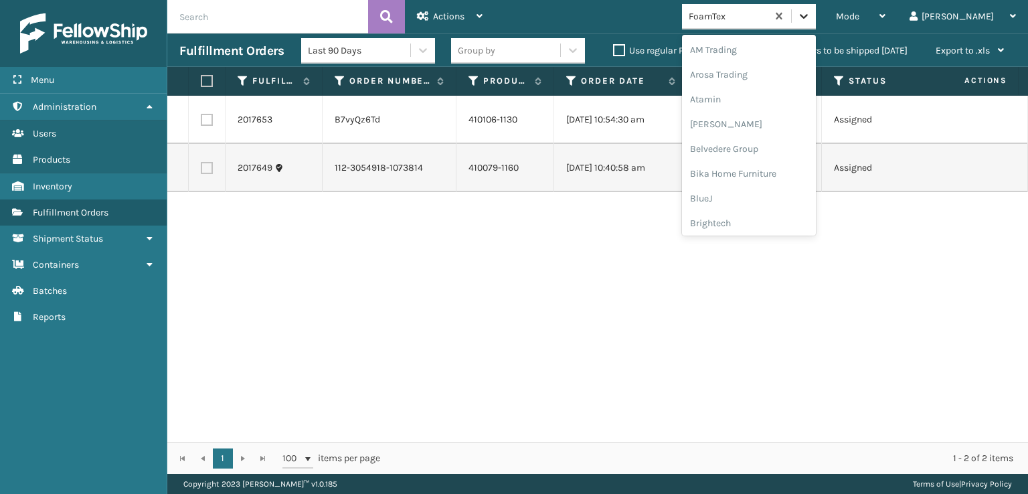
click at [811, 10] on icon at bounding box center [803, 15] width 13 height 13
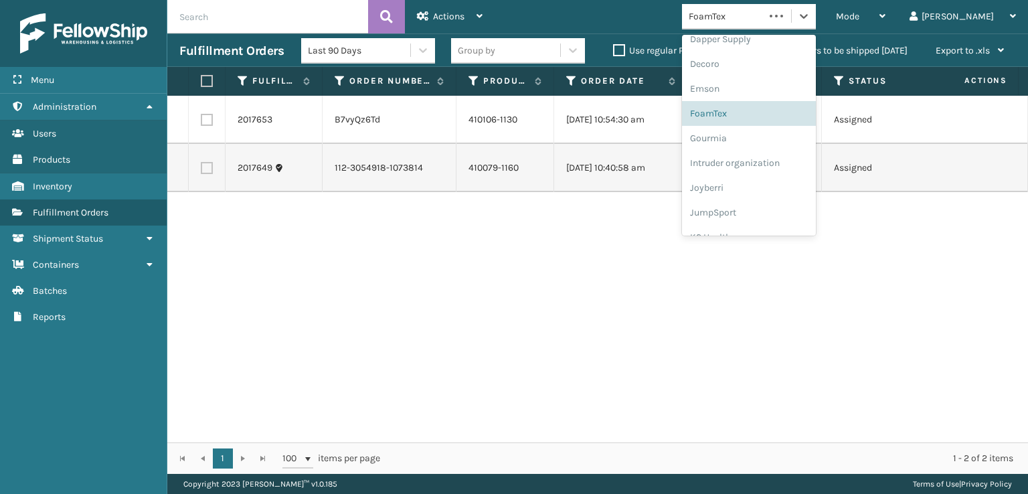
scroll to position [423, 0]
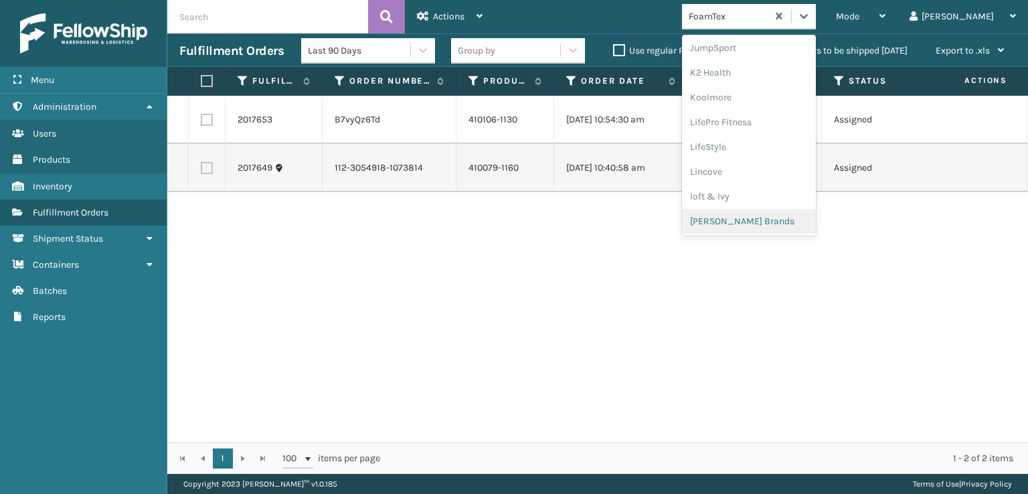
click at [768, 222] on div "[PERSON_NAME] Brands" at bounding box center [749, 221] width 134 height 25
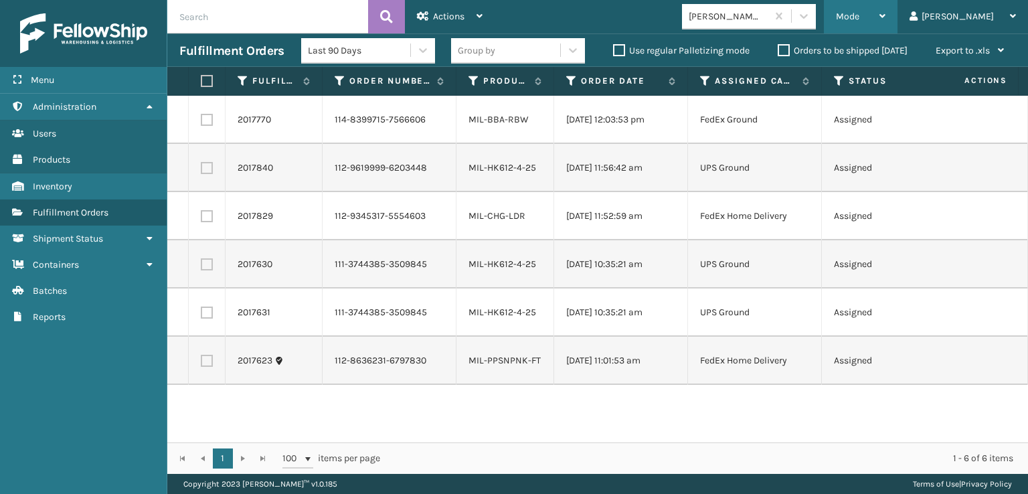
click at [886, 22] on div "Mode" at bounding box center [861, 16] width 50 height 33
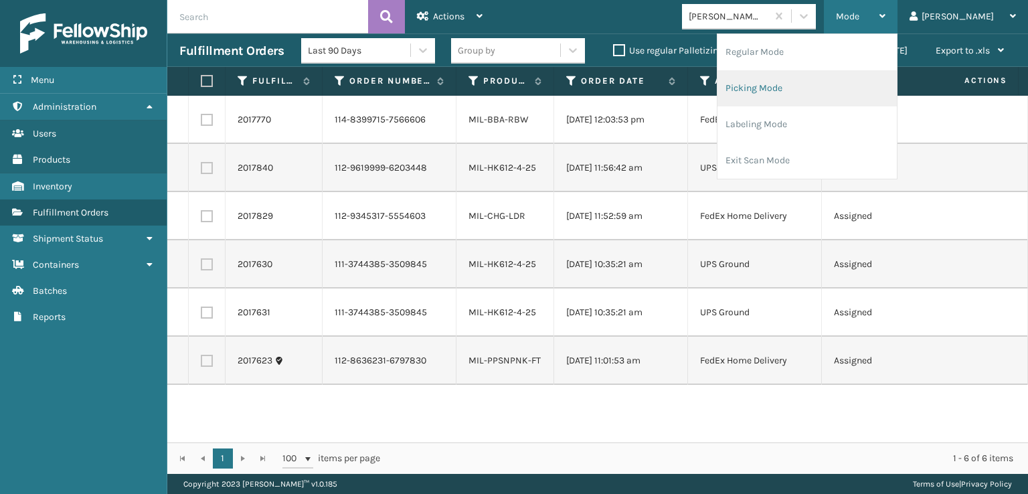
click at [817, 81] on li "Picking Mode" at bounding box center [807, 88] width 179 height 36
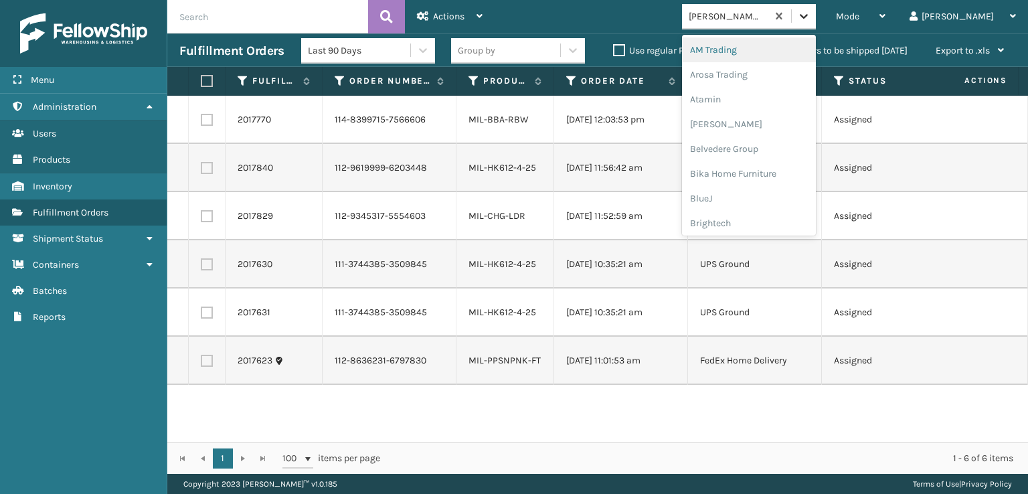
click at [811, 11] on icon at bounding box center [803, 15] width 13 height 13
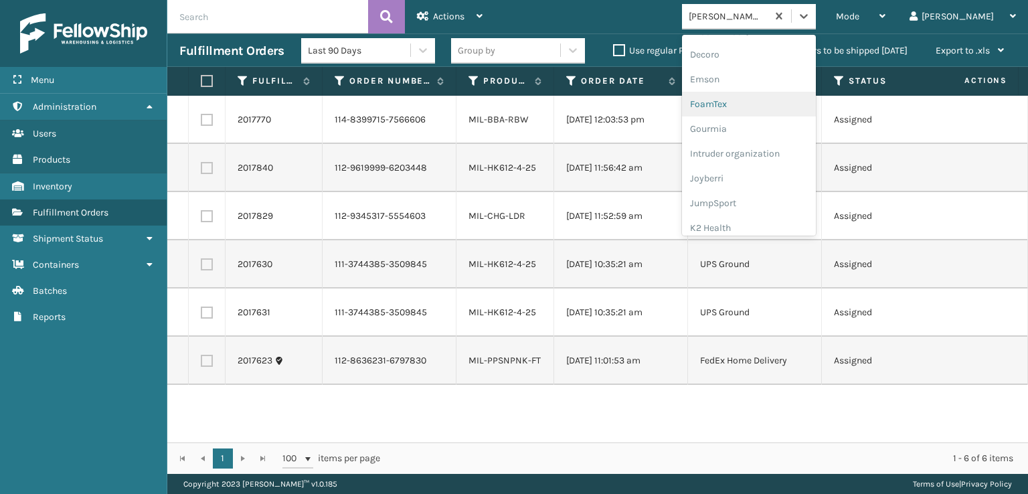
click at [772, 105] on div "FoamTex" at bounding box center [749, 104] width 134 height 25
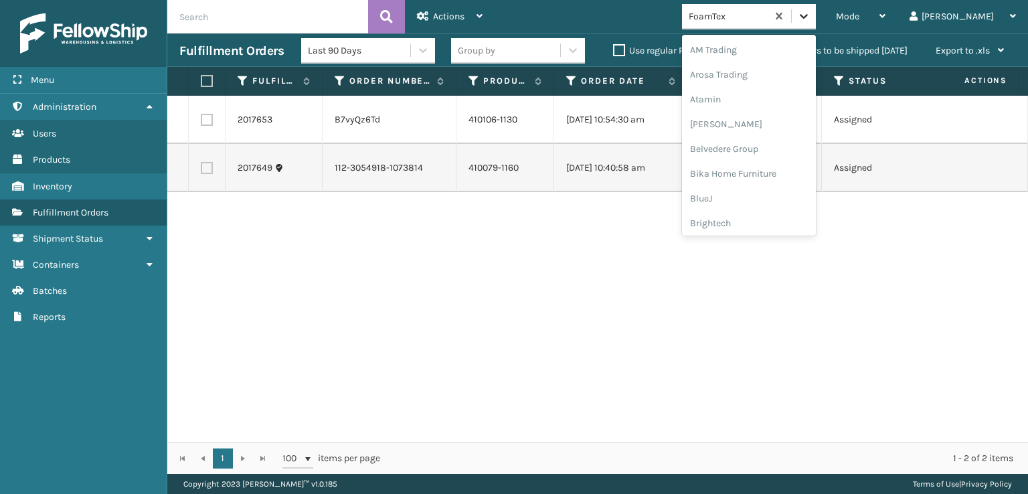
click at [811, 21] on icon at bounding box center [803, 15] width 13 height 13
click at [774, 212] on div "SleepGeekz" at bounding box center [749, 218] width 134 height 25
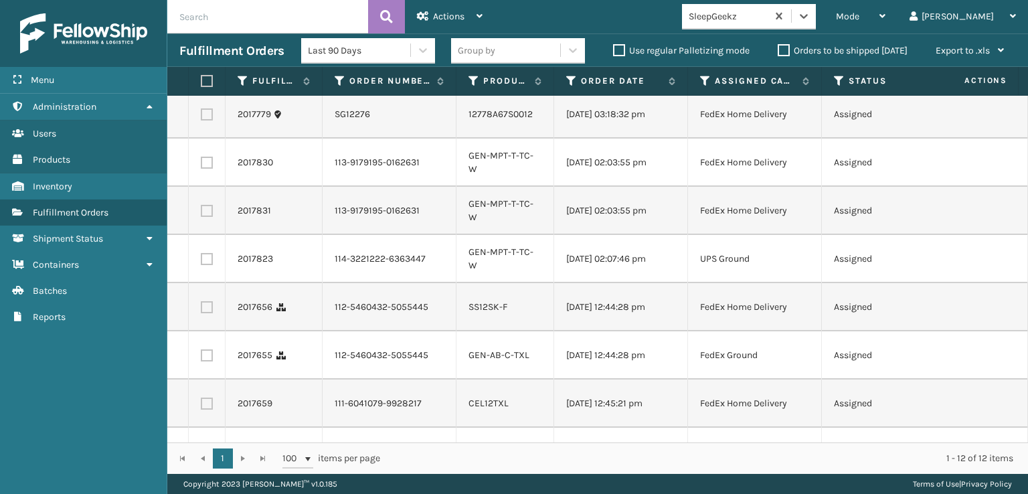
scroll to position [0, 0]
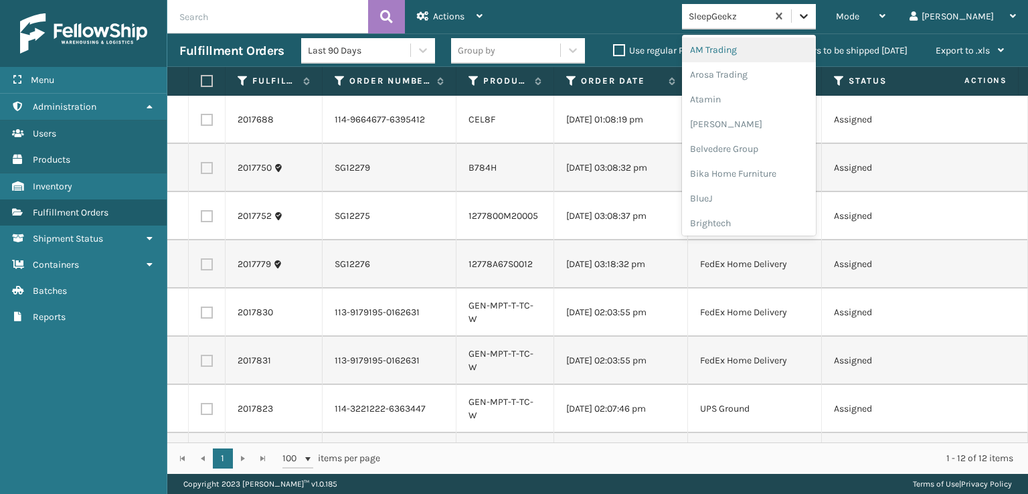
click at [811, 17] on icon at bounding box center [803, 15] width 13 height 13
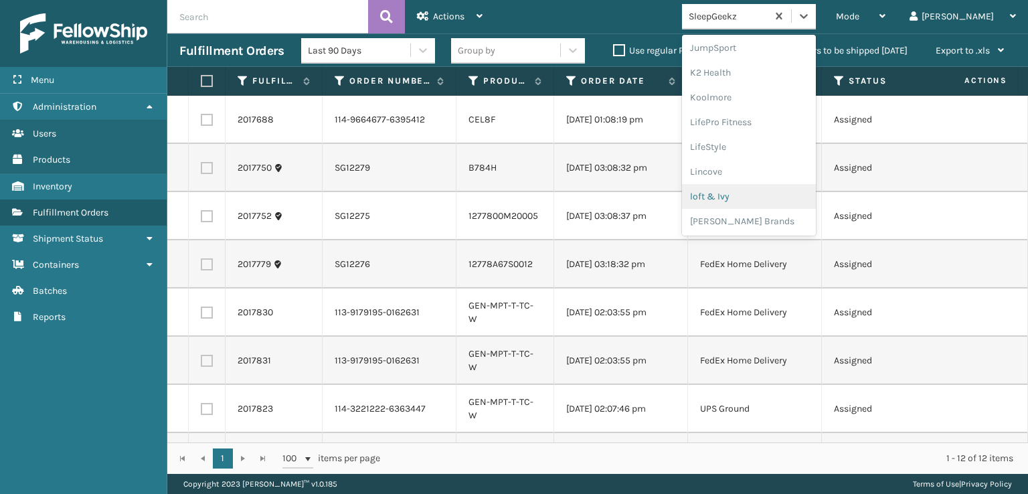
scroll to position [647, 0]
click at [761, 192] on div "SleepGeekz" at bounding box center [749, 195] width 134 height 25
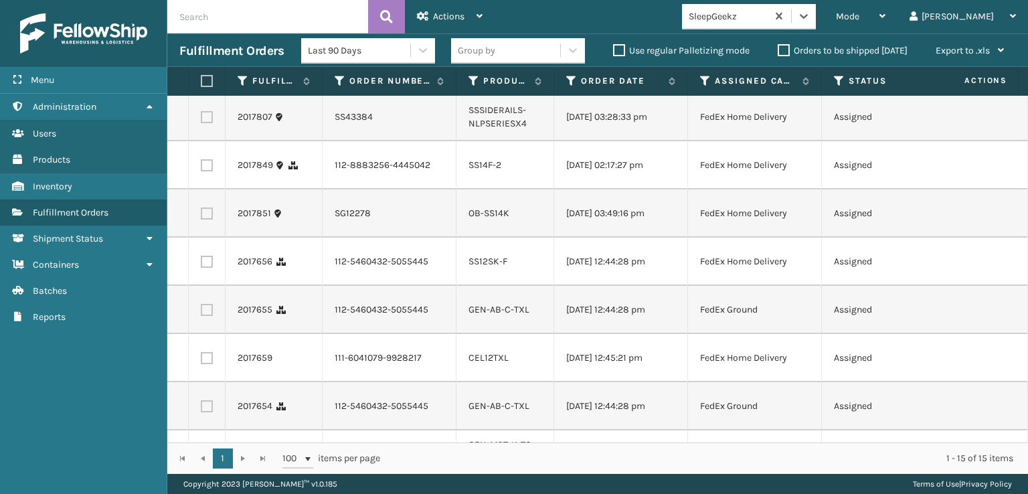
scroll to position [402, 0]
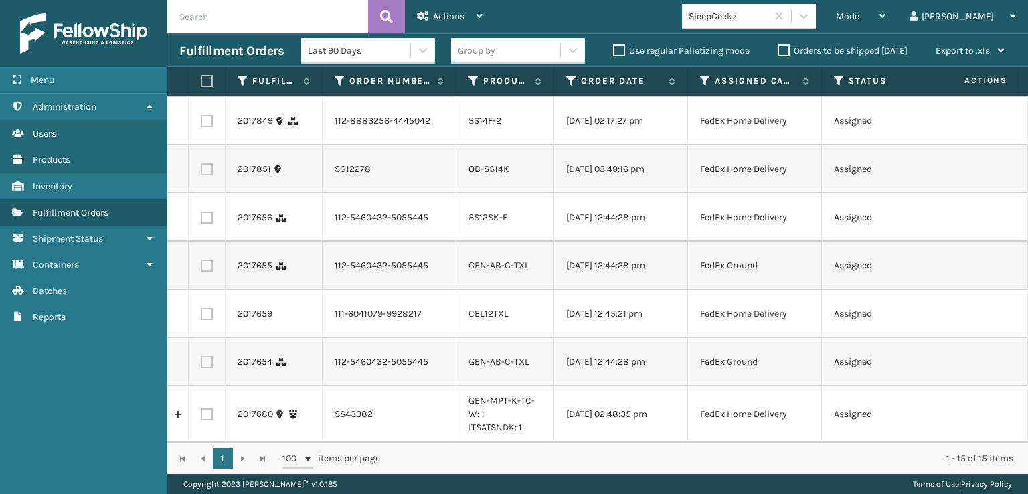
click at [509, 175] on link "OB-SS14K" at bounding box center [489, 168] width 41 height 11
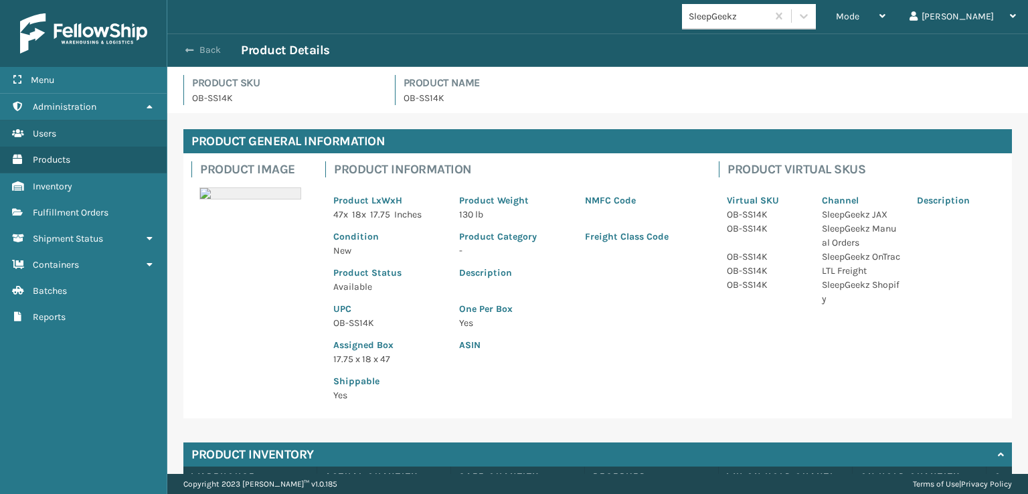
click at [211, 46] on button "Back" at bounding box center [210, 50] width 62 height 12
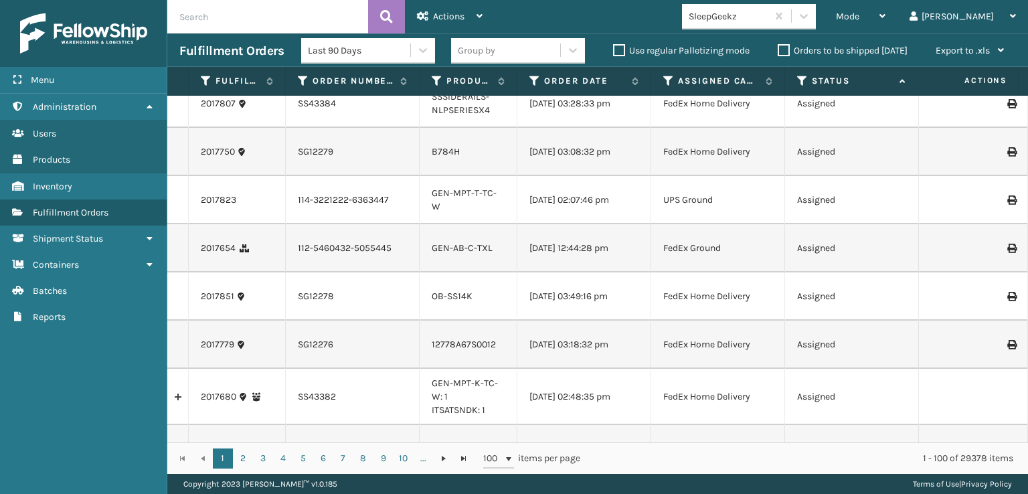
scroll to position [469, 0]
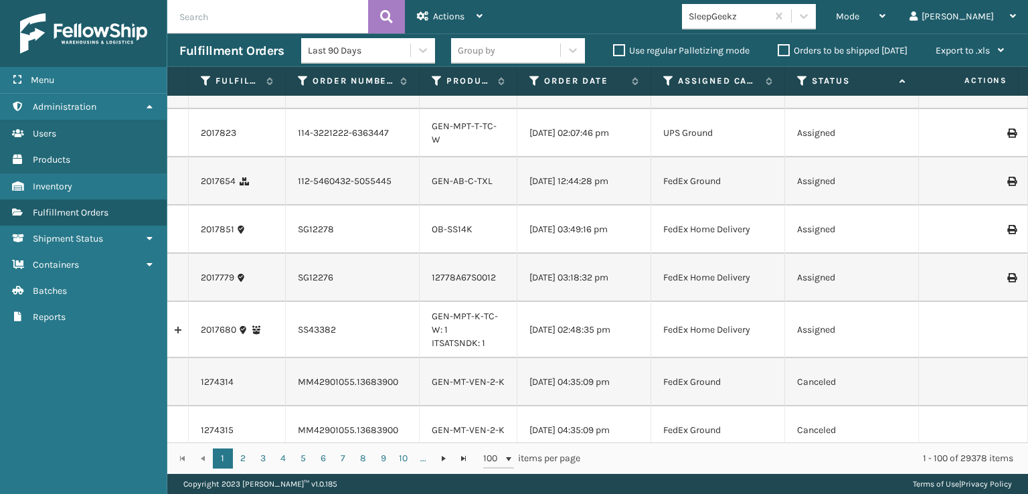
click at [1007, 234] on icon at bounding box center [1011, 229] width 8 height 9
